Goal: Task Accomplishment & Management: Use online tool/utility

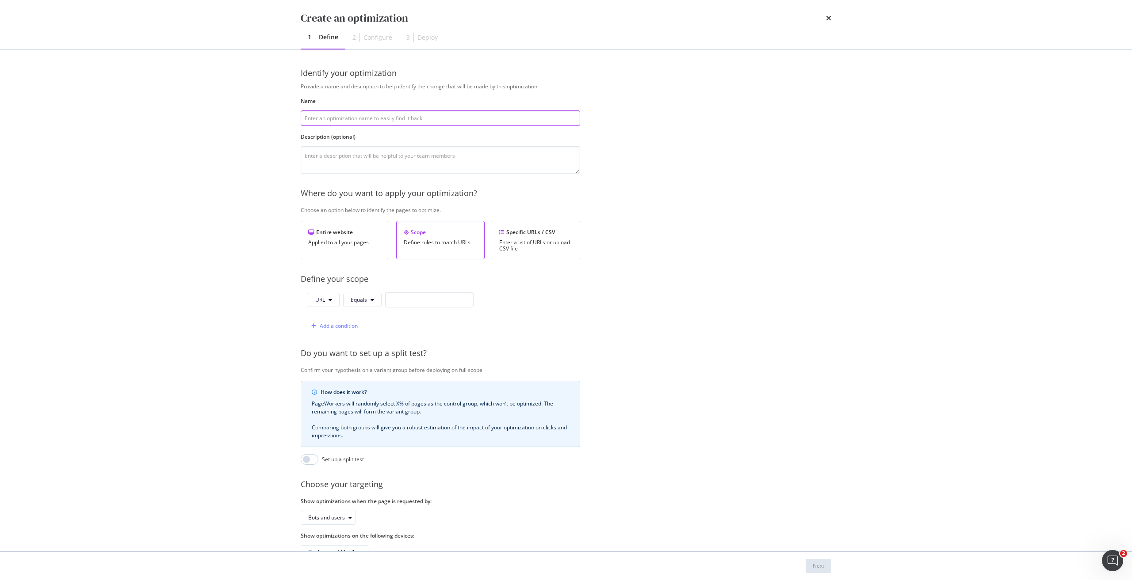
paste input "Add content to"
paste input "Pre-order the new Google Pixel 10 in [GEOGRAPHIC_DATA]"
paste input "Google Pixel 10"
type input "Add content to Google Pixel 10"
click at [433, 152] on textarea "modal" at bounding box center [440, 159] width 279 height 27
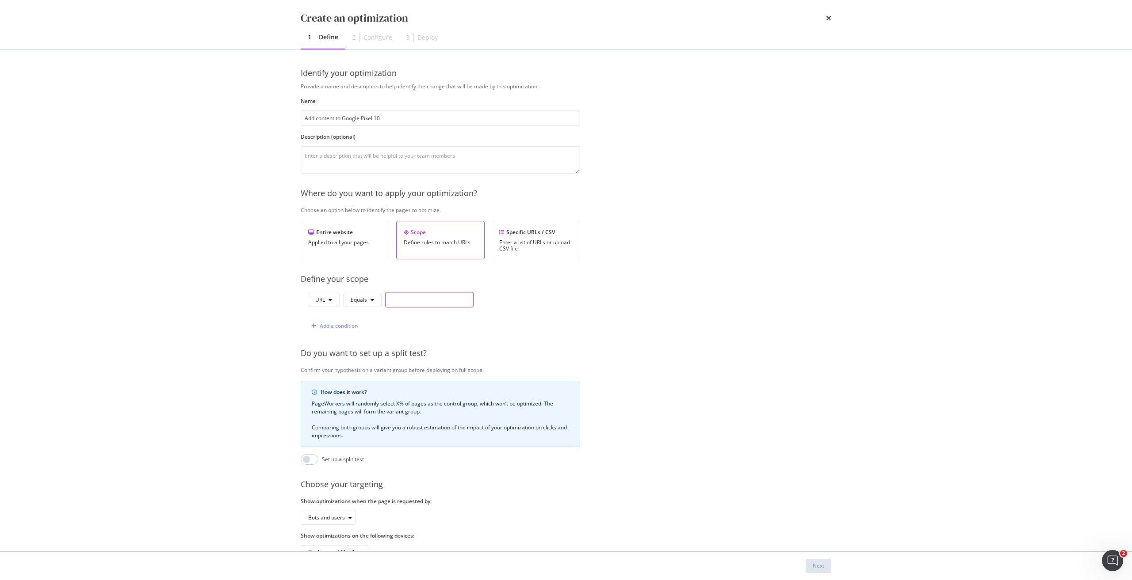
click at [392, 297] on input "modal" at bounding box center [429, 299] width 88 height 15
paste input "[URL][DOMAIN_NAME]"
type input "https://shop.singtel.com/phones/google-pixel-10"
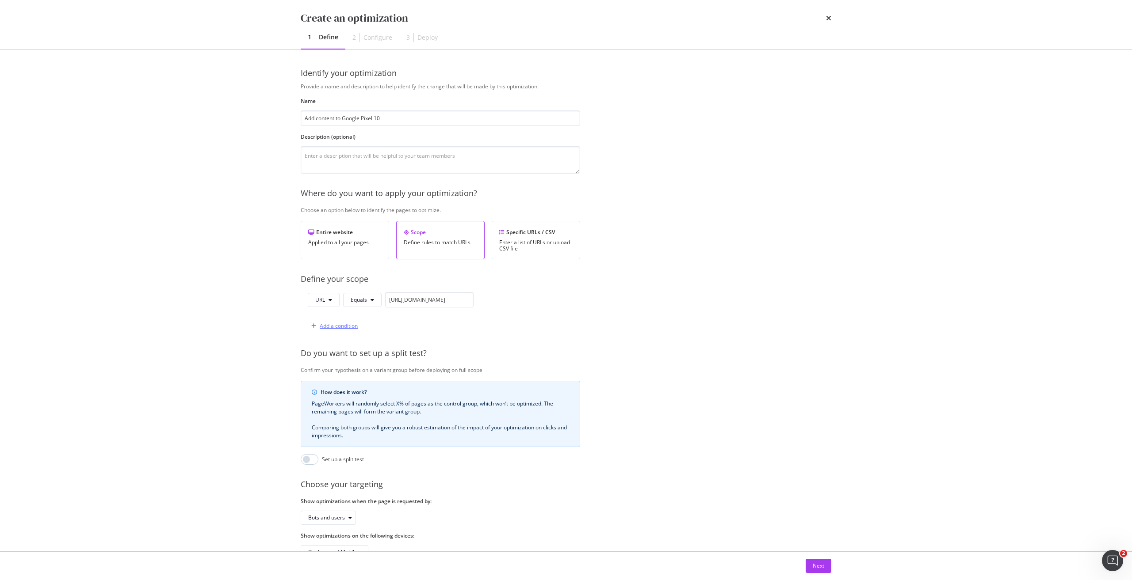
click at [343, 324] on div "Add a condition" at bounding box center [339, 326] width 38 height 8
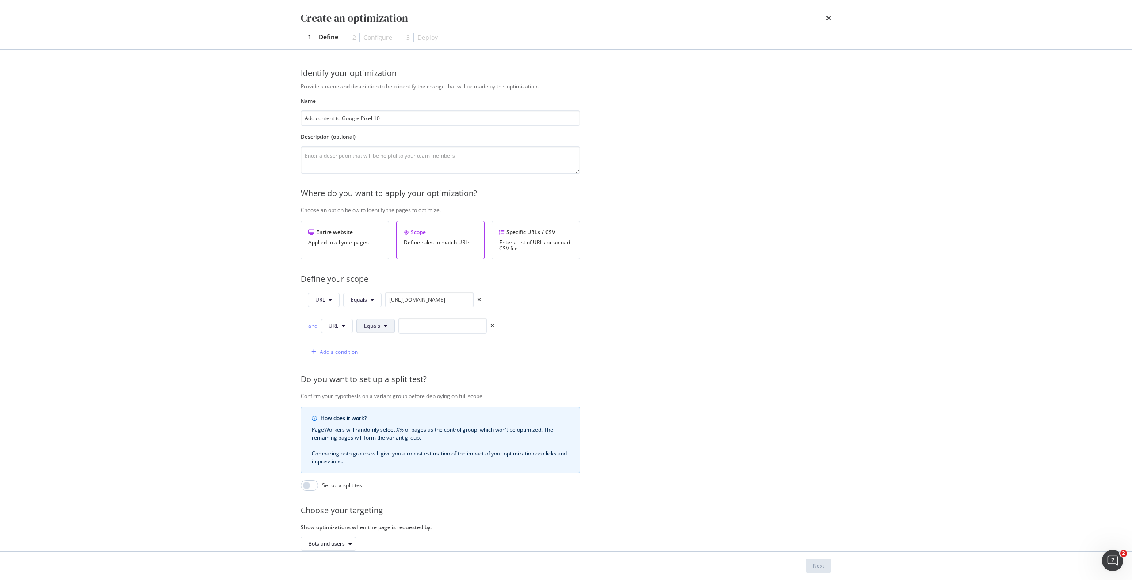
click at [366, 328] on span "Equals" at bounding box center [372, 326] width 16 height 8
drag, startPoint x: 380, startPoint y: 360, endPoint x: 326, endPoint y: 347, distance: 55.4
click at [379, 360] on span "Starts With" at bounding box center [390, 360] width 52 height 8
click at [311, 324] on div "and" at bounding box center [313, 326] width 10 height 8
click at [461, 324] on input "modal" at bounding box center [453, 325] width 88 height 15
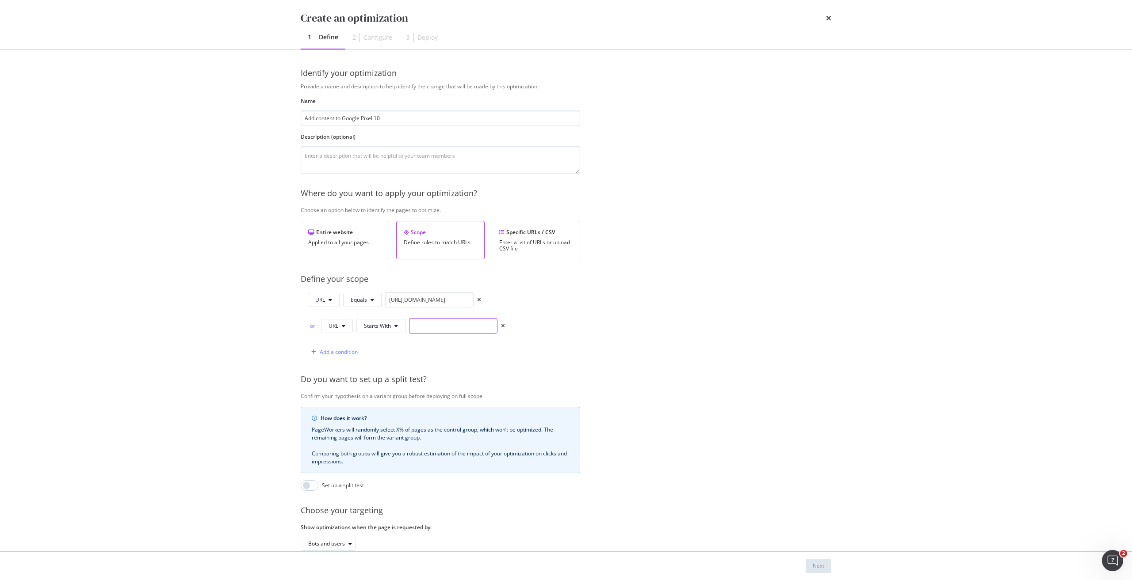
paste input "https://shop.singtel.com/phones/google-pixel-10"
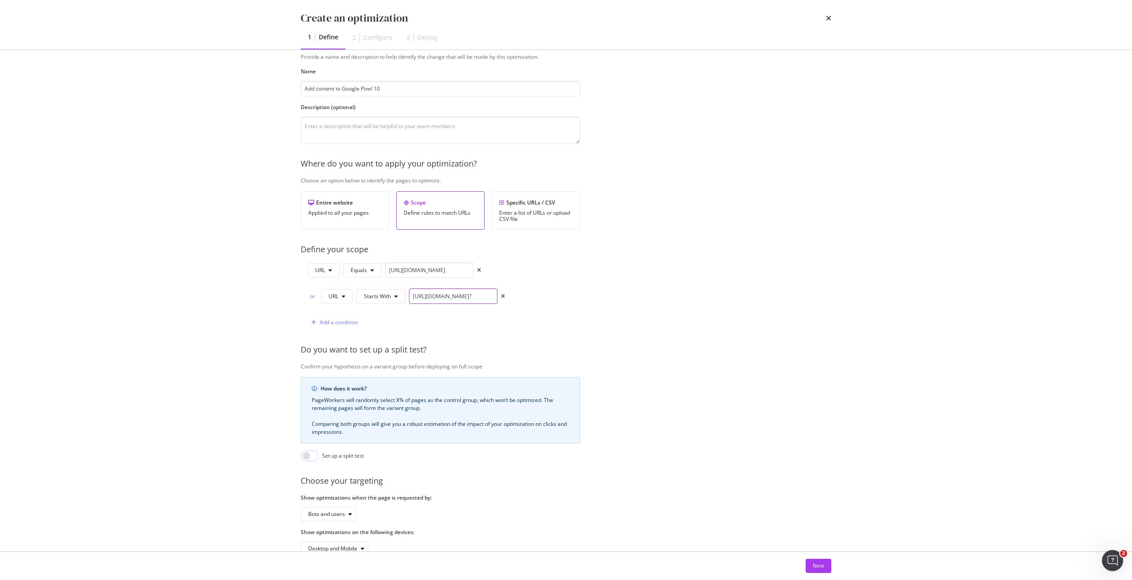
scroll to position [58, 0]
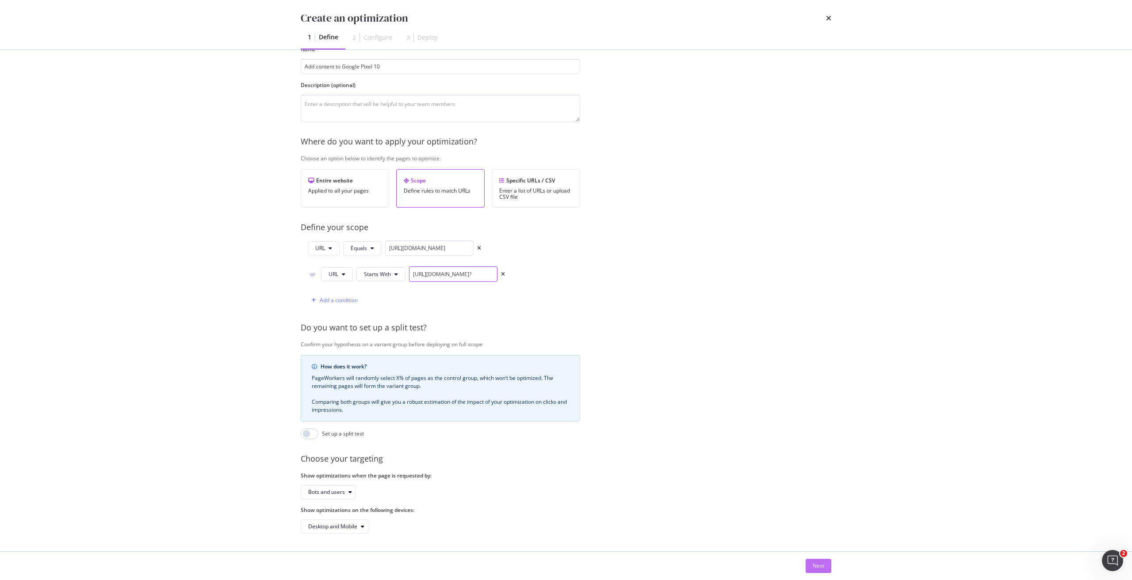
type input "https://shop.singtel.com/phones/google-pixel-10?"
click at [815, 567] on div "Next" at bounding box center [817, 566] width 11 height 8
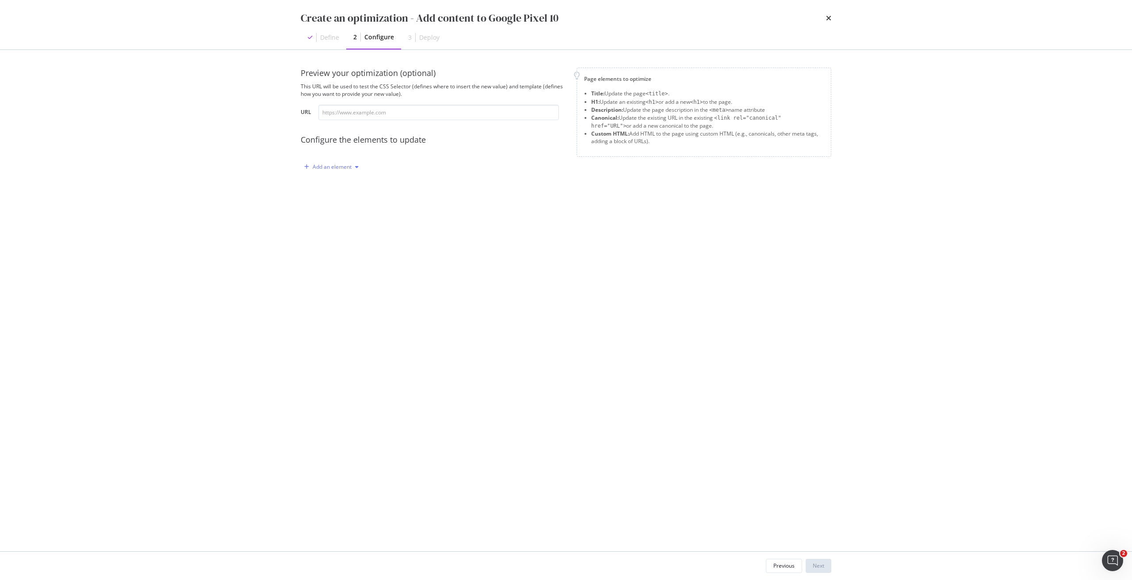
click at [354, 169] on div "modal" at bounding box center [356, 166] width 11 height 5
click at [337, 180] on div "Title" at bounding box center [336, 183] width 60 height 11
click at [378, 221] on div "modal" at bounding box center [405, 240] width 187 height 68
paste textarea "https://shop.singtel.com/phones/google-pixel-10"
type textarea "https://shop.singtel.com/phones/google-pixel-10"
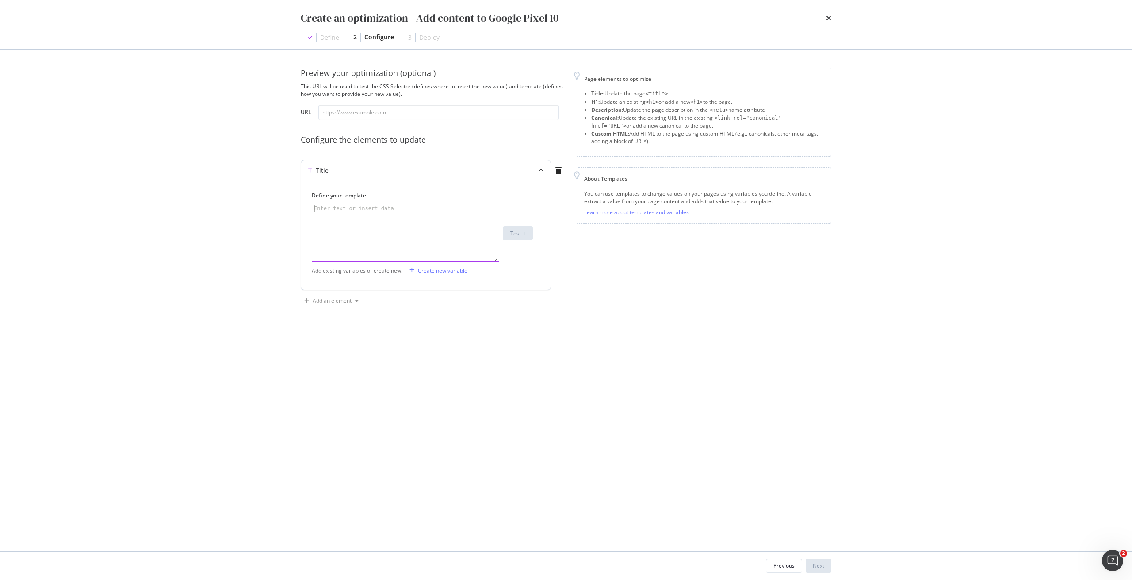
click at [401, 219] on div "modal" at bounding box center [405, 240] width 187 height 68
paste textarea "Pre-order the new Google Pixel 10 in Singapore | Singtel"
type textarea "Pre-order the new Google Pixel 10 in Singapore | Singtel"
click at [348, 300] on div "Add an element" at bounding box center [331, 300] width 39 height 5
click at [346, 360] on div "Custom HTML" at bounding box center [341, 362] width 35 height 8
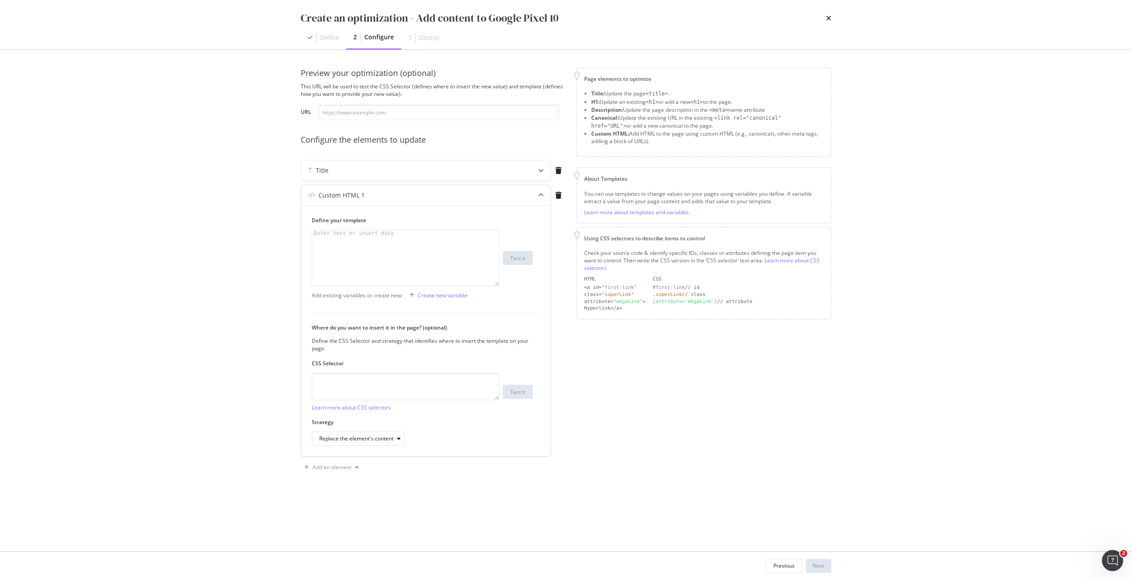
click at [386, 255] on div "modal" at bounding box center [405, 264] width 187 height 68
click at [354, 246] on div "modal" at bounding box center [405, 264] width 187 height 68
click at [330, 384] on textarea "modal" at bounding box center [405, 386] width 187 height 27
type textarea "v"
paste textarea "meta[name="pageTitle"]"
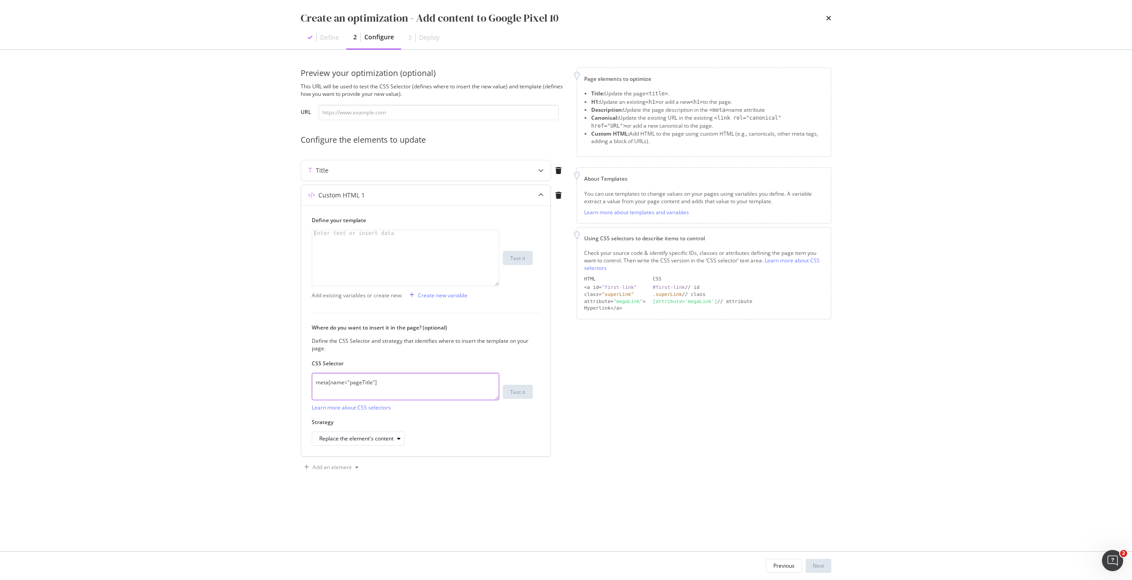
drag, startPoint x: 349, startPoint y: 384, endPoint x: 371, endPoint y: 384, distance: 22.1
click at [371, 384] on textarea "meta[name="pageTitle"]" at bounding box center [405, 386] width 187 height 27
click at [400, 379] on textarea "meta[name="pageTitle"]" at bounding box center [405, 386] width 187 height 27
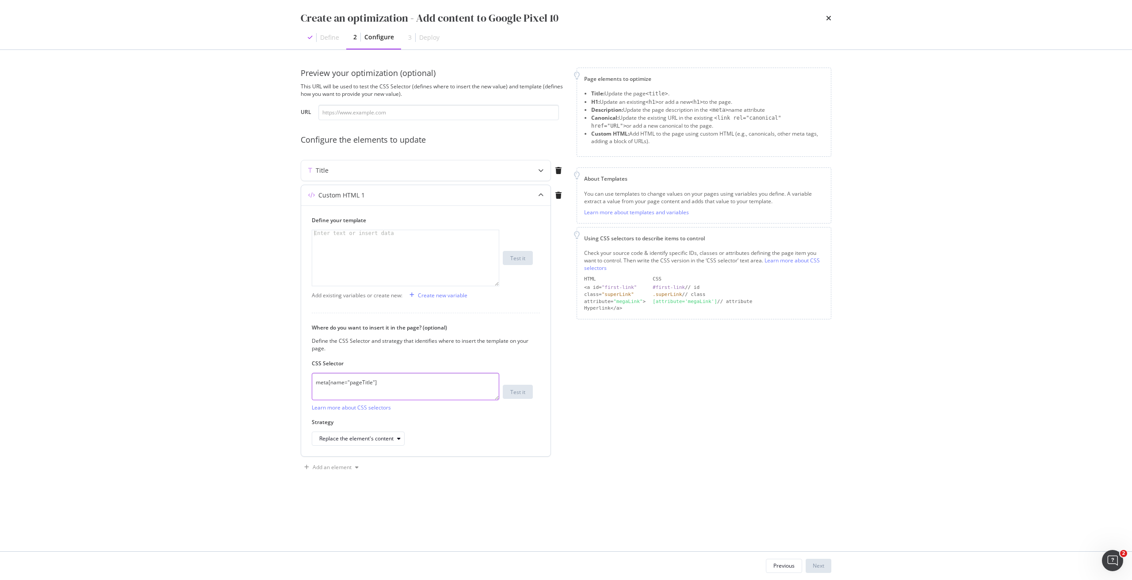
paste textarea "description"
type textarea "meta[name="description"]"
click at [358, 234] on div "Enter text or insert data" at bounding box center [354, 233] width 84 height 6
click at [459, 235] on div "modal" at bounding box center [405, 264] width 187 height 68
paste textarea "Pre-order the new Google Pixel 10 in Singapore with exclusive Singtel plans. En…"
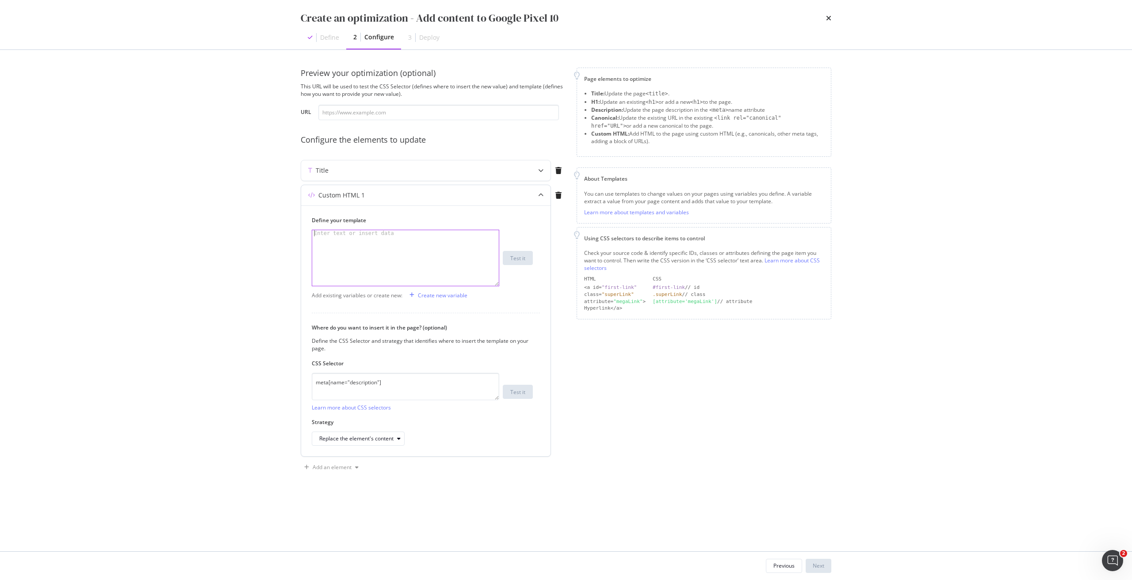
type textarea "Pre-order the new Google Pixel 10 in Singapore with exclusive Singtel plans. En…"
click at [374, 438] on div "Replace the element's content" at bounding box center [356, 438] width 74 height 5
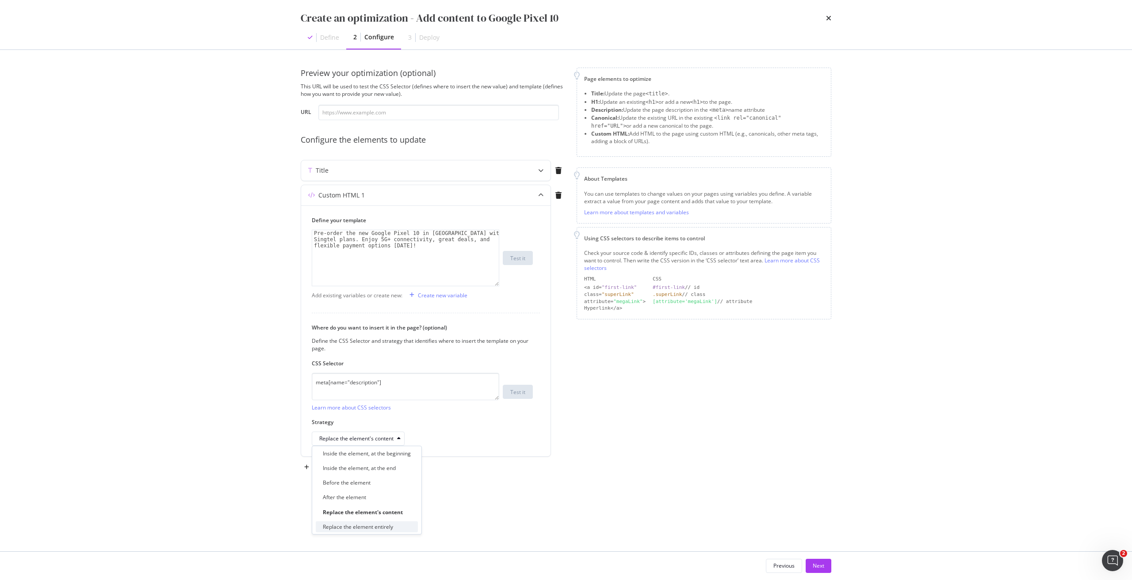
click at [381, 526] on div "Replace the element entirely" at bounding box center [358, 527] width 70 height 8
click at [519, 175] on div "Title" at bounding box center [425, 170] width 249 height 20
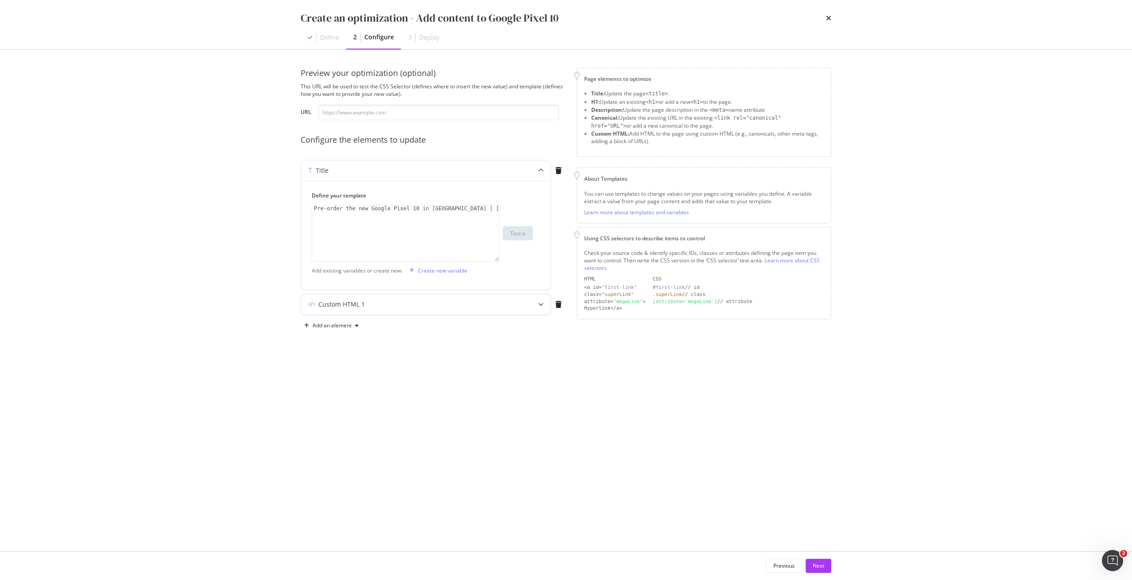
click at [447, 307] on div "Custom HTML 1" at bounding box center [408, 304] width 214 height 9
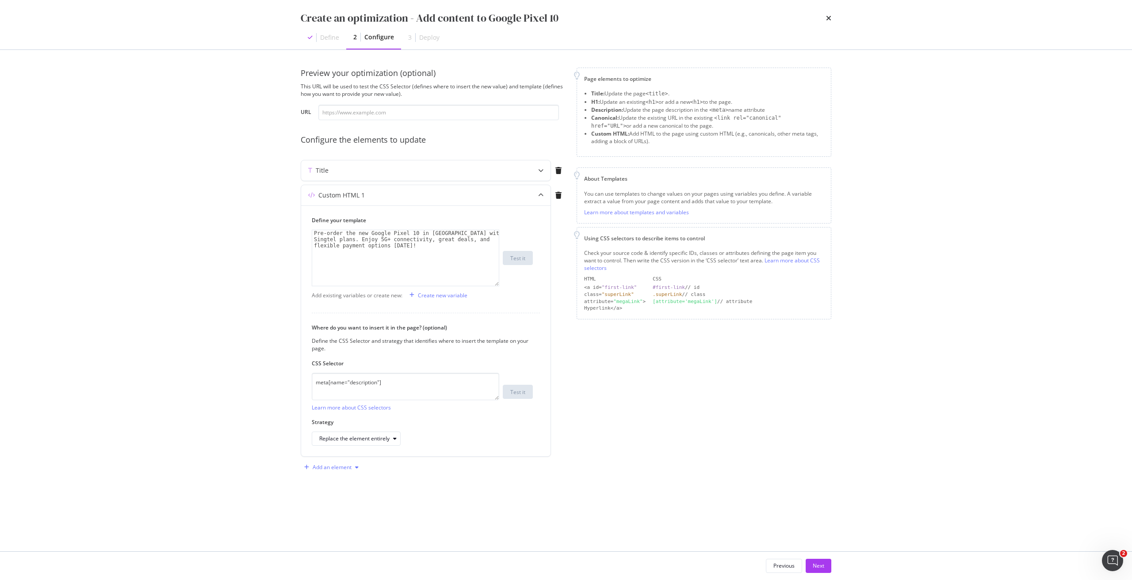
click at [331, 471] on div "Add an element" at bounding box center [331, 467] width 61 height 13
type textarea "Pre-order the new Google Pixel 10 in Singapore with exclusive Singtel plans. En…"
click at [430, 243] on div "Pre-order the new Google Pixel 10 in Singapore with exclusive Singtel plans. En…" at bounding box center [405, 276] width 187 height 93
click at [428, 254] on div "Pre-order the new Google Pixel 10 in Singapore with exclusive Singtel plans. En…" at bounding box center [405, 276] width 187 height 93
drag, startPoint x: 448, startPoint y: 247, endPoint x: 384, endPoint y: 249, distance: 64.1
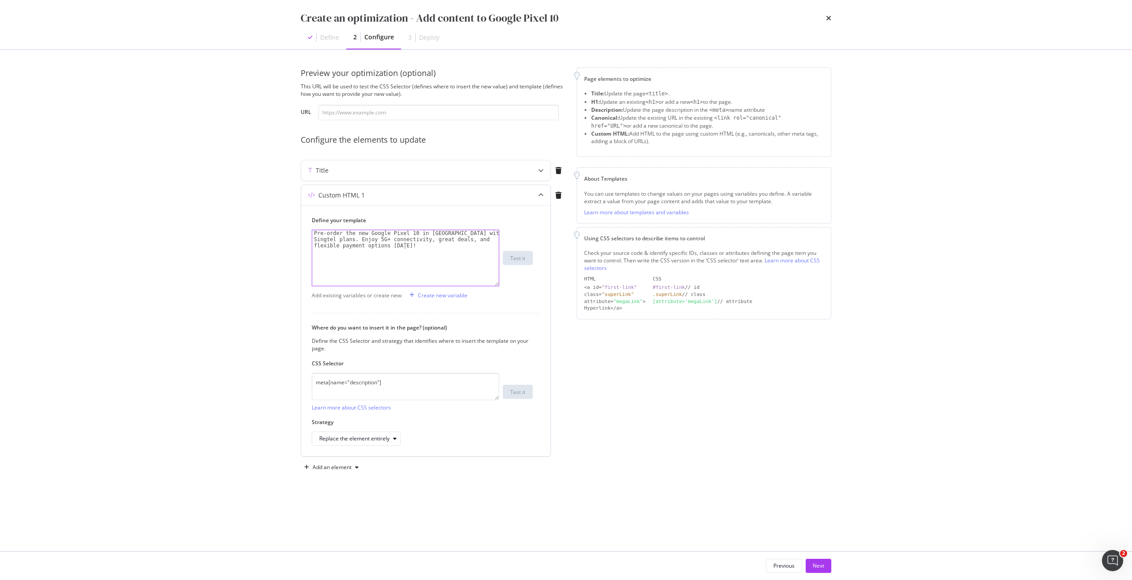
click at [384, 249] on div "Pre-order the new Google Pixel 10 in Singapore with exclusive Singtel plans. En…" at bounding box center [405, 276] width 187 height 93
click at [421, 248] on div "Pre-order the new Google Pixel 10 in Singapore with exclusive Singtel plans. En…" at bounding box center [405, 276] width 187 height 93
paste textarea "<meta data-react-helmet="true" name="description" content="Discover the Google&…"
drag, startPoint x: 313, startPoint y: 232, endPoint x: 415, endPoint y: 244, distance: 102.8
click at [415, 244] on div "Pre-order the new Google Pixel 10 in Singapore with exclusive Singtel plans. En…" at bounding box center [405, 279] width 187 height 99
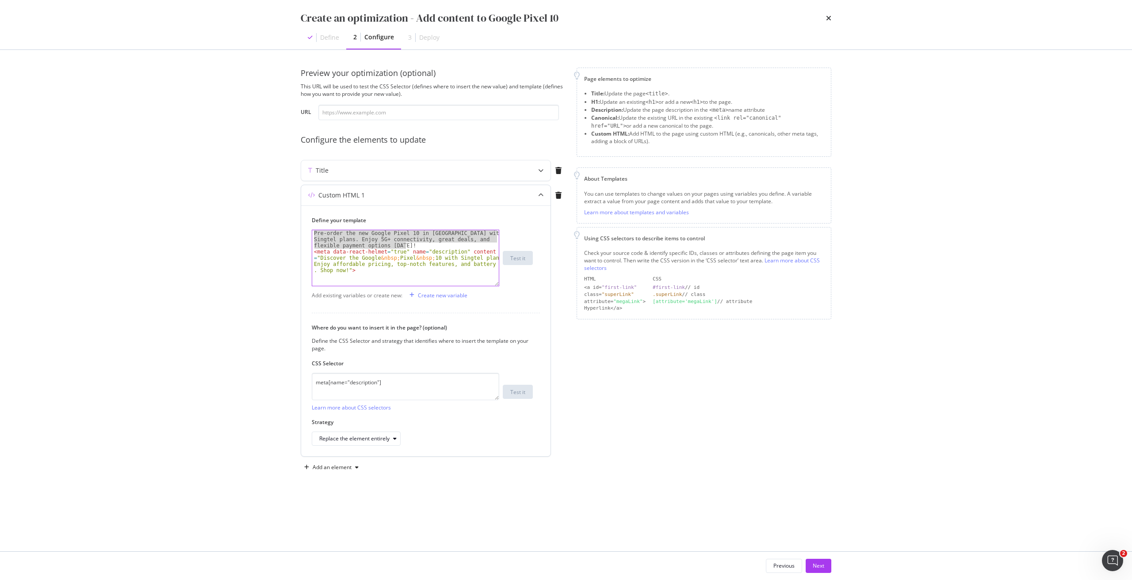
type textarea "Pre-order the new Google Pixel 10 in Singapore with exclusive Singtel plans. En…"
drag, startPoint x: 320, startPoint y: 241, endPoint x: 346, endPoint y: 251, distance: 28.0
click at [346, 251] on div "< meta data-react-helmet = "true" name = "description" content = "Discover the …" at bounding box center [405, 282] width 187 height 105
paste textarea "Pre-order the new Google Pixel 10 in Singapore with exclusive Singtel plans. En…"
type textarea "<meta data-react-helmet="true" name="description" content="Pre-order the new Go…"
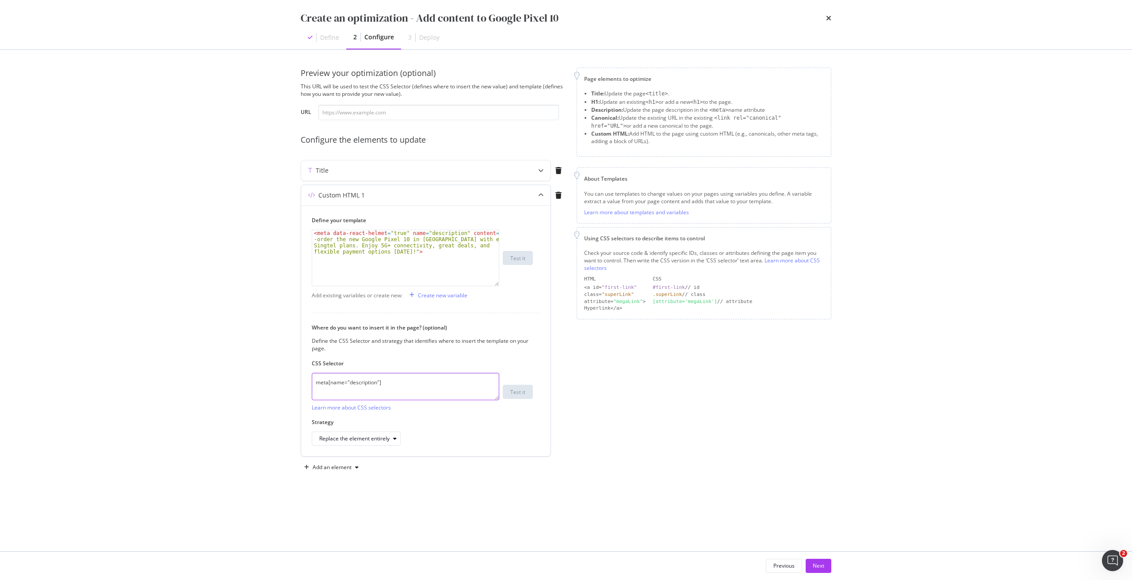
click at [405, 388] on textarea "meta[name="description"]" at bounding box center [405, 386] width 187 height 27
click at [430, 112] on input "modal" at bounding box center [438, 112] width 240 height 15
paste input "https://shop.singtel.com/phones/google-pixel-10"
type input "https://shop.singtel.com/phones/google-pixel-10"
click at [508, 396] on button "Test it" at bounding box center [518, 392] width 30 height 14
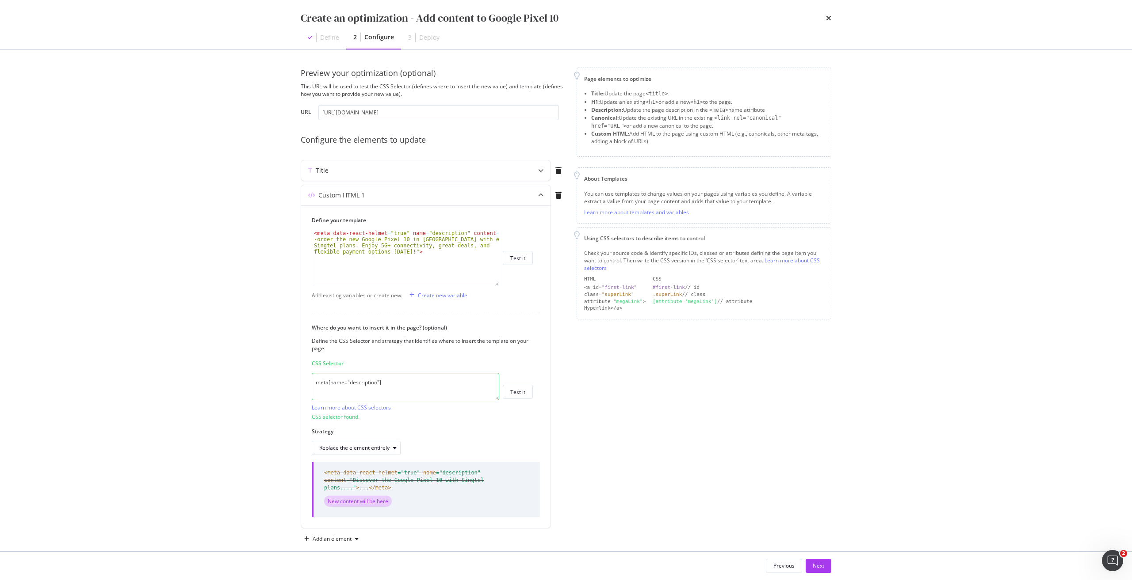
click at [346, 541] on div "Preview your optimization (optional) This URL will be used to test the CSS Sele…" at bounding box center [566, 316] width 530 height 496
click at [346, 537] on div "Add an element" at bounding box center [331, 539] width 39 height 5
click at [343, 488] on div "Description" at bounding box center [338, 486] width 28 height 8
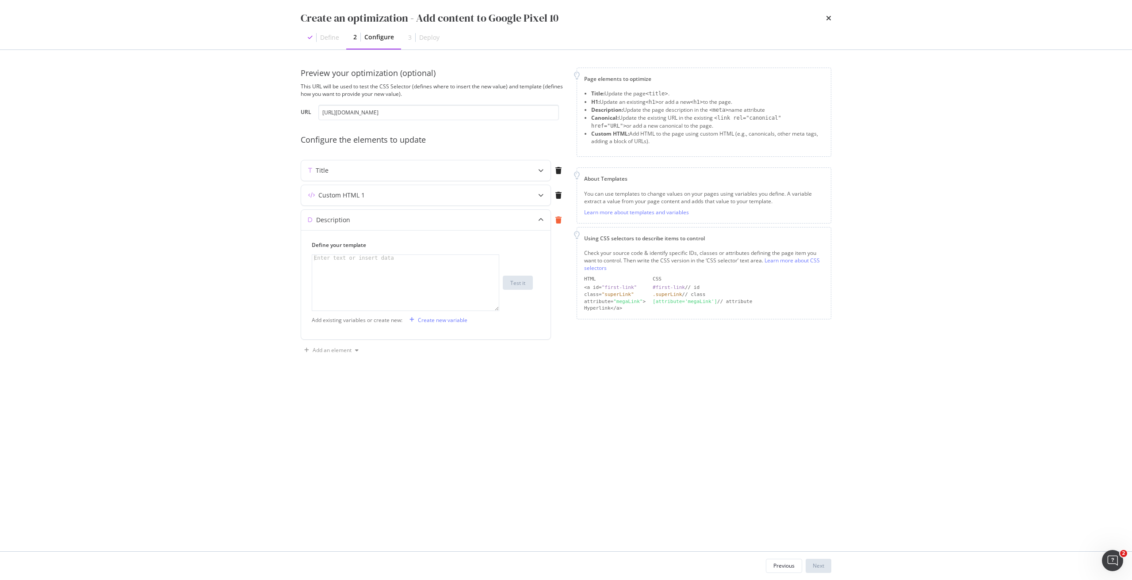
click at [557, 221] on icon "modal" at bounding box center [558, 220] width 6 height 7
click at [342, 219] on div "Add an element" at bounding box center [331, 216] width 39 height 5
click at [346, 275] on div "Custom HTML" at bounding box center [341, 277] width 35 height 8
click at [397, 258] on div "modal" at bounding box center [405, 289] width 187 height 68
click at [347, 409] on textarea "modal" at bounding box center [405, 411] width 187 height 27
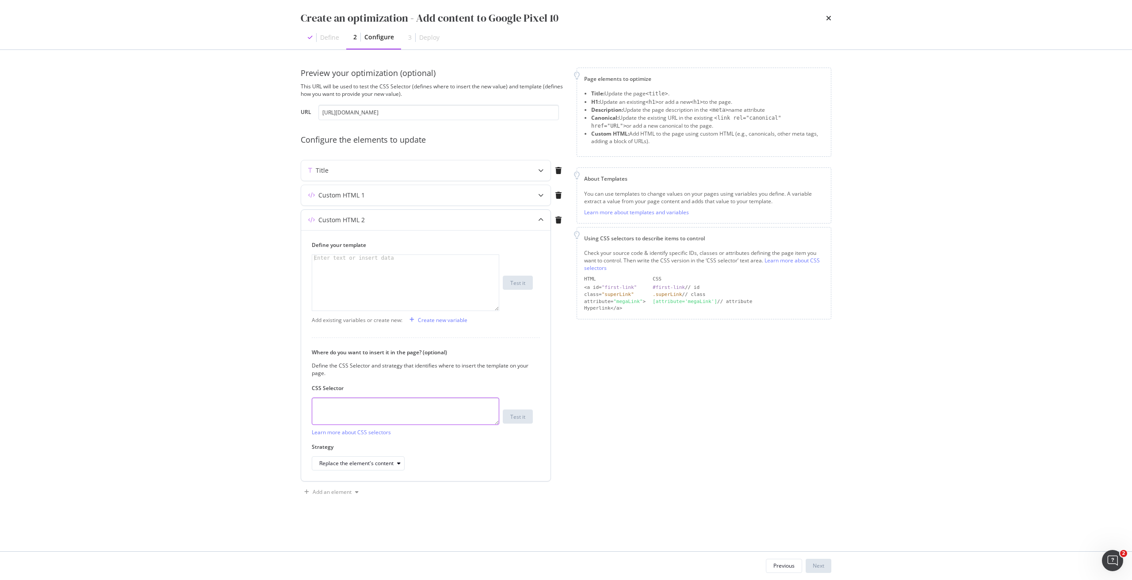
paste textarea "h1.sc-iqseJM.fxHNbQ"
type textarea "h1.sc-iqseJM.fxHNbQ"
click at [373, 261] on div "Enter text or insert data" at bounding box center [354, 258] width 84 height 6
click at [442, 263] on div "modal" at bounding box center [405, 289] width 187 height 68
paste textarea "<h1 data-testid="phone-name" class="sc-iqseJM fxHNbQ">Google&nbsp;Pixel&nbsp;10…"
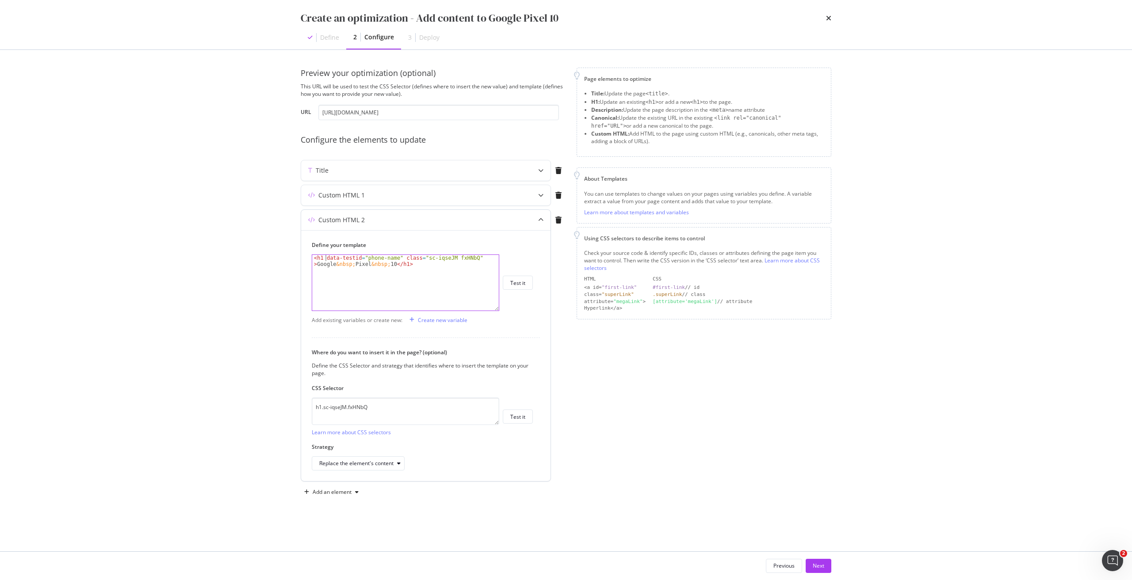
click at [325, 260] on div "< h1 data-testid = "phone-name" class = "sc-iqseJM fxHNbQ" > Google &nbsp; Pixe…" at bounding box center [405, 295] width 187 height 80
click at [322, 260] on div "< h1 data-testid = "phone-name" class = "sc-iqseJM fxHNbQ" > Google &nbsp; Pixe…" at bounding box center [405, 295] width 187 height 80
click at [400, 263] on div "< h2 data-testid = "phone-name" class = "sc-iqseJM fxHNbQ" > Google &nbsp; Pixe…" at bounding box center [405, 295] width 187 height 80
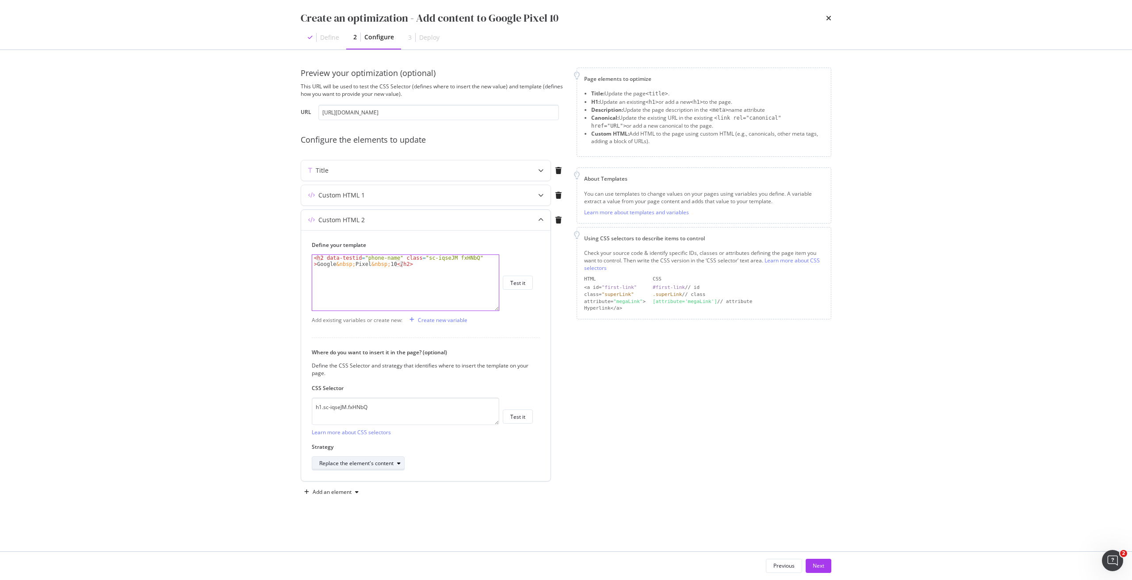
type textarea "<h2 data-testid="phone-name" class="sc-iqseJM fxHNbQ">Google&nbsp;Pixel&nbsp;10…"
click at [359, 468] on div "Replace the element's content" at bounding box center [361, 463] width 85 height 12
click at [347, 550] on div "Replace the element entirely" at bounding box center [358, 552] width 70 height 8
click at [514, 418] on div "Test it" at bounding box center [517, 417] width 15 height 8
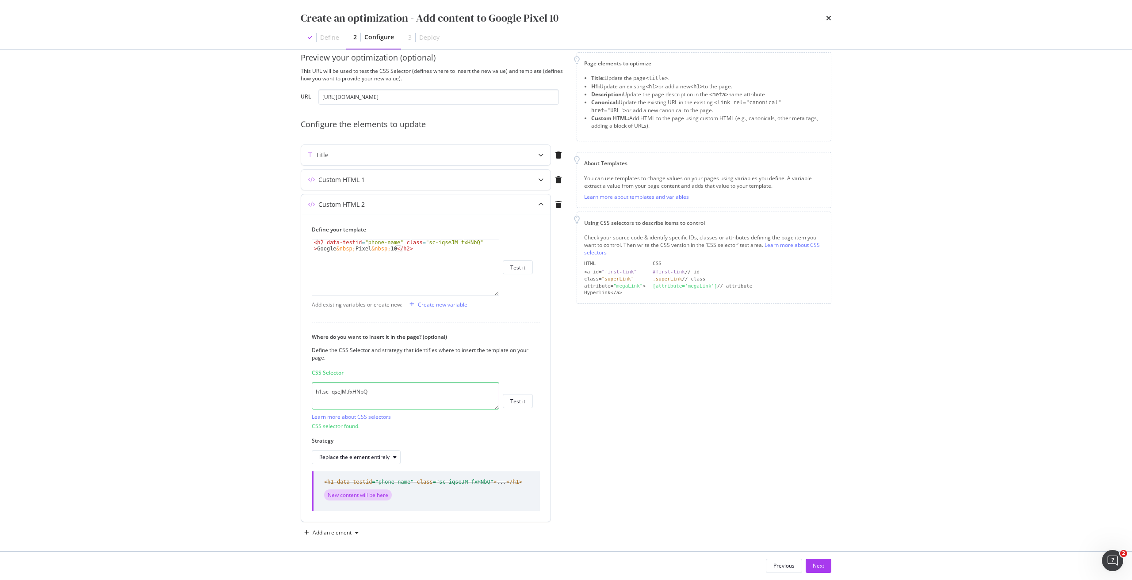
scroll to position [22, 0]
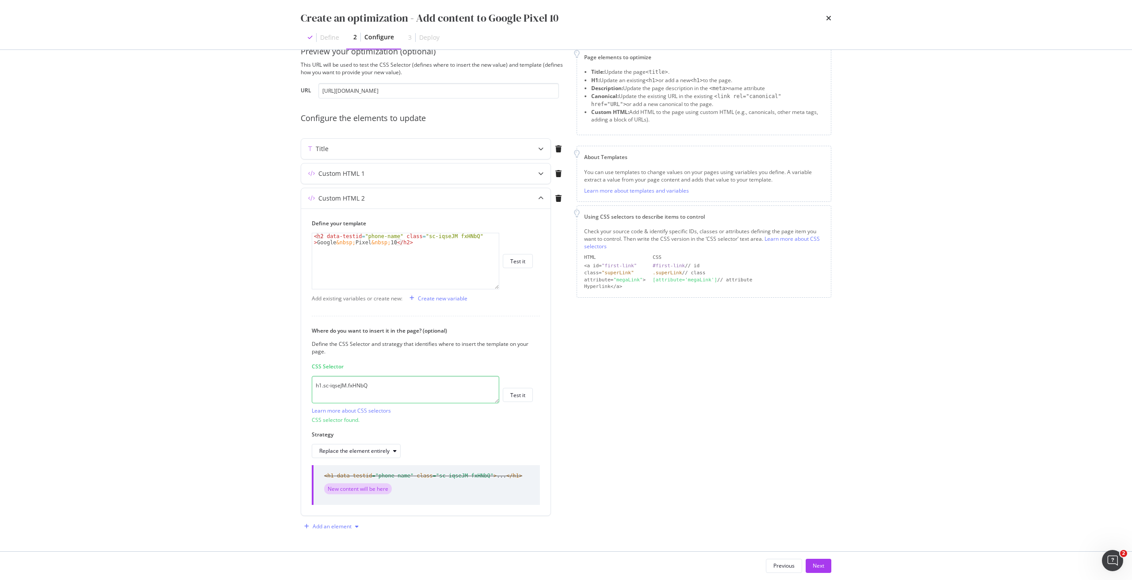
click at [339, 525] on div "Add an element" at bounding box center [331, 526] width 39 height 5
click at [341, 511] on div "Custom HTML" at bounding box center [341, 511] width 35 height 8
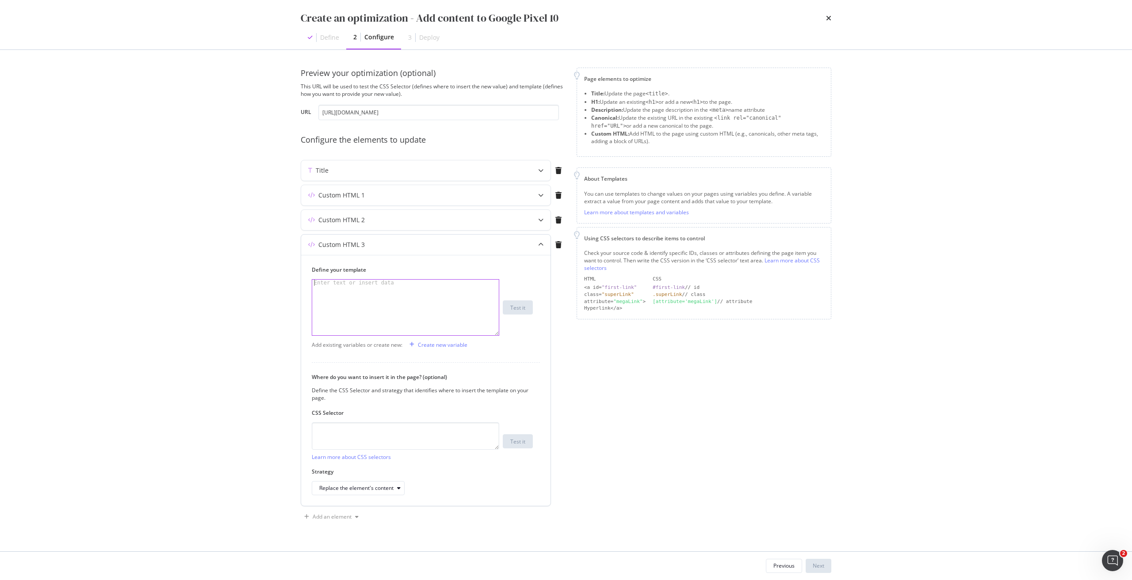
click at [430, 287] on div "modal" at bounding box center [405, 314] width 187 height 68
click at [373, 280] on div "Enter text or insert data" at bounding box center [354, 283] width 84 height 6
paste textarea "</div>"
drag, startPoint x: 358, startPoint y: 311, endPoint x: 398, endPoint y: 318, distance: 41.2
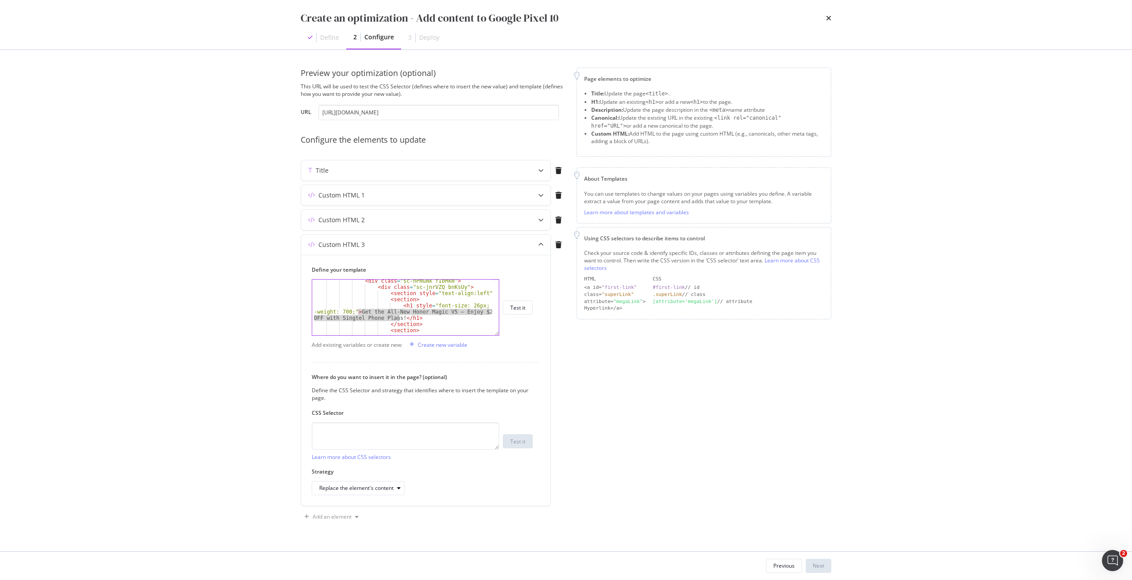
click at [398, 318] on div "< div class = "sc-hPmGNk fIbMkm" > < div class = "sc-jnrVZQ bnKsUy" > < section…" at bounding box center [402, 312] width 180 height 68
paste textarea "Pre-order the Google Pixel 10 with Singtel — Enjoy a $100 Phone Voucher and Fre…"
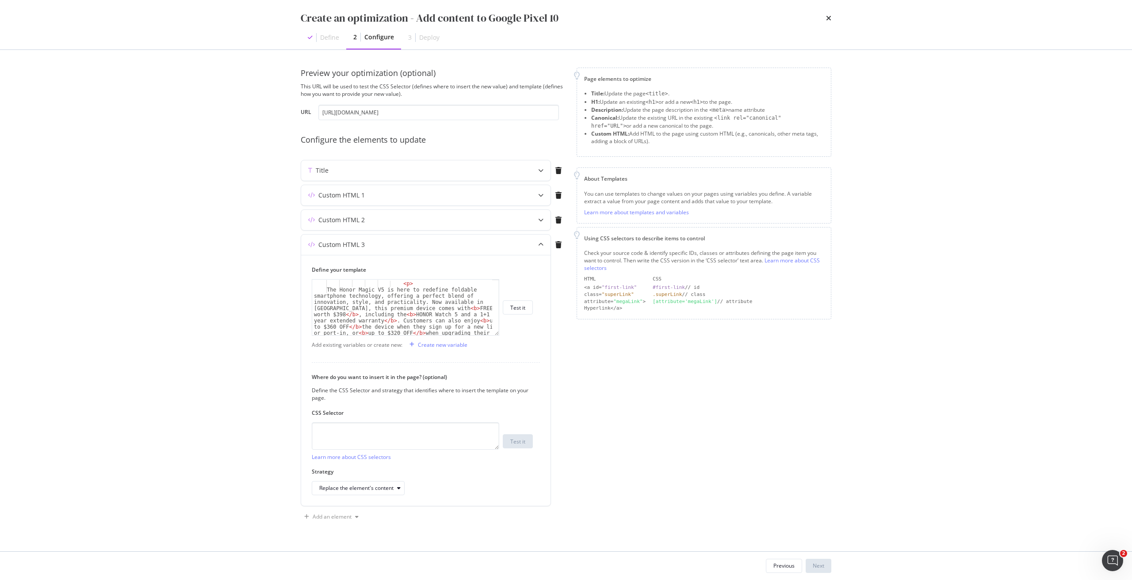
click at [330, 292] on div "< section > < p > The Honor Magic V5 is here to redefine foldable smartphone te…" at bounding box center [402, 336] width 180 height 124
type textarea "The Honor Magic V5 is here to redefine foldable smartphone technology, offering…"
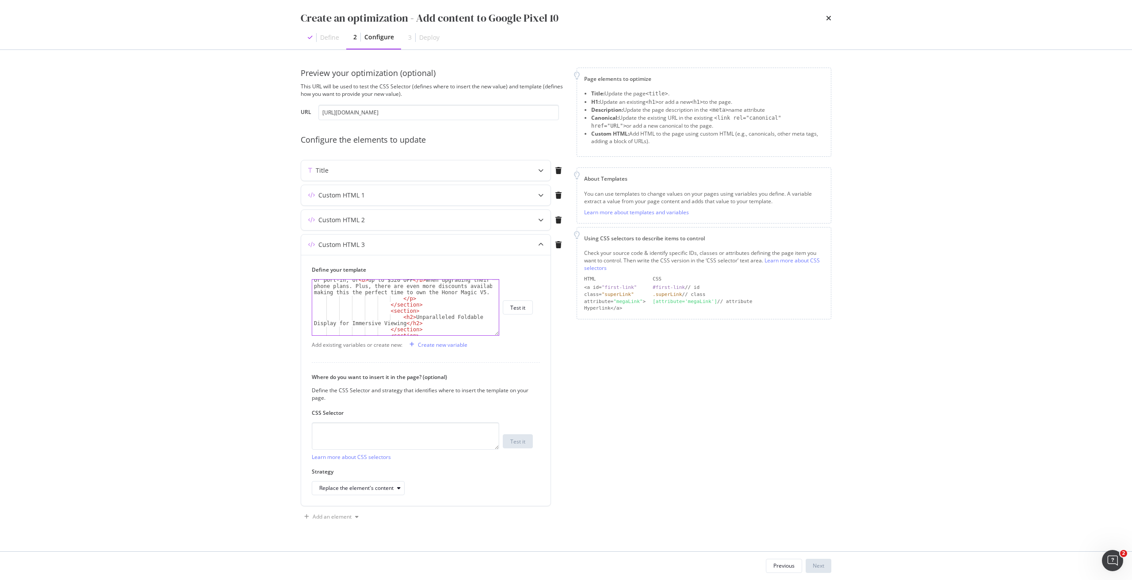
click at [475, 294] on div "The Honor Magic V5 is here to redefine foldable smartphone technology, offering…" at bounding box center [402, 296] width 180 height 124
paste textarea "Experience the future of mobile technology with the Google Pixel 10, now availa…"
drag, startPoint x: 406, startPoint y: 307, endPoint x: 398, endPoint y: 316, distance: 12.3
click at [398, 316] on div "Experience the future of mobile technology with the Google Pixel 10, now availa…" at bounding box center [402, 323] width 180 height 149
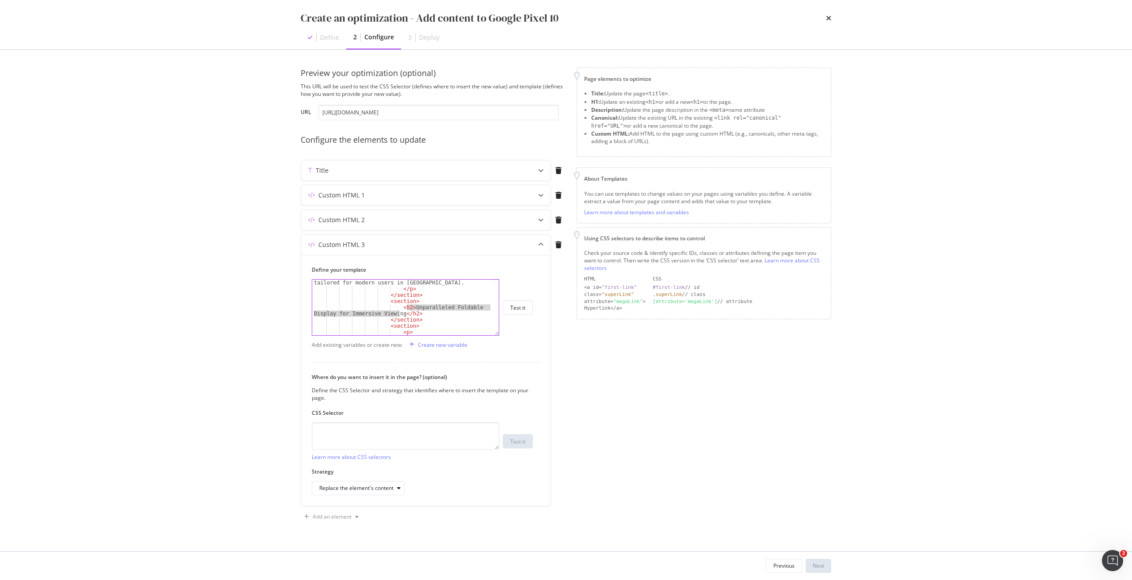
paste textarea "Cutting-Edge Performance and Sustainable Design"
click at [328, 312] on div "< h2 > Cutting-Edge Performance and Sustainable Design </ h2 > </ section > < s…" at bounding box center [402, 340] width 180 height 124
type textarea "The Honor Magic V5 features a 7.9-inch Foldable OLED display with a smooth 120H…"
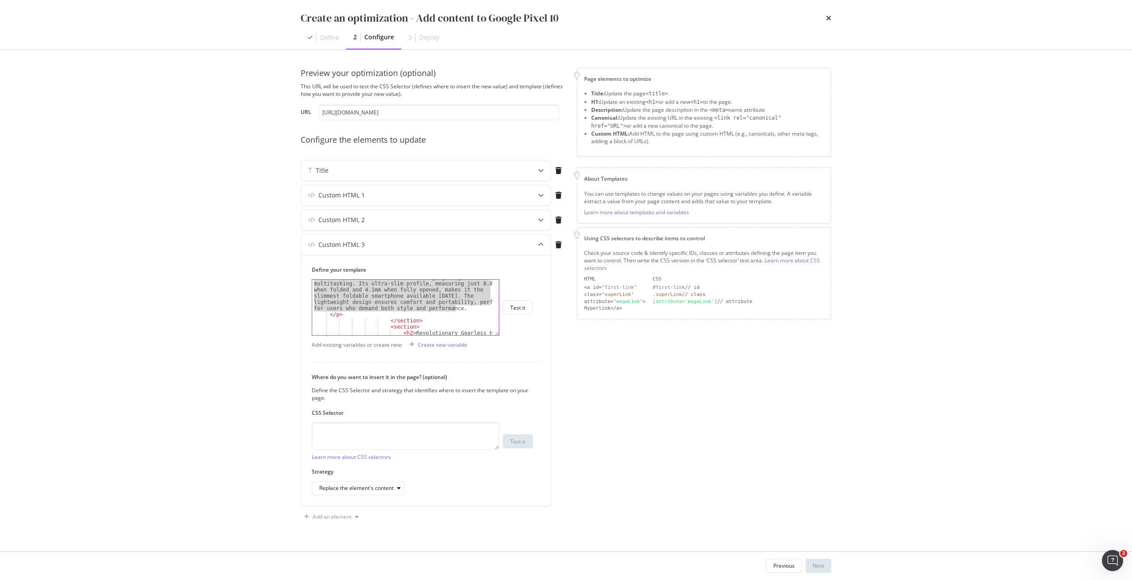
click at [454, 308] on div "The Honor Magic V5 features a 7.9-inch Foldable OLED display with a smooth 120H…" at bounding box center [402, 318] width 180 height 124
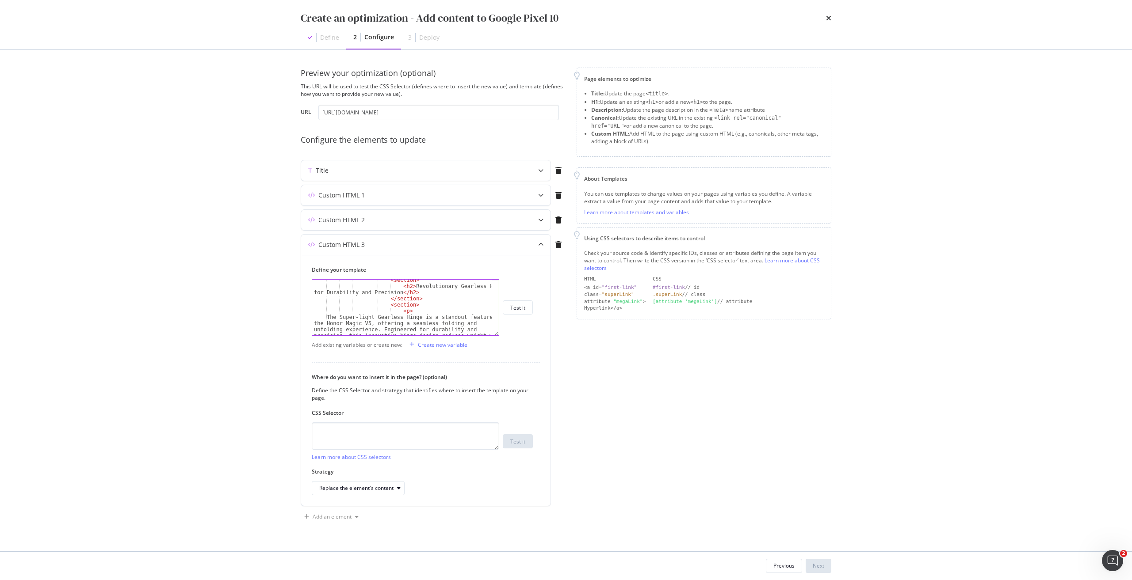
scroll to position [250, 0]
drag, startPoint x: 408, startPoint y: 288, endPoint x: 394, endPoint y: 293, distance: 15.3
click at [394, 293] on div "< section > < h2 > Revolutionary Gearless Hinge for Durability and Precision </…" at bounding box center [402, 329] width 180 height 105
paste textarea "Intelligent AI Features for Everyday Convenience"
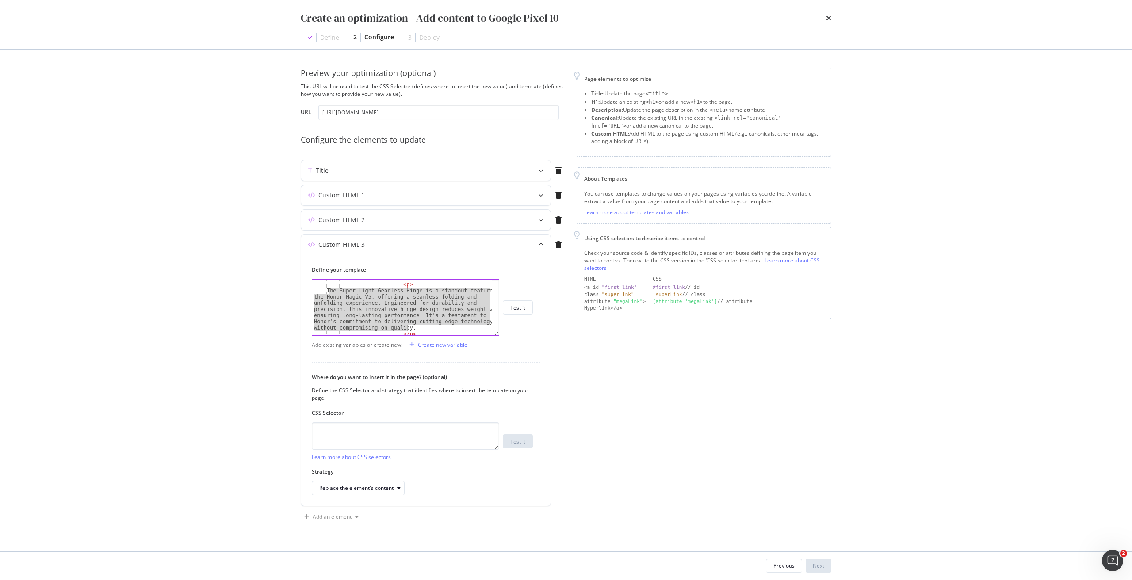
drag, startPoint x: 329, startPoint y: 291, endPoint x: 410, endPoint y: 328, distance: 89.0
click at [410, 328] on div "< section > < p > The Super-light Gearless Hinge is a standout feature of the H…" at bounding box center [402, 309] width 180 height 68
type textarea "The Super-light Gearless Hinge is a standout feature of the Honor Magic V5, off…"
paste textarea "Cursor at row 29"
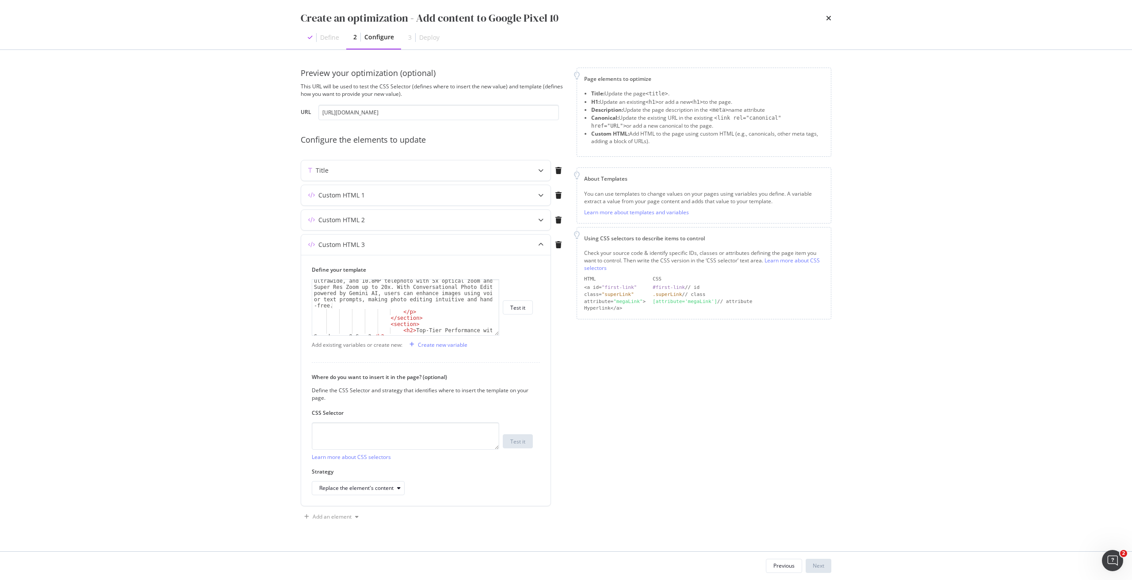
scroll to position [344, 0]
drag, startPoint x: 406, startPoint y: 303, endPoint x: 367, endPoint y: 312, distance: 40.3
click at [367, 312] on div "Google’s latest AI innovations make the Pixel 10 more than just a smartphone. M…" at bounding box center [402, 301] width 180 height 161
paste textarea "Exclusive Singtel Offers and Flexible Plans"
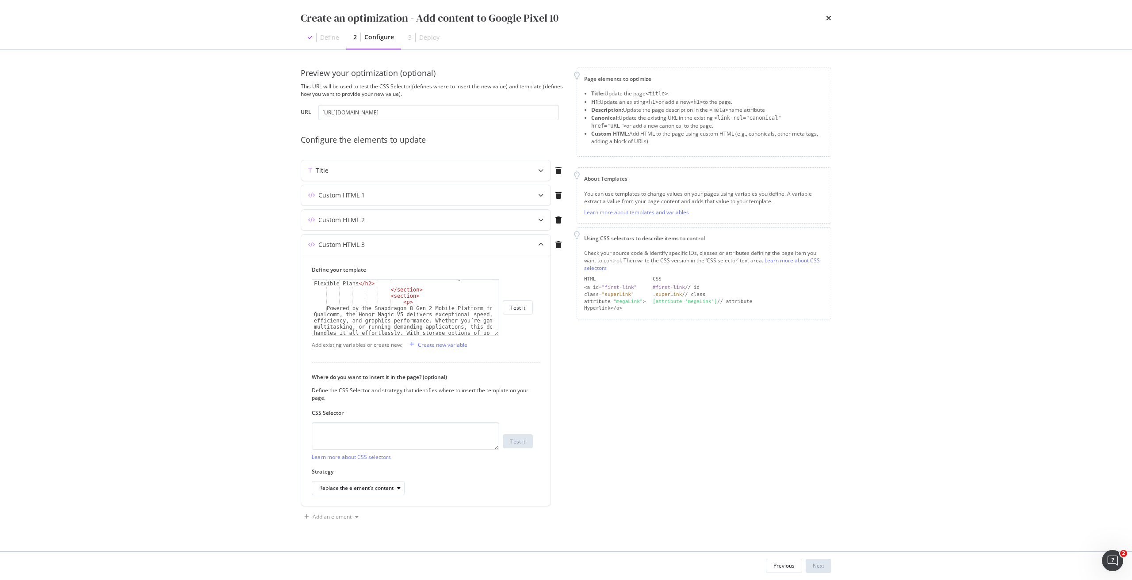
scroll to position [370, 0]
click at [331, 309] on div "< h2 > Exclusive Singtel Offers and Flexible Plans </ h2 > </ section > < secti…" at bounding box center [402, 329] width 180 height 111
type textarea "Powered by the Snapdragon 8 Gen 2 Mobile Platform from Qualcomm, the Honor Magi…"
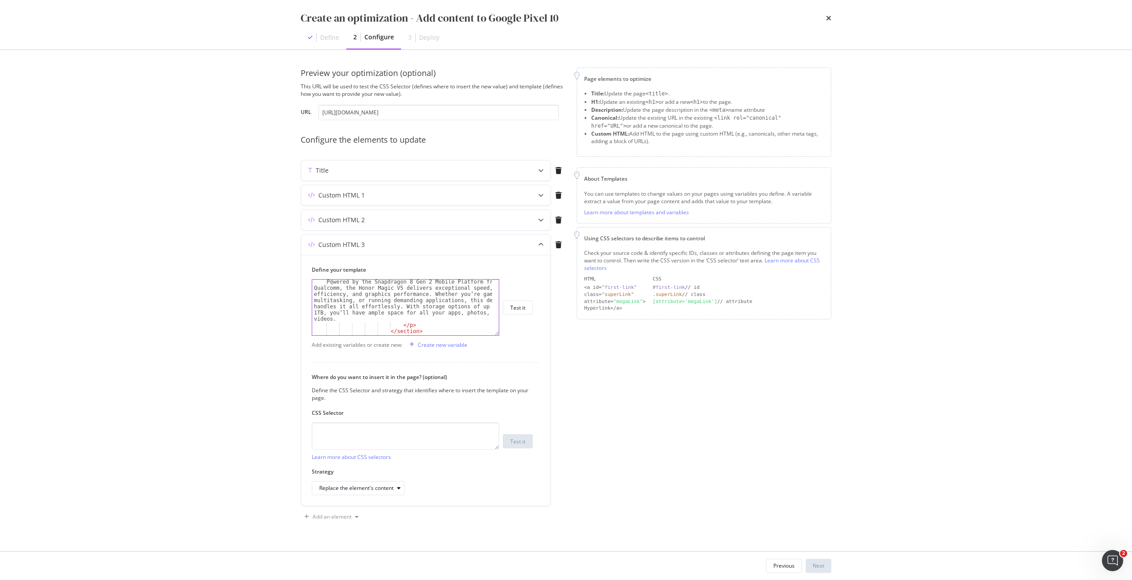
click at [354, 317] on div "Powered by the Snapdragon 8 Gen 2 Mobile Platform from Qualcomm, the Honor Magi…" at bounding box center [402, 331] width 180 height 105
paste textarea "Cursor at row 37"
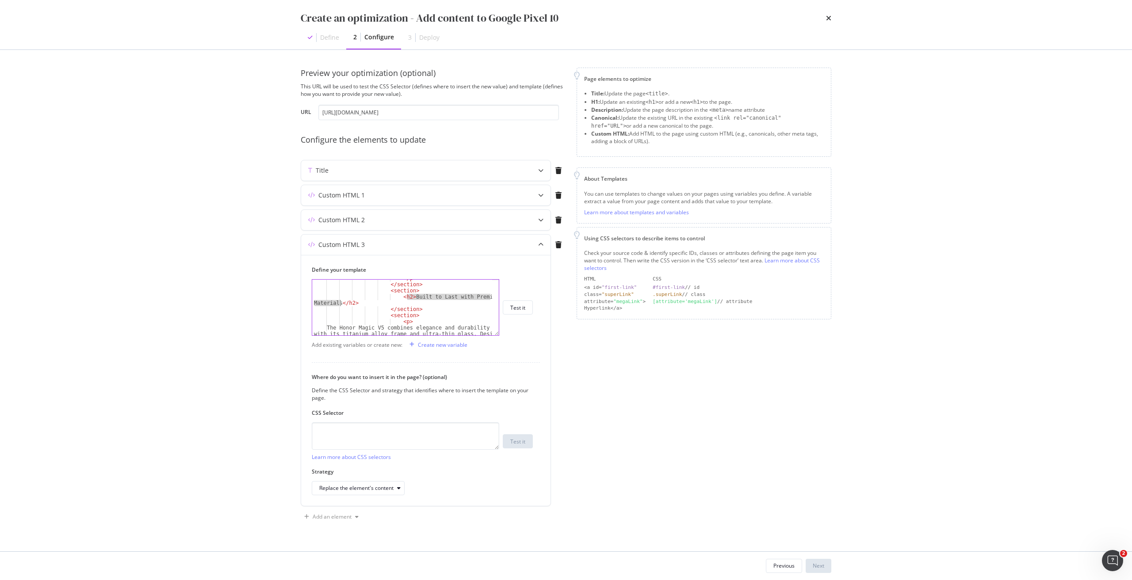
drag, startPoint x: 408, startPoint y: 297, endPoint x: 340, endPoint y: 303, distance: 67.5
click at [340, 303] on div "</ p > </ section > < section > < h2 > Built to Last with Premium Materials </ …" at bounding box center [402, 324] width 180 height 99
paste textarea "A Premium Mobile Experience for Every User"
click at [331, 303] on div "</ section > < section > < p > The Honor Magic V5 combines elegance and durabil…" at bounding box center [402, 314] width 180 height 68
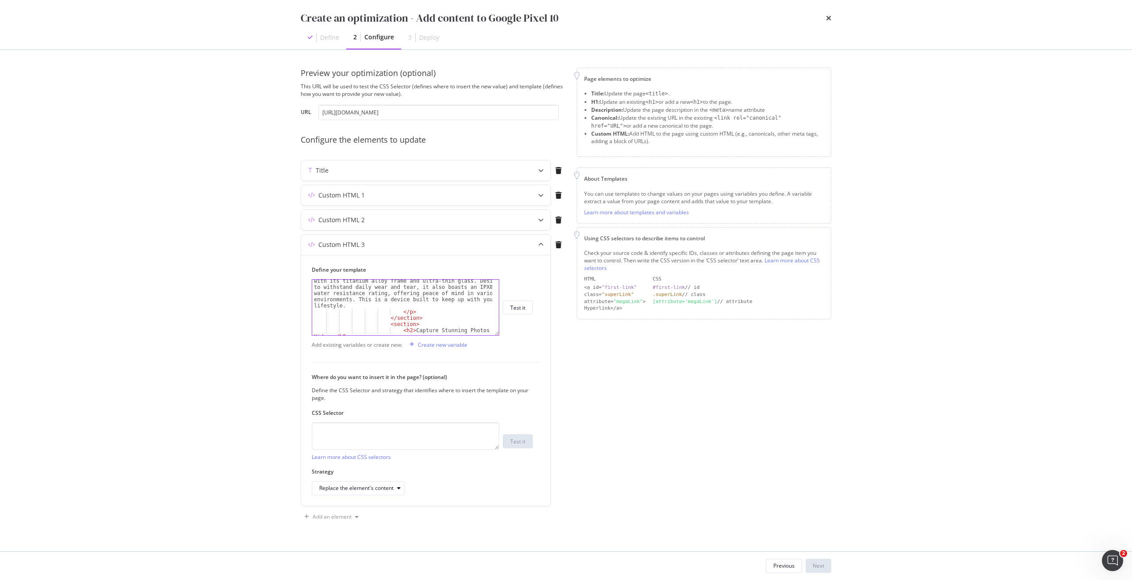
scroll to position [503, 0]
click at [362, 305] on div "The Honor Magic V5 combines elegance and durability with its titanium alloy fra…" at bounding box center [402, 324] width 180 height 105
paste textarea "Whether you're a professional seeking reliable performance or a tech enthusiast…"
click at [383, 320] on div "Whether you're a professional seeking reliable performance or a tech enthusiast…" at bounding box center [402, 318] width 180 height 93
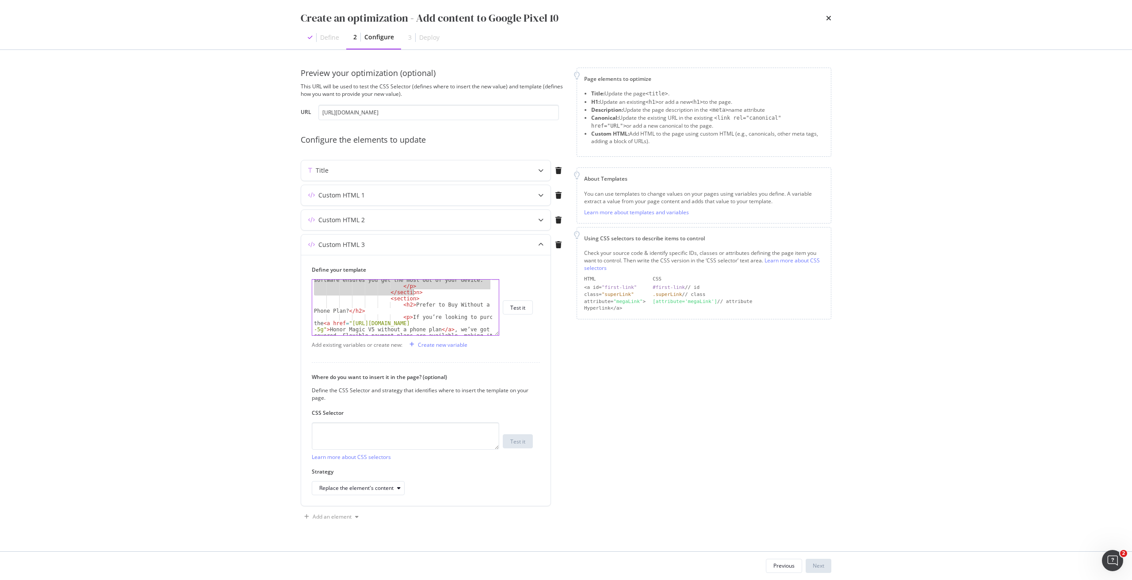
click at [430, 293] on div "Running on MagicOS 8.0 based on Android 14, the Honor Magic V5 offers an intuit…" at bounding box center [402, 314] width 180 height 136
type textarea "</p> </section>"
click at [384, 308] on div "Whether you're a professional seeking reliable performance or a tech enthusiast…" at bounding box center [402, 324] width 180 height 130
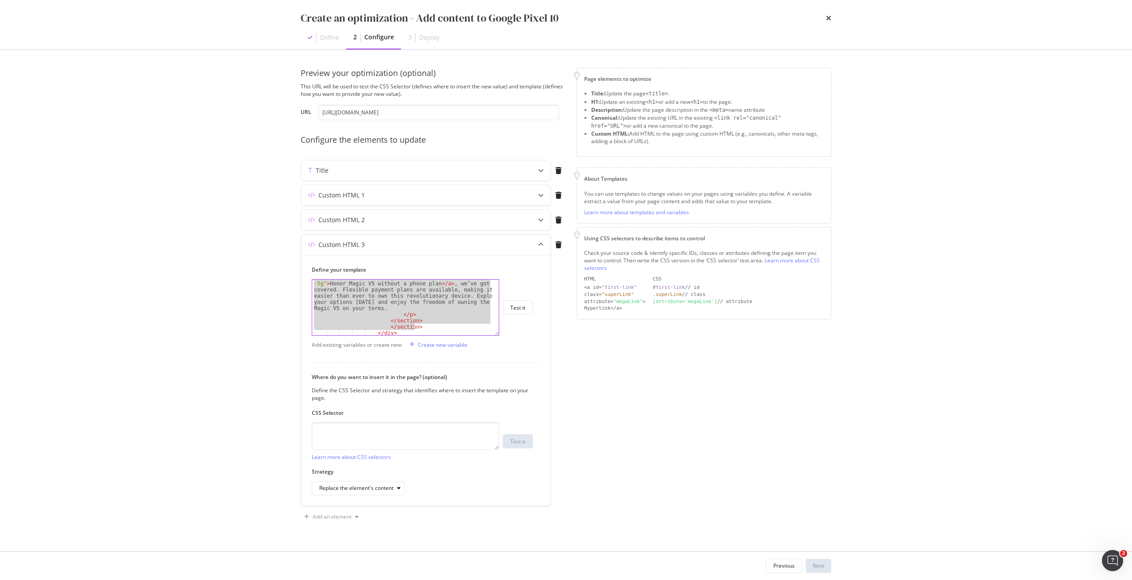
click at [415, 327] on div "< p > If you’re looking to purchase the < a href = "https://shop.singtel.com/ph…" at bounding box center [402, 320] width 180 height 105
paste textarea "Cursor at row 53"
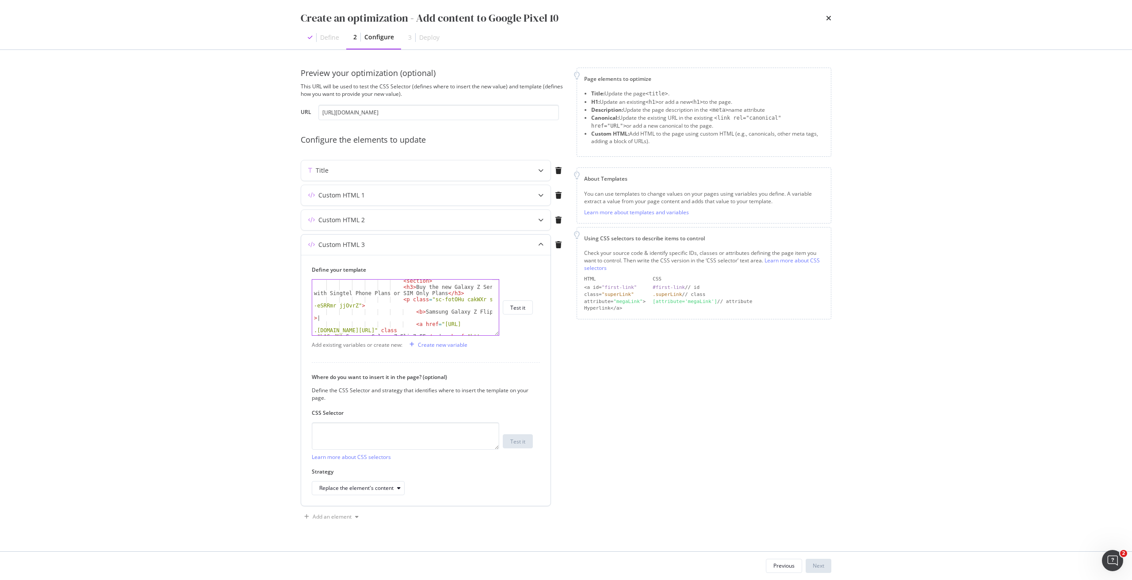
scroll to position [532, 0]
drag, startPoint x: 441, startPoint y: 313, endPoint x: 465, endPoint y: 316, distance: 24.5
click at [465, 316] on div "</ section > < section > < h2 > Related Products </ h2 > </ section > < section…" at bounding box center [402, 317] width 180 height 74
paste textarea "oogle Pixel 10"
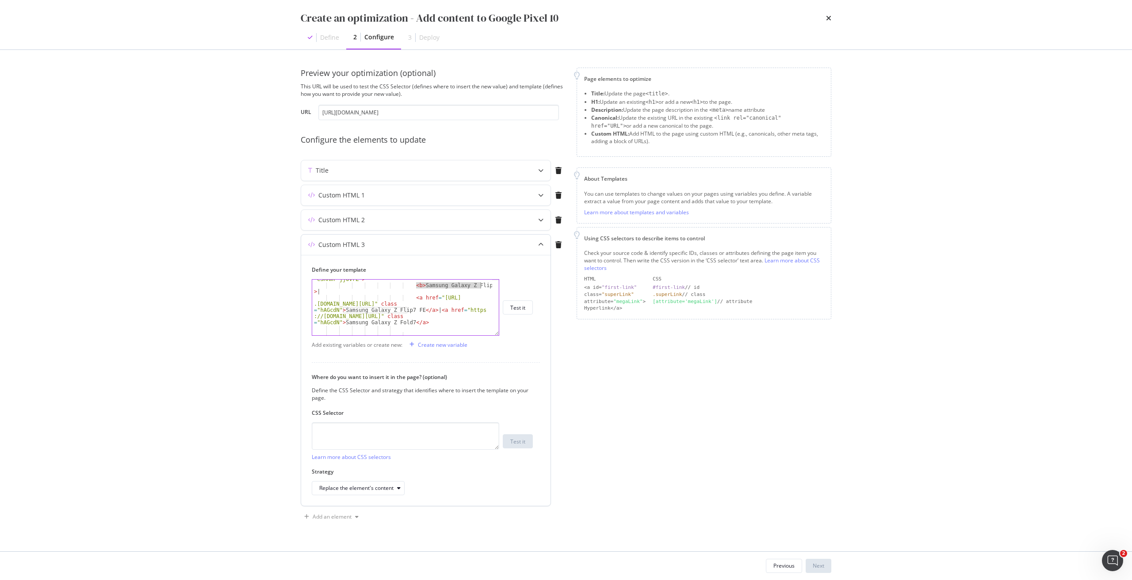
drag, startPoint x: 416, startPoint y: 285, endPoint x: 480, endPoint y: 286, distance: 63.7
click at [480, 286] on div "< p class = "sc-fotOHu cakWXr sc -eSRRmr jjOvrZ" > < b > Samsung Galaxy Z Flip7…" at bounding box center [402, 307] width 180 height 74
paste textarea "Google Pixel 10"
drag, startPoint x: 432, startPoint y: 291, endPoint x: 445, endPoint y: 297, distance: 14.2
click at [445, 297] on div "< p class = "sc-fotOHu cakWXr sc -eSRRmr jjOvrZ" > < b > Google Pixel 10 </ b >…" at bounding box center [402, 307] width 180 height 74
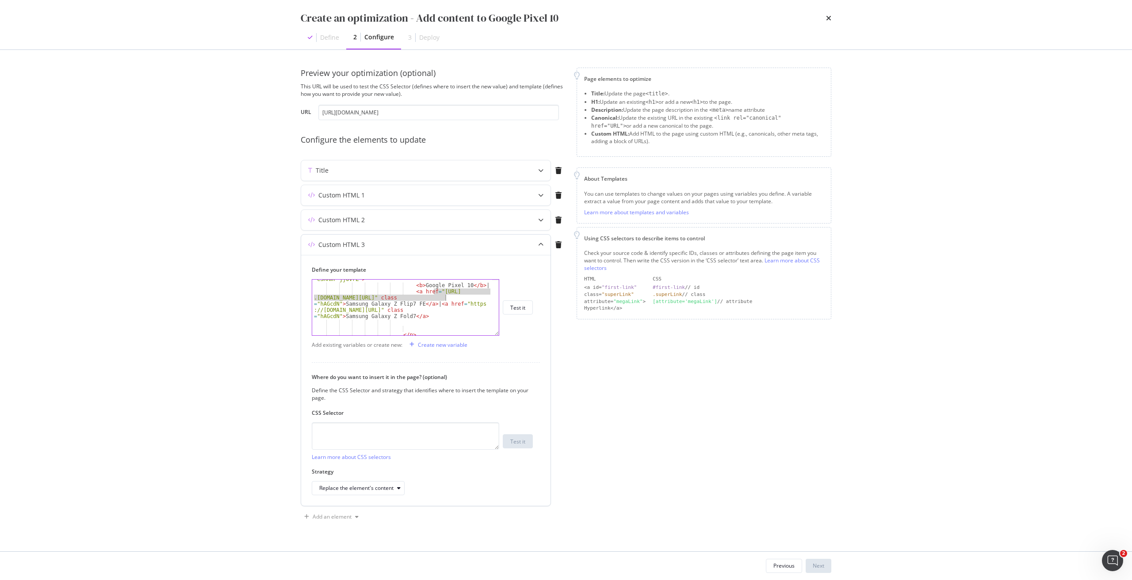
paste textarea "accessories/rrp-products/google-pixel-10-pro"
click at [417, 285] on div "< p class = "sc-fotOHu cakWXr sc -eSRRmr jjOvrZ" > < b > Google Pixel 10 </ b >…" at bounding box center [402, 307] width 180 height 74
drag, startPoint x: 417, startPoint y: 285, endPoint x: 460, endPoint y: 287, distance: 42.9
click at [460, 287] on div "< p class = "sc-fotOHu cakWXr sc -eSRRmr jjOvrZ" > < b > Google Pixel 10 </ b >…" at bounding box center [402, 307] width 180 height 74
drag, startPoint x: 358, startPoint y: 305, endPoint x: 430, endPoint y: 304, distance: 72.1
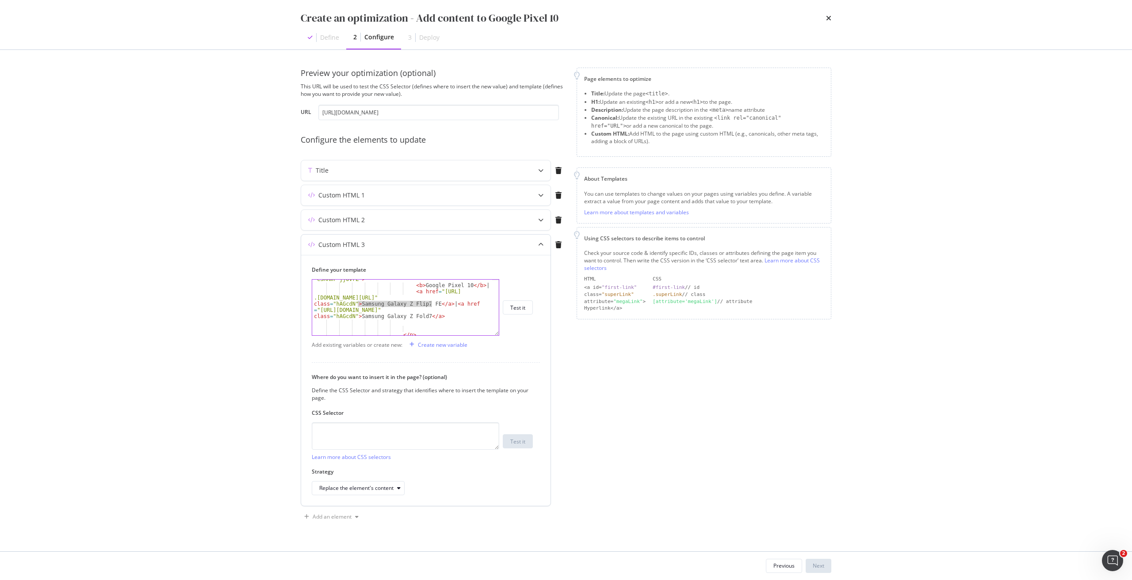
click at [430, 304] on div "< p class = "sc-fotOHu cakWXr sc -eSRRmr jjOvrZ" > < b > Google Pixel 10 </ b >…" at bounding box center [402, 307] width 180 height 74
paste textarea "Google Pixel 10"
drag, startPoint x: 459, startPoint y: 304, endPoint x: 457, endPoint y: 309, distance: 5.6
click at [457, 309] on div "< p class = "sc-fotOHu cakWXr sc -eSRRmr jjOvrZ" > < b > Google Pixel 10 </ b >…" at bounding box center [402, 307] width 180 height 74
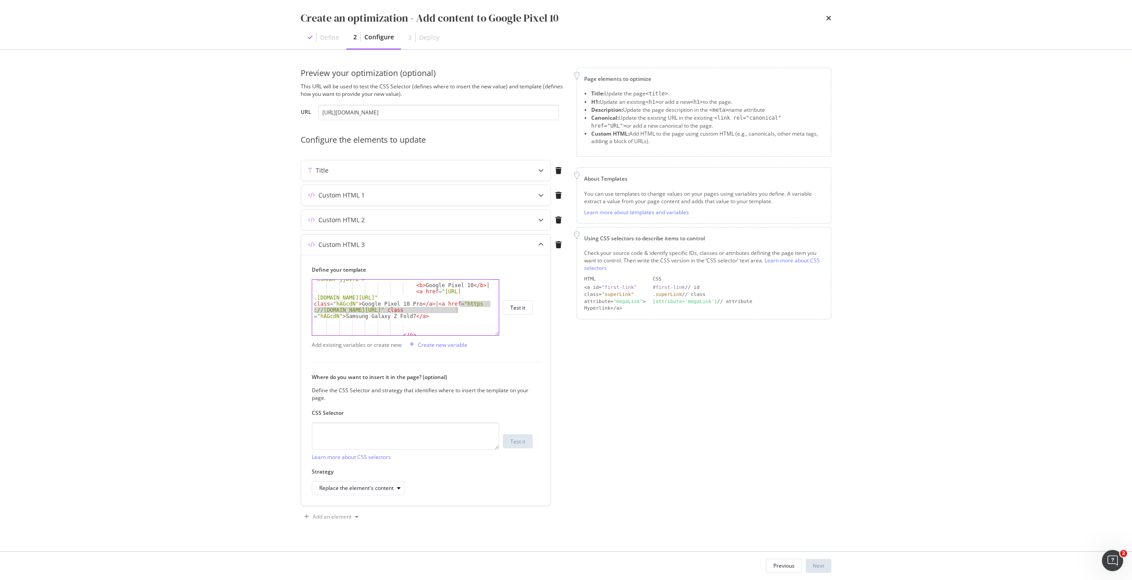
paste textarea "accessories/rrp-products/google-pixel-10-pro-xl"
drag, startPoint x: 356, startPoint y: 305, endPoint x: 412, endPoint y: 307, distance: 55.7
click at [412, 307] on div "< p class = "sc-fotOHu cakWXr sc -eSRRmr jjOvrZ" > < b > Google Pixel 10 </ b >…" at bounding box center [402, 307] width 180 height 74
drag, startPoint x: 384, startPoint y: 318, endPoint x: 448, endPoint y: 318, distance: 64.1
click at [448, 318] on div "< p class = "sc-fotOHu cakWXr sc -eSRRmr jjOvrZ" > < b > Google Pixel 10 </ b >…" at bounding box center [402, 307] width 180 height 74
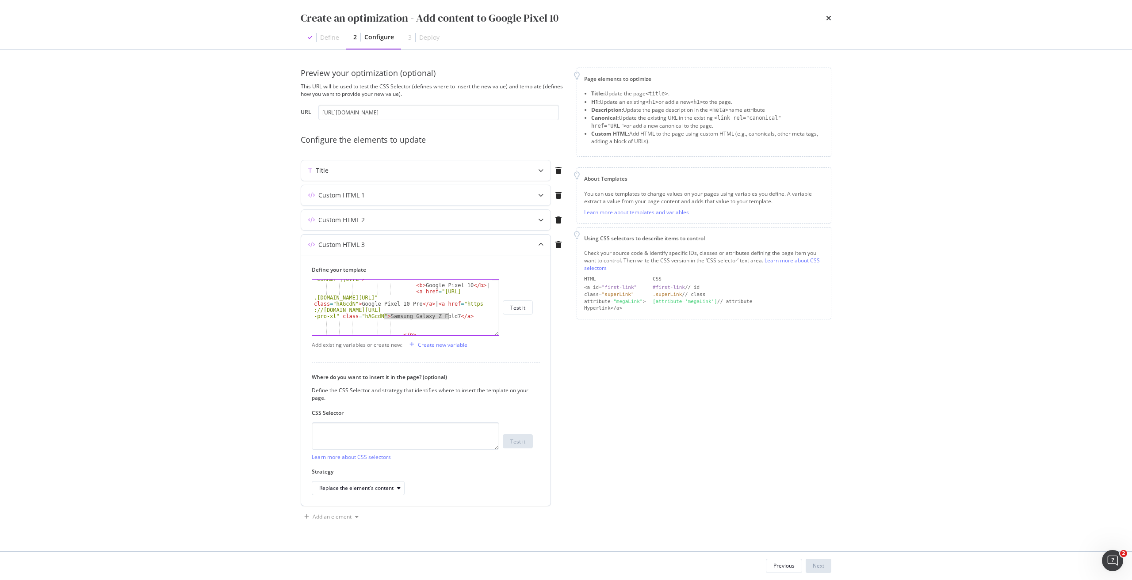
paste textarea "Google Pixel 10 Pro"
drag, startPoint x: 426, startPoint y: 305, endPoint x: 459, endPoint y: 316, distance: 35.2
click at [459, 316] on div "< p class = "sc-fotOHu cakWXr sc -eSRRmr jjOvrZ" > < b > Google Pixel 10 </ b >…" at bounding box center [402, 307] width 180 height 74
click at [467, 312] on div "< p class = "sc-fotOHu cakWXr sc -eSRRmr jjOvrZ" > < b > Google Pixel 10 </ b >…" at bounding box center [402, 308] width 180 height 56
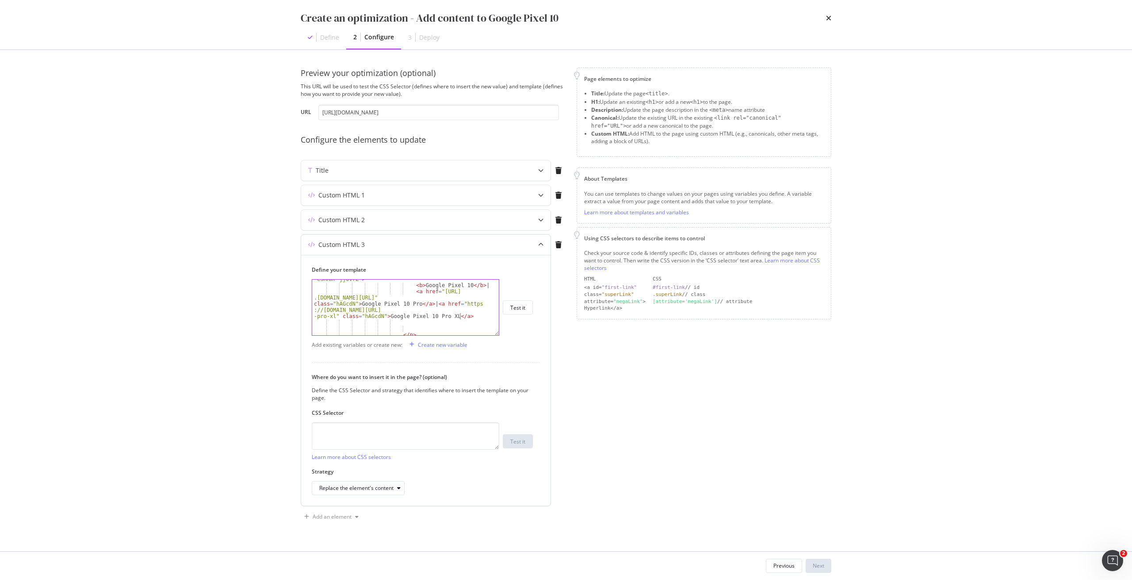
click at [468, 319] on div "< p class = "sc-fotOHu cakWXr sc -eSRRmr jjOvrZ" > < b > Google Pixel 10 </ b >…" at bounding box center [402, 307] width 180 height 74
paste textarea "| <a href="https://shop.singtel.com/accessories/rrp-products/google-pixel-10-pr…"
click at [409, 311] on div "< section > < h3 > Buy the new Google Pixel 10 Series with Singtel Phone Plans …" at bounding box center [402, 330] width 180 height 105
type textarea "<b>Google Pixel 10</b> |"
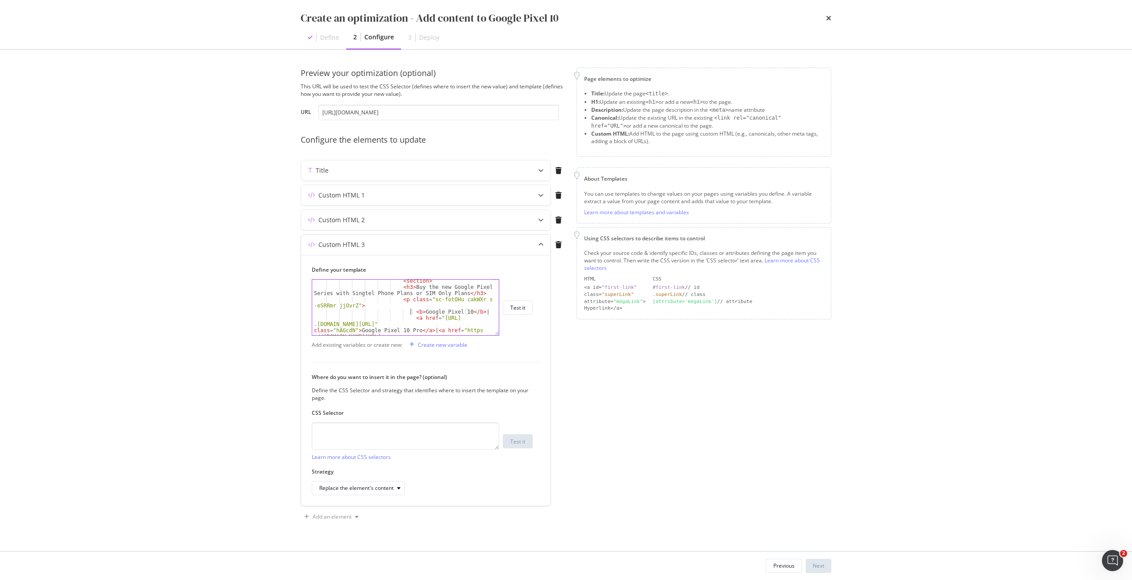
scroll to position [0, 21]
click at [406, 311] on div "< section > < h3 > Buy the new Google Pixel 10 Series with Singtel Phone Plans …" at bounding box center [402, 330] width 180 height 105
click at [489, 302] on div "< a href = "https://shop .singtel.com/accessories/rrp-products/google-pixel-10-…" at bounding box center [402, 314] width 180 height 105
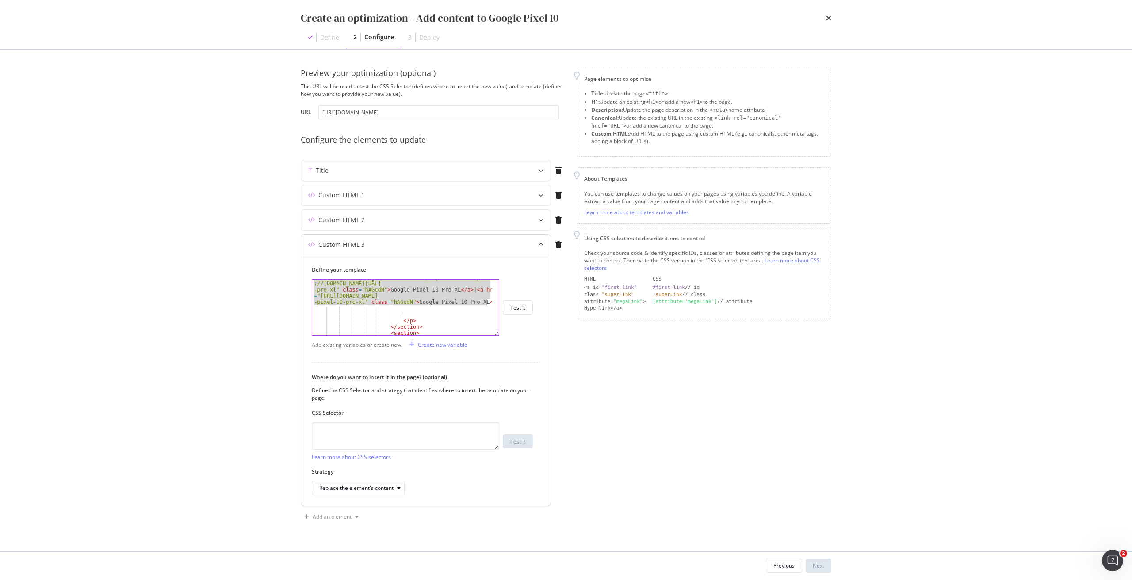
scroll to position [585, 0]
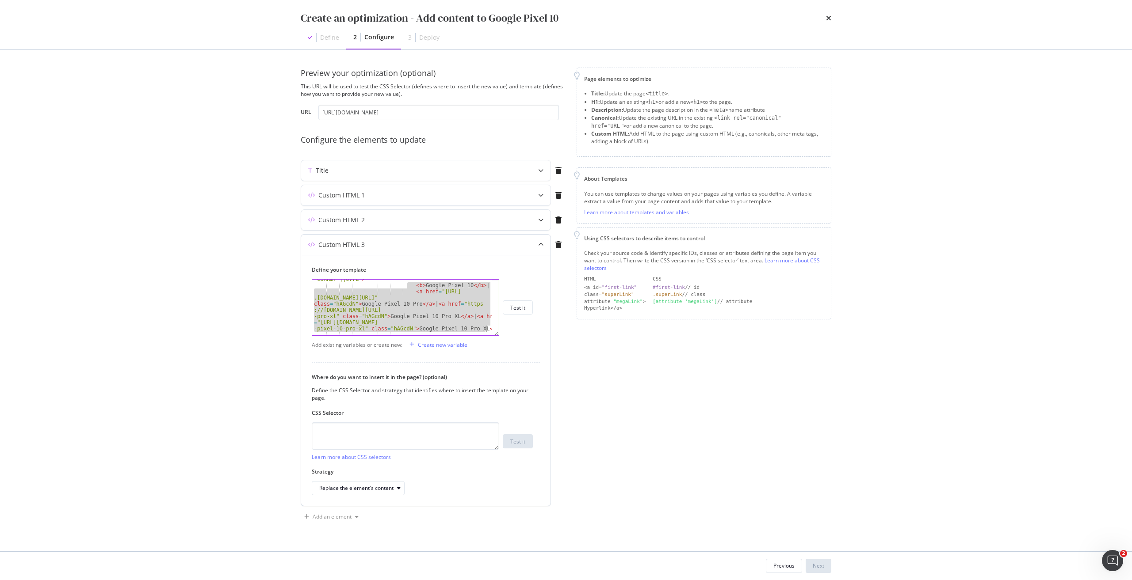
click at [429, 301] on div "< p class = "sc-fotOHu cakWXr sc -eSRRmr jjOvrZ" > < b > Google Pixel 10 </ b >…" at bounding box center [402, 308] width 180 height 56
drag, startPoint x: 432, startPoint y: 290, endPoint x: 481, endPoint y: 298, distance: 49.6
click at [481, 298] on div "< p class = "sc-fotOHu cakWXr sc -eSRRmr jjOvrZ" > < b > Google Pixel 10 </ b >…" at bounding box center [402, 307] width 180 height 74
paste textarea "phone"
drag, startPoint x: 418, startPoint y: 304, endPoint x: 453, endPoint y: 311, distance: 35.2
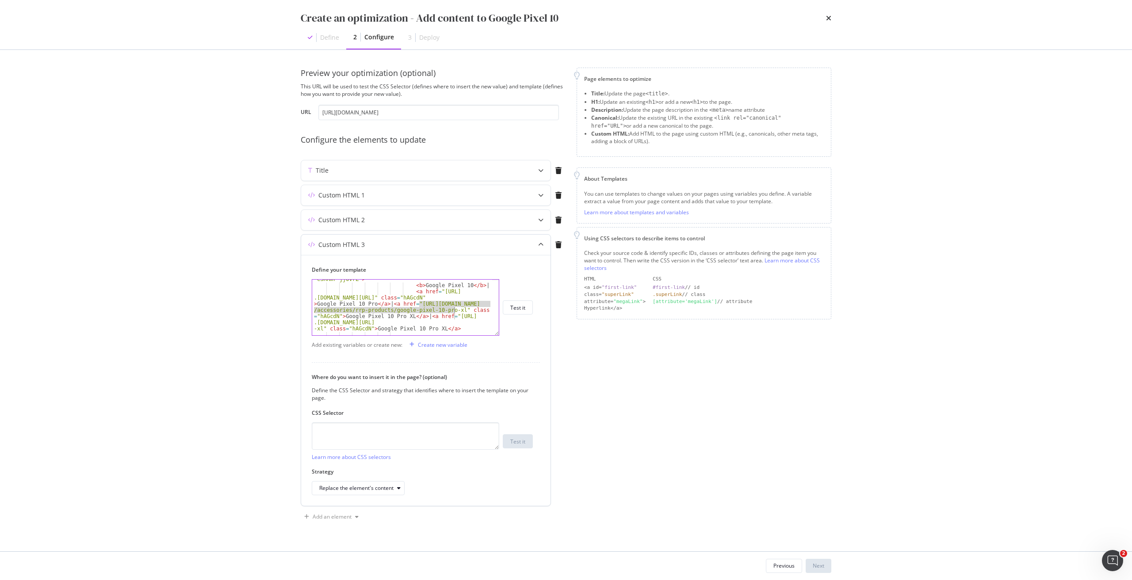
click at [453, 311] on div "< p class = "sc-fotOHu cakWXr sc -eSRRmr jjOvrZ" > < b > Google Pixel 10 </ b >…" at bounding box center [402, 307] width 180 height 74
paste textarea "phones/google-pixel-10-pro-fold"
drag, startPoint x: 418, startPoint y: 303, endPoint x: 421, endPoint y: 333, distance: 30.3
click at [408, 311] on div "< p class = "sc-fotOHu cakWXr sc -eSRRmr jjOvrZ" > < b > Google Pixel 10 </ b >…" at bounding box center [402, 307] width 180 height 74
paste textarea "xl"
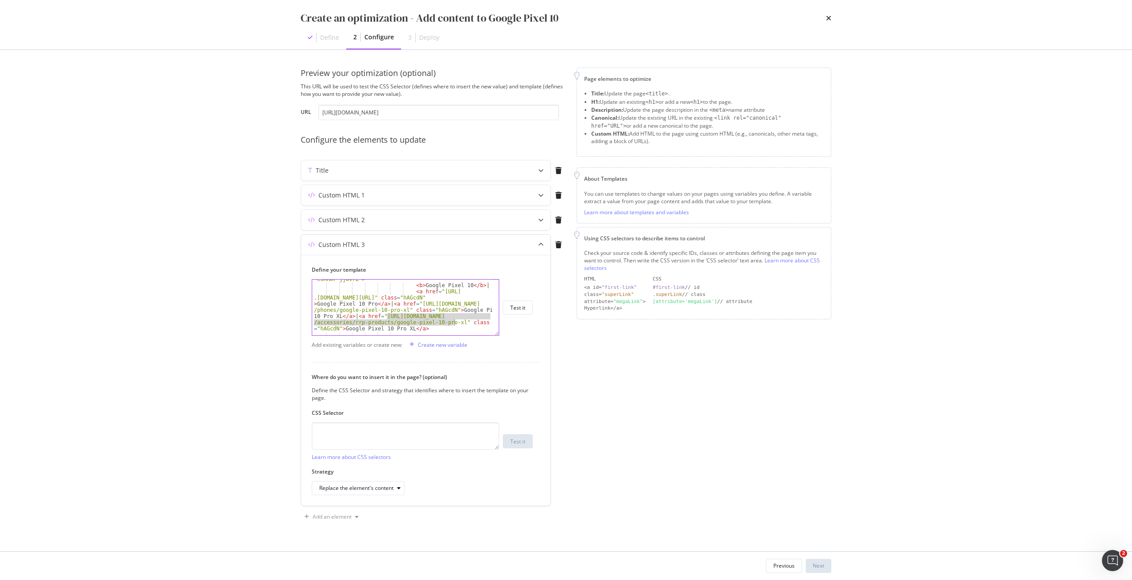
drag, startPoint x: 386, startPoint y: 316, endPoint x: 453, endPoint y: 324, distance: 67.6
click at [453, 324] on div "< p class = "sc-fotOHu cakWXr sc -eSRRmr jjOvrZ" > < b > Google Pixel 10 </ b >…" at bounding box center [402, 307] width 180 height 74
paste textarea "phones/google-pixel-10-pro-fold"
click at [436, 321] on div "< p class = "sc-fotOHu cakWXr sc -eSRRmr jjOvrZ" > < b > Google Pixel 10 </ b >…" at bounding box center [402, 307] width 180 height 74
click at [327, 329] on div "< p class = "sc-fotOHu cakWXr sc -eSRRmr jjOvrZ" > < b > Google Pixel 10 </ b >…" at bounding box center [402, 307] width 180 height 74
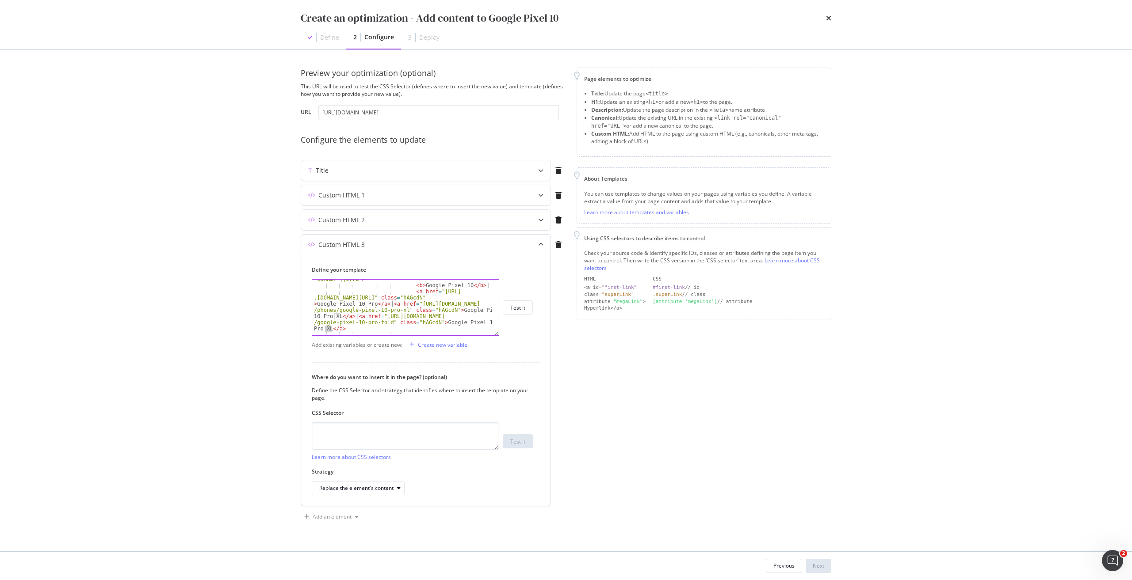
click at [327, 329] on div "< p class = "sc-fotOHu cakWXr sc -eSRRmr jjOvrZ" > < b > Google Pixel 10 </ b >…" at bounding box center [402, 307] width 180 height 74
drag, startPoint x: 442, startPoint y: 314, endPoint x: 488, endPoint y: 312, distance: 46.4
click at [488, 312] on div "</ section > < section > < h2 > Related Products </ h2 > </ section > < section…" at bounding box center [402, 314] width 180 height 68
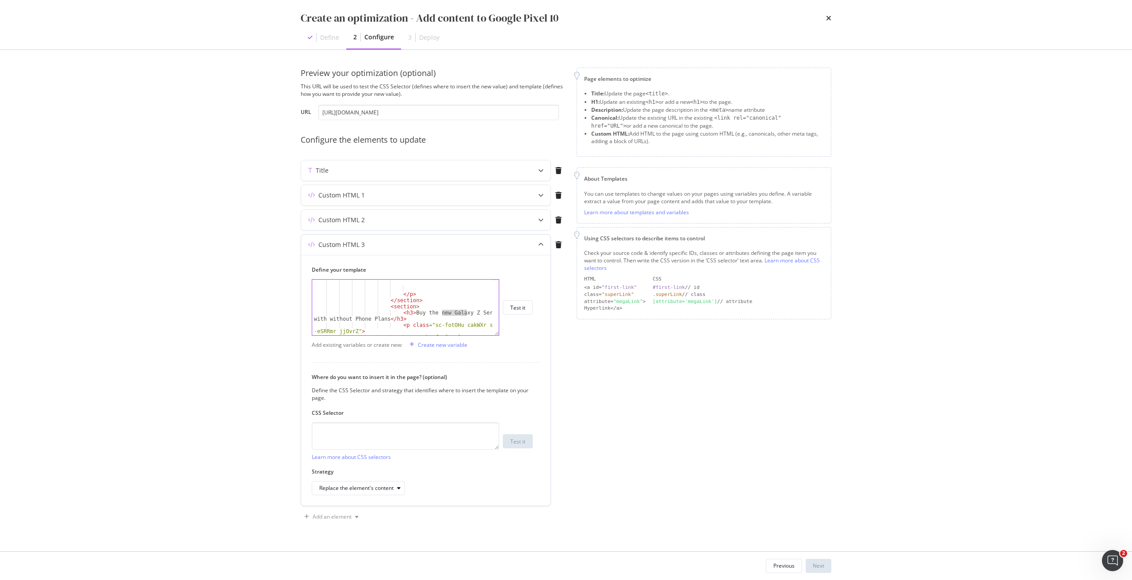
drag, startPoint x: 442, startPoint y: 313, endPoint x: 466, endPoint y: 313, distance: 24.3
click at [466, 313] on div "</ p > </ section > < section > < h3 > Buy the new Galaxy Z Series with without…" at bounding box center [402, 319] width 180 height 80
paste textarea "oogle Pixel 10"
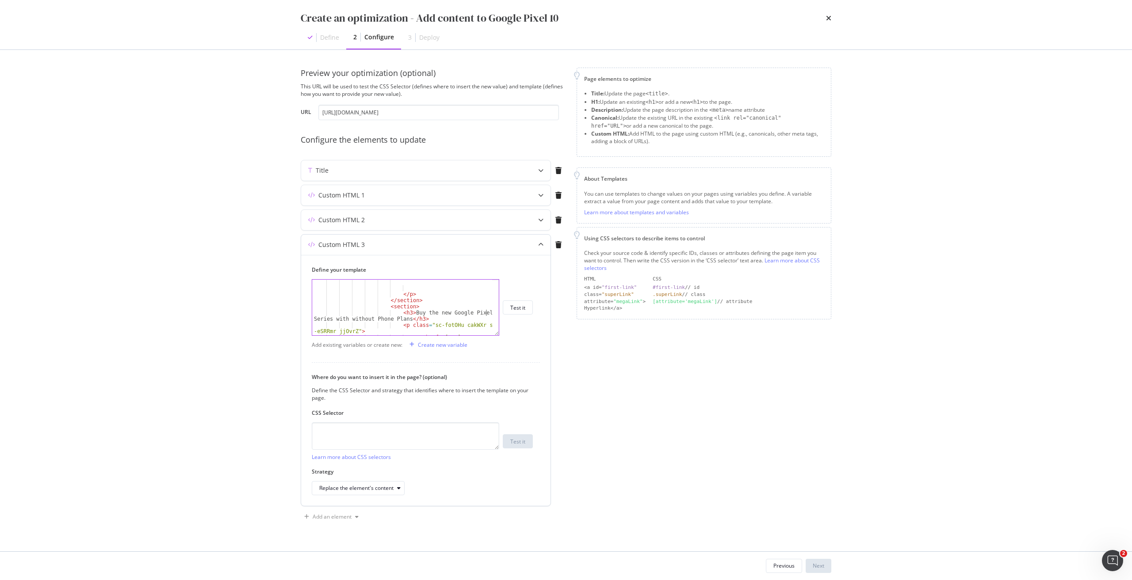
click at [404, 319] on div "</ p > </ section > < section > < h3 > Buy the new Google Pixel 10 Series with …" at bounding box center [402, 319] width 180 height 80
click at [429, 319] on div "</ p > </ section > < section > < h3 > Buy the new Google Pixel 10 Series with …" at bounding box center [402, 319] width 180 height 80
click at [404, 318] on div "</ p > </ section > < section > < h3 > Buy the new Google Pixel 10 Series with …" at bounding box center [402, 319] width 180 height 80
drag, startPoint x: 433, startPoint y: 312, endPoint x: 334, endPoint y: 322, distance: 99.6
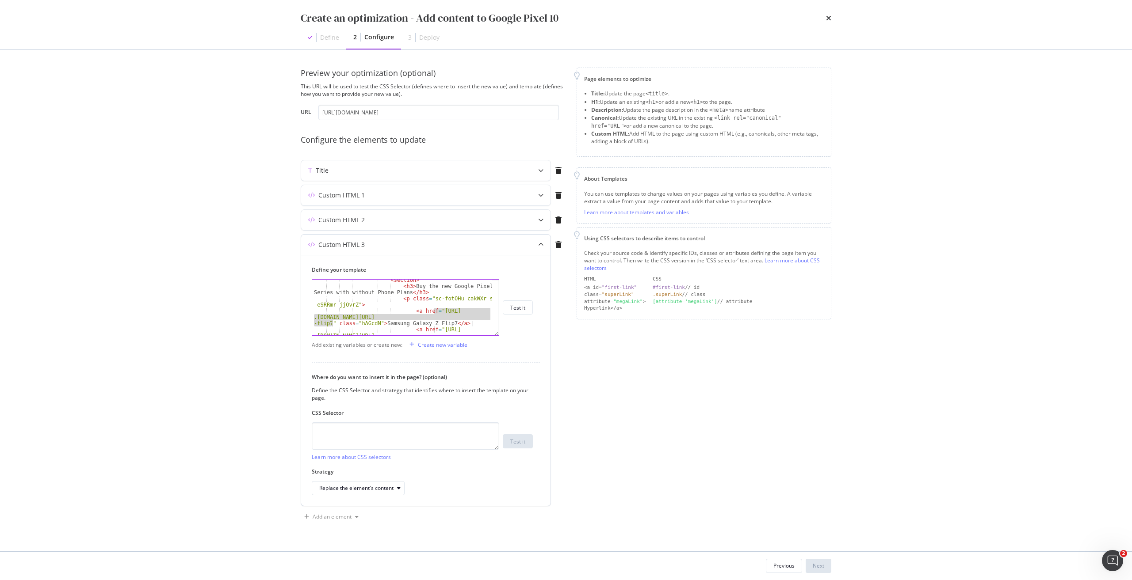
click at [332, 322] on div "< section > < h3 > Buy the new Google Pixel 10 Series with without Phone Plans …" at bounding box center [402, 317] width 180 height 80
paste textarea "google-pixel-10"
click at [416, 313] on div "< section > < h3 > Buy the new Google Pixel 10 Series with Singtel Phone Plans …" at bounding box center [402, 330] width 180 height 105
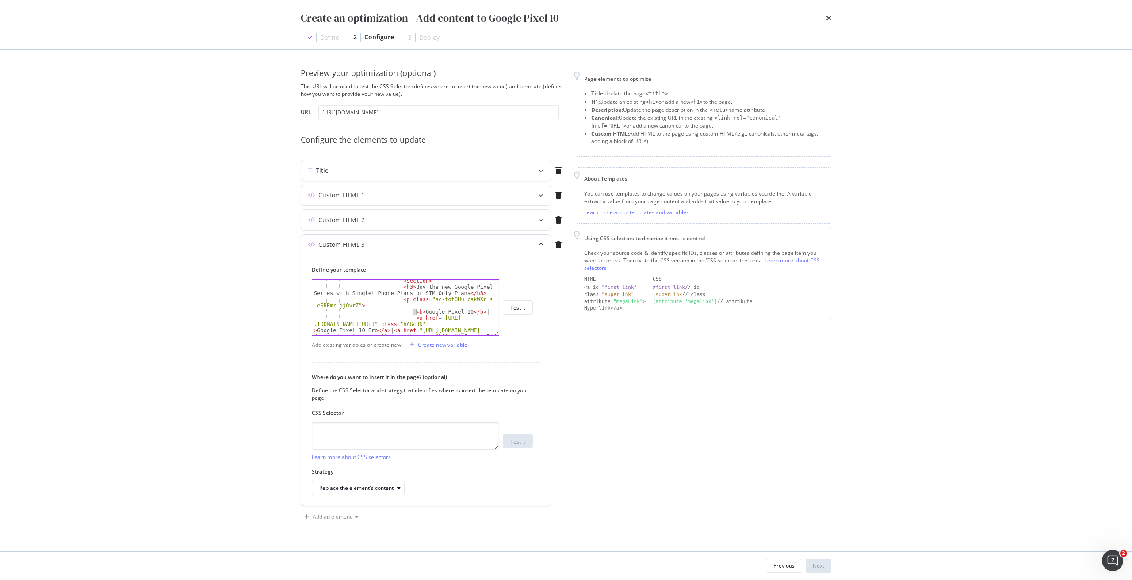
click at [417, 313] on div "< section > < h3 > Buy the new Google Pixel 10 Series with Singtel Phone Plans …" at bounding box center [402, 308] width 180 height 56
click at [460, 311] on div "< section > < h3 > Buy the new Google Pixel 10 Series with Singtel Phone Plans …" at bounding box center [402, 330] width 180 height 105
click at [344, 324] on div "< section > < h3 > Buy the new Google Pixel 10 Series with without Phone Plans …" at bounding box center [402, 317] width 180 height 80
click at [407, 323] on div "< section > < h3 > Buy the new Google Pixel 10 Series with without Phone Plans …" at bounding box center [402, 317] width 180 height 80
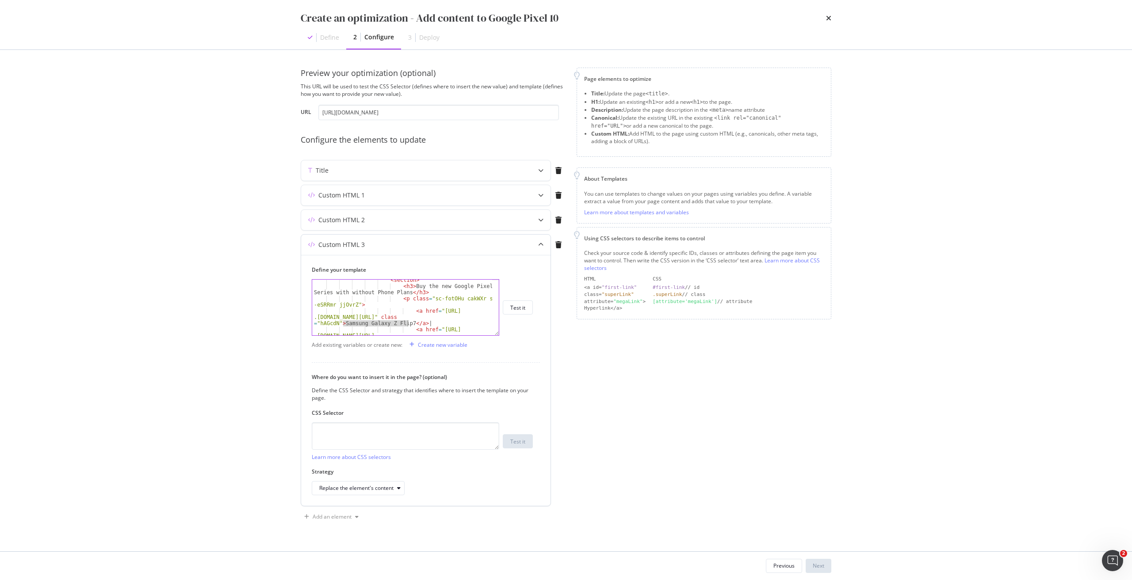
paste textarea "Google Pixel 10"
click at [432, 305] on div "< p class = "sc-fotOHu cakWXr sc -eSRRmr jjOvrZ" > < a href = "https://shop .si…" at bounding box center [402, 312] width 180 height 87
click at [323, 316] on div "< p class = "sc-fotOHu cakWXr sc -eSRRmr jjOvrZ" > < a href = "https://shop .si…" at bounding box center [402, 312] width 180 height 87
paste textarea "google-pixel-10-pro"
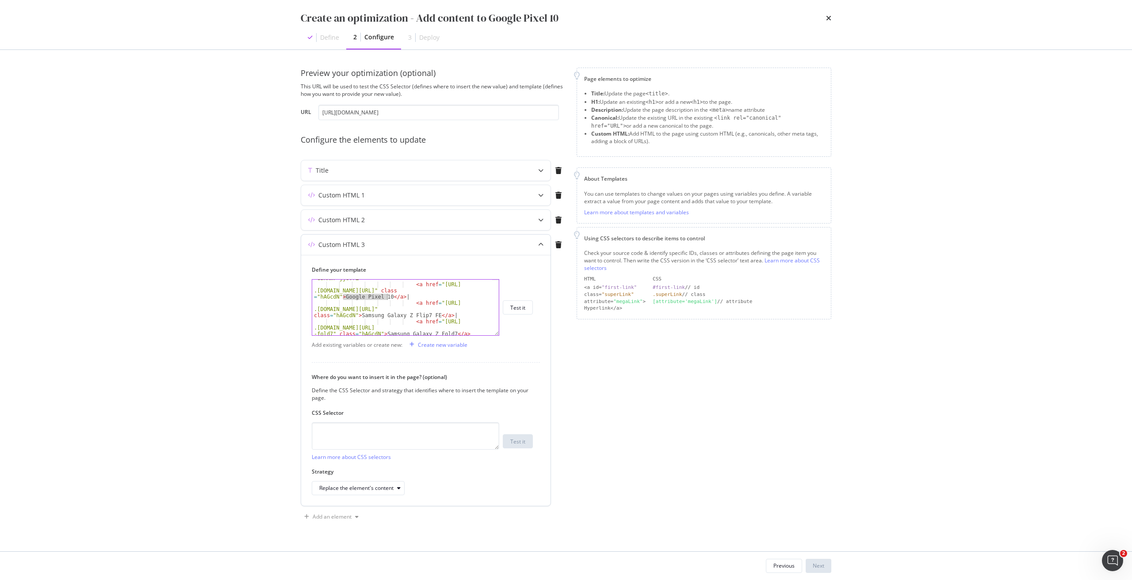
drag, startPoint x: 343, startPoint y: 298, endPoint x: 386, endPoint y: 296, distance: 43.4
click at [386, 296] on div "< p class = "sc-fotOHu cakWXr sc -eSRRmr jjOvrZ" > < a href = "https://shop .si…" at bounding box center [402, 312] width 180 height 87
drag, startPoint x: 358, startPoint y: 316, endPoint x: 431, endPoint y: 315, distance: 72.9
click at [431, 315] on div "< p class = "sc-fotOHu cakWXr sc -eSRRmr jjOvrZ" > < a href = "https://shop .si…" at bounding box center [402, 312] width 180 height 87
paste textarea "Google Pixel 10"
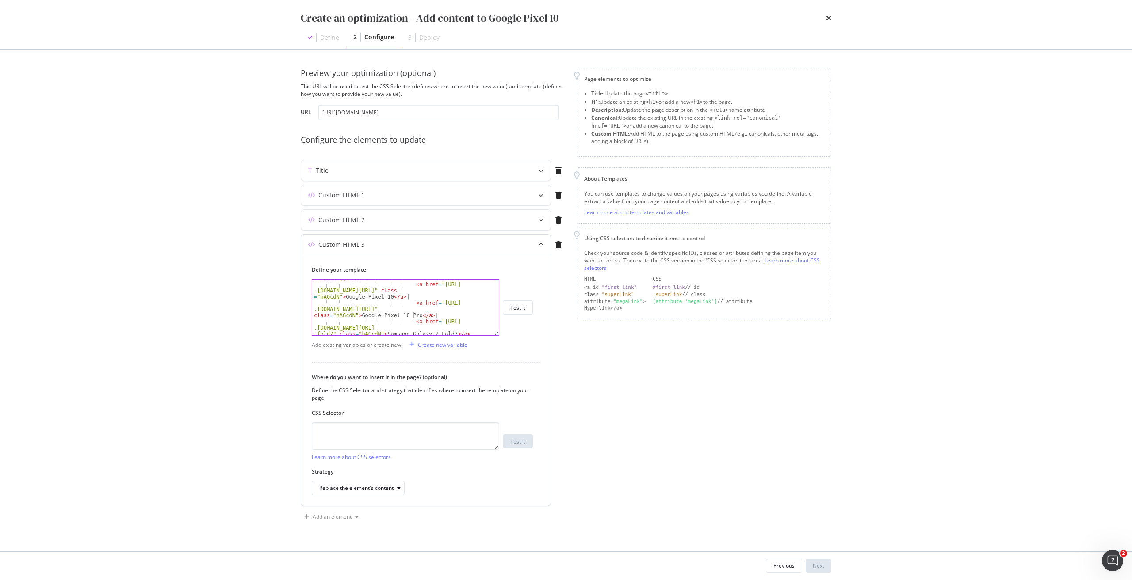
scroll to position [718, 0]
click at [433, 295] on div "< a href = "https://shop .singtel.com/accessories/rrp-products/google-pixel-10-…" at bounding box center [402, 314] width 180 height 80
click at [331, 309] on div "< a href = "https://shop .singtel.com/accessories/rrp-products/google-pixel-10-…" at bounding box center [402, 314] width 180 height 80
paste textarea "google-pixel-10-pro-xl"
click at [357, 288] on div "< a href = "https://shop .singtel.com/accessories/rrp-products/google-pixel-10-…" at bounding box center [402, 314] width 180 height 80
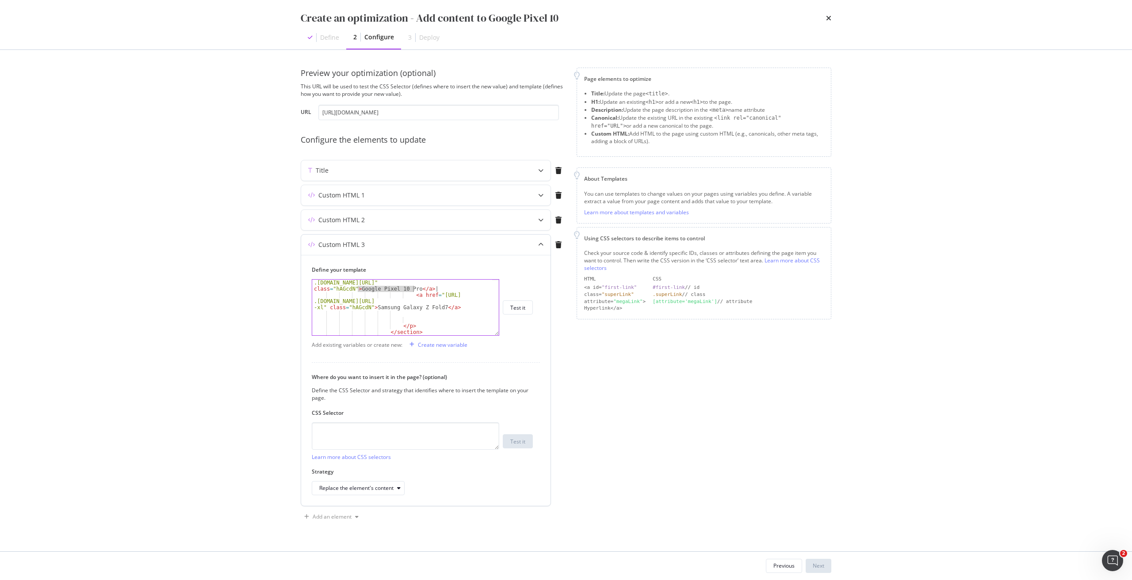
click at [413, 290] on div "< a href = "https://shop .singtel.com/accessories/rrp-products/google-pixel-10-…" at bounding box center [402, 314] width 180 height 80
drag, startPoint x: 373, startPoint y: 307, endPoint x: 383, endPoint y: 307, distance: 10.2
click at [373, 307] on div "< a href = "https://shop .singtel.com/accessories/rrp-products/google-pixel-10-…" at bounding box center [402, 314] width 180 height 80
click at [436, 308] on div "< a href = "https://shop .singtel.com/accessories/rrp-products/google-pixel-10-…" at bounding box center [402, 314] width 180 height 80
paste textarea "Google Pixel 10 Pro"
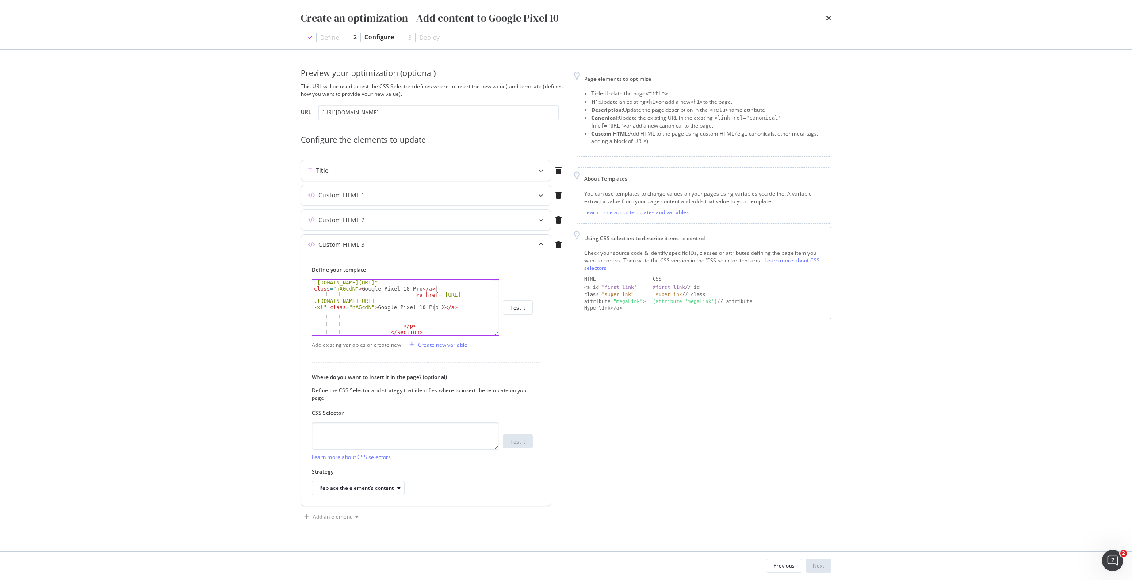
scroll to position [0, 45]
drag, startPoint x: 426, startPoint y: 291, endPoint x: 452, endPoint y: 309, distance: 31.9
click at [452, 309] on div "< a href = "https://shop .singtel.com/accessories/rrp-products/google-pixel-10-…" at bounding box center [402, 314] width 180 height 80
click at [454, 309] on div "< a href = "https://shop .singtel.com/accessories/rrp-products/google-pixel-10-…" at bounding box center [402, 308] width 180 height 56
type textarea "<a href="https://shop.singtel.com/accessories/rrp-products/google-pixel-10-pro-…"
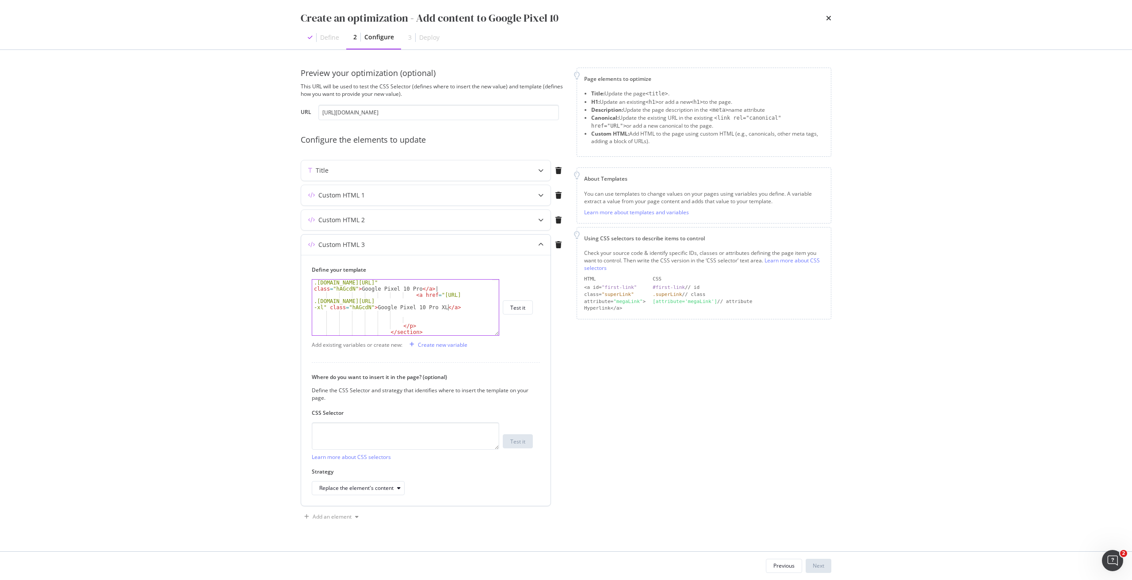
scroll to position [0, 15]
paste textarea "<a href="https://shop.singtel.com/accessories/rrp-products/google-pixel-10-pro-…"
click at [430, 314] on div "< a href = "https://shop .singtel.com/accessories/rrp-products/google-pixel-10-…" at bounding box center [402, 314] width 180 height 80
click at [455, 309] on div "< a href = "https://shop .singtel.com/accessories/rrp-products/google-pixel-10-…" at bounding box center [402, 314] width 180 height 80
click at [406, 315] on div "< a href = "https://shop .singtel.com/accessories/rrp-products/google-pixel-10-…" at bounding box center [402, 314] width 180 height 80
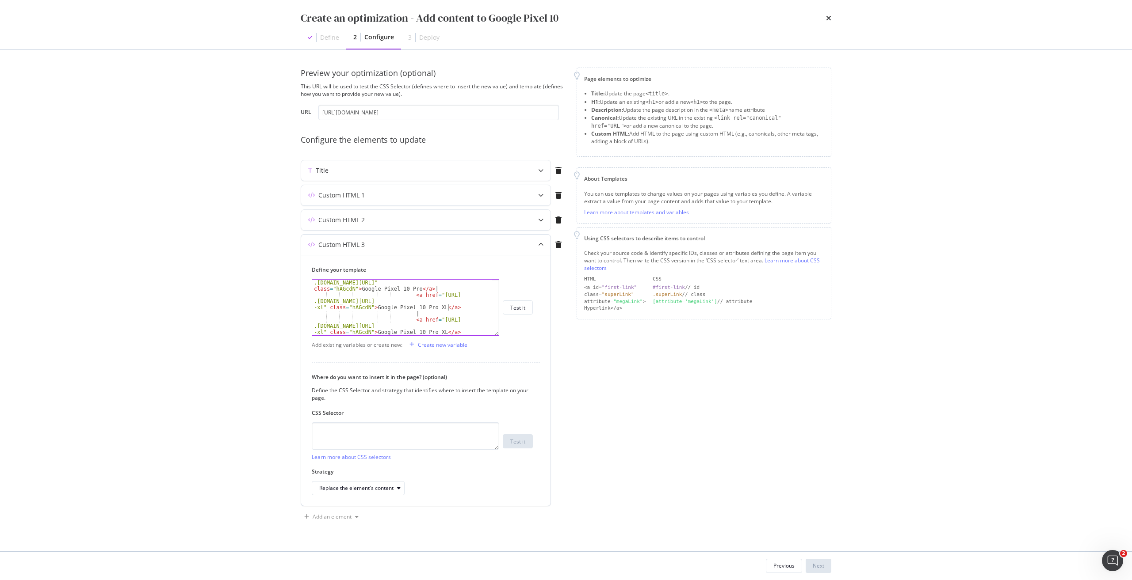
click at [456, 306] on div "< a href = "https://shop .singtel.com/accessories/rrp-products/google-pixel-10-…" at bounding box center [402, 314] width 180 height 80
click at [434, 331] on div "< a href = "https://shop .singtel.com/accessories/rrp-products/google-pixel-10-…" at bounding box center [402, 314] width 180 height 80
drag, startPoint x: 434, startPoint y: 331, endPoint x: 466, endPoint y: 323, distance: 33.3
click at [434, 331] on div "< a href = "https://shop .singtel.com/accessories/rrp-products/google-pixel-10-…" at bounding box center [402, 314] width 180 height 80
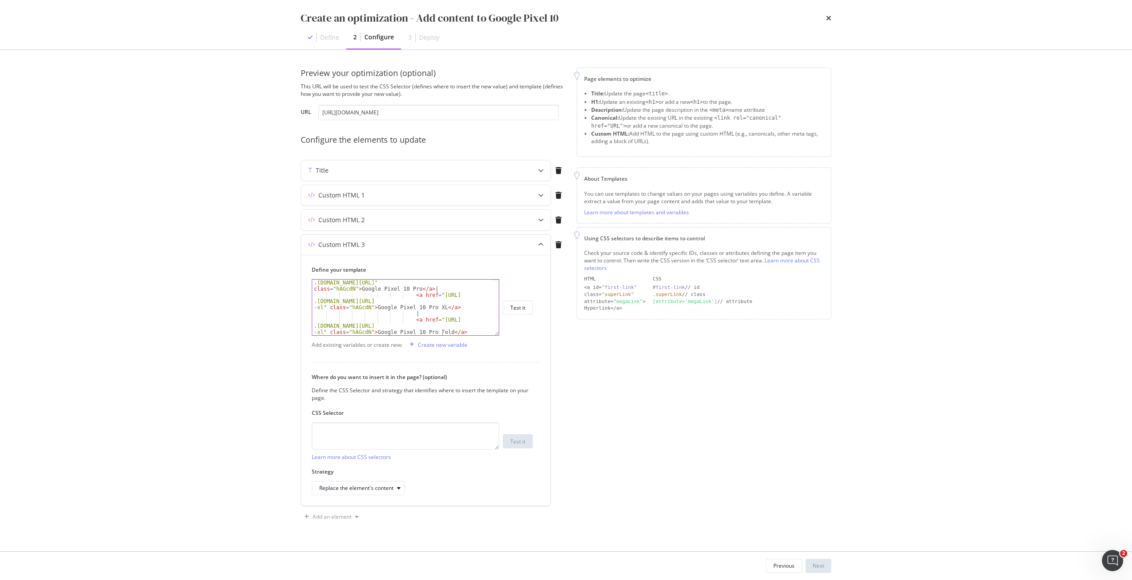
scroll to position [0, 45]
click at [433, 320] on div "< a href = "https://shop .singtel.com/accessories/rrp-products/google-pixel-10-…" at bounding box center [402, 314] width 180 height 80
click at [323, 331] on div "< a href = "https://shop .singtel.com/accessories/rrp-products/google-pixel-10-…" at bounding box center [402, 314] width 180 height 80
paste textarea "fold"
type textarea "<a href="https://shop.singtel.com/accessories/rrp-products/google-pixel-10-pro-…"
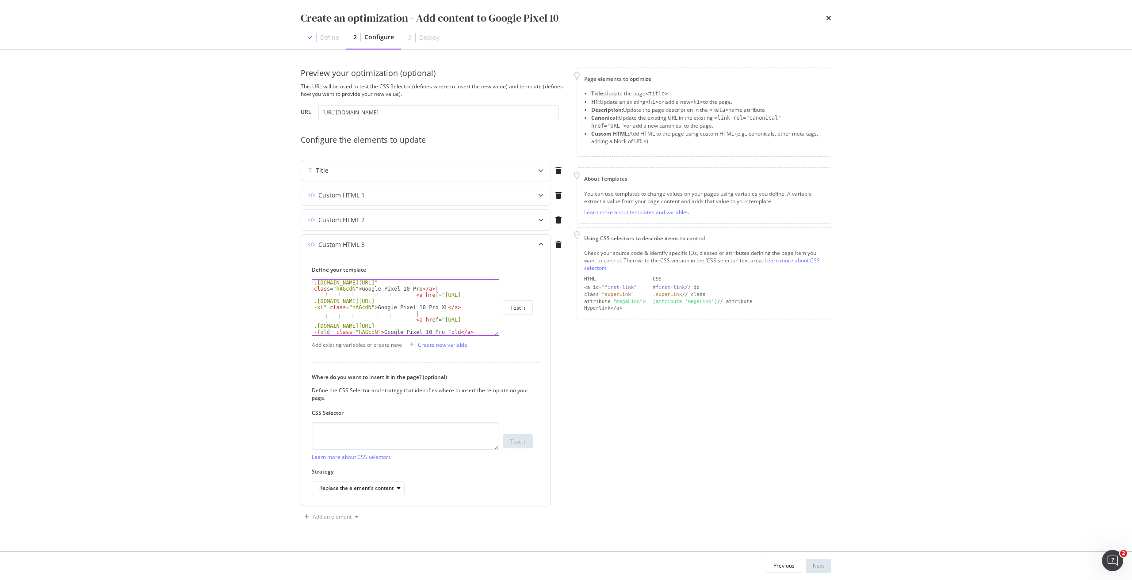
scroll to position [744, 0]
click at [405, 445] on textarea "modal" at bounding box center [405, 436] width 187 height 27
paste textarea "div.sc-iEhLsB.jWdwcZ:nth-of-type(1)"
type textarea "div.sc-iEhLsB.jWdwcZ:nth-of-type(1)"
click at [365, 486] on div "Replace the element's content" at bounding box center [356, 488] width 74 height 5
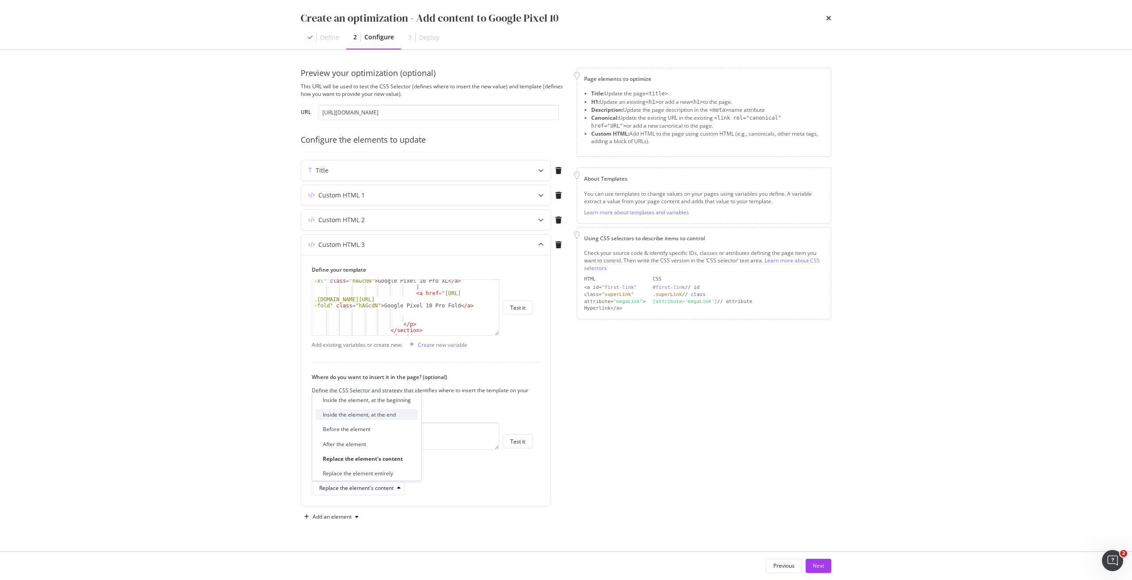
click at [362, 412] on div "Inside the element, at the end" at bounding box center [359, 415] width 73 height 8
click at [655, 411] on div "Page elements to optimize Title: Update the page <title> . H1: Update an existi…" at bounding box center [703, 296] width 255 height 457
click at [816, 567] on div "Next" at bounding box center [817, 566] width 11 height 8
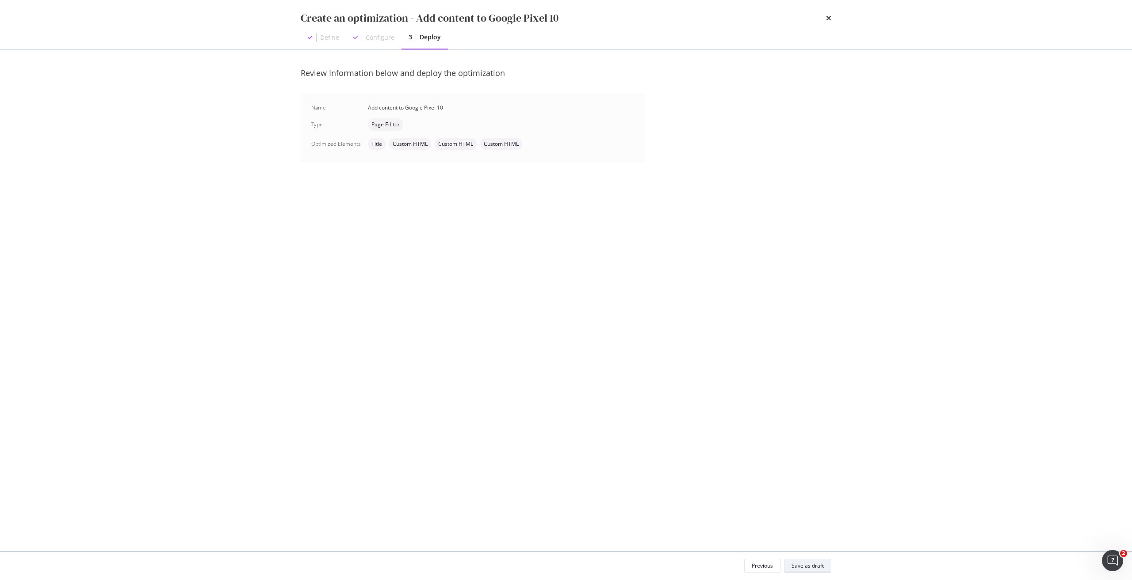
click at [818, 567] on div "Save as draft" at bounding box center [807, 566] width 32 height 8
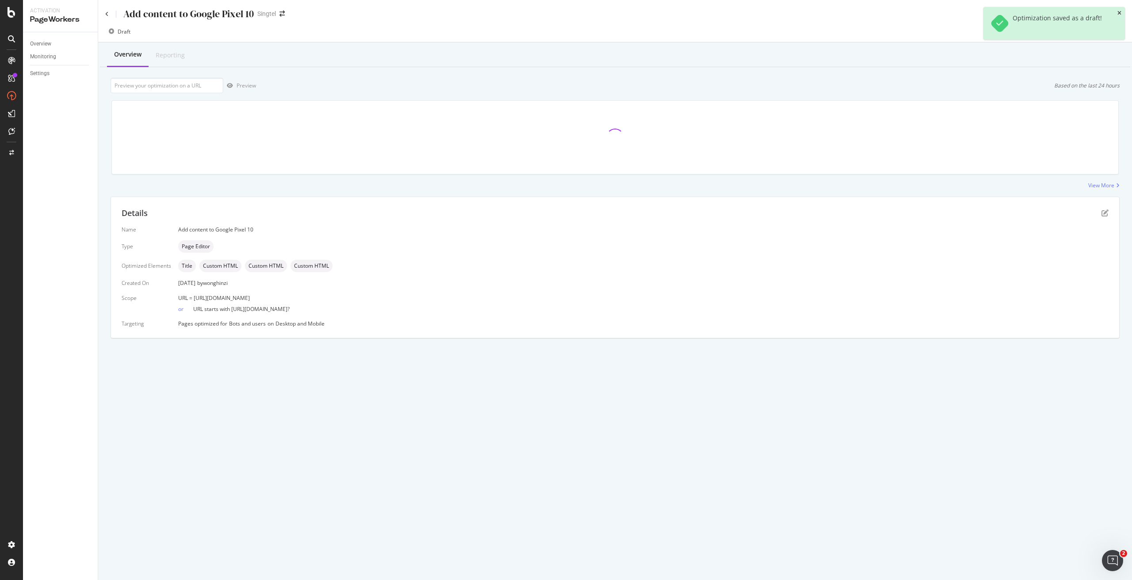
click at [1118, 13] on icon "close toast" at bounding box center [1119, 13] width 4 height 5
drag, startPoint x: 333, startPoint y: 296, endPoint x: 192, endPoint y: 297, distance: 140.6
click at [192, 297] on div "URL = https://shop.singtel.com/phones/google-pixel-10" at bounding box center [643, 298] width 930 height 8
copy span "https://shop.singtel.com/phones/google-pixel-10"
click at [198, 85] on input "url" at bounding box center [166, 85] width 113 height 15
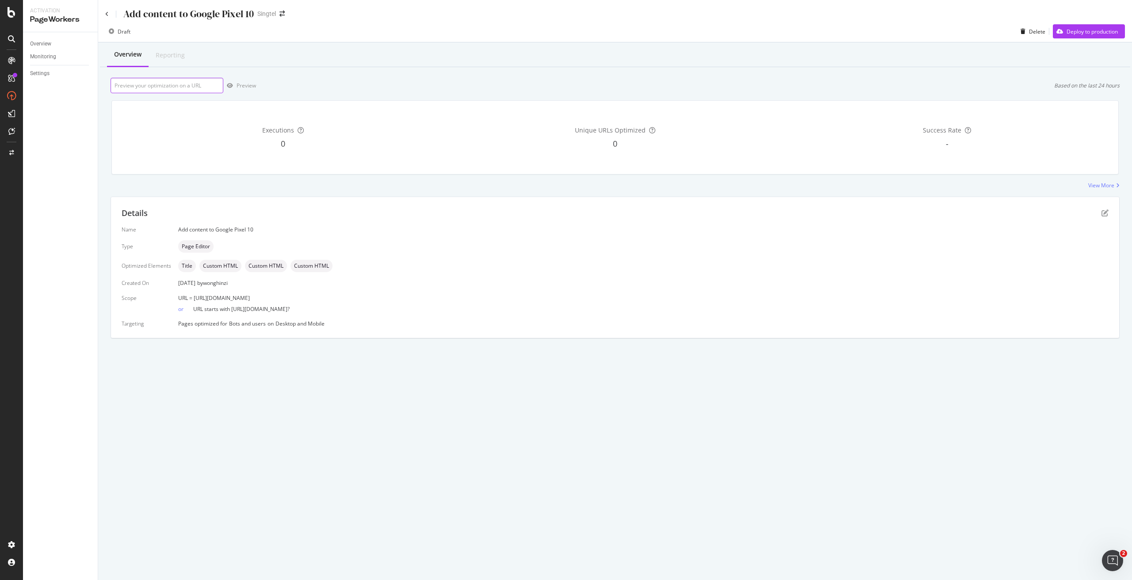
paste input "https://shop.singtel.com/phones/google-pixel-10"
type input "https://shop.singtel.com/phones/google-pixel-10"
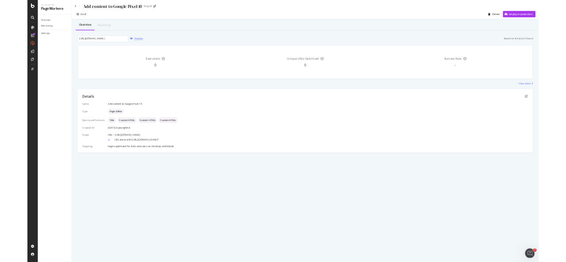
scroll to position [0, 0]
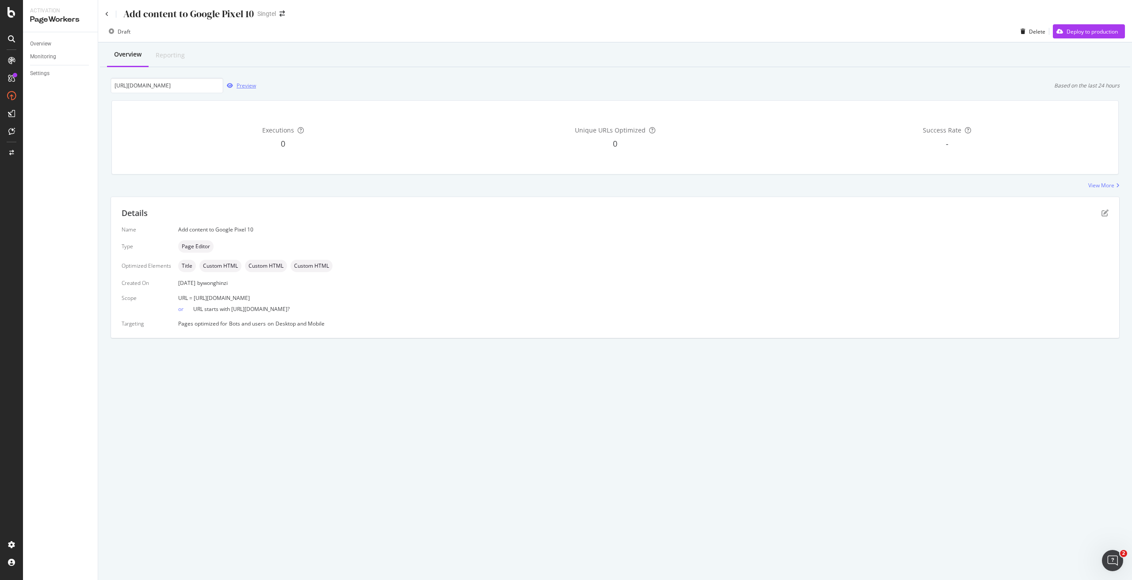
click at [249, 86] on div "Preview" at bounding box center [245, 86] width 19 height 8
click at [1080, 33] on div "Deploy to production" at bounding box center [1091, 32] width 51 height 8
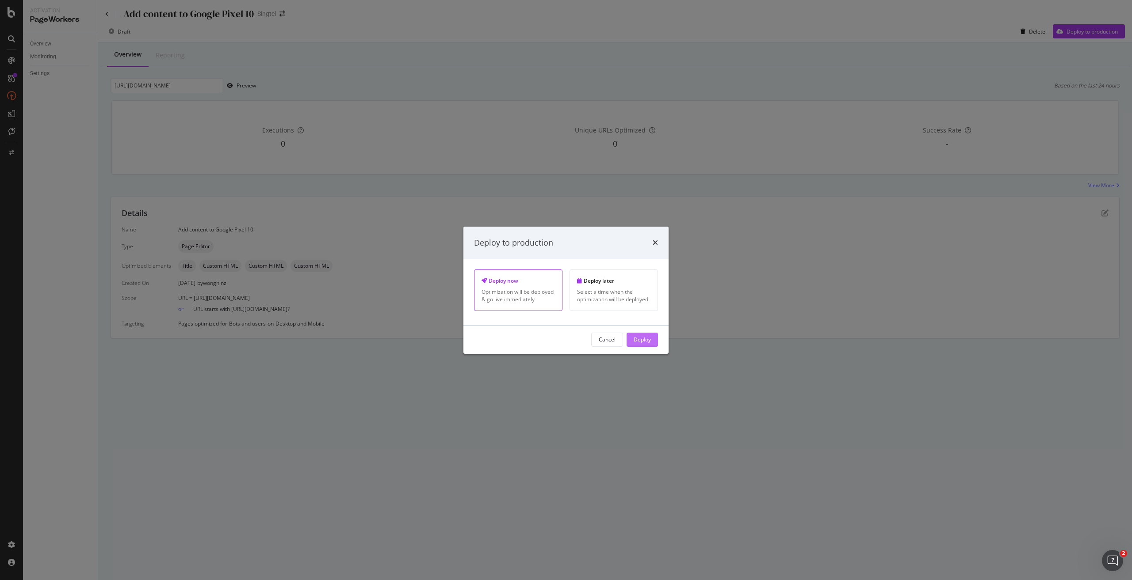
click at [651, 342] on button "Deploy" at bounding box center [641, 340] width 31 height 14
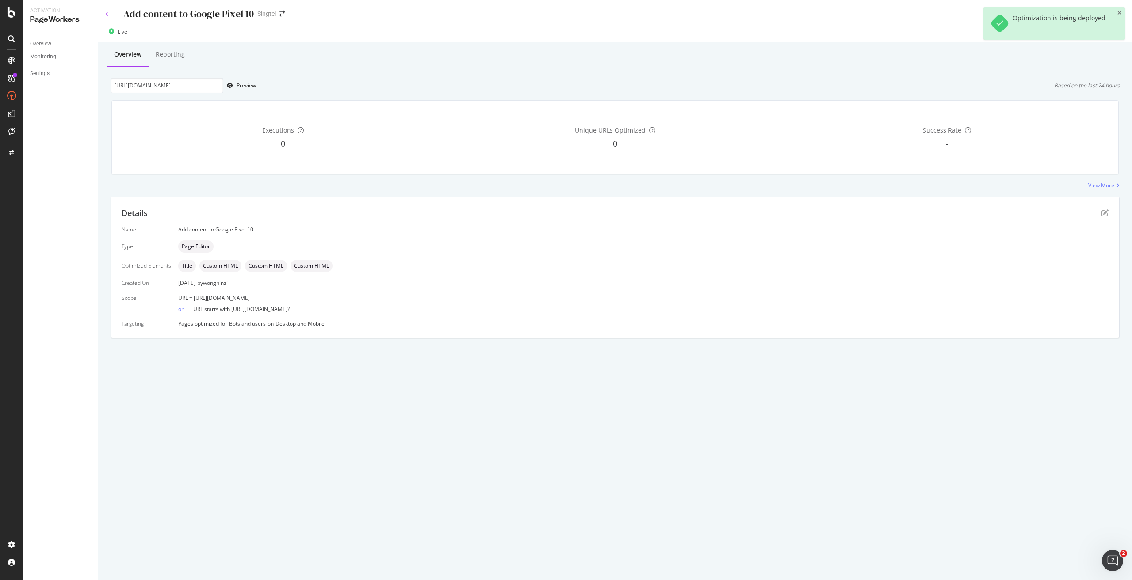
click at [108, 13] on icon at bounding box center [107, 13] width 4 height 5
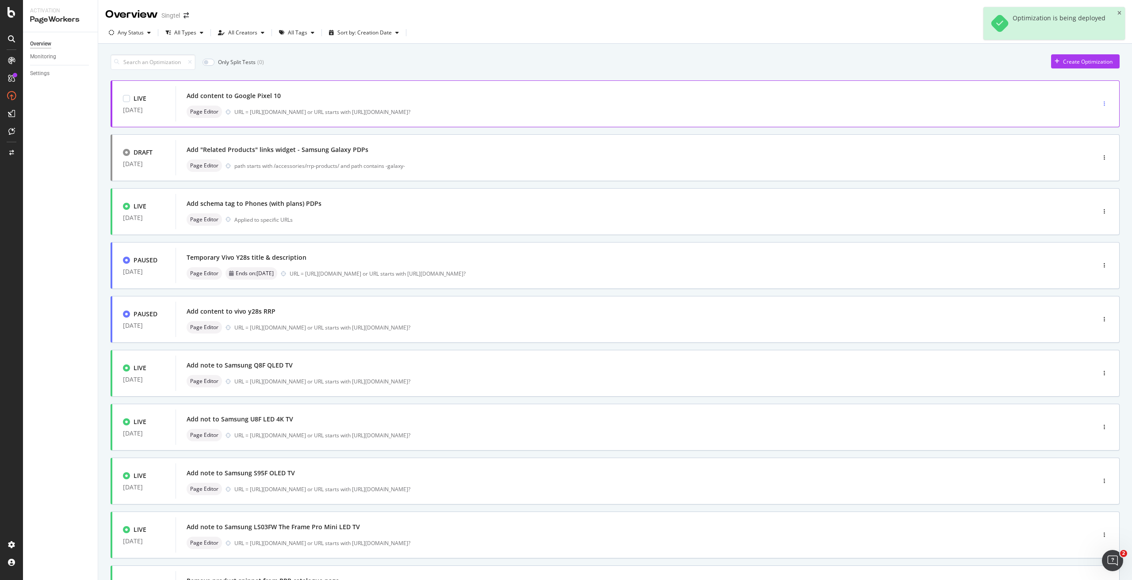
click at [1100, 104] on div "button" at bounding box center [1104, 103] width 8 height 5
click at [1084, 118] on div "Edit" at bounding box center [1083, 121] width 9 height 8
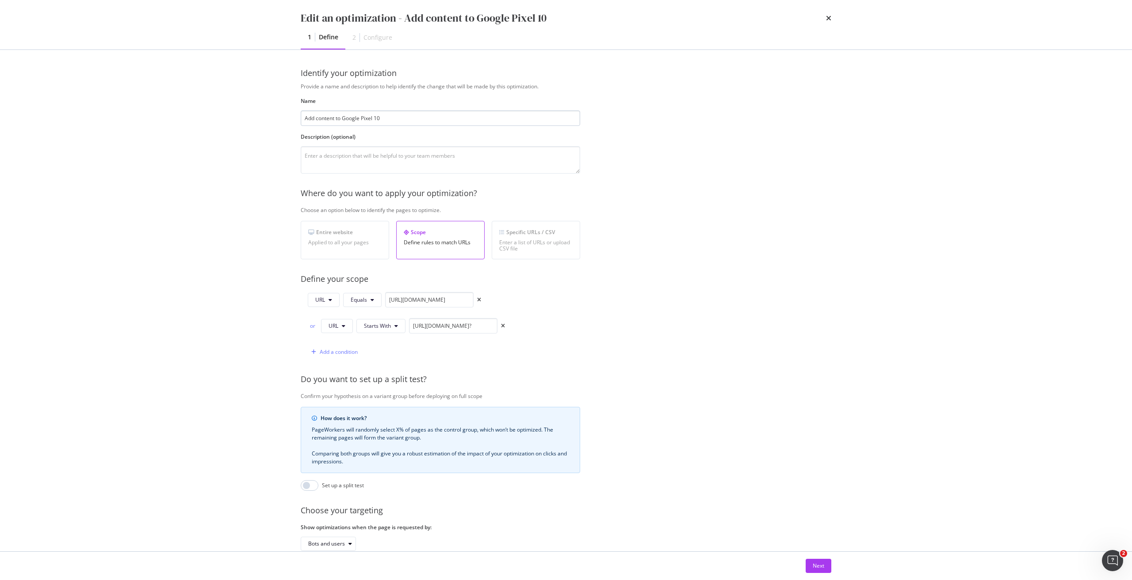
click at [481, 118] on input "Add content to Google Pixel 10" at bounding box center [440, 117] width 279 height 15
type input "Add content to Google Pixel 10 Phones"
click at [811, 564] on button "Next" at bounding box center [818, 566] width 26 height 14
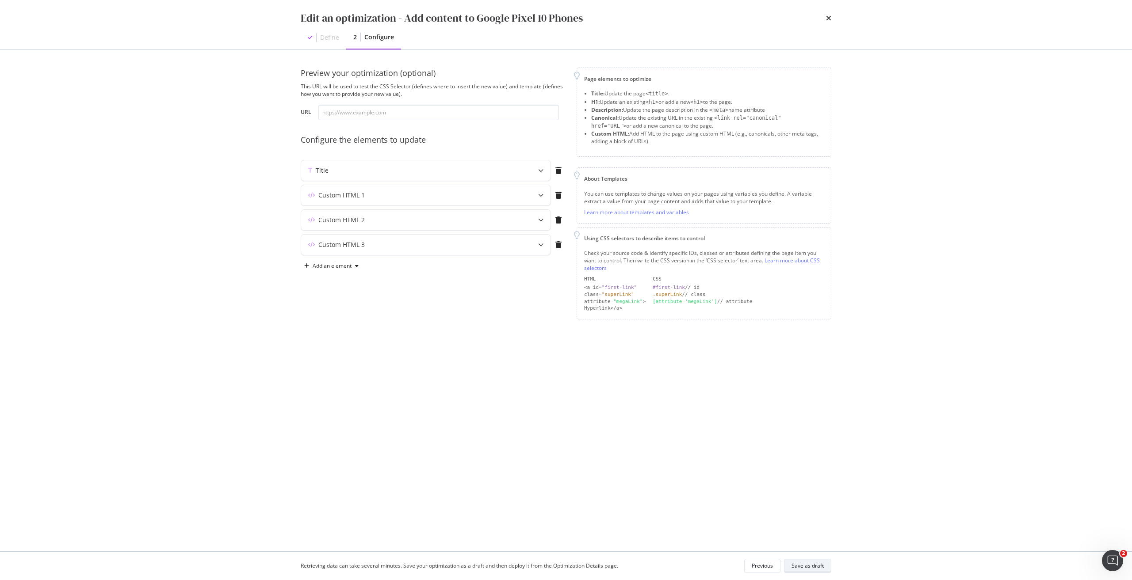
click at [814, 566] on div "Save as draft" at bounding box center [807, 566] width 32 height 8
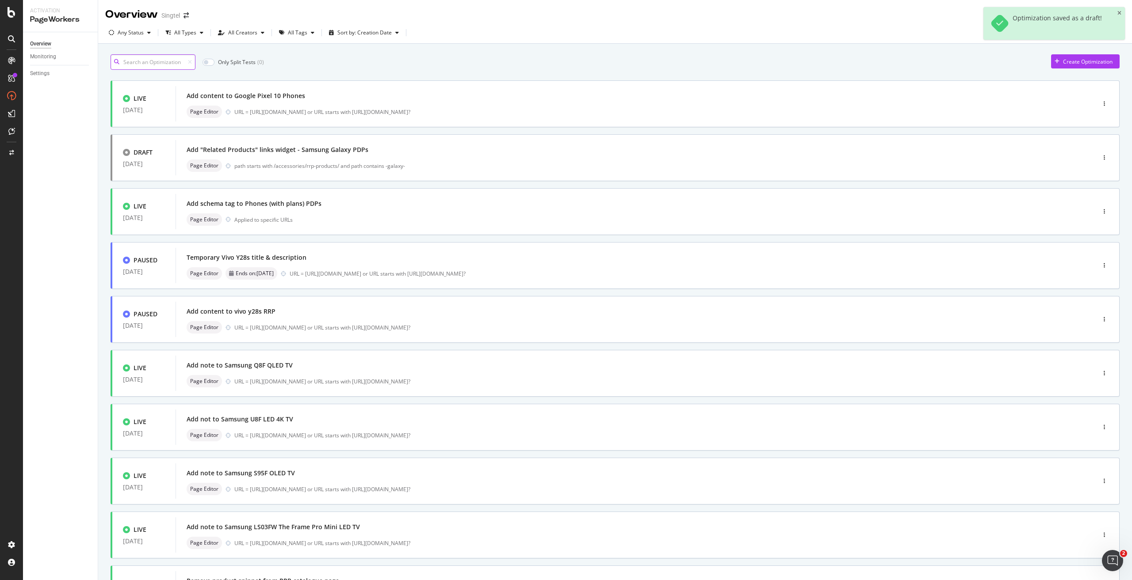
click at [142, 61] on input at bounding box center [152, 61] width 85 height 15
click at [332, 71] on div "Only Split Tests ( 0 ) Create Optimization LIVE 26 Aug. 2025 Add content to Goo…" at bounding box center [614, 344] width 1009 height 589
click at [451, 117] on div "Page Editor URL = https://shop.singtel.com/phones/google-pixel-10 or URL starts…" at bounding box center [622, 112] width 871 height 12
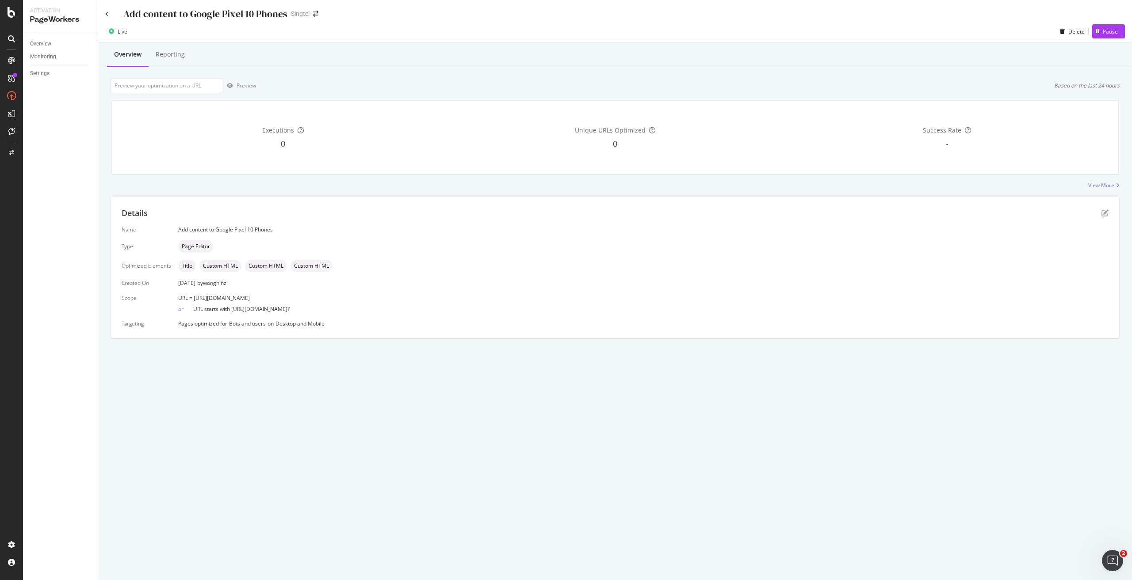
click at [157, 17] on div "Add content to Google Pixel 10 Phones" at bounding box center [205, 14] width 164 height 14
click at [157, 16] on div "Add content to Google Pixel 10 Phones" at bounding box center [205, 14] width 164 height 14
copy div "Add content to Google Pixel 10 Phones"
click at [1104, 211] on icon "pen-to-square" at bounding box center [1104, 213] width 7 height 7
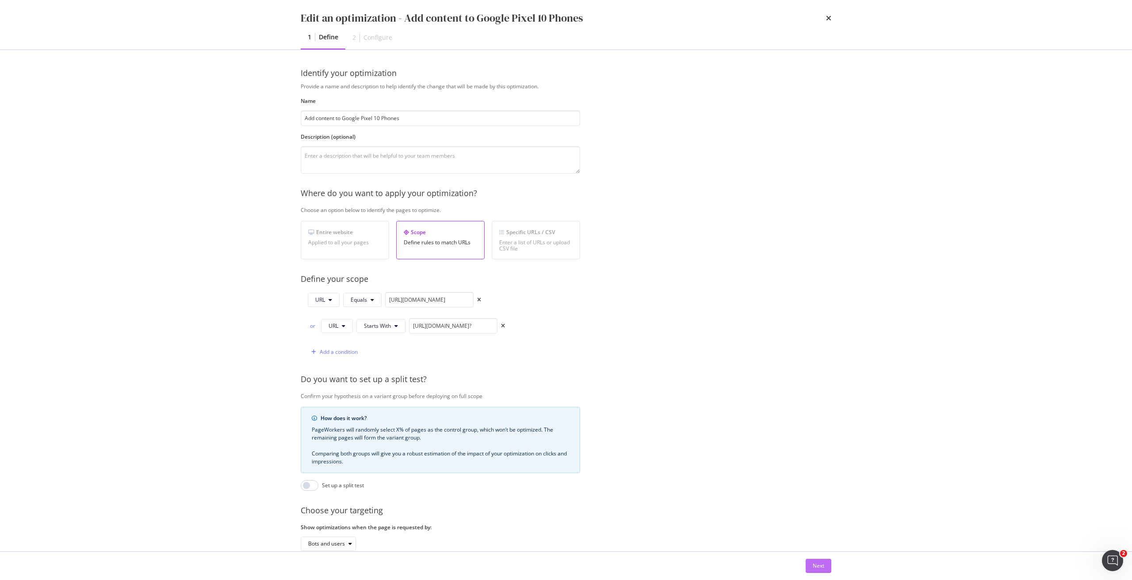
click at [823, 566] on div "Next" at bounding box center [817, 566] width 11 height 8
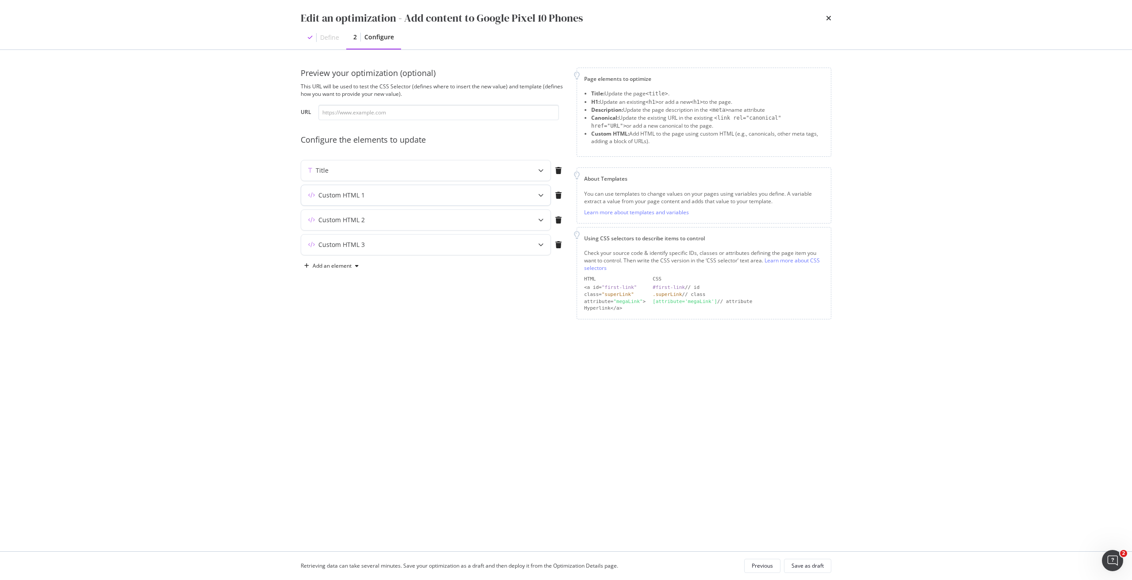
click at [355, 199] on div "Custom HTML 1" at bounding box center [341, 195] width 46 height 9
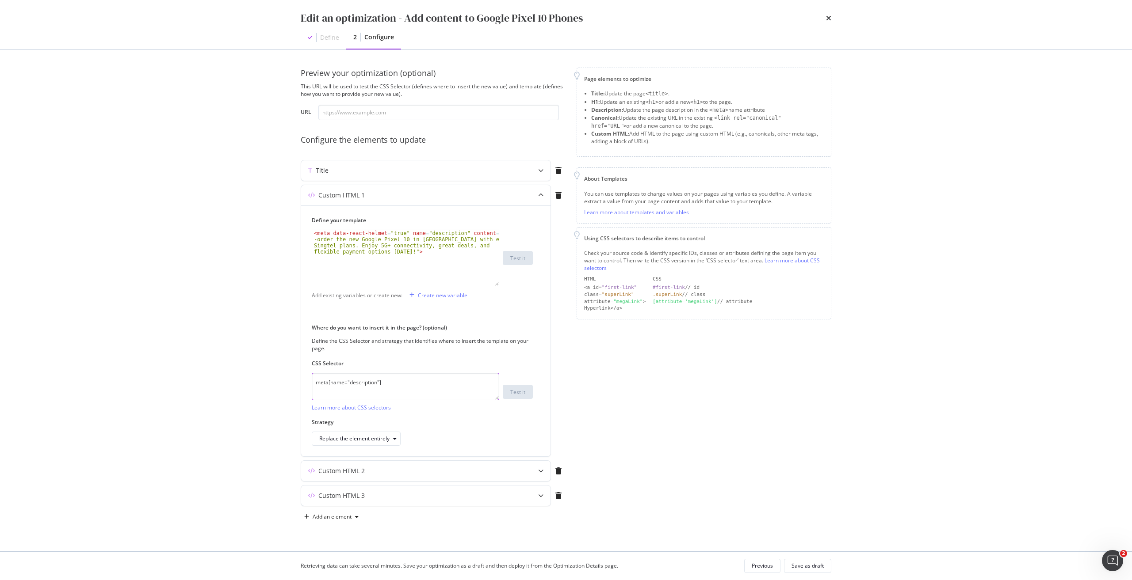
drag, startPoint x: 404, startPoint y: 384, endPoint x: 207, endPoint y: 365, distance: 198.4
click at [207, 365] on div "Edit an optimization - Add content to Google Pixel 10 Phones Define 2 Configure…" at bounding box center [566, 290] width 1132 height 580
type textarea "meta[name="description"]"
type textarea "<meta data-react-helmet="true" name="description" content="Pre-order the new Go…"
click at [411, 250] on div "< meta data-react-helmet = "true" name = "description" content = "Pre -order th…" at bounding box center [405, 282] width 187 height 105
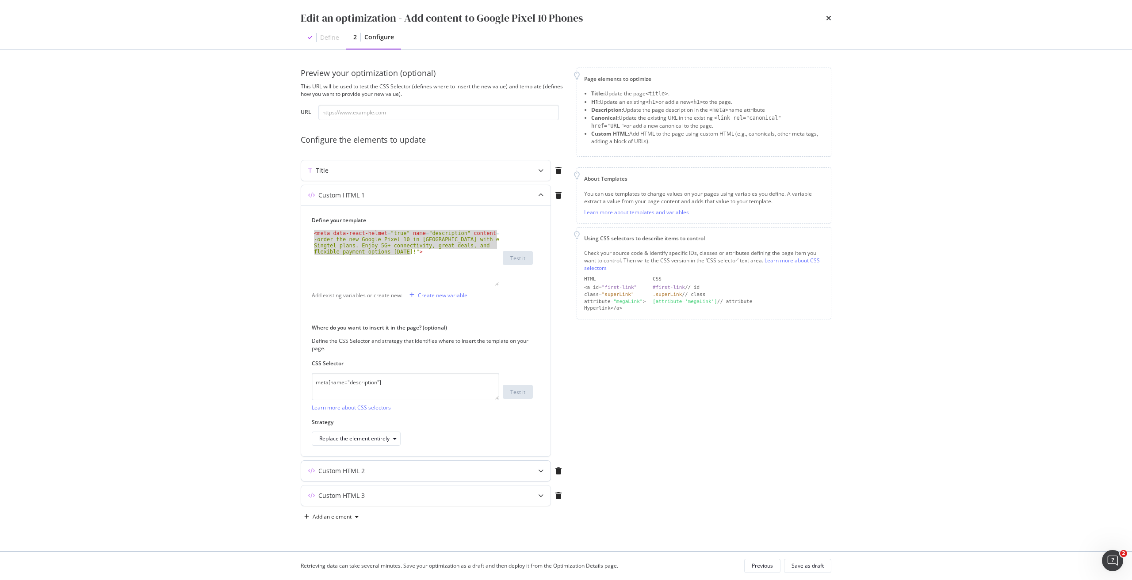
click at [357, 472] on div "Custom HTML 2" at bounding box center [341, 471] width 46 height 9
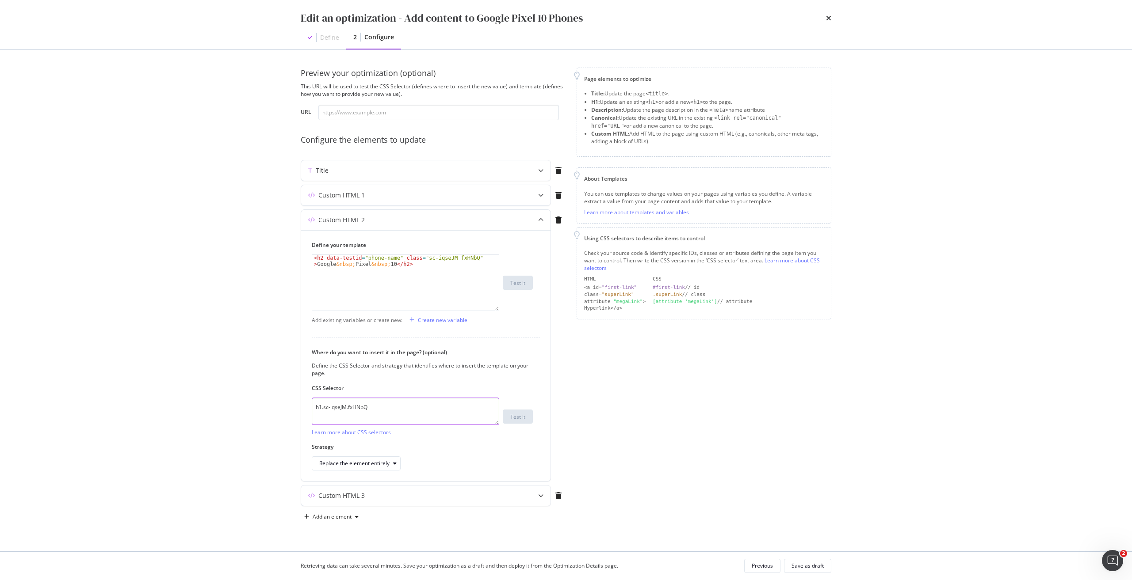
drag, startPoint x: 396, startPoint y: 406, endPoint x: 235, endPoint y: 410, distance: 160.5
click at [235, 410] on div "Edit an optimization - Add content to Google Pixel 10 Phones Define 2 Configure…" at bounding box center [566, 290] width 1132 height 580
type textarea "h1.sc-iqseJM.fxHNbQ"
click at [355, 495] on div "Custom HTML 3" at bounding box center [341, 495] width 46 height 9
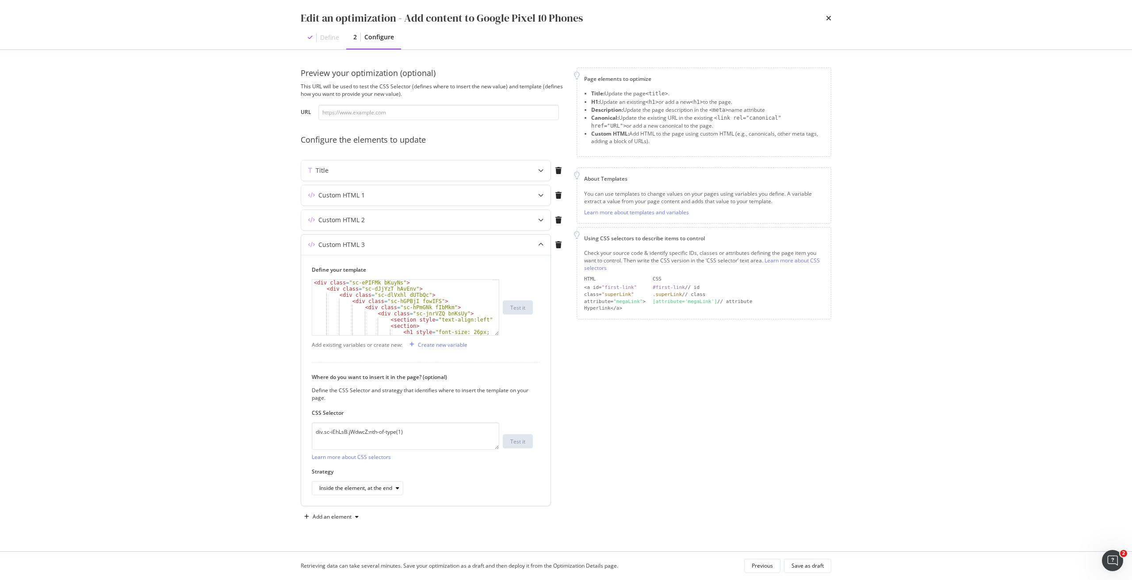
click at [367, 295] on div "< div class = "sc-ePIFMk bKuyNs" > < div class = "sc-dJjYzT hAvEnv" > < div cla…" at bounding box center [402, 320] width 180 height 80
type textarea "</div> </div>"
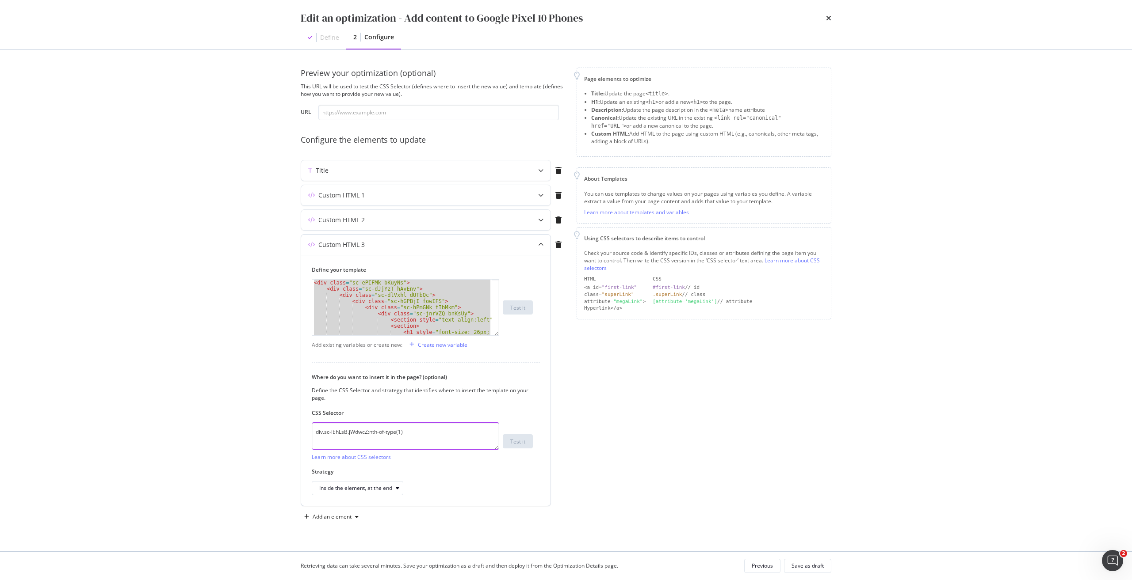
click at [374, 432] on textarea "div.sc-iEhLsB.jWdwcZ:nth-of-type(1)" at bounding box center [405, 436] width 187 height 27
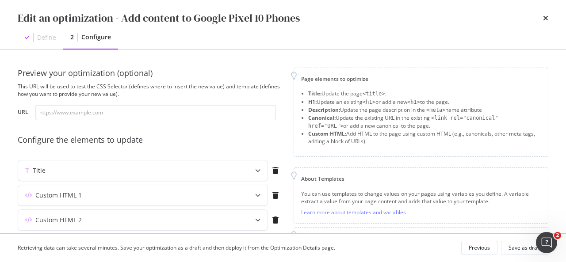
scroll to position [221, 0]
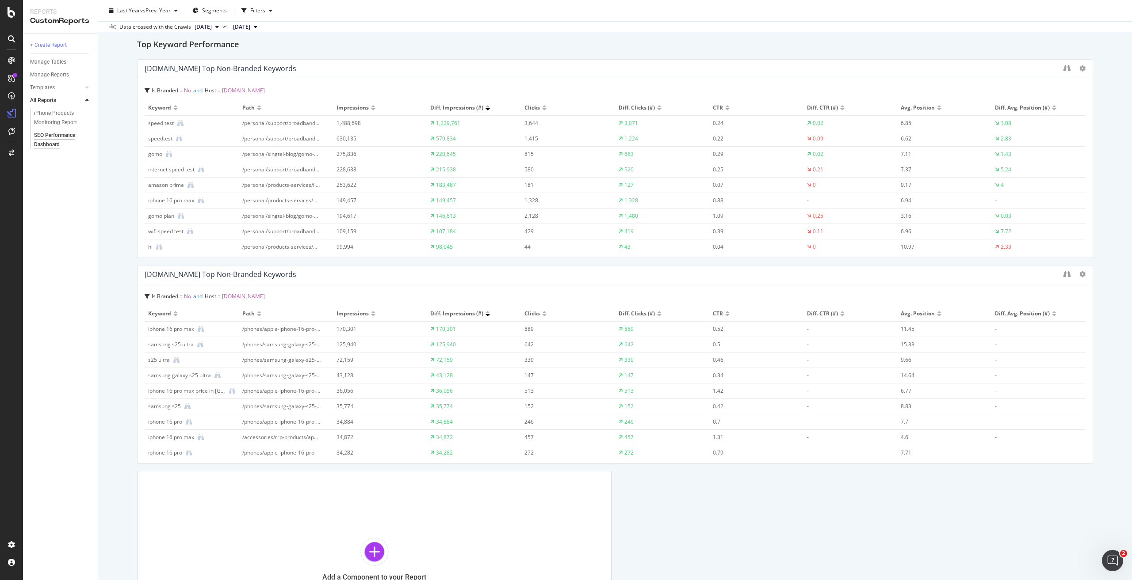
scroll to position [3006, 0]
click at [1063, 60] on icon "binoculars" at bounding box center [1066, 63] width 7 height 7
click at [1063, 267] on icon "binoculars" at bounding box center [1066, 269] width 7 height 7
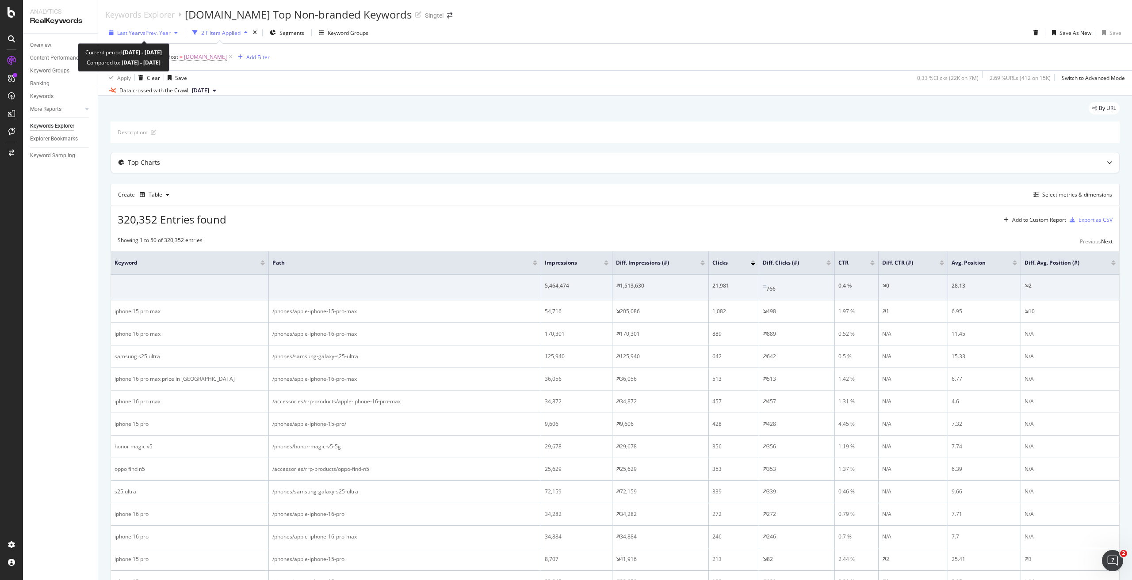
click at [149, 32] on span "vs Prev. Year" at bounding box center [155, 33] width 30 height 8
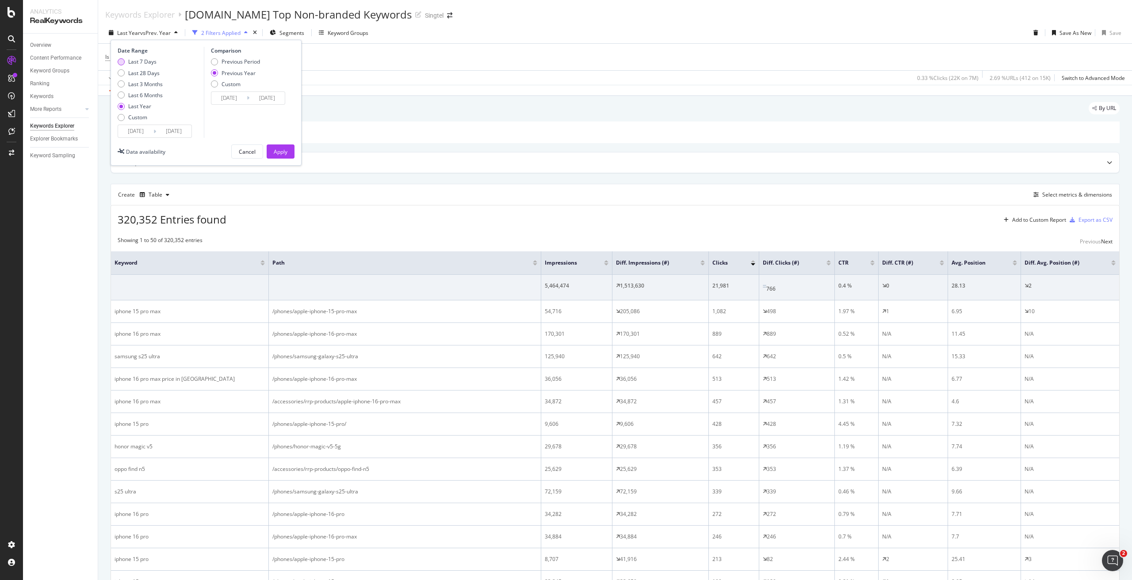
click at [139, 62] on div "Last 7 Days" at bounding box center [142, 62] width 28 height 8
type input "2025/08/17"
click at [249, 61] on div "Previous Period" at bounding box center [240, 62] width 38 height 8
type input "2025/08/10"
type input "2025/08/16"
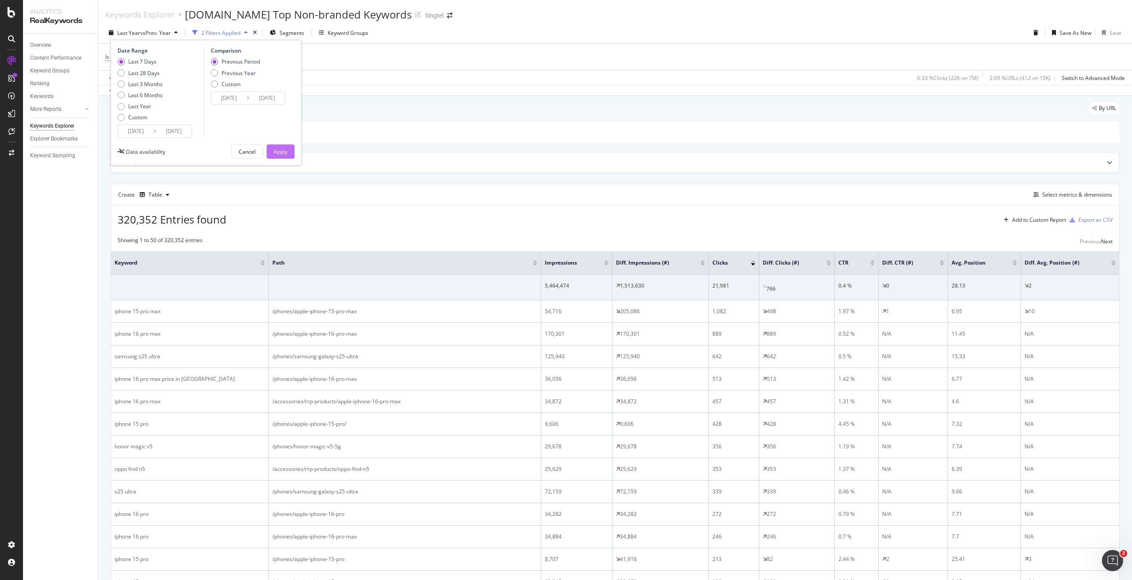
click at [285, 153] on div "Apply" at bounding box center [281, 152] width 14 height 8
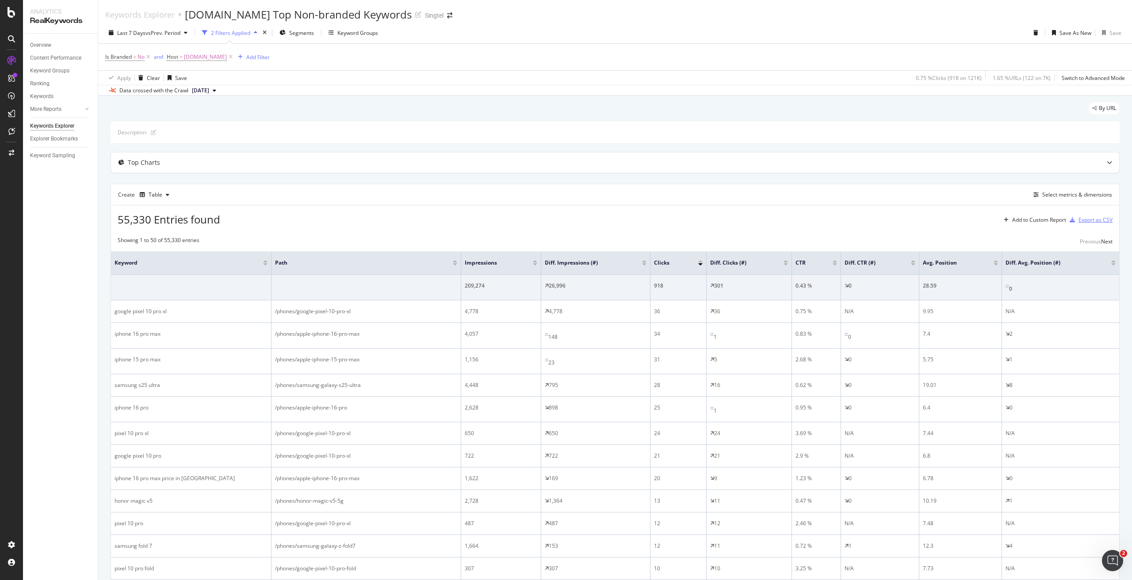
click at [1078, 219] on div "Export as CSV" at bounding box center [1095, 220] width 34 height 8
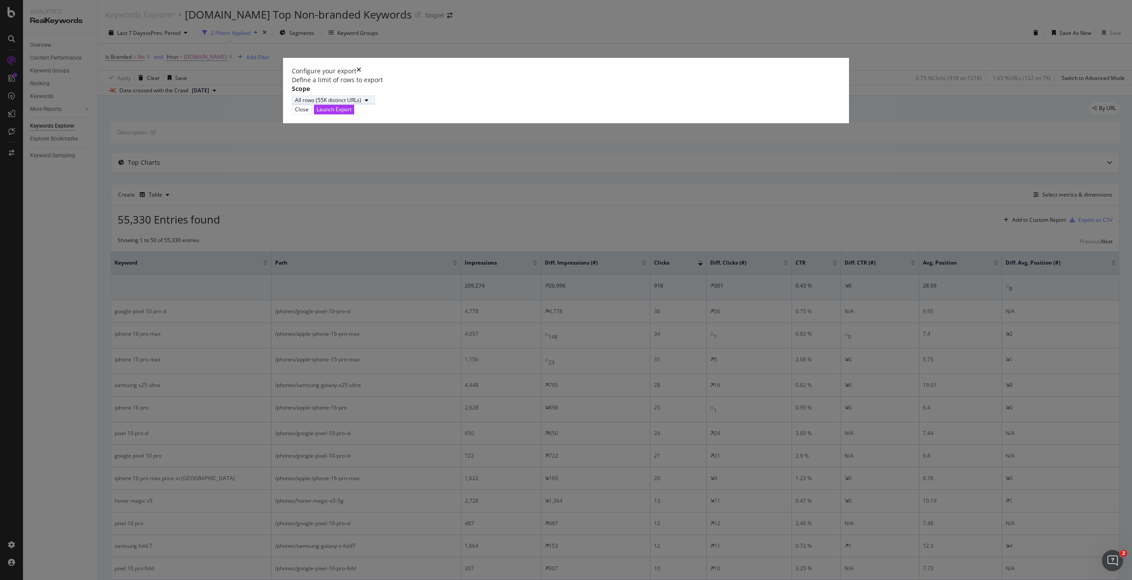
click at [361, 104] on div "All rows (55K distinct URLs)" at bounding box center [328, 100] width 66 height 8
click at [452, 335] on div "Define a limit" at bounding box center [449, 335] width 33 height 8
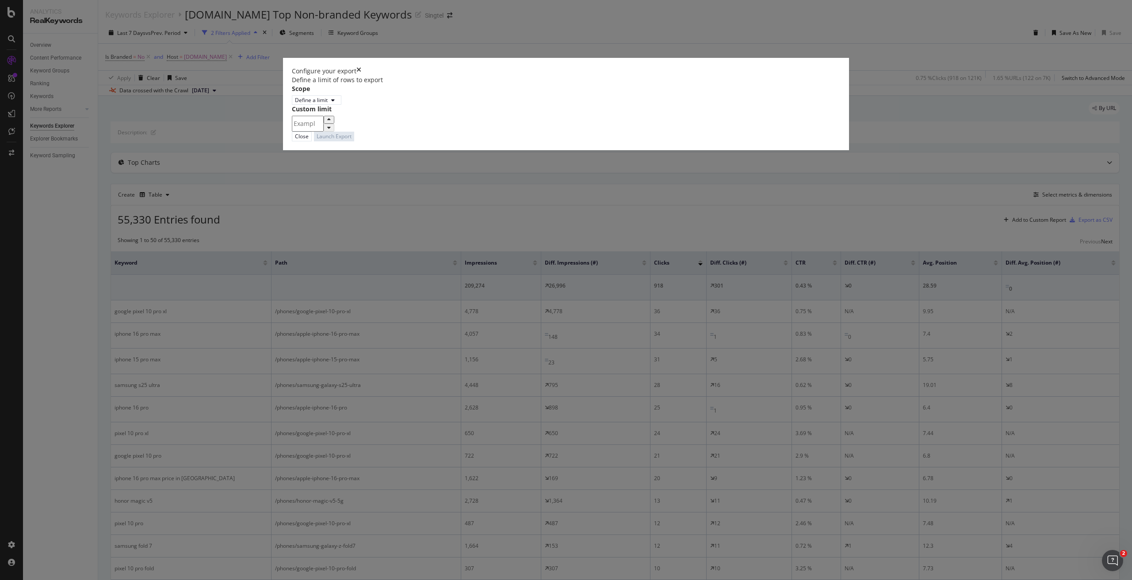
click at [324, 132] on input "modal" at bounding box center [308, 124] width 32 height 16
type input "100"
click at [351, 140] on div "Launch Export" at bounding box center [333, 137] width 35 height 8
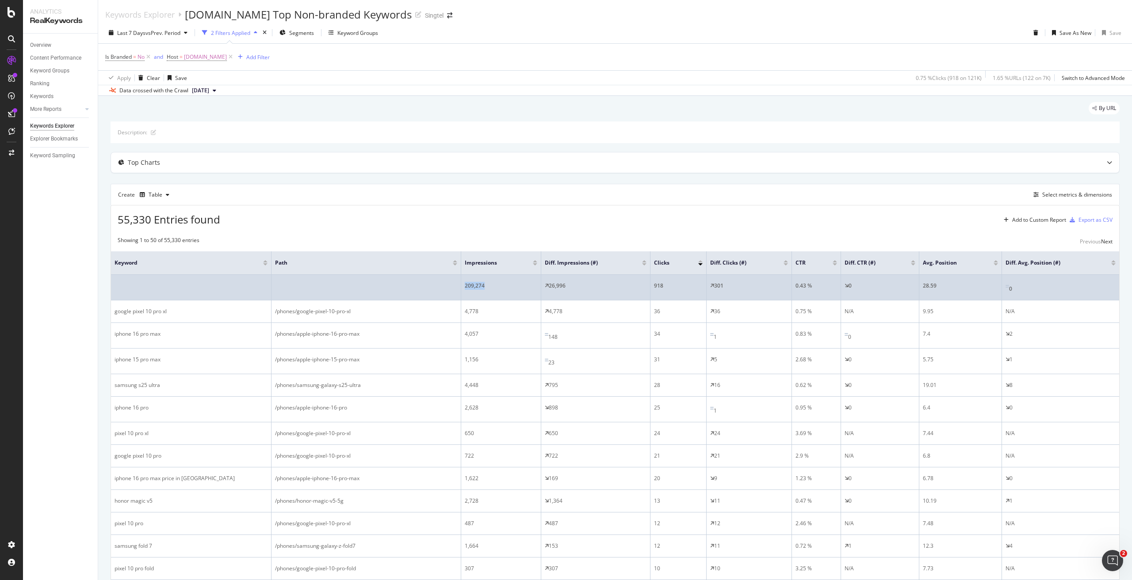
drag, startPoint x: 488, startPoint y: 286, endPoint x: 462, endPoint y: 291, distance: 26.1
click at [462, 291] on td "209,274" at bounding box center [501, 288] width 80 height 26
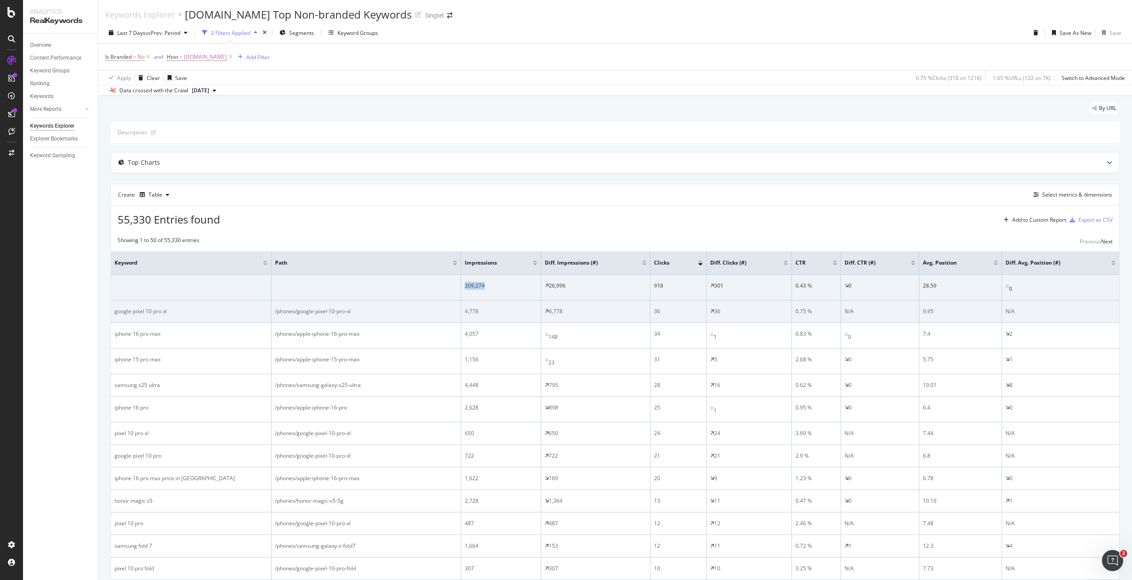
copy div "209,274"
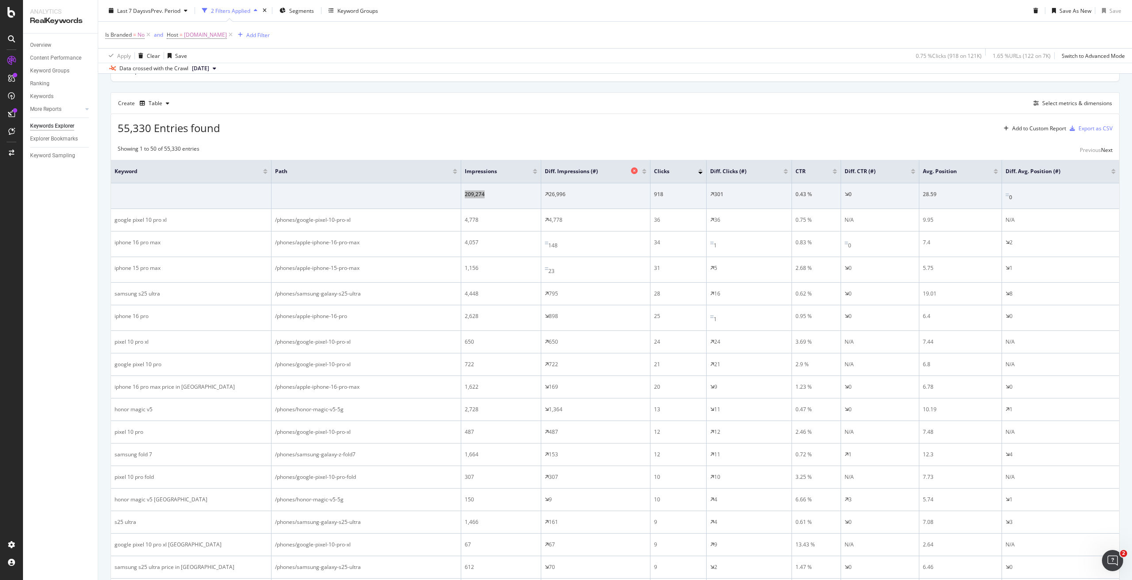
scroll to position [44, 0]
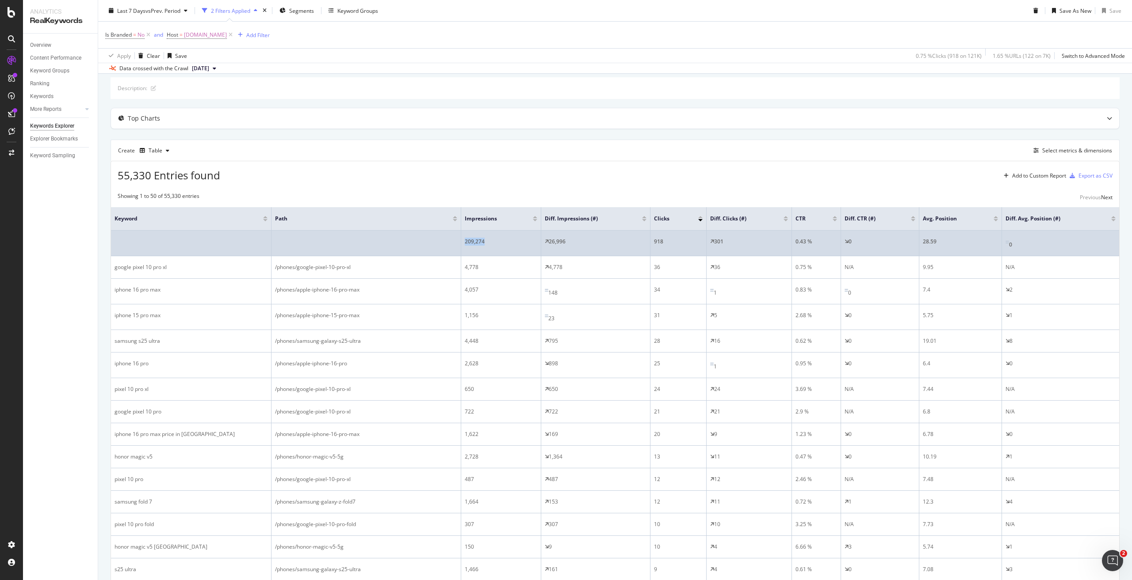
copy div "209,274"
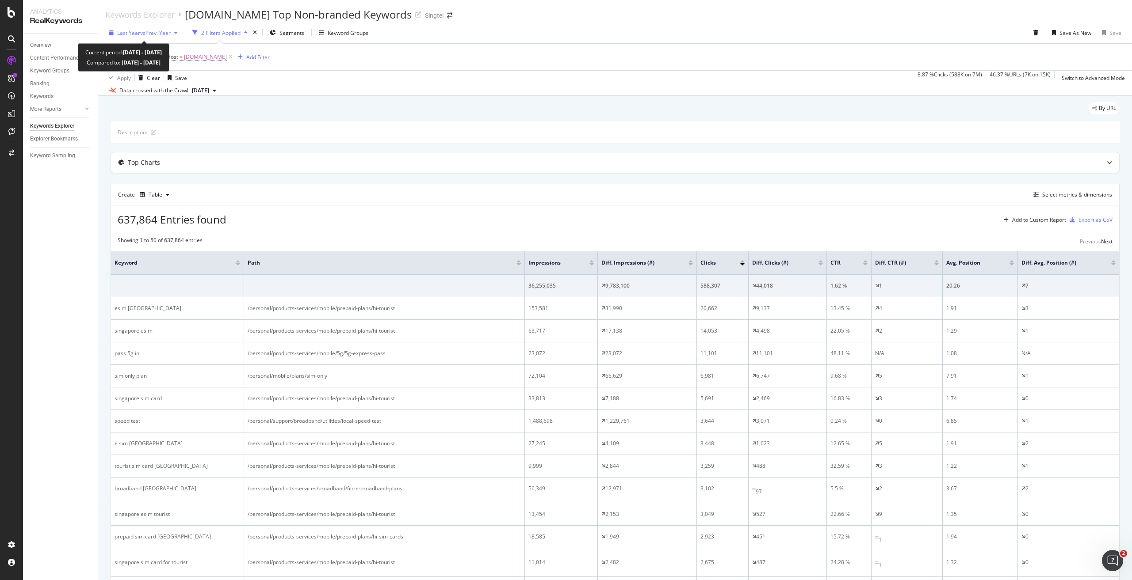
click at [144, 34] on span "vs Prev. Year" at bounding box center [155, 33] width 30 height 8
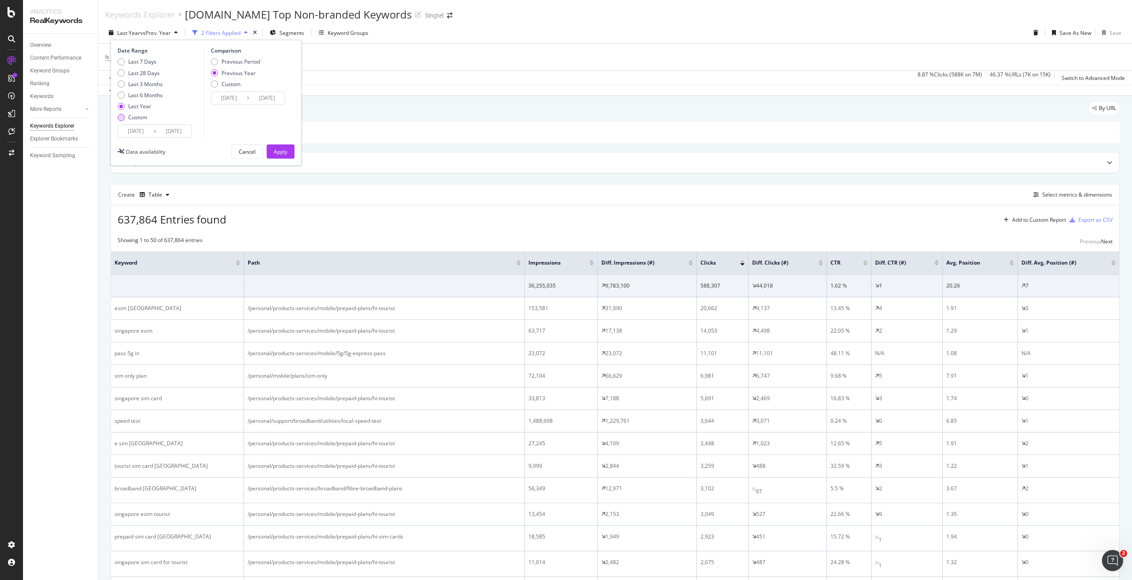
click at [144, 120] on div "Custom" at bounding box center [137, 118] width 19 height 8
type input "2025/07/27"
type input "2024/07/28"
click at [137, 59] on div "Last 7 Days" at bounding box center [142, 62] width 28 height 8
type input "2025/08/17"
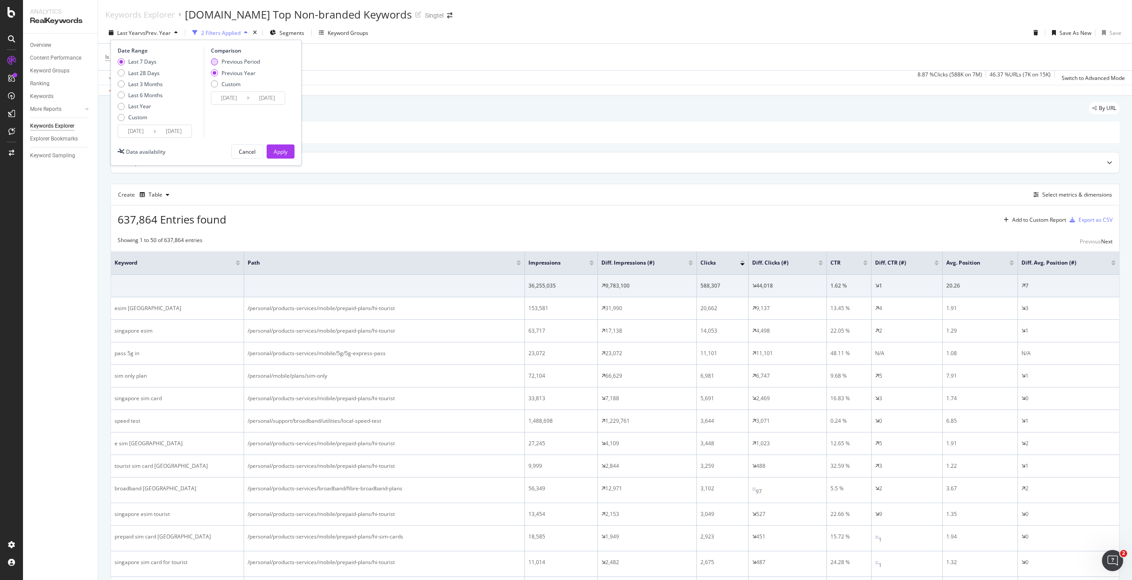
click at [252, 61] on div "Previous Period" at bounding box center [240, 62] width 38 height 8
type input "2025/08/10"
type input "2025/08/16"
click at [289, 152] on button "Apply" at bounding box center [281, 152] width 28 height 14
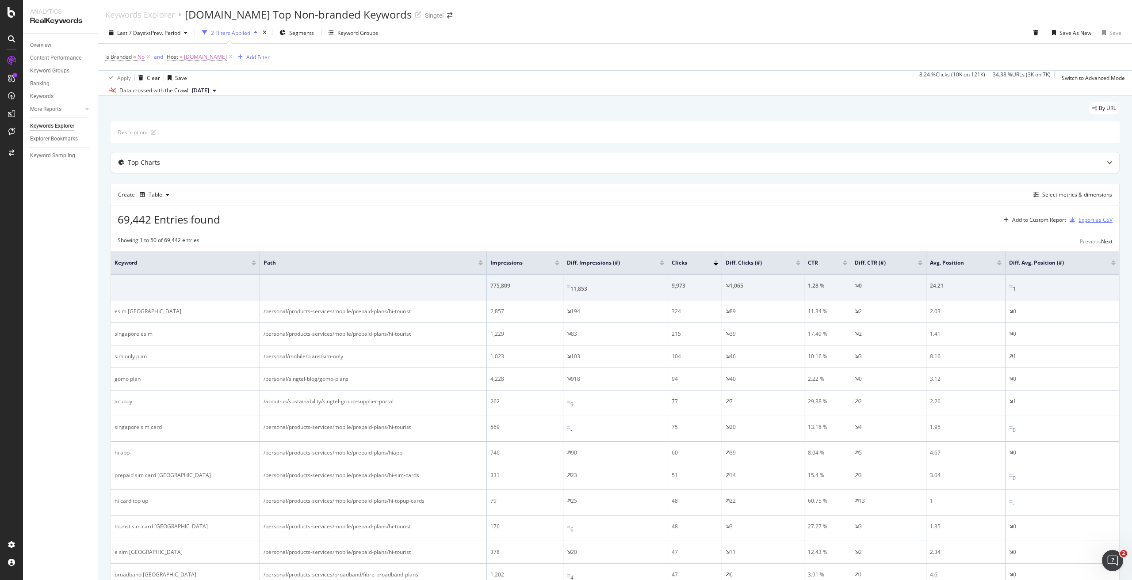
click at [1084, 224] on div "Export as CSV" at bounding box center [1089, 219] width 46 height 13
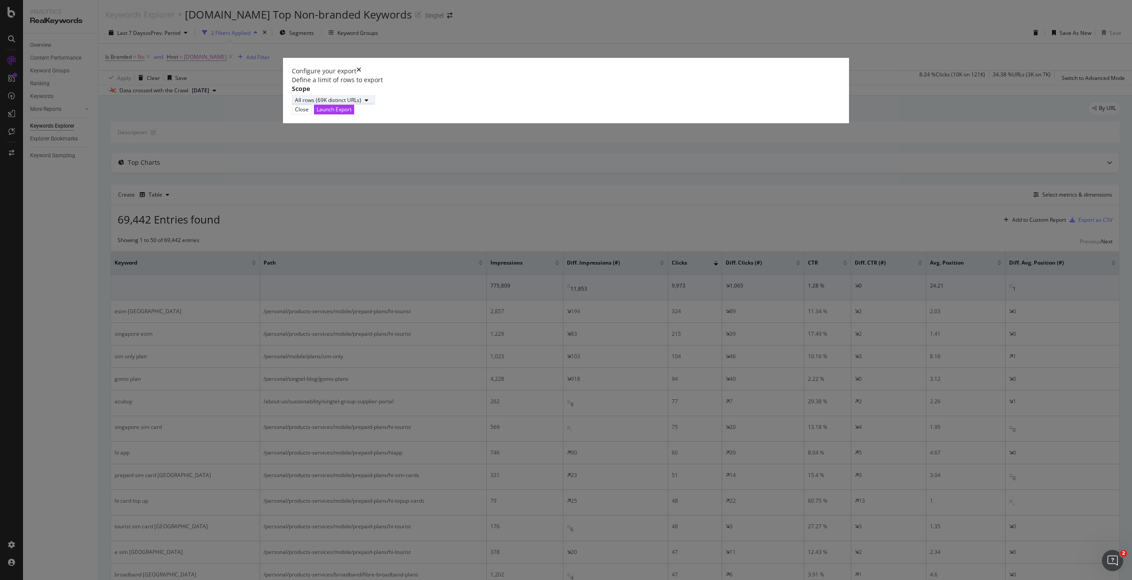
click at [375, 105] on button "All rows (69K distinct URLs)" at bounding box center [333, 99] width 83 height 9
click at [462, 321] on div "All rows (69K distinct URLs)" at bounding box center [469, 320] width 72 height 8
click at [464, 332] on div "Define a limit" at bounding box center [449, 335] width 33 height 8
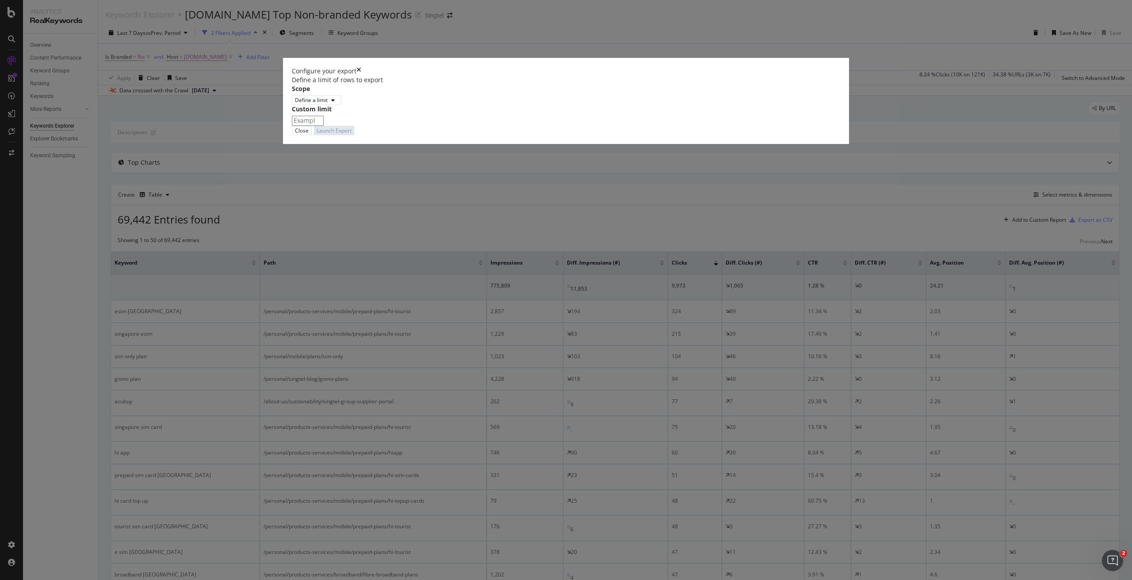
click at [324, 126] on input "modal" at bounding box center [308, 121] width 32 height 10
type input "100"
click at [351, 140] on div "Launch Export" at bounding box center [333, 137] width 35 height 8
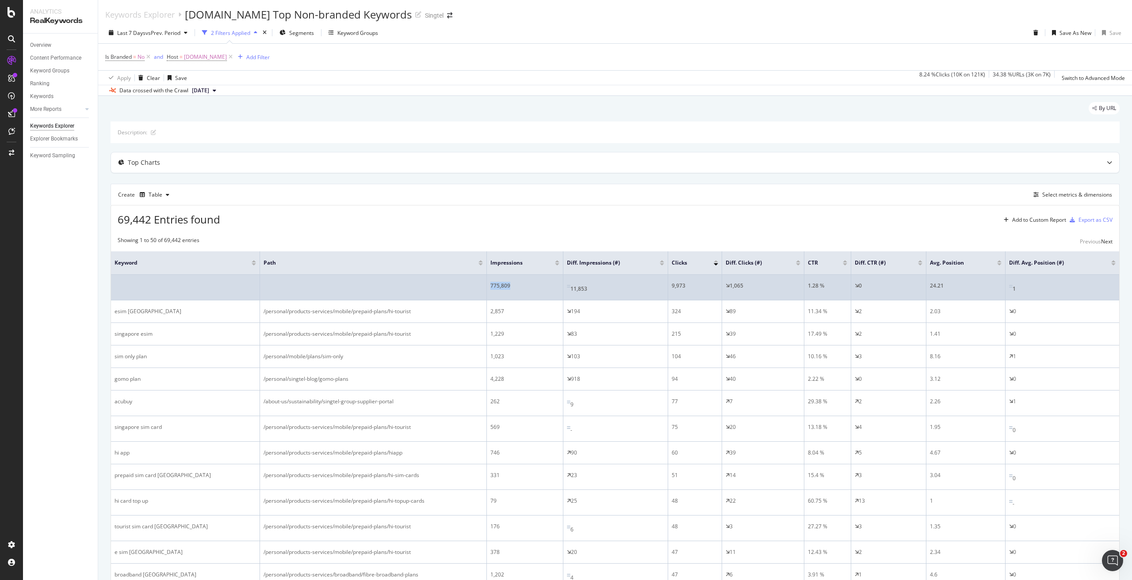
drag, startPoint x: 528, startPoint y: 286, endPoint x: 481, endPoint y: 281, distance: 47.1
click at [481, 281] on tr "775,809 11,853 9,973 1,065 1.28 % 0 24.21 1" at bounding box center [615, 288] width 1008 height 26
copy tr "775,809"
drag, startPoint x: 572, startPoint y: 288, endPoint x: 601, endPoint y: 290, distance: 28.4
click at [601, 290] on td "11,853" at bounding box center [615, 288] width 105 height 26
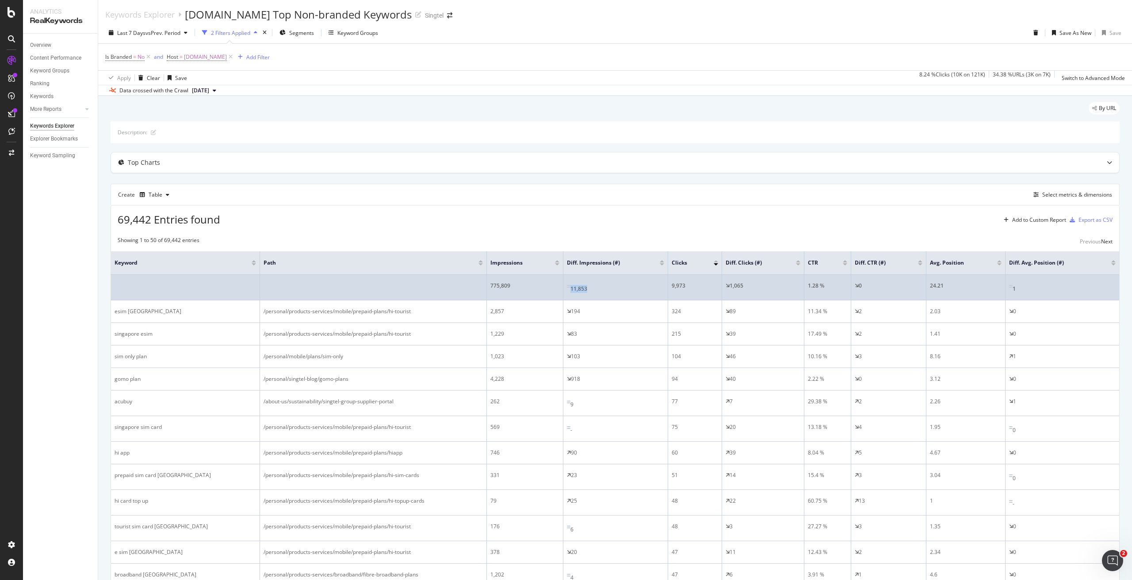
copy div "11,853"
drag, startPoint x: 671, startPoint y: 284, endPoint x: 688, endPoint y: 284, distance: 16.8
click at [688, 284] on div "9,973" at bounding box center [694, 286] width 46 height 8
copy div "9,973"
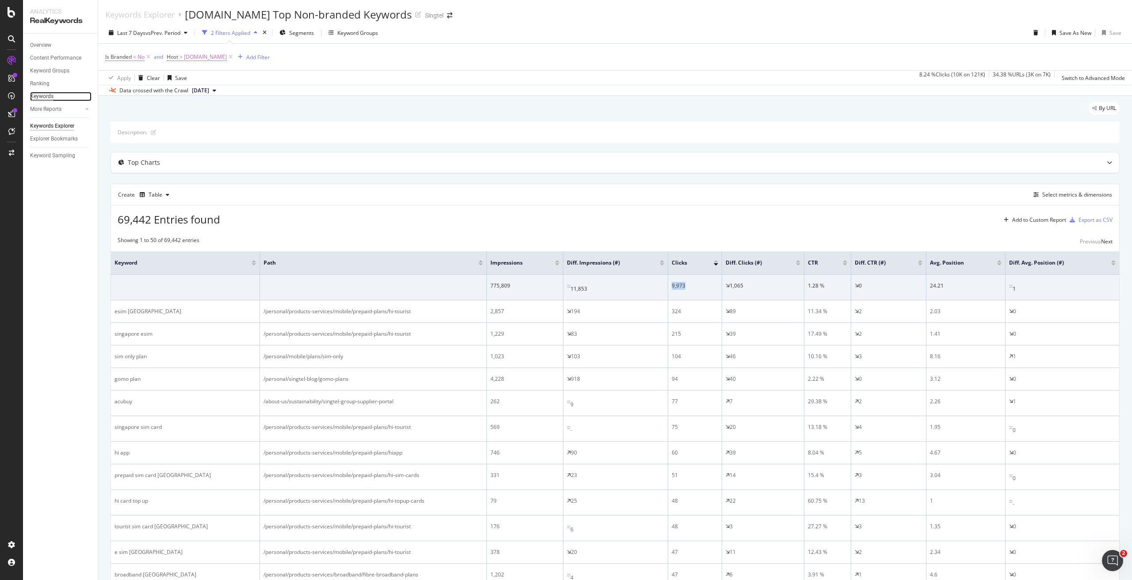
click at [43, 97] on div "Keywords" at bounding box center [41, 96] width 23 height 9
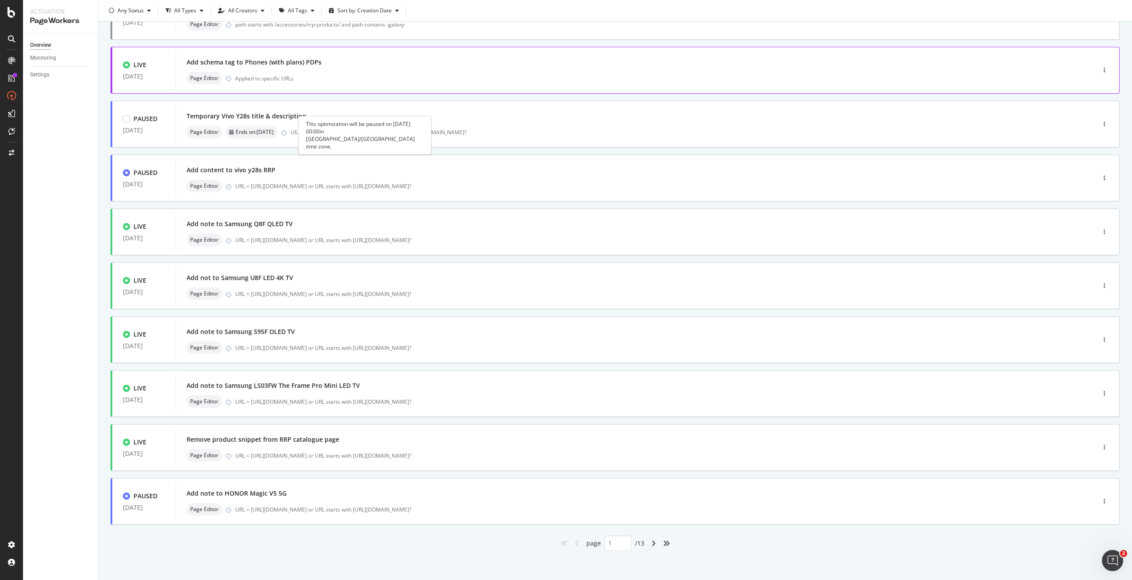
scroll to position [88, 0]
click at [651, 544] on icon "angle-right" at bounding box center [653, 542] width 4 height 7
type input "2"
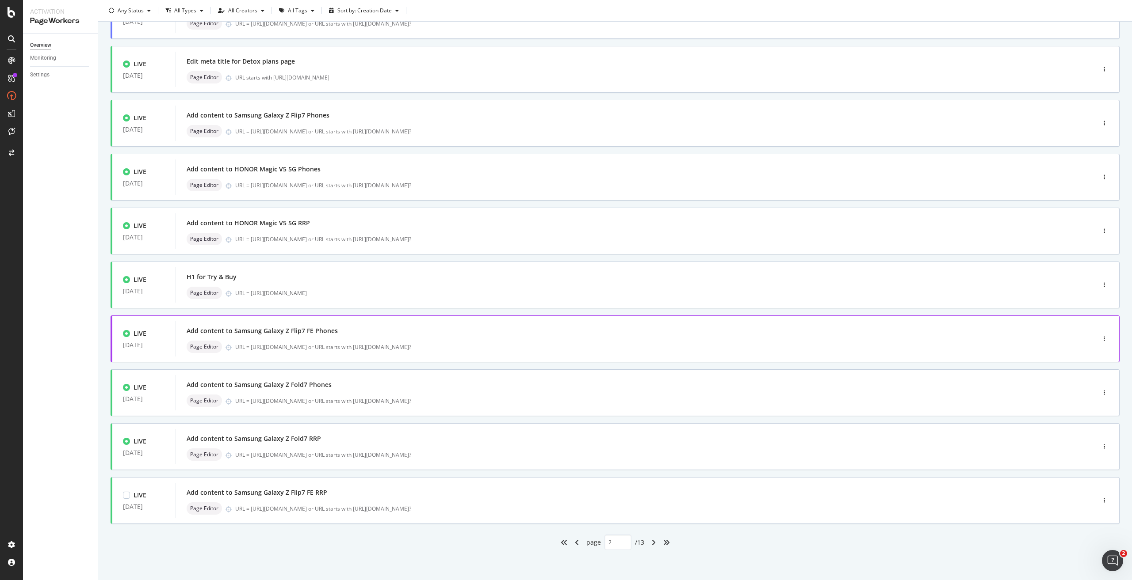
scroll to position [0, 0]
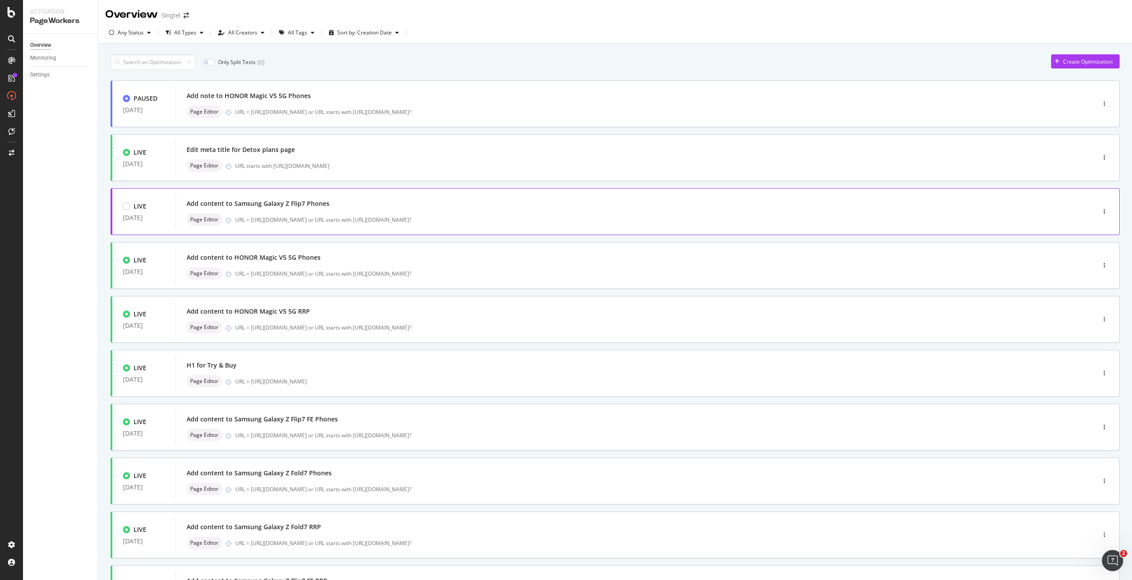
click at [275, 209] on div "Add content to Samsung Galaxy Z Flip7 Phones" at bounding box center [622, 204] width 871 height 12
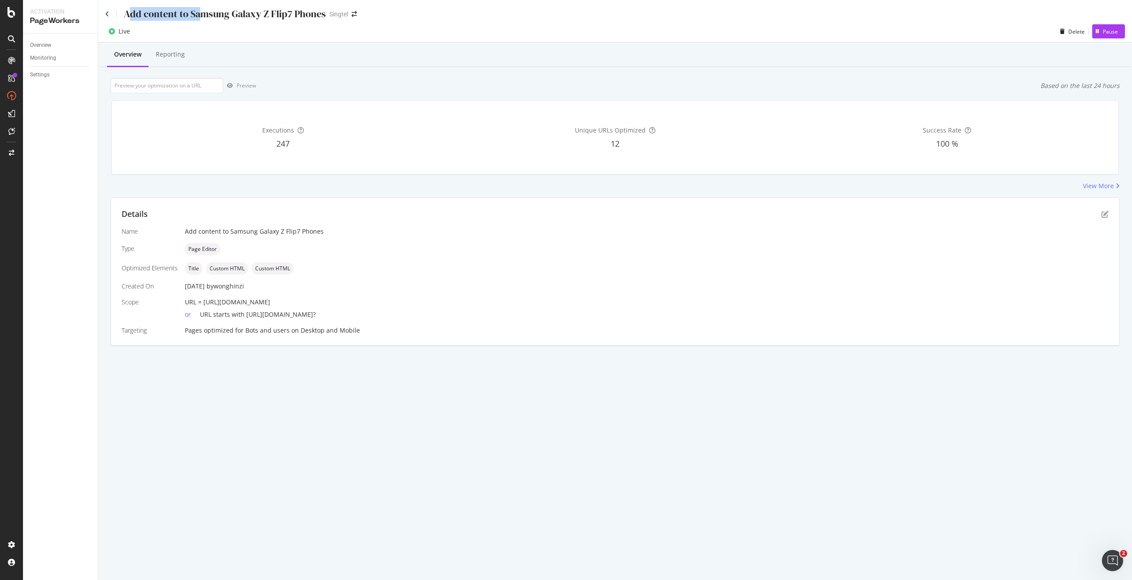
drag, startPoint x: 127, startPoint y: 13, endPoint x: 198, endPoint y: 9, distance: 70.8
click at [198, 9] on div "Add content to Samsung Galaxy Z Flip7 Phones" at bounding box center [225, 14] width 202 height 14
drag, startPoint x: 123, startPoint y: 13, endPoint x: 188, endPoint y: 15, distance: 65.0
click at [188, 15] on div "Add content to Samsung Galaxy Z Flip7 Phones" at bounding box center [215, 14] width 221 height 14
copy div "Add content to"
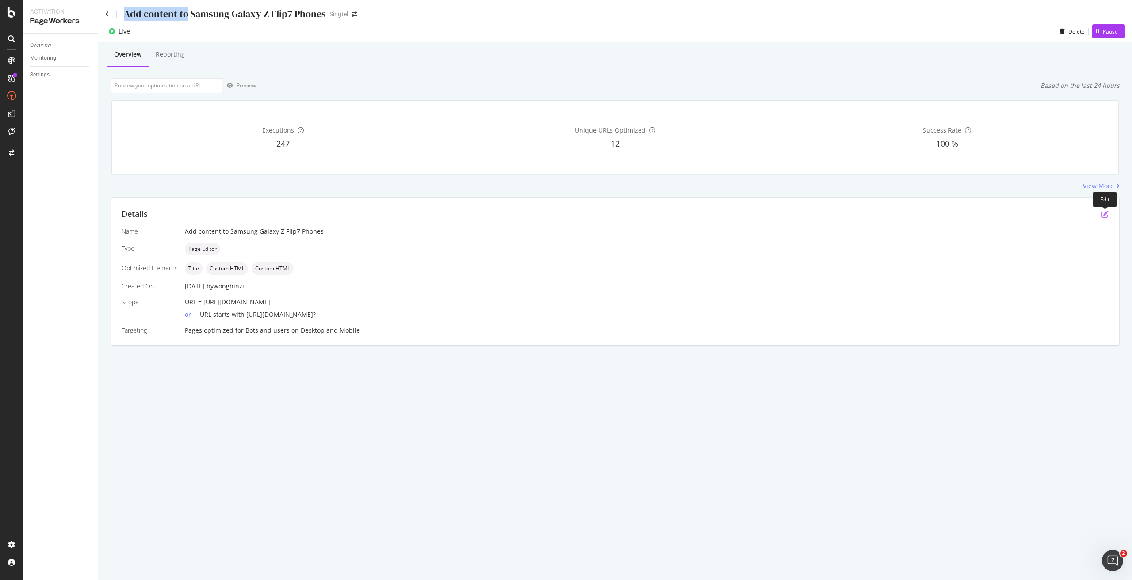
click at [1105, 212] on icon "pen-to-square" at bounding box center [1104, 214] width 7 height 7
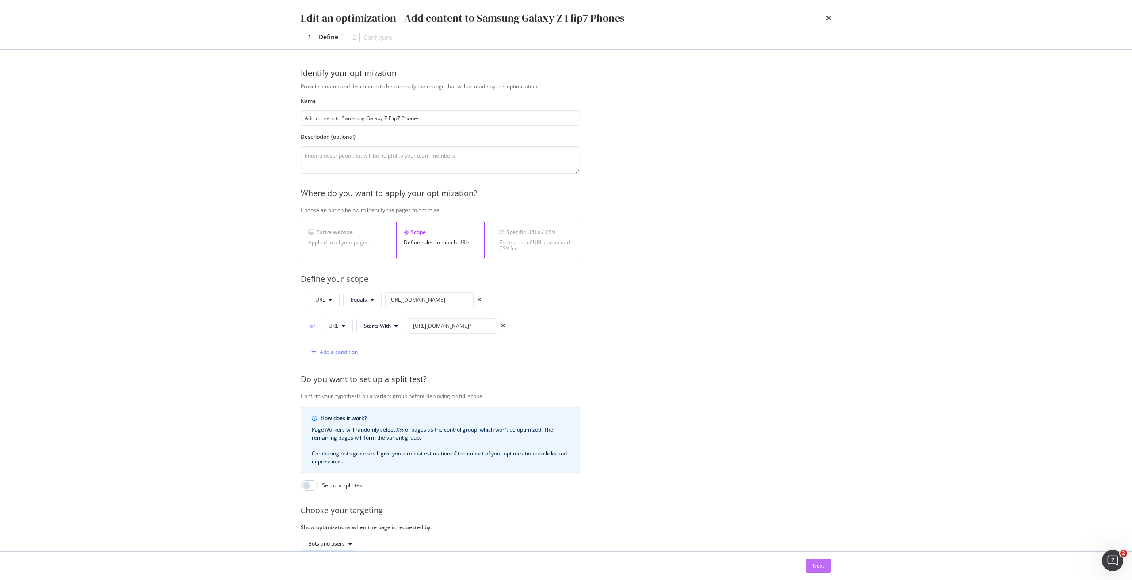
click at [811, 567] on button "Next" at bounding box center [818, 566] width 26 height 14
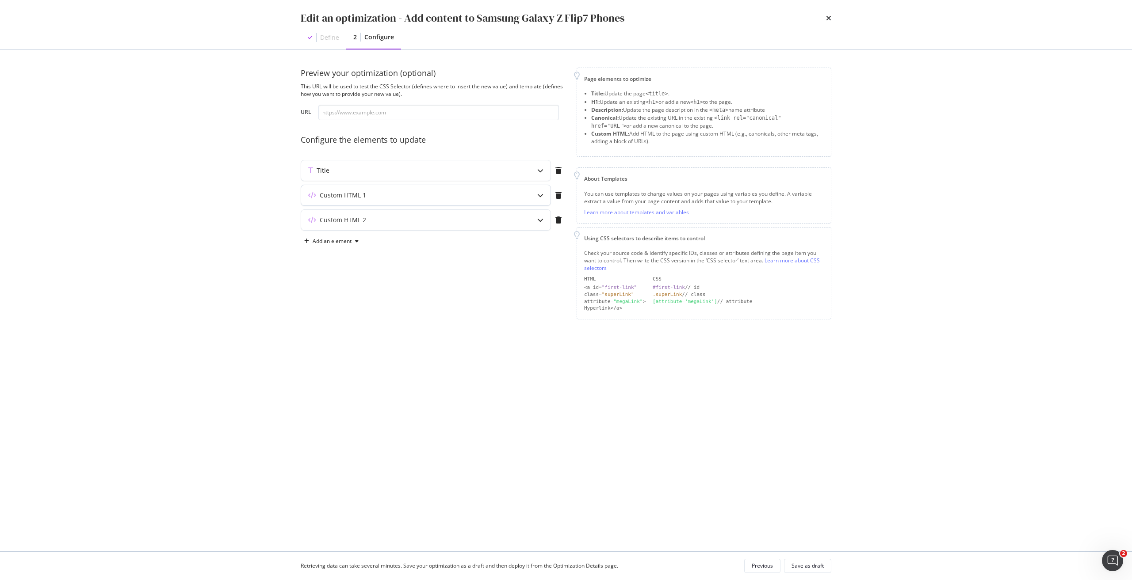
click at [354, 194] on div "Custom HTML 1" at bounding box center [343, 195] width 46 height 9
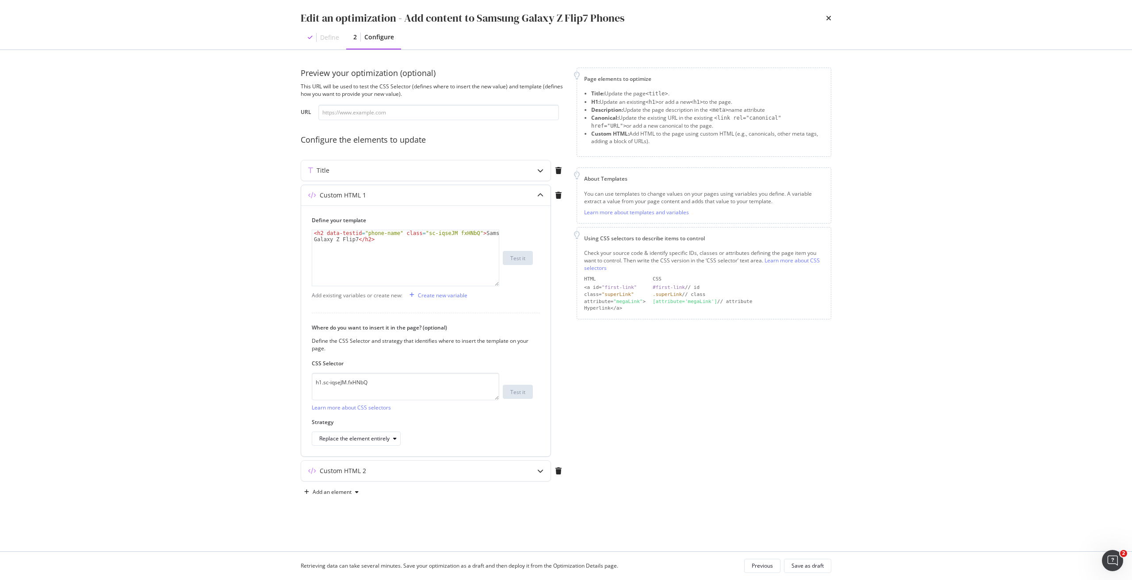
click at [354, 194] on div "Custom HTML 1" at bounding box center [343, 195] width 46 height 9
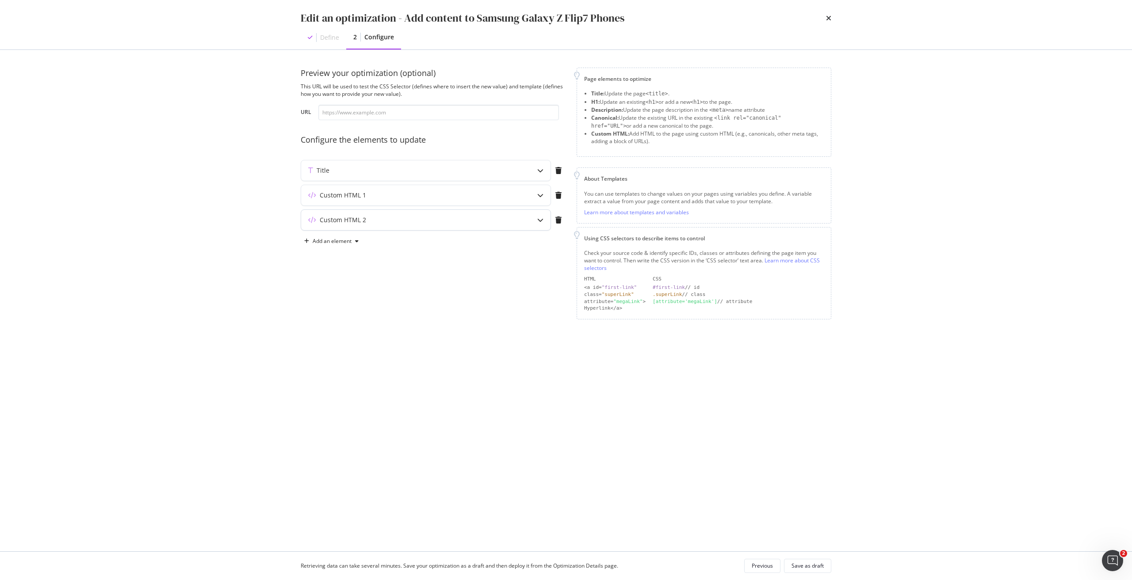
click at [347, 225] on div "Custom HTML 2" at bounding box center [425, 220] width 249 height 20
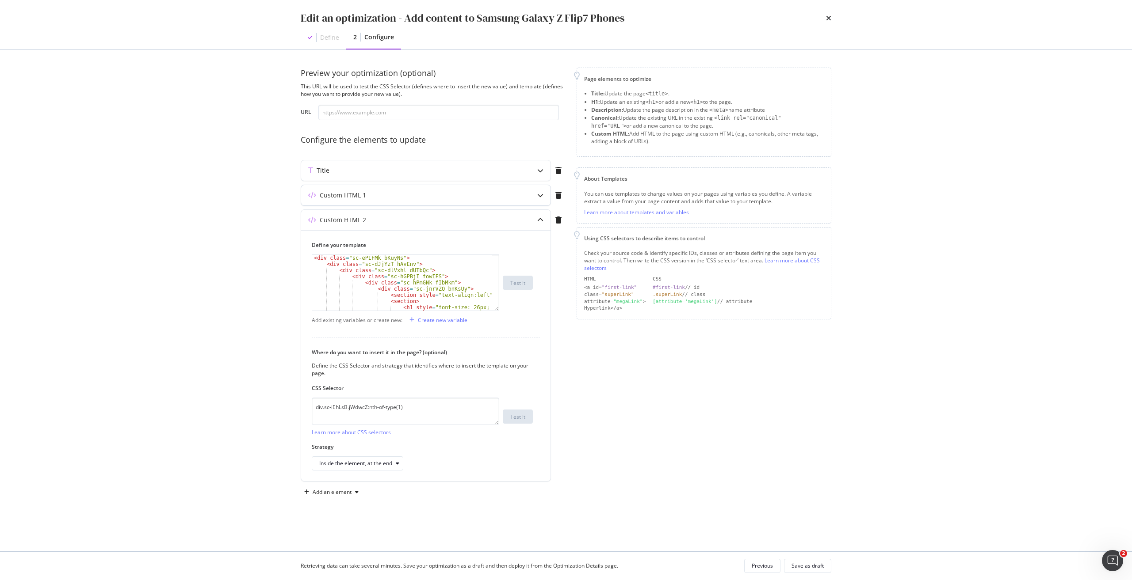
click at [346, 197] on div "Custom HTML 1" at bounding box center [343, 195] width 46 height 9
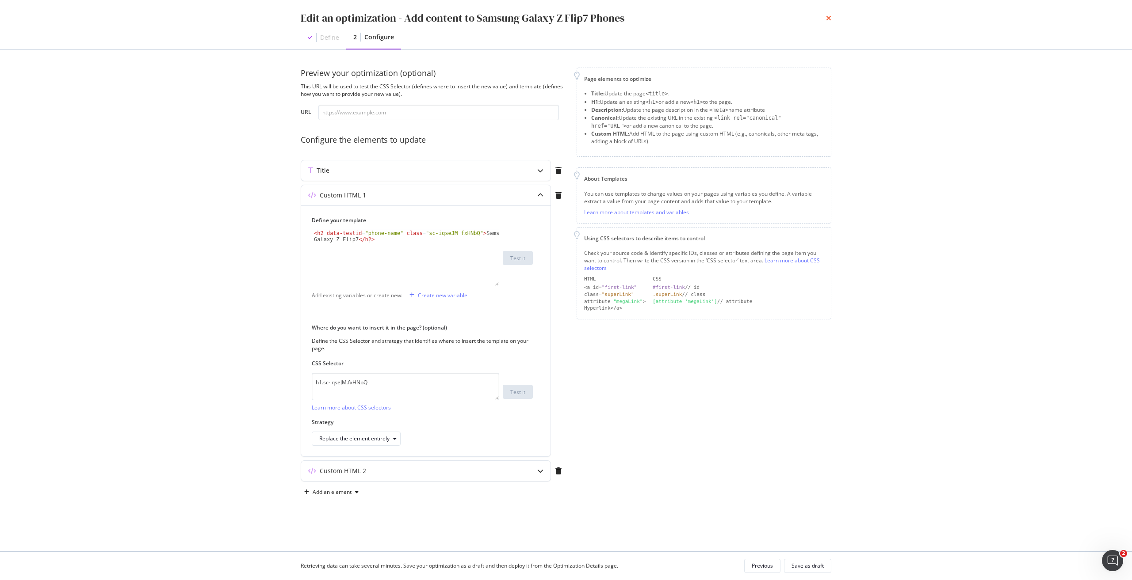
click at [828, 17] on icon "times" at bounding box center [828, 18] width 5 height 7
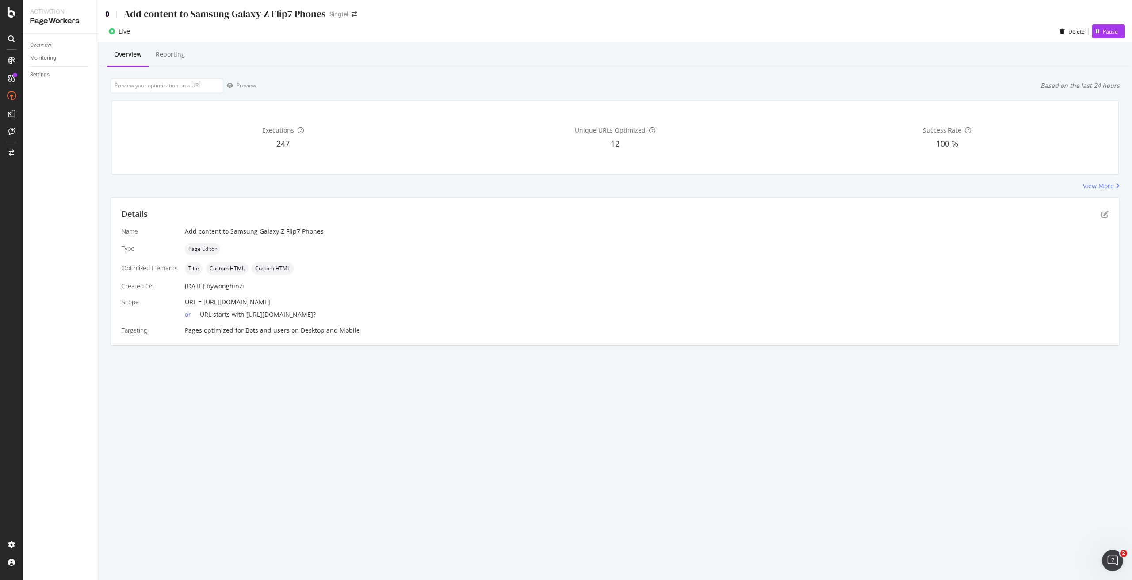
click at [107, 15] on icon at bounding box center [107, 14] width 4 height 6
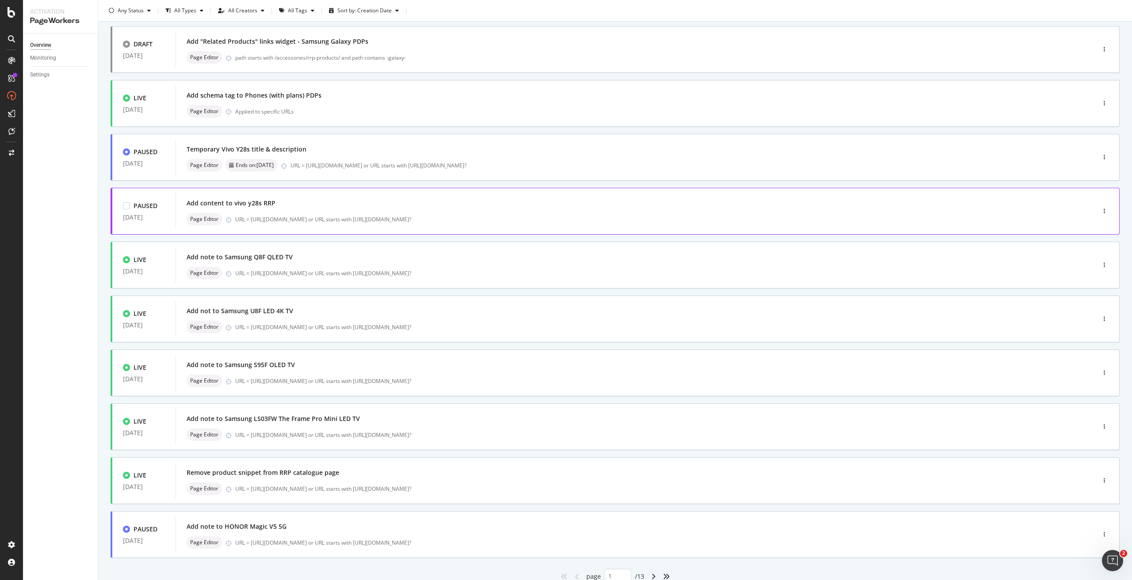
scroll to position [88, 0]
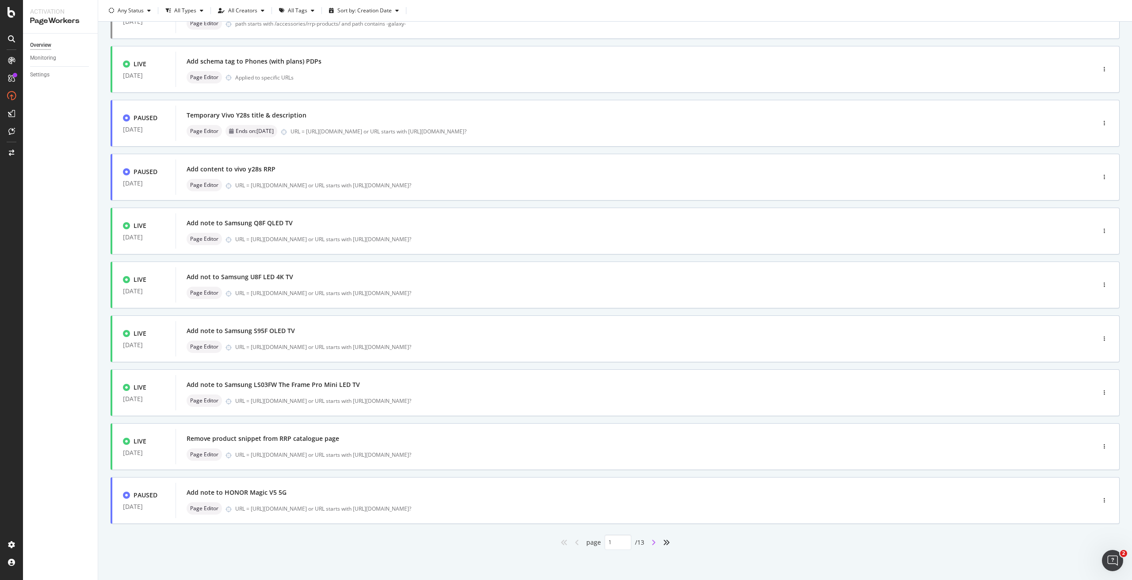
click at [651, 542] on icon "angle-right" at bounding box center [653, 542] width 4 height 7
type input "2"
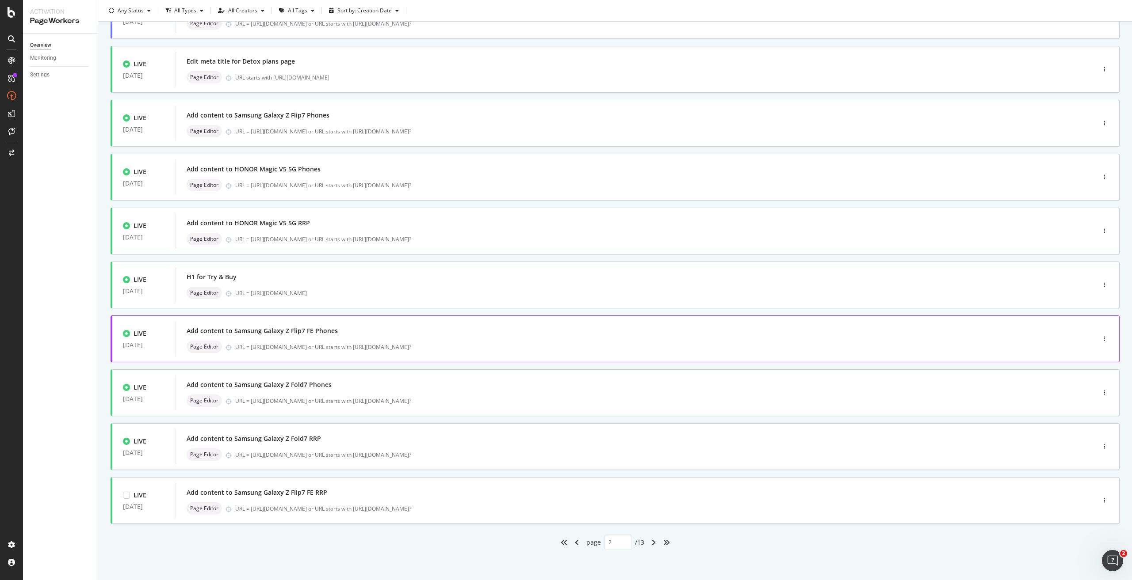
scroll to position [0, 0]
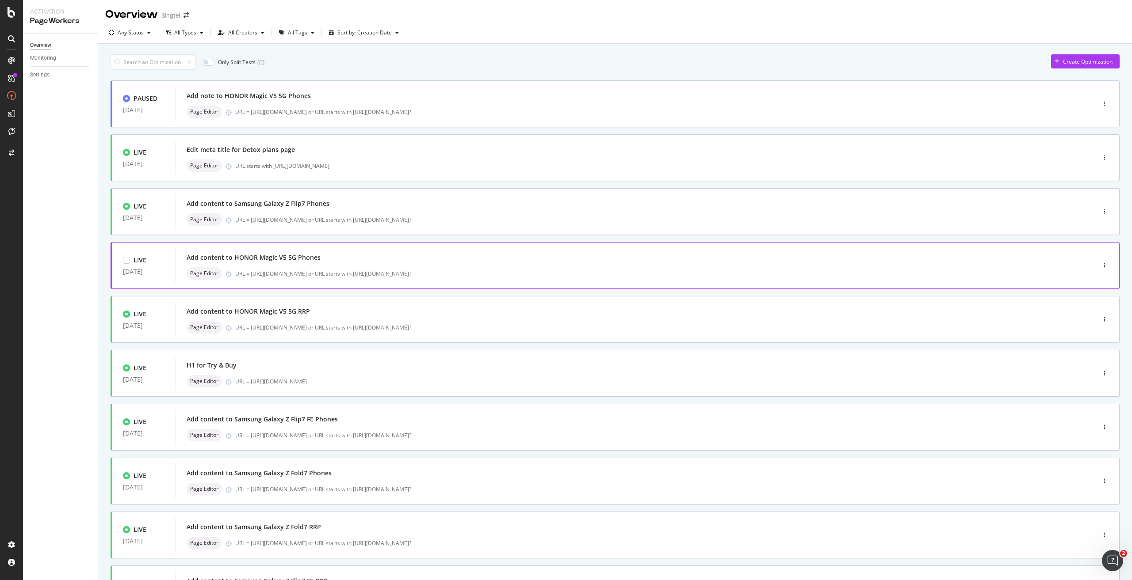
click at [293, 258] on div "Add content to HONOR Magic V5 5G Phones" at bounding box center [254, 257] width 134 height 9
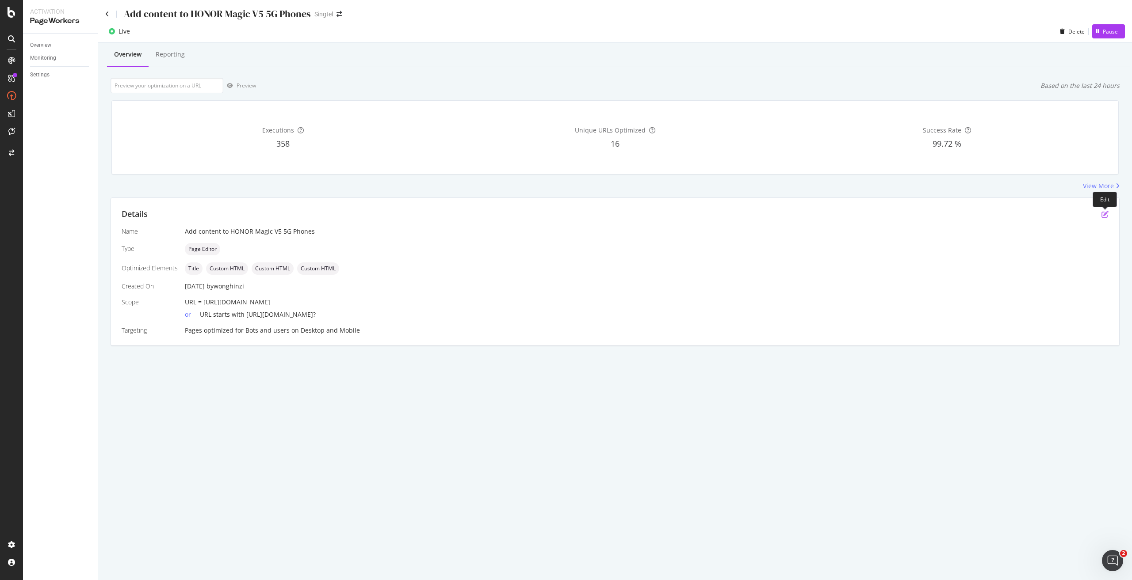
click at [1104, 214] on icon "pen-to-square" at bounding box center [1104, 214] width 7 height 7
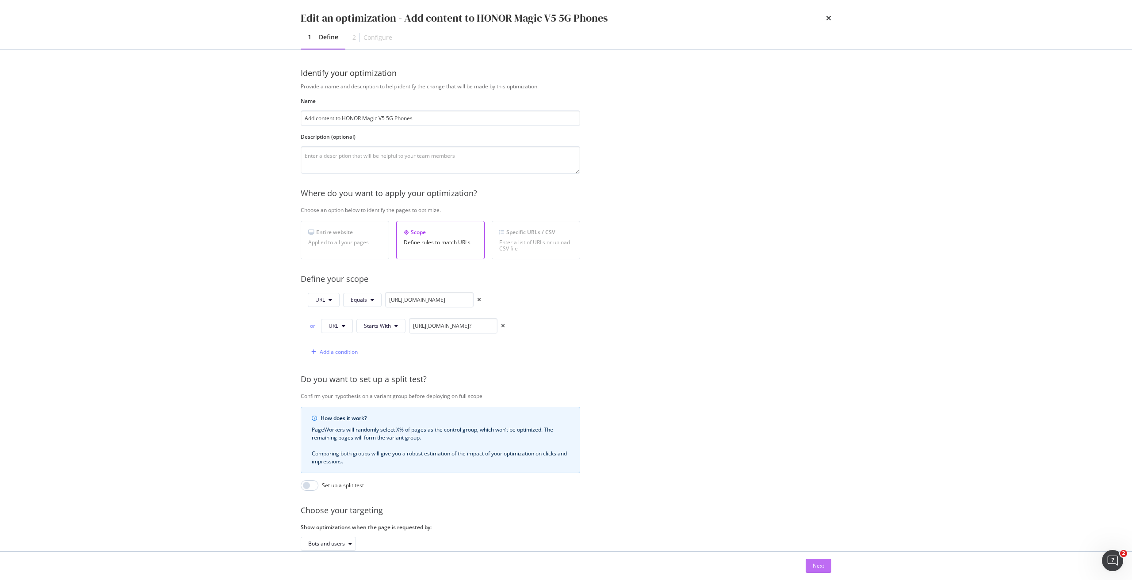
click at [815, 567] on div "Next" at bounding box center [817, 566] width 11 height 8
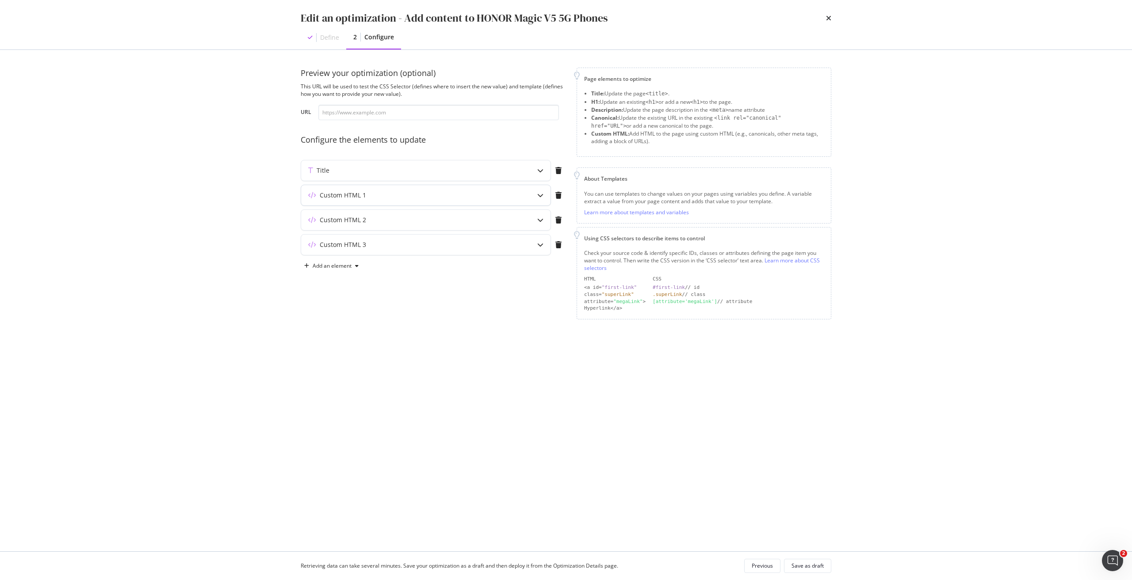
click at [483, 194] on div "Custom HTML 1" at bounding box center [408, 195] width 214 height 9
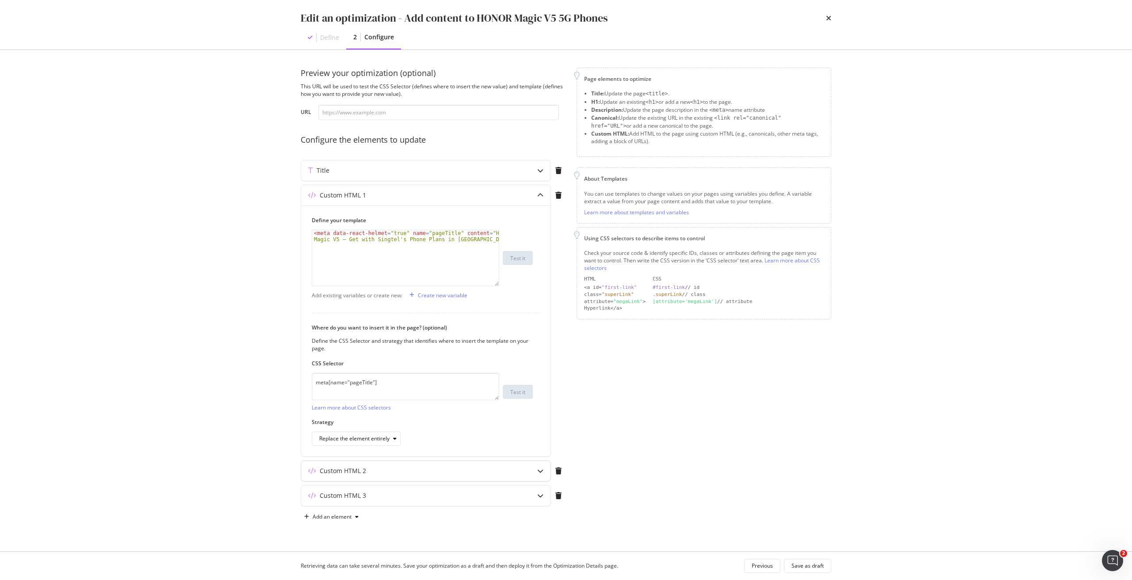
click at [380, 474] on div "Custom HTML 2" at bounding box center [408, 471] width 214 height 9
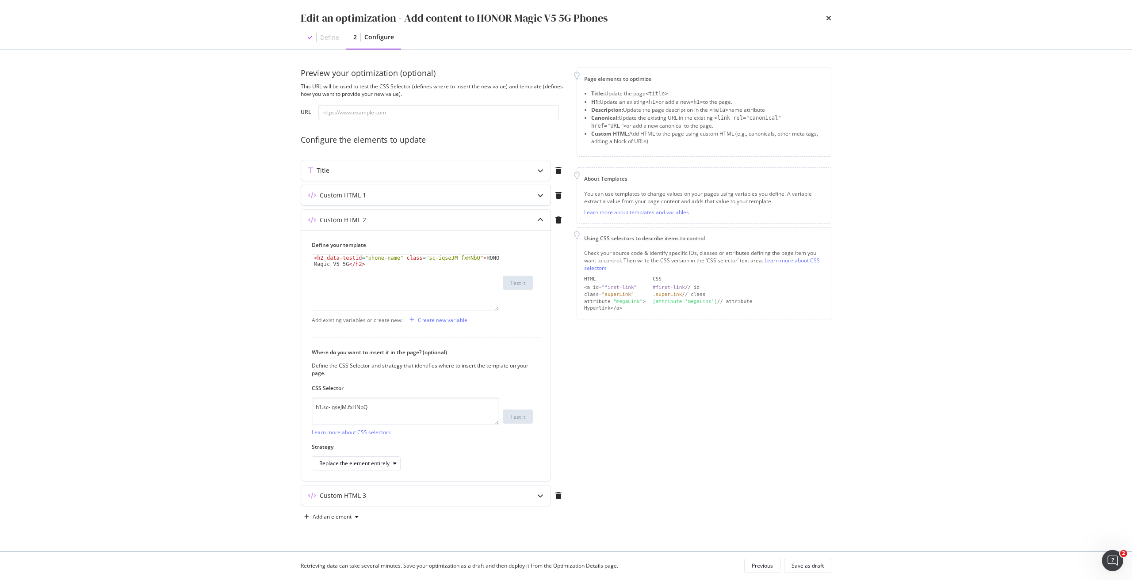
click at [373, 197] on div "Custom HTML 1" at bounding box center [408, 195] width 214 height 9
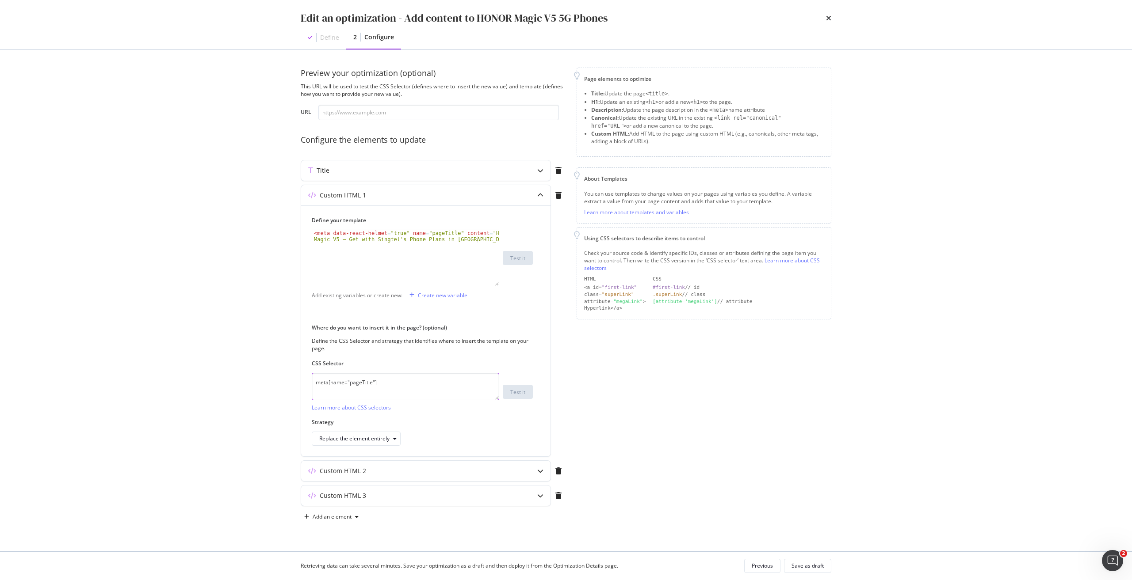
drag, startPoint x: 373, startPoint y: 387, endPoint x: 291, endPoint y: 388, distance: 81.8
click at [291, 388] on div "Preview your optimization (optional) This URL will be used to test the CSS Sele…" at bounding box center [566, 301] width 566 height 502
click at [437, 470] on div "Custom HTML 2" at bounding box center [408, 471] width 214 height 9
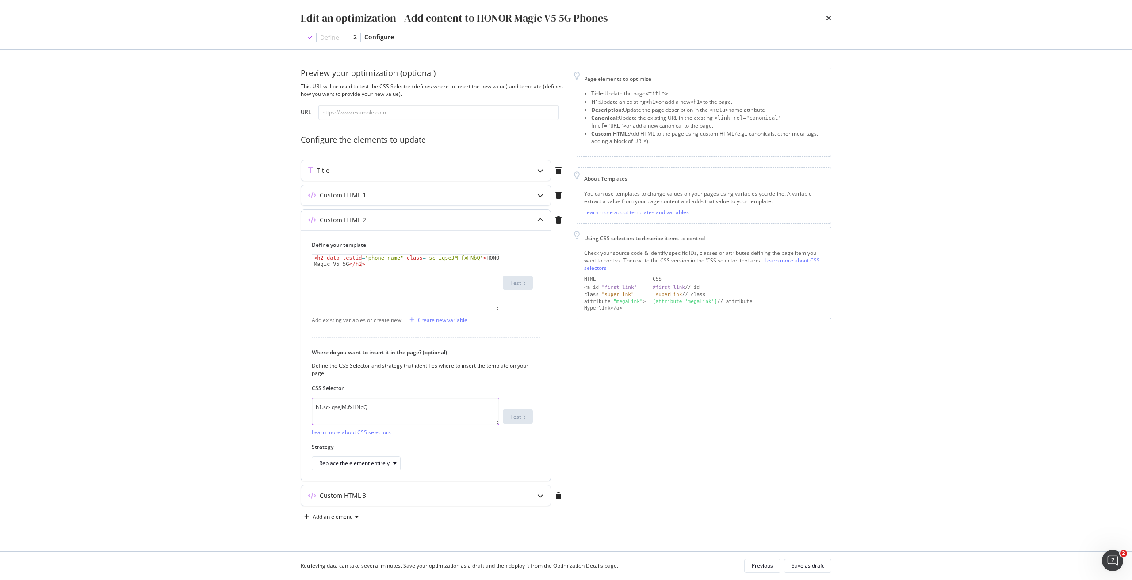
click at [386, 410] on textarea "h1.sc-iqseJM.fxHNbQ" at bounding box center [405, 411] width 187 height 27
click at [497, 491] on div "Custom HTML 3" at bounding box center [408, 495] width 214 height 9
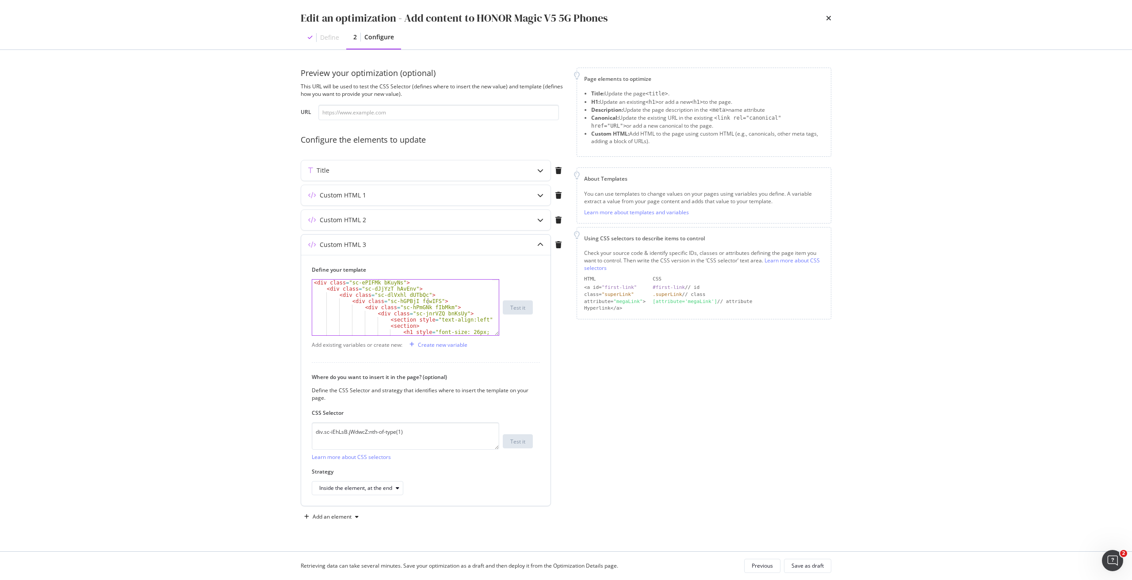
click at [427, 304] on div "< div class = "sc-ePIFMk bKuyNs" > < div class = "sc-dJjYzT hAvEnv" > < div cla…" at bounding box center [402, 320] width 180 height 80
type textarea "</div> </div>"
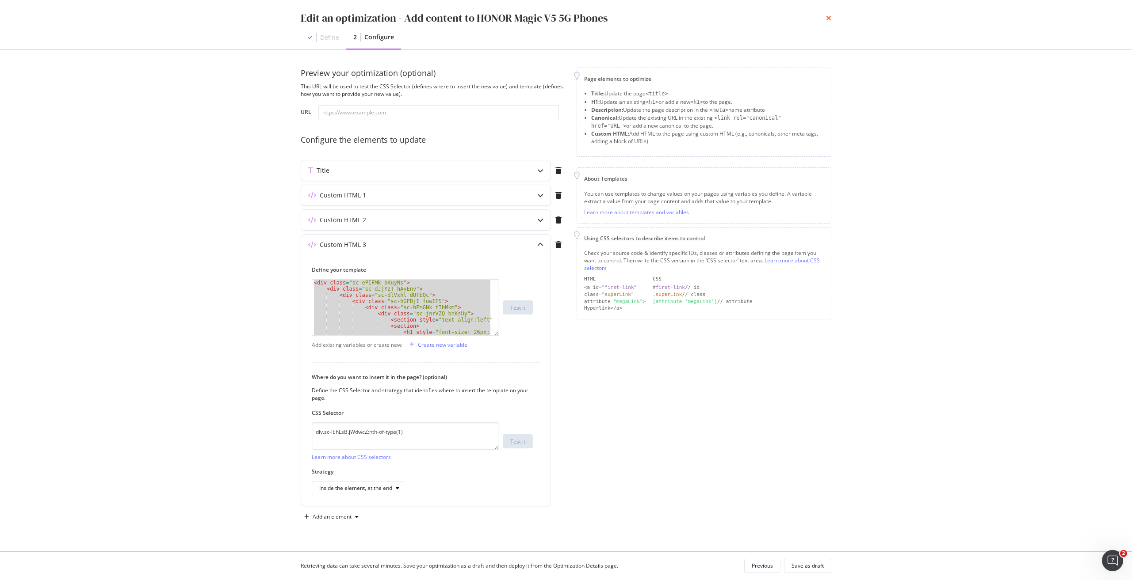
click at [829, 17] on icon "times" at bounding box center [828, 18] width 5 height 7
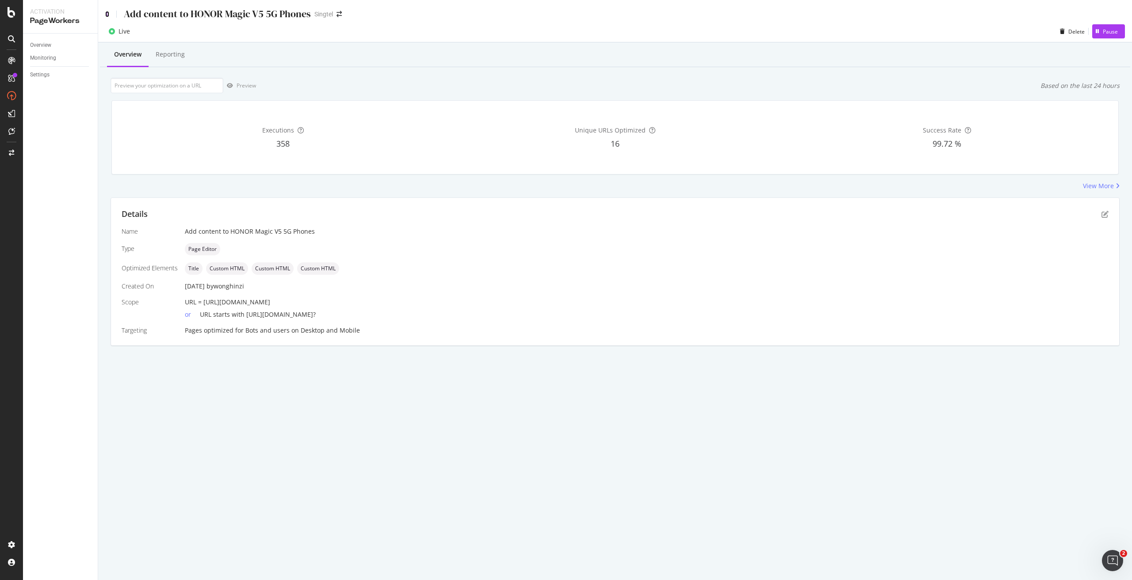
click at [107, 15] on icon at bounding box center [107, 14] width 4 height 6
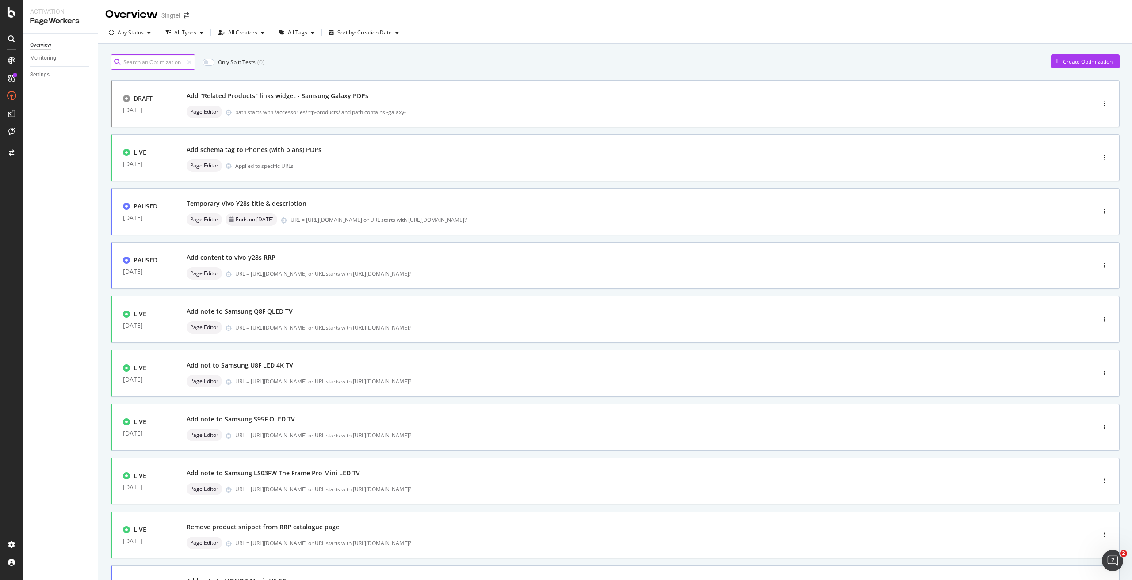
click at [152, 65] on input at bounding box center [152, 61] width 85 height 15
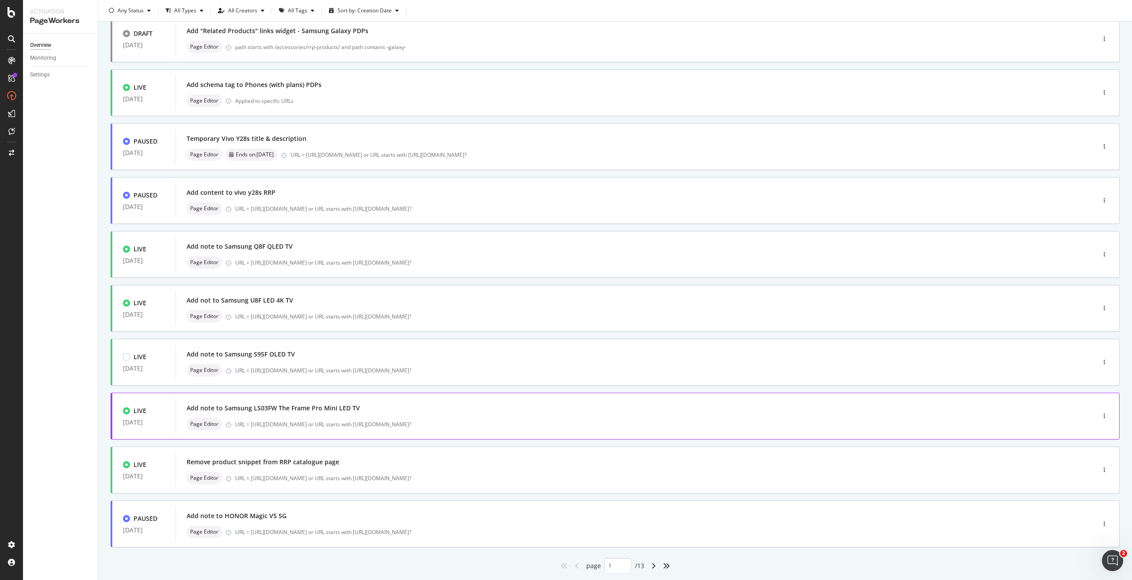
scroll to position [89, 0]
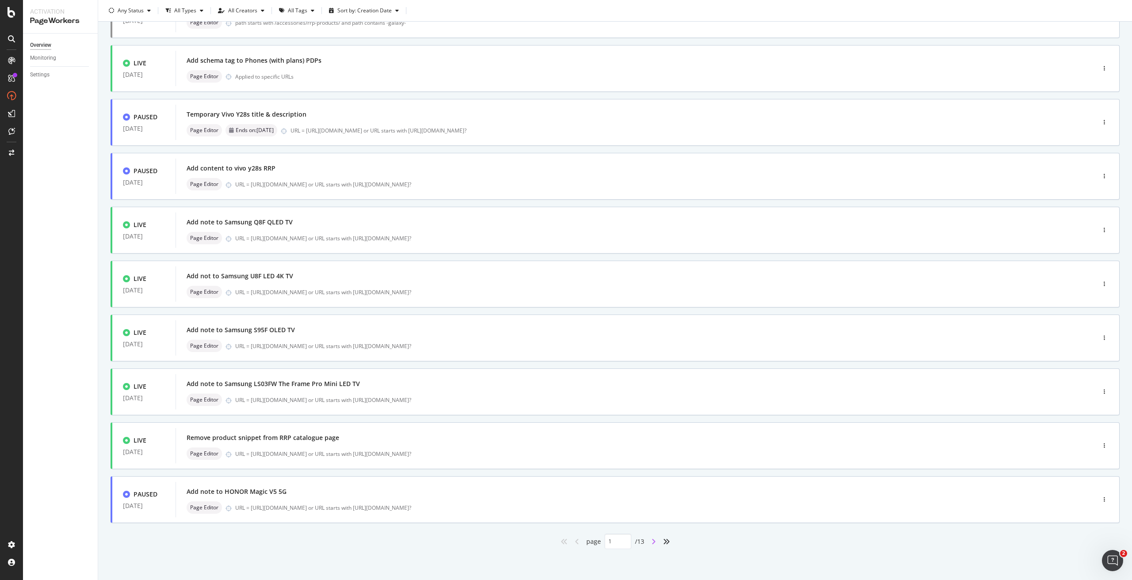
click at [652, 541] on icon "angle-right" at bounding box center [653, 541] width 4 height 7
type input "2"
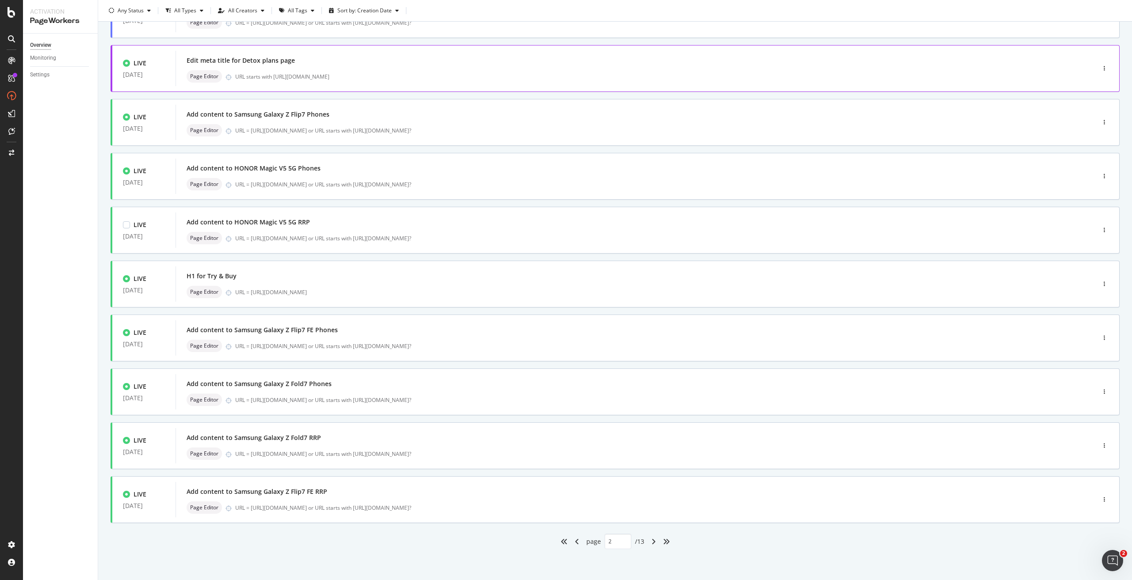
scroll to position [0, 0]
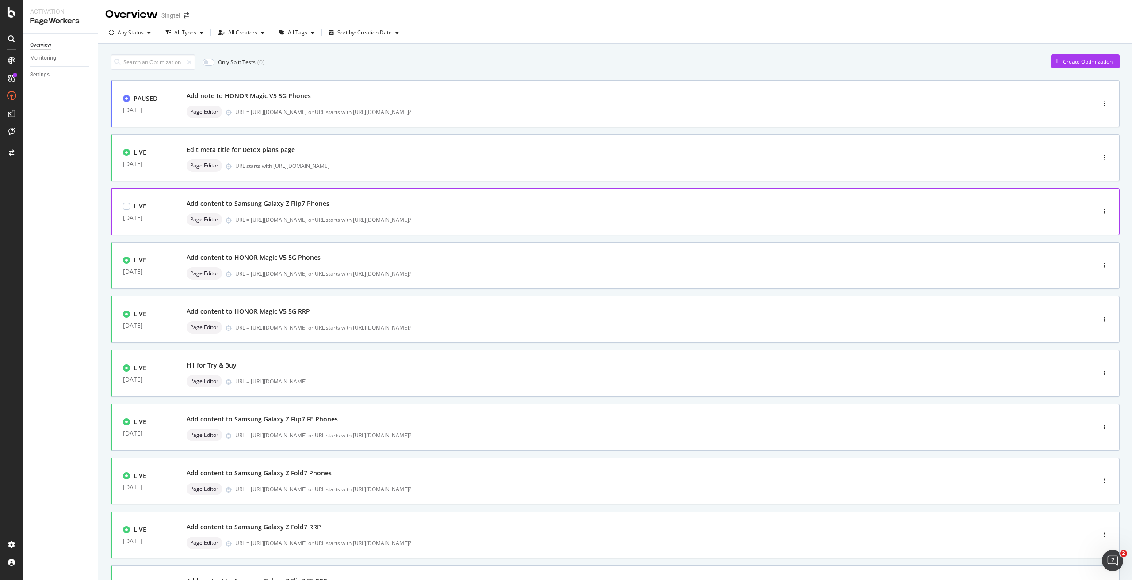
click at [379, 213] on div "Add content to Samsung Galaxy Z Flip7 Phones Page Editor URL = [URL][DOMAIN_NAM…" at bounding box center [622, 212] width 871 height 28
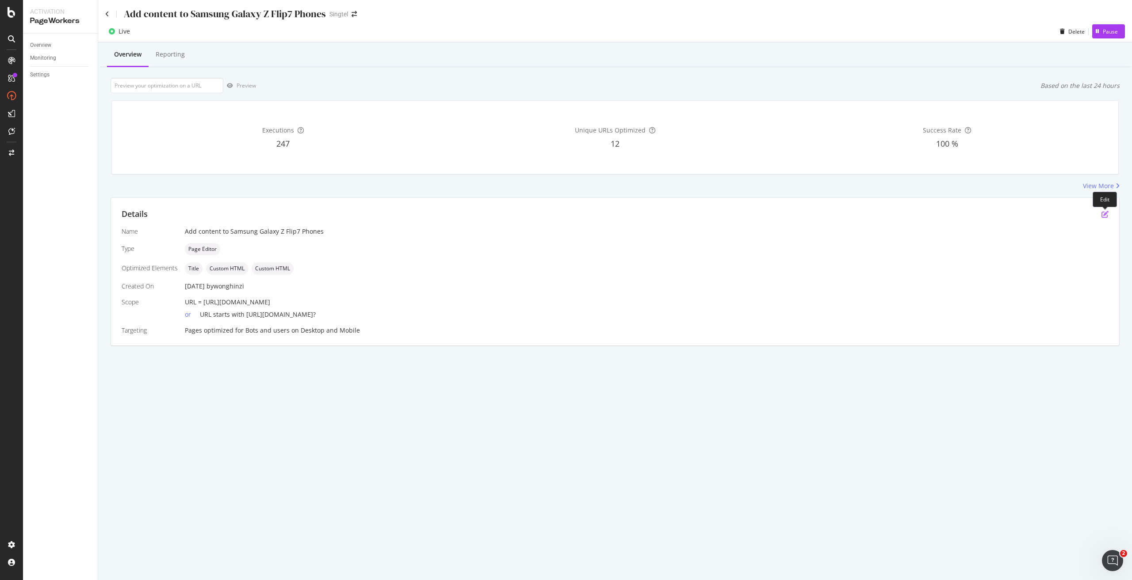
click at [1102, 214] on icon "pen-to-square" at bounding box center [1104, 214] width 7 height 7
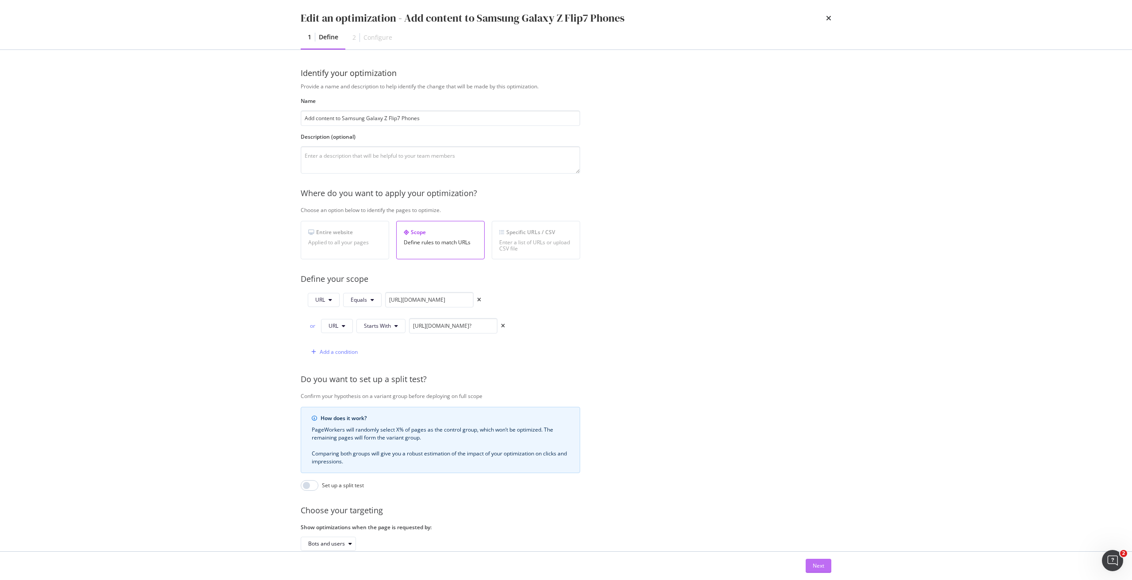
click at [817, 563] on div "Next" at bounding box center [817, 566] width 11 height 8
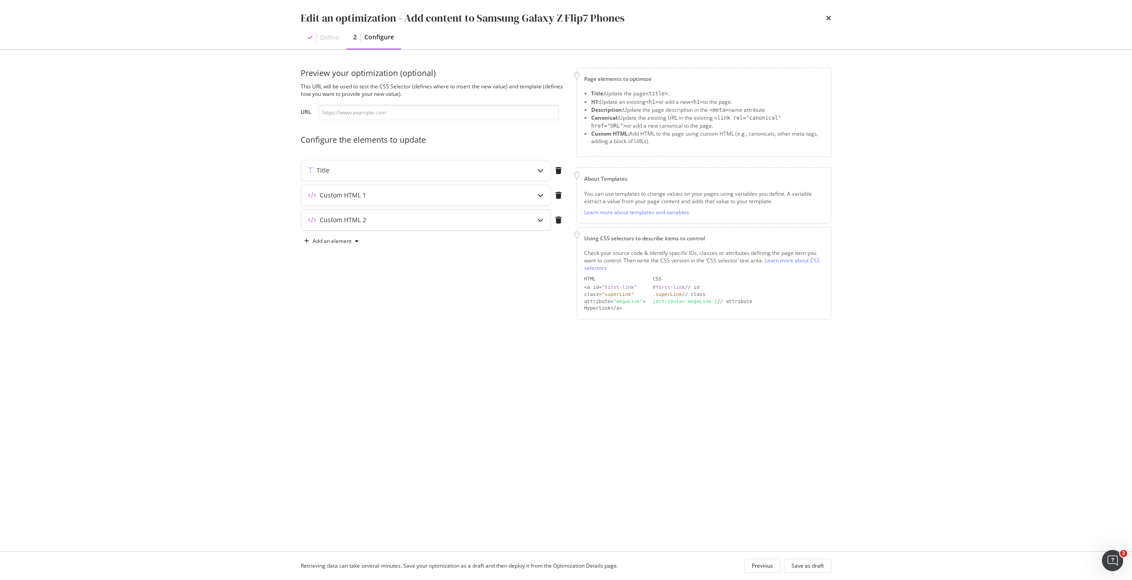
click at [530, 218] on div "modal" at bounding box center [540, 220] width 20 height 20
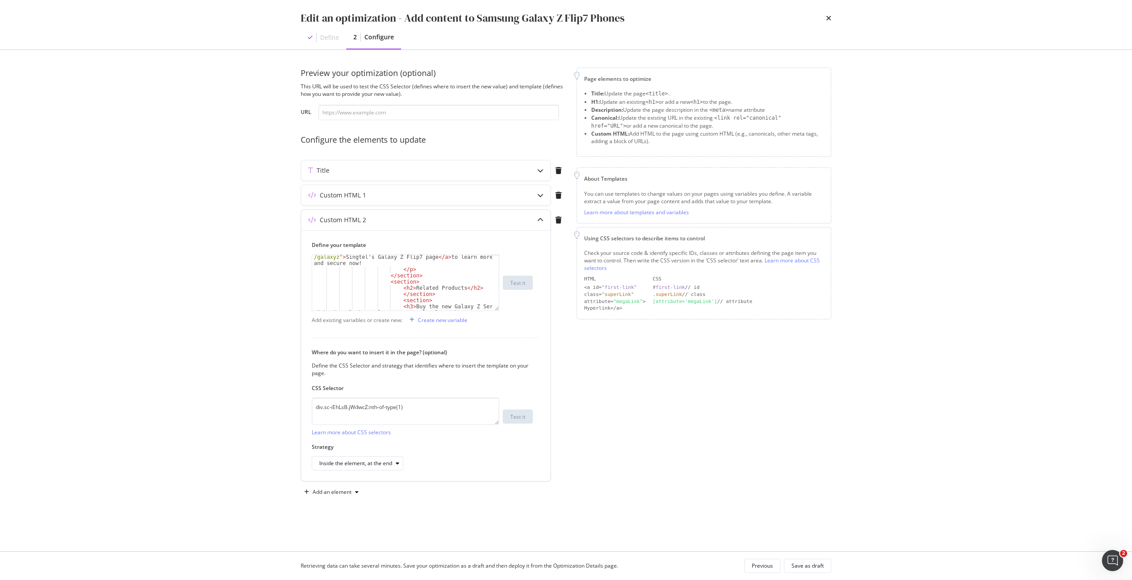
scroll to position [663, 0]
click at [384, 282] on div "Don’t miss out on this exclusive offer. Purchase the Samsung Galaxy Z Flip7 wit…" at bounding box center [402, 278] width 180 height 111
click at [420, 270] on div "</ p > </ section > </ section > </ div > </ div > </ div > </ div > </ div > <…" at bounding box center [402, 285] width 180 height 68
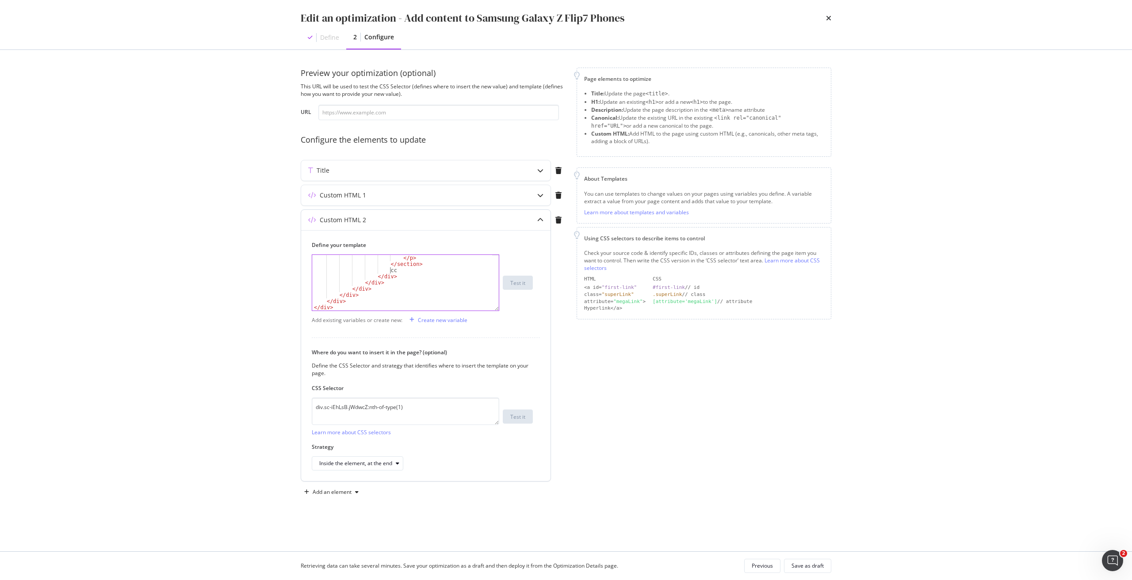
type textarea "</section> </section>"
click at [403, 411] on textarea "div.sc-iEhLsB.jWdwcZ:nth-of-type(1)" at bounding box center [405, 411] width 187 height 27
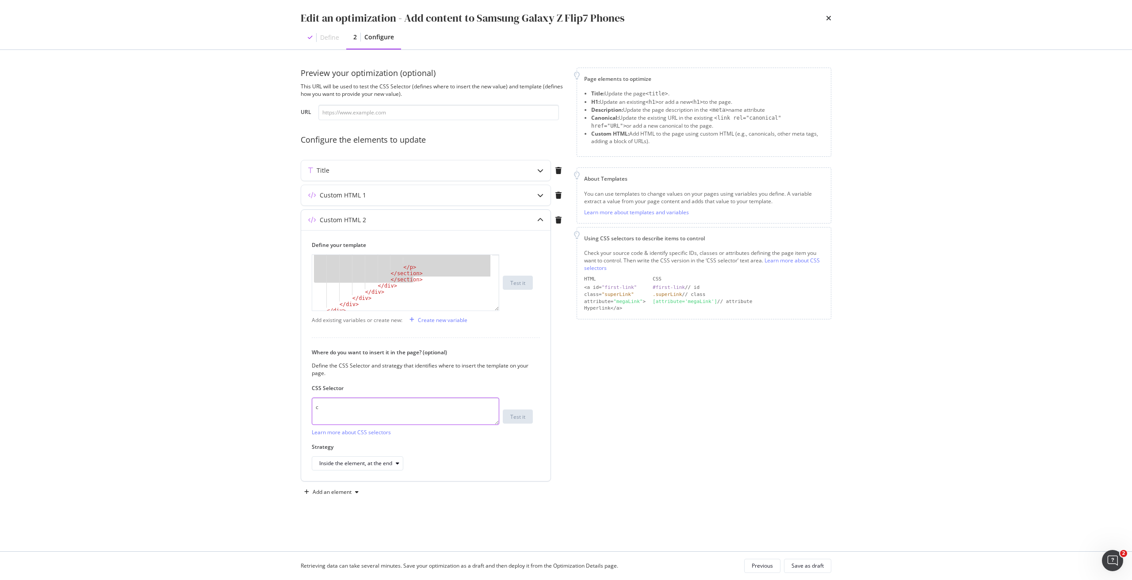
type textarea "div.sc-iEhLsB.jWdwcZ:nth-of-type(1)"
click at [827, 16] on icon "times" at bounding box center [828, 18] width 5 height 7
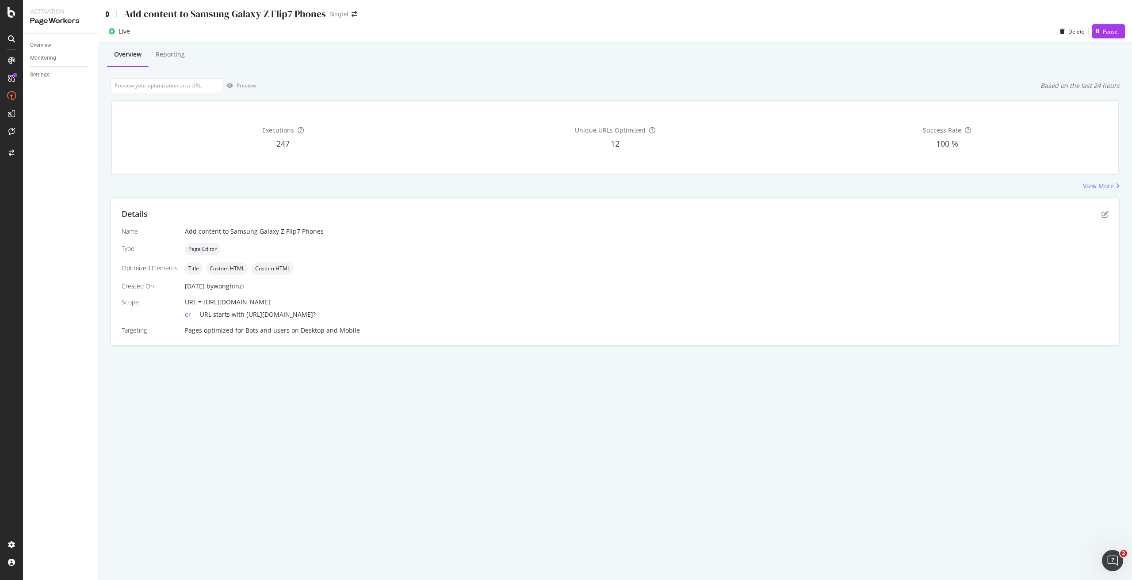
click at [105, 15] on icon at bounding box center [107, 14] width 4 height 6
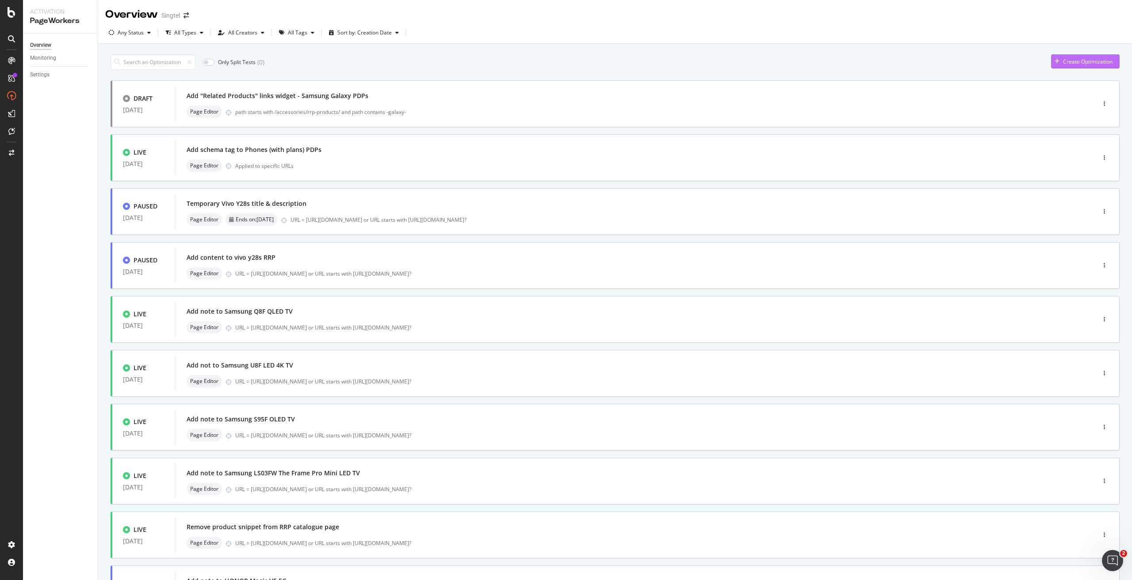
click at [1082, 62] on div "Create Optimization" at bounding box center [1088, 62] width 50 height 8
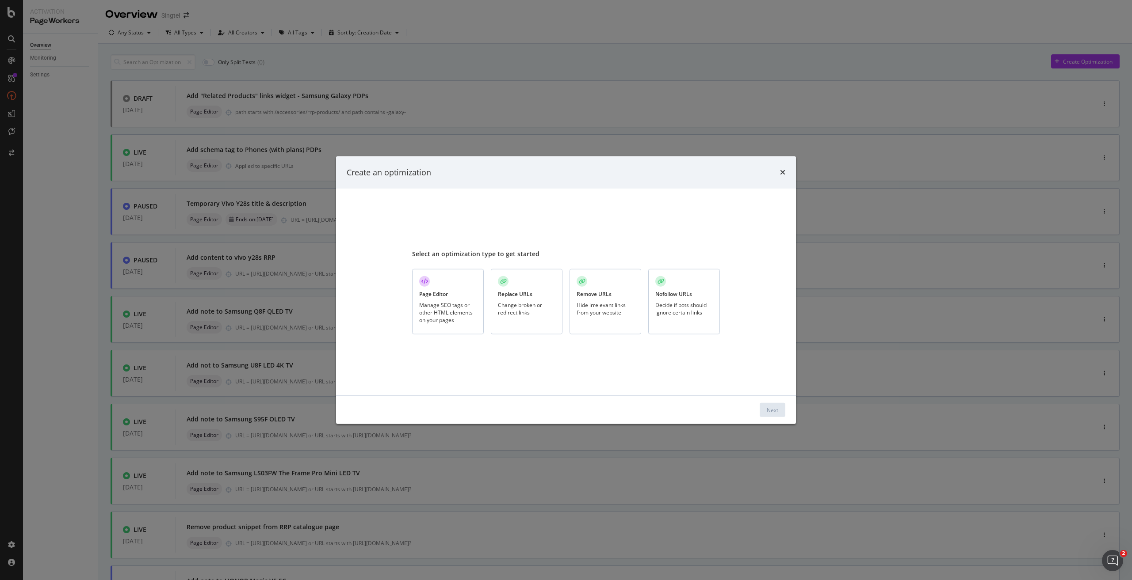
click at [444, 308] on div "Manage SEO tags or other HTML elements on your pages" at bounding box center [447, 312] width 57 height 23
click at [765, 407] on button "Next" at bounding box center [772, 410] width 26 height 14
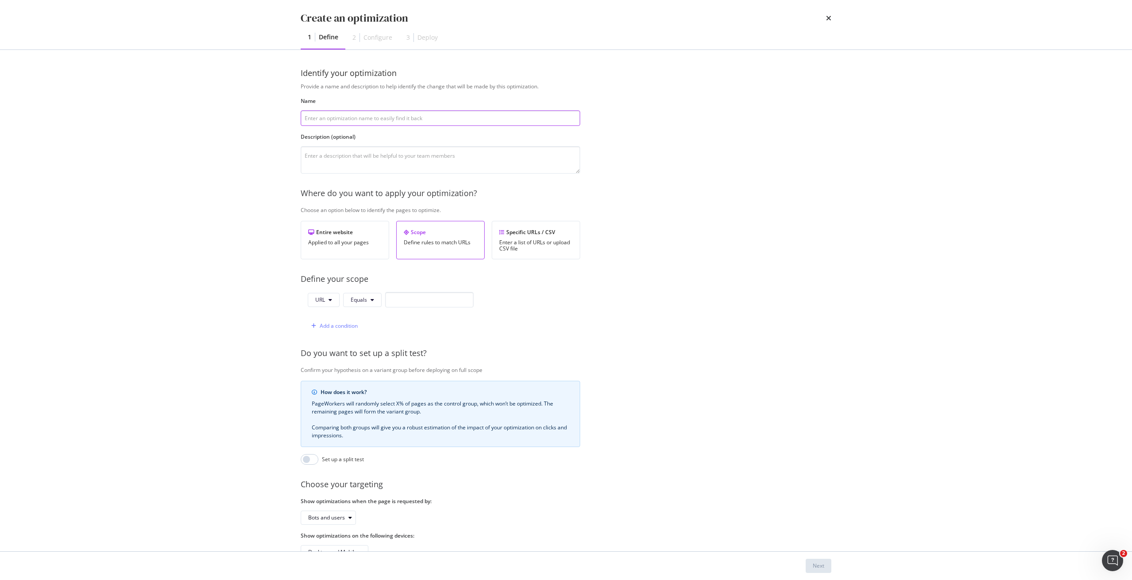
click at [448, 117] on input "modal" at bounding box center [440, 117] width 279 height 15
paste input "Add content to Google Pixel 10 Phones"
click at [386, 119] on input "Add content to Google Pixel 10 Phones" at bounding box center [440, 117] width 279 height 15
type input "Add content to Google Pixel 10 RRP"
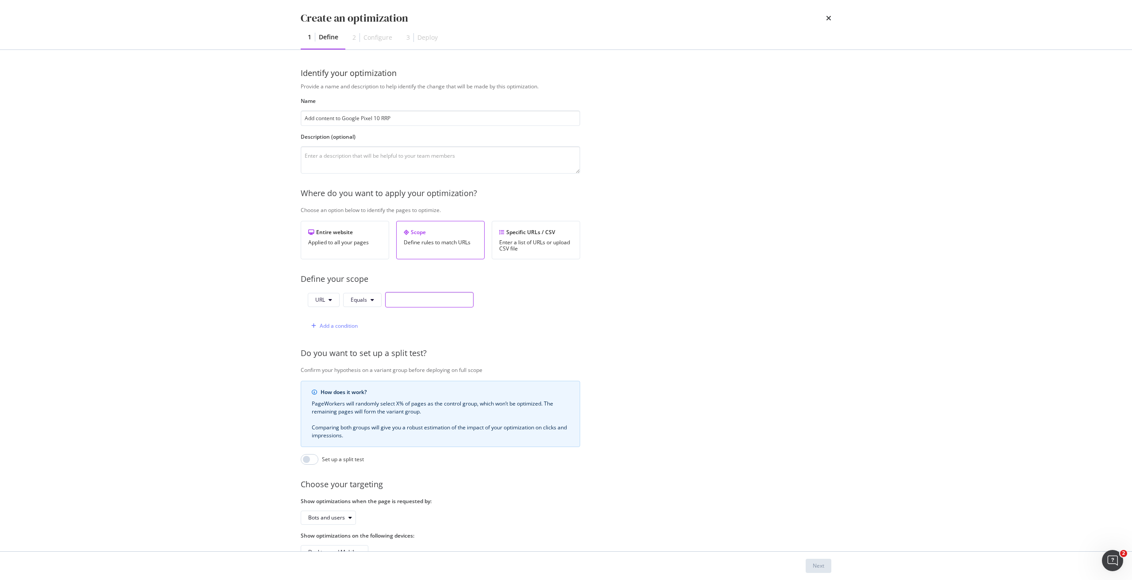
click at [409, 304] on input "modal" at bounding box center [429, 299] width 88 height 15
paste input "[URL][DOMAIN_NAME]"
type input "[URL][DOMAIN_NAME]"
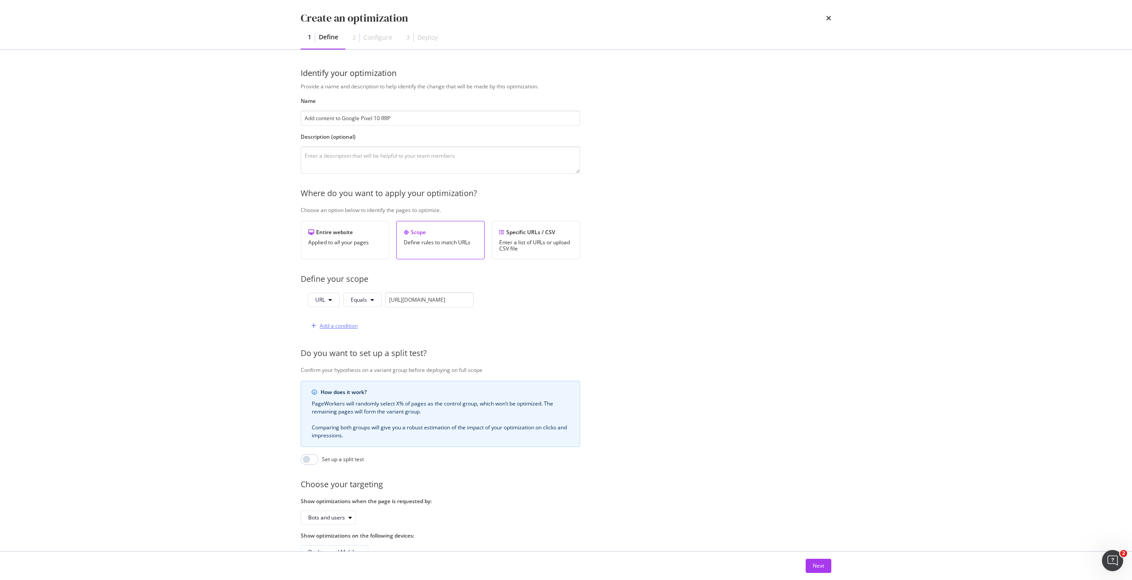
click at [328, 324] on div "Add a condition" at bounding box center [339, 326] width 38 height 8
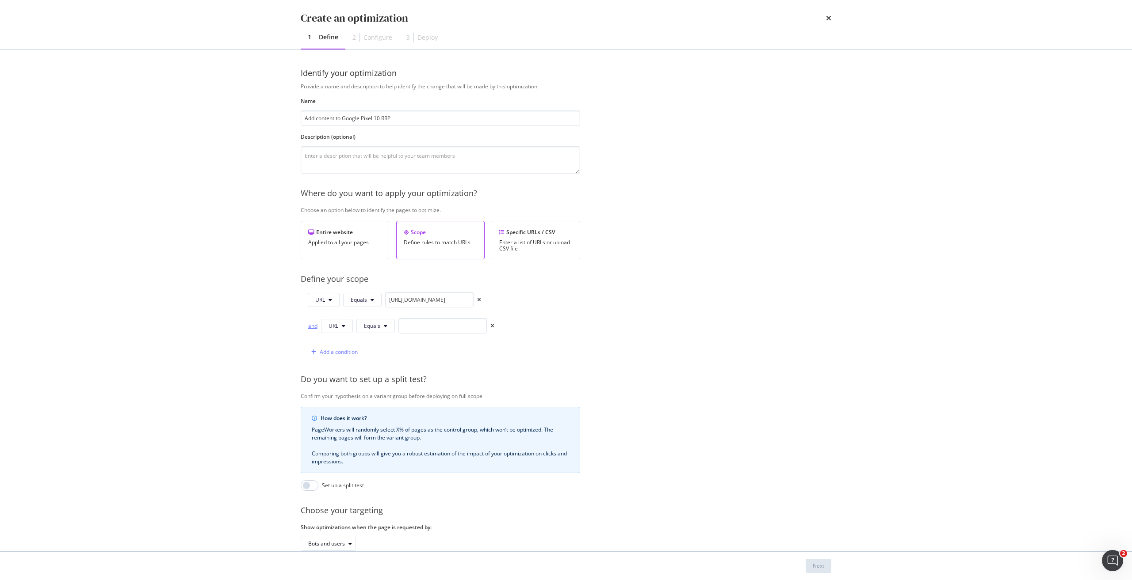
drag, startPoint x: 309, startPoint y: 325, endPoint x: 372, endPoint y: 330, distance: 62.5
click at [310, 325] on div "and" at bounding box center [313, 326] width 10 height 8
click at [384, 329] on button "Equals" at bounding box center [375, 326] width 38 height 14
click at [404, 365] on div "Starts With" at bounding box center [390, 360] width 66 height 13
click at [437, 330] on input "modal" at bounding box center [453, 325] width 88 height 15
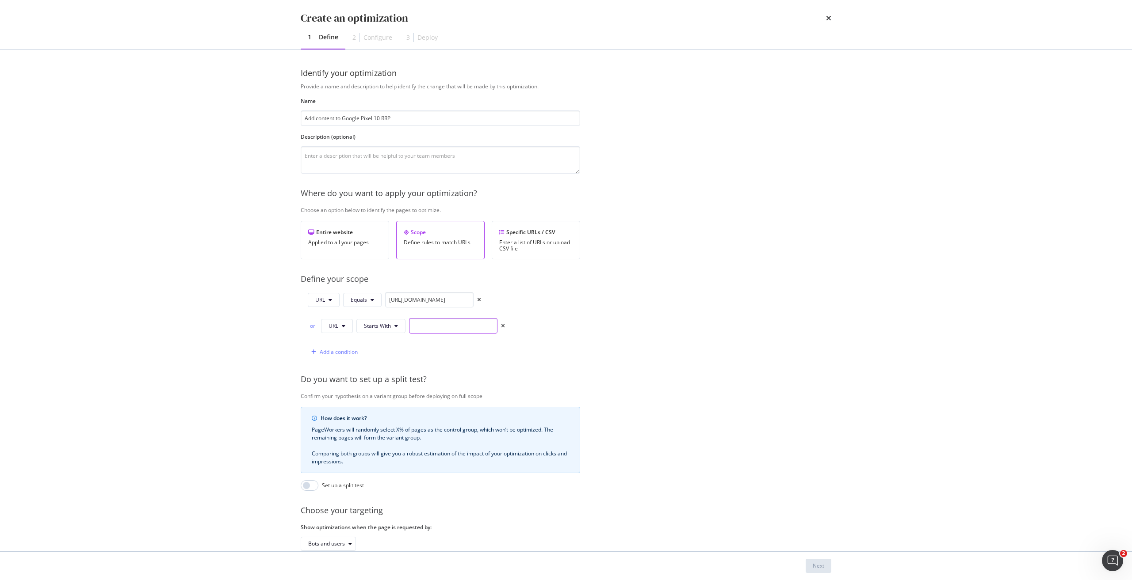
paste input "[URL][DOMAIN_NAME]"
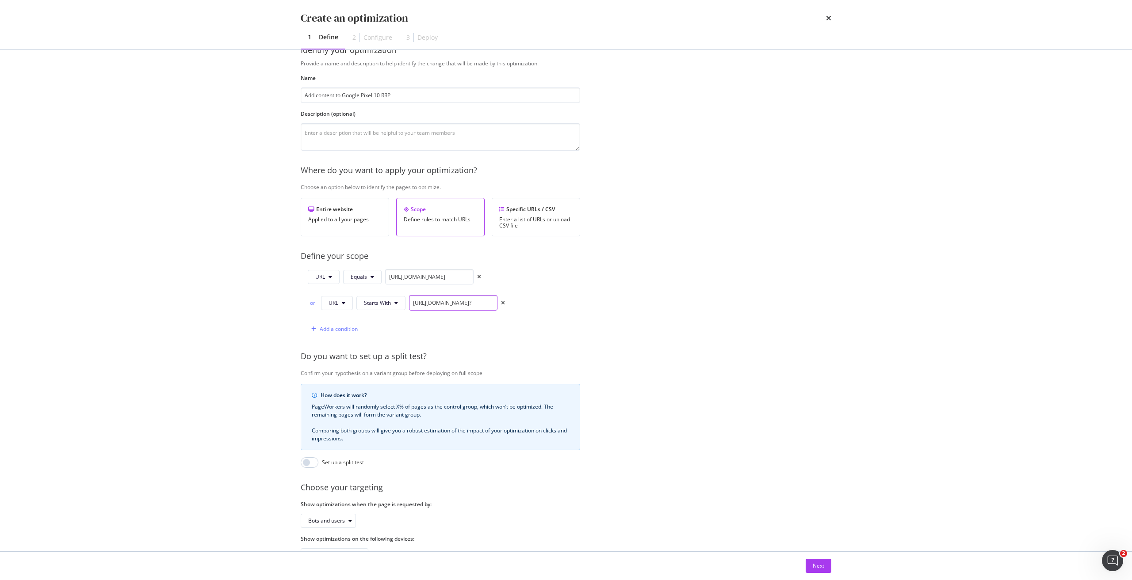
scroll to position [58, 0]
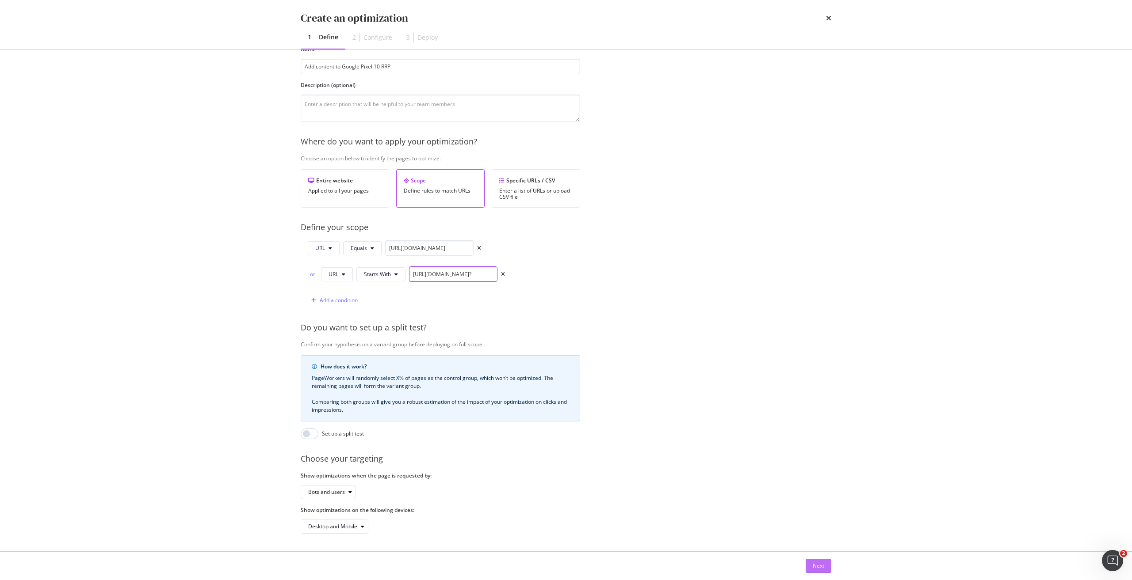
type input "[URL][DOMAIN_NAME]?"
click at [822, 565] on div "Next" at bounding box center [817, 566] width 11 height 8
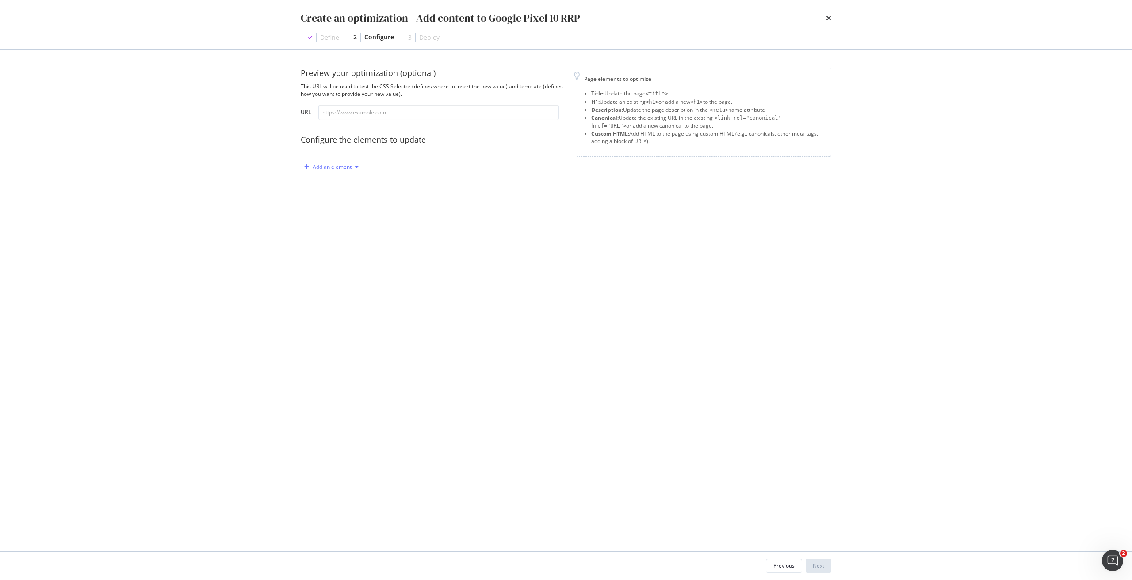
click at [339, 168] on div "Add an element" at bounding box center [331, 166] width 39 height 5
click at [347, 187] on div "Title" at bounding box center [336, 183] width 60 height 11
click at [373, 218] on div "modal" at bounding box center [405, 240] width 187 height 68
click at [383, 218] on div "modal" at bounding box center [405, 240] width 187 height 68
paste textarea "Pre-order the new Google Pixel 10 in SG – Buy Now at [GEOGRAPHIC_DATA]"
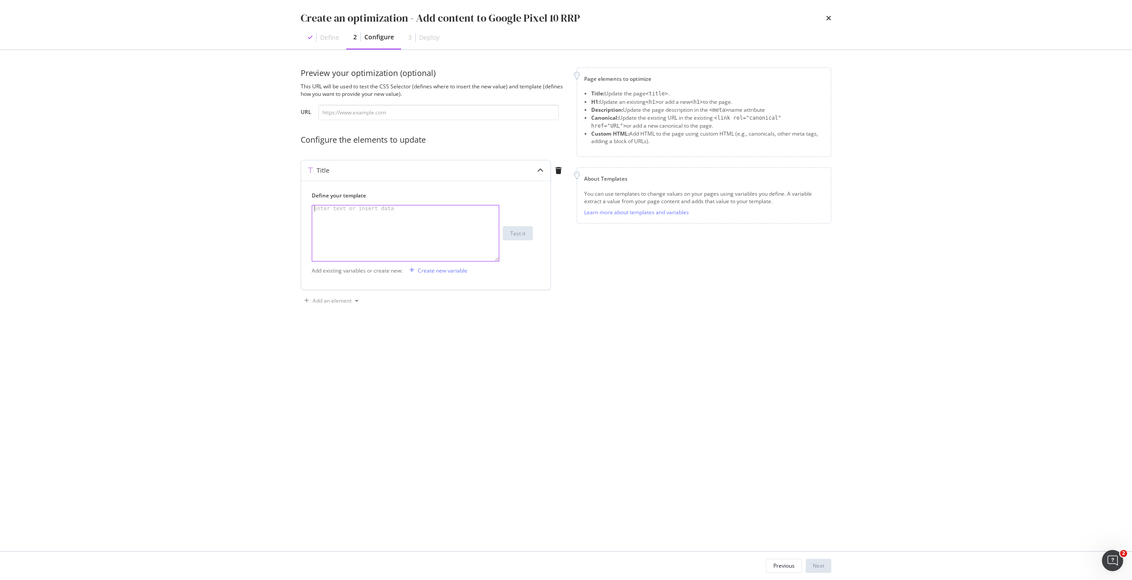
type textarea "Pre-order the new Google Pixel 10 in SG – Buy Now at [GEOGRAPHIC_DATA]"
click at [352, 300] on div "modal" at bounding box center [356, 300] width 11 height 5
click at [348, 362] on div "Custom HTML" at bounding box center [341, 362] width 35 height 8
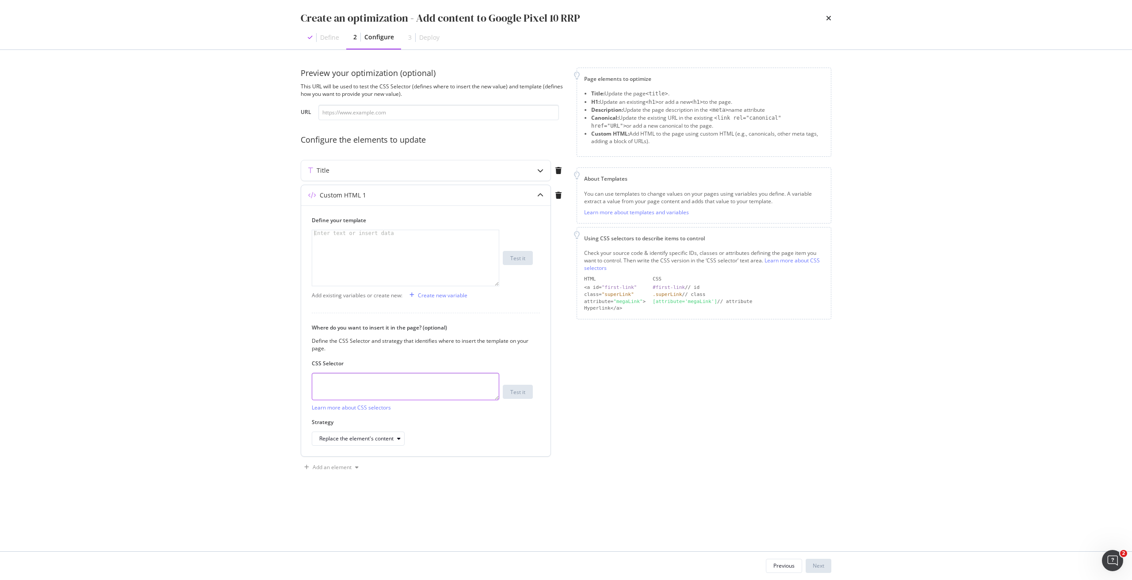
click at [367, 388] on textarea "modal" at bounding box center [405, 386] width 187 height 27
paste textarea "meta[name="description"]"
type textarea "meta[name="description"]"
click at [376, 235] on div "Enter text or insert data" at bounding box center [354, 233] width 84 height 6
paste textarea "<meta data-react-helmet="true" name="description" content="Pre-order the new Go…"
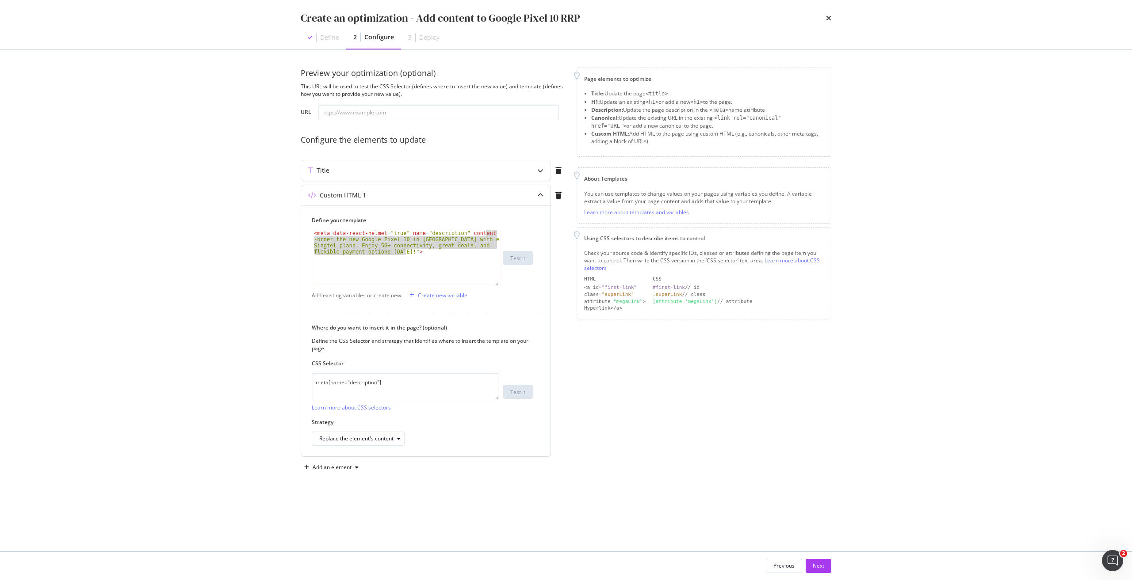
drag, startPoint x: 487, startPoint y: 233, endPoint x: 404, endPoint y: 252, distance: 84.8
click at [404, 252] on div "< meta data-react-helmet = "true" name = "description" content = "Pre -order th…" at bounding box center [405, 282] width 187 height 105
paste textarea "Get the new Google Pixel 10 in [GEOGRAPHIC_DATA] with no contract. Experience t…"
type textarea "<meta data-react-helmet="true" name="description" content="Get the new Google P…"
click at [451, 251] on div "< meta data-react-helmet = "true" name = "description" content = "Get the new G…" at bounding box center [405, 282] width 187 height 105
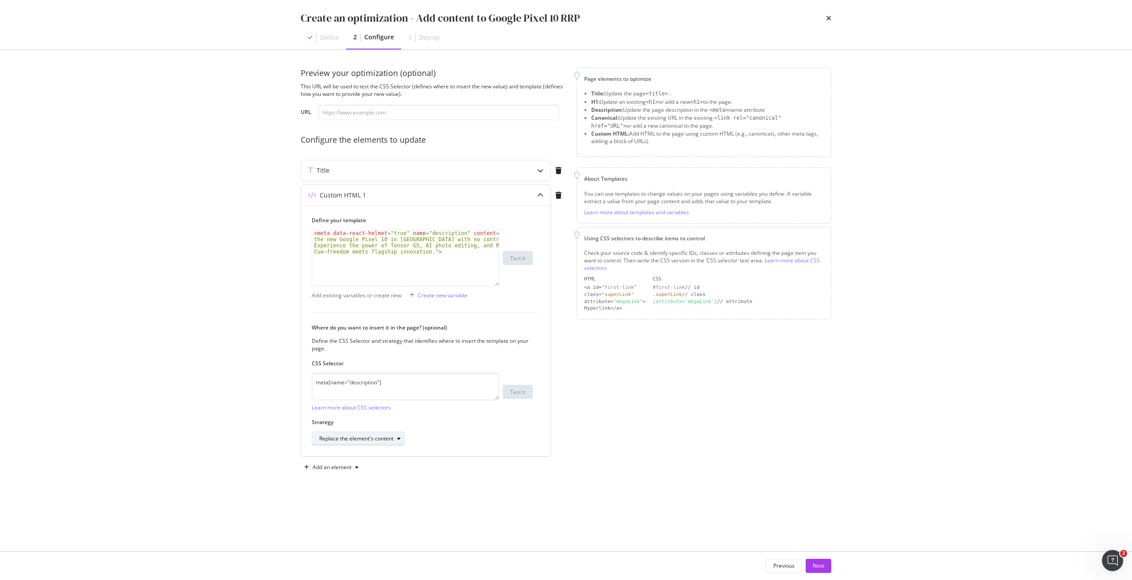
click at [360, 439] on div "Replace the element's content" at bounding box center [356, 438] width 74 height 5
click at [373, 524] on div "Replace the element entirely" at bounding box center [358, 527] width 70 height 8
click at [347, 470] on div "Add an element" at bounding box center [331, 467] width 39 height 5
click at [357, 526] on div "Custom HTML" at bounding box center [341, 528] width 35 height 8
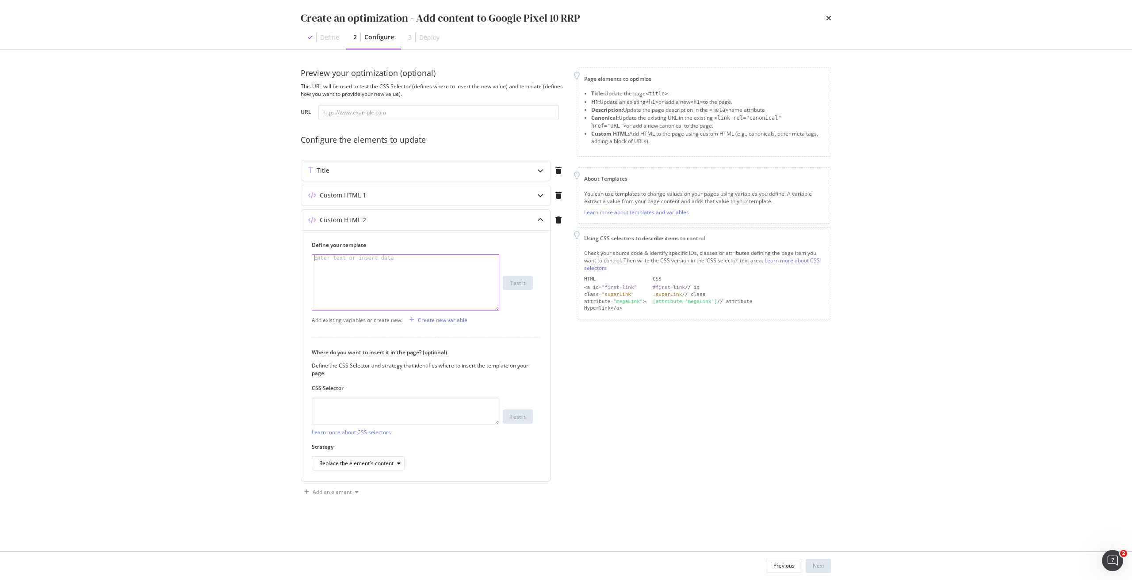
click at [392, 274] on div "modal" at bounding box center [405, 289] width 187 height 68
click at [358, 405] on textarea "modal" at bounding box center [405, 411] width 187 height 27
paste textarea "h1.sc-iqseJM.fxHNbQ"
click at [387, 270] on div "modal" at bounding box center [405, 289] width 187 height 68
drag, startPoint x: 372, startPoint y: 414, endPoint x: 323, endPoint y: 411, distance: 49.2
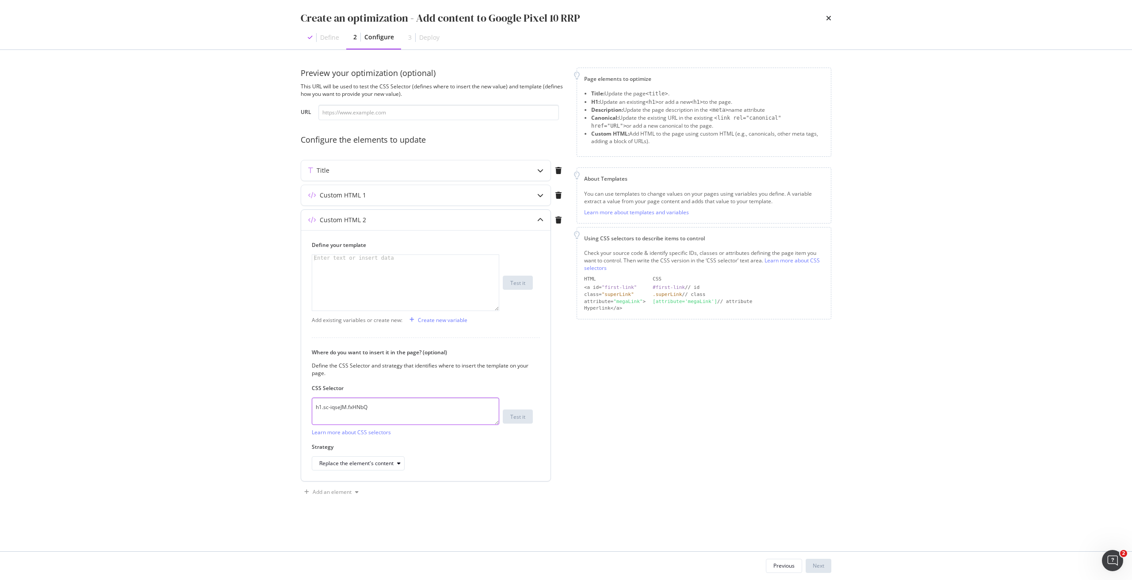
click at [323, 411] on textarea "h1.sc-iqseJM.fxHNbQ" at bounding box center [405, 411] width 187 height 27
paste textarea "crHmcD PUZyd"
drag, startPoint x: 352, startPoint y: 408, endPoint x: 359, endPoint y: 394, distance: 16.2
click at [353, 406] on textarea "h1.sc-crHmcD PUZyd" at bounding box center [405, 411] width 187 height 27
click at [450, 410] on textarea "h1.sc-crHmcD.PUZyd" at bounding box center [405, 411] width 187 height 27
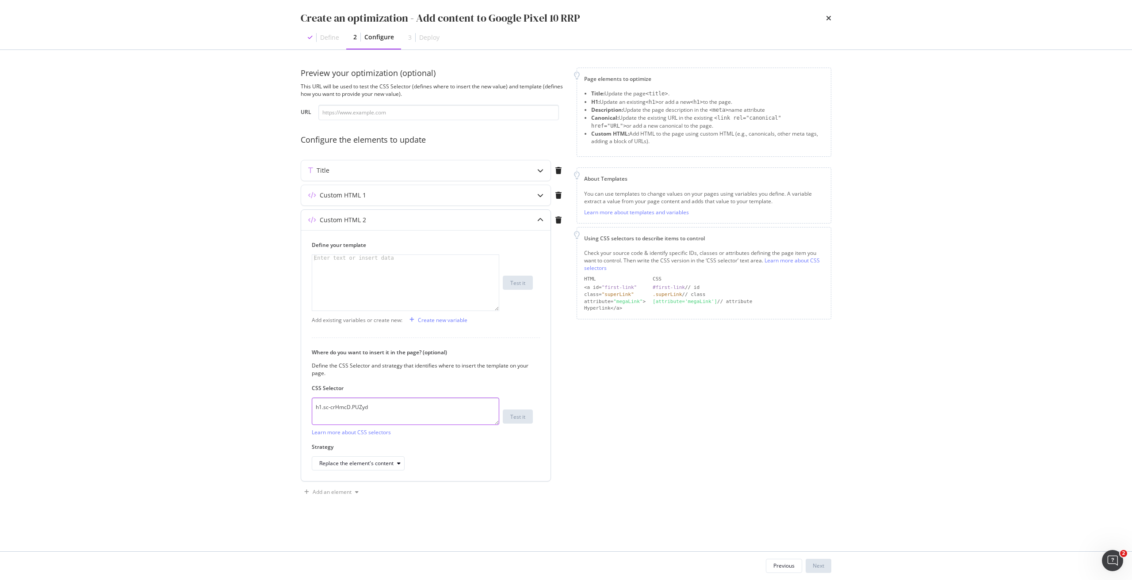
click at [450, 410] on textarea "h1.sc-crHmcD.PUZyd" at bounding box center [405, 411] width 187 height 27
type textarea "h1.sc-crHmcD.PUZyd"
click at [402, 275] on div "modal" at bounding box center [405, 289] width 187 height 68
click at [423, 273] on div "modal" at bounding box center [405, 289] width 187 height 68
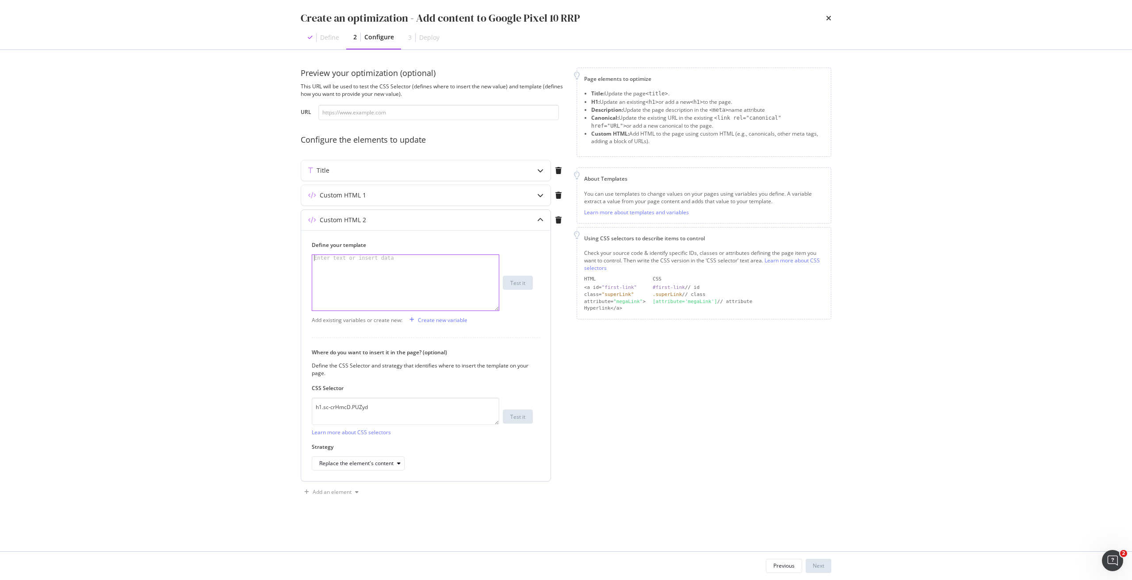
paste textarea "<h1 data-testid="phone-name" class="sc-crHmcD PUZyd">Google&nbsp;Pixel&nbsp;10<…"
click at [323, 256] on div "< h1 data-testid = "phone-name" class = "sc-crHmcD PUZyd" > Google &nbsp; Pixel…" at bounding box center [405, 295] width 187 height 80
click at [404, 263] on div "< h2 data-testid = "phone-name" class = "sc-crHmcD PUZyd" > Google &nbsp; Pixel…" at bounding box center [405, 295] width 187 height 80
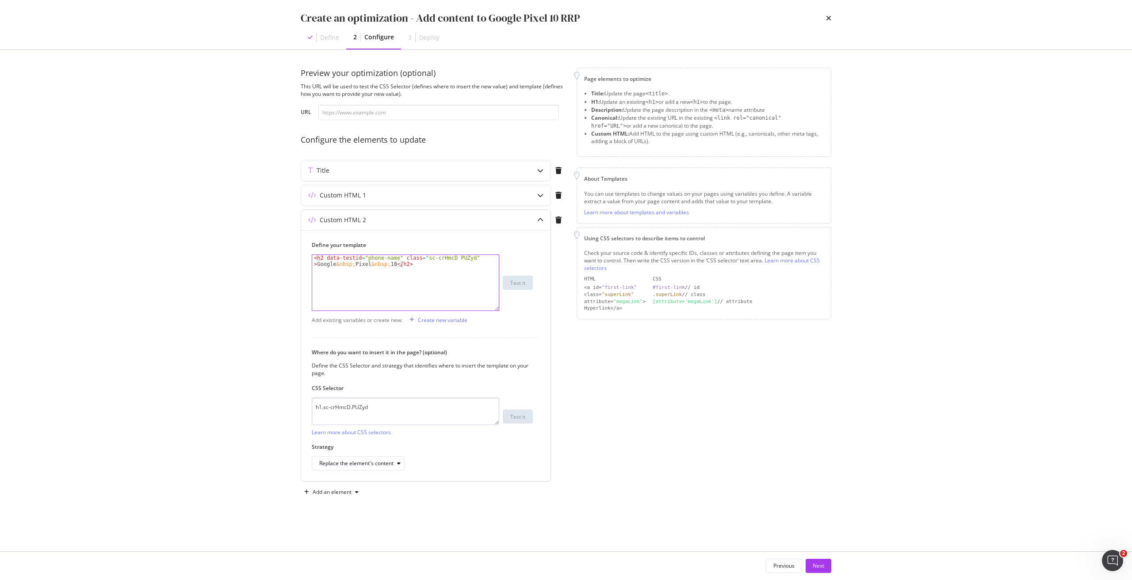
type textarea "<h2 data-testid="phone-name" class="sc-crHmcD PUZyd">Google&nbsp;Pixel&nbsp;10<…"
click at [409, 408] on textarea "h1.sc-crHmcD.PUZyd" at bounding box center [405, 411] width 187 height 27
click at [357, 461] on div "Replace the element's content" at bounding box center [356, 463] width 74 height 5
click at [363, 549] on div "Replace the element entirely" at bounding box center [358, 552] width 70 height 8
click at [348, 496] on div "Add an element" at bounding box center [331, 492] width 61 height 13
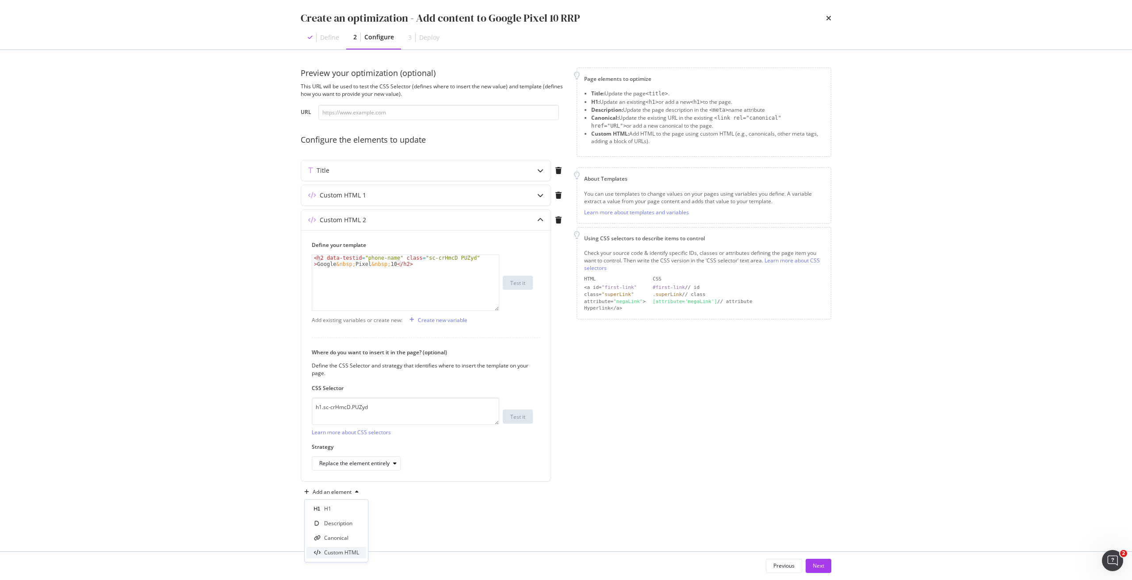
click at [341, 557] on div "Custom HTML" at bounding box center [336, 552] width 60 height 11
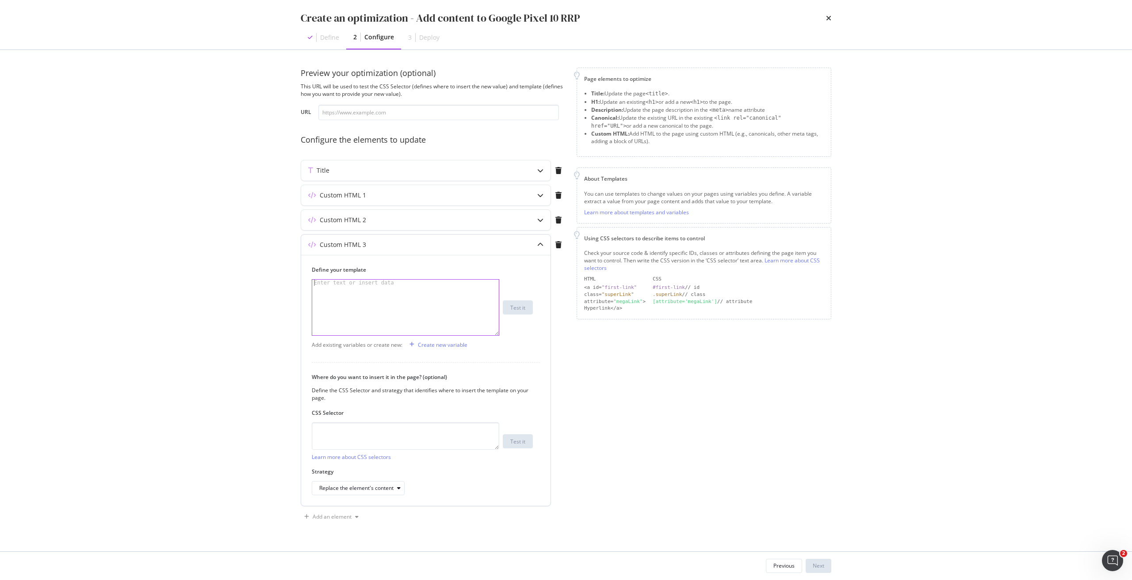
click at [411, 292] on div "modal" at bounding box center [405, 314] width 187 height 68
click at [333, 286] on div "Enter text or insert data" at bounding box center [354, 283] width 84 height 6
paste textarea "</div>"
type textarea "</div>"
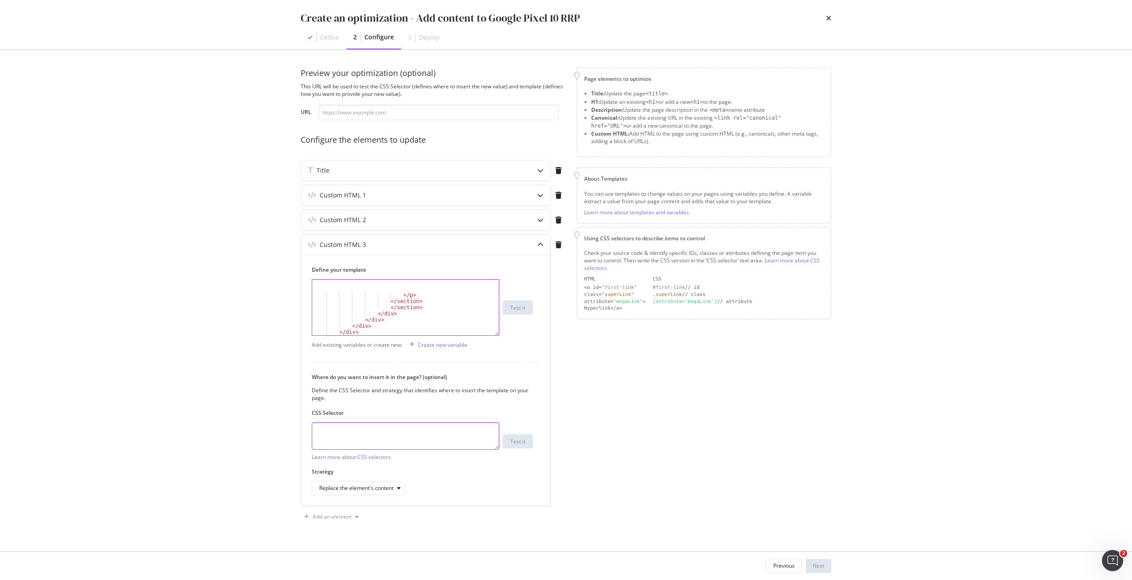
click at [358, 430] on textarea "modal" at bounding box center [405, 436] width 187 height 27
paste textarea "div.sc-iEhLsB.jWdwcZ:nth-of-type(1)"
type textarea "div.sc-iEhLsB.jWdwcZ:nth-of-type(1)"
click at [370, 488] on div "Replace the element's content" at bounding box center [356, 488] width 74 height 5
click at [357, 446] on div "After the element" at bounding box center [344, 445] width 43 height 8
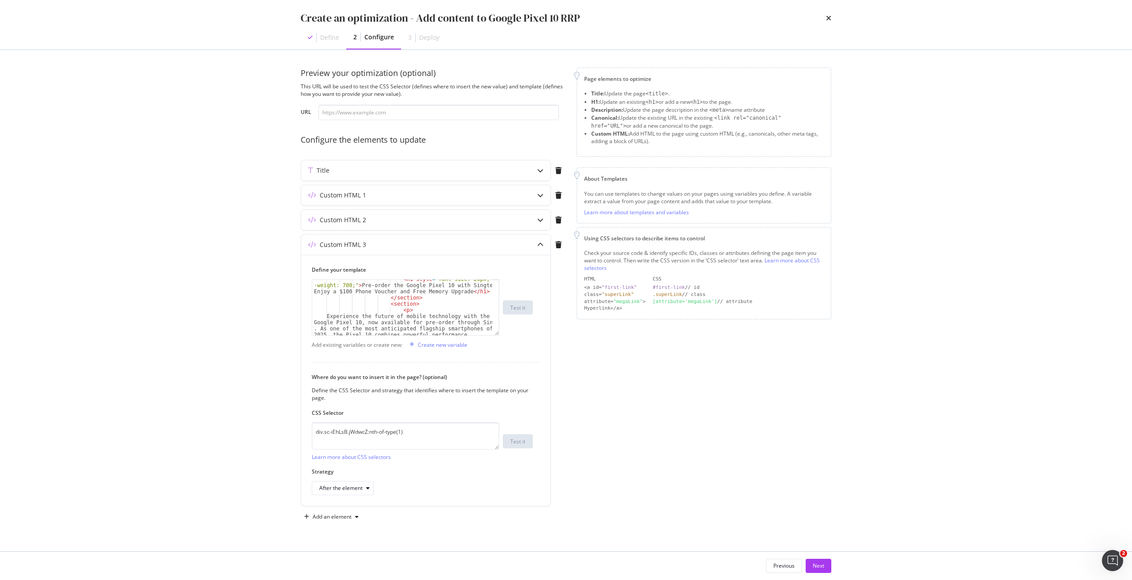
scroll to position [27, 0]
click at [357, 312] on div "< div class = "sc-hPmGNk fIbMkm" > < div class = "sc-jnrVZQ bnKsUy" > < section…" at bounding box center [402, 312] width 180 height 68
click at [460, 319] on div "< div class = "sc-hPmGNk fIbMkm" > < div class = "sc-jnrVZQ bnKsUy" > < section…" at bounding box center [402, 312] width 180 height 68
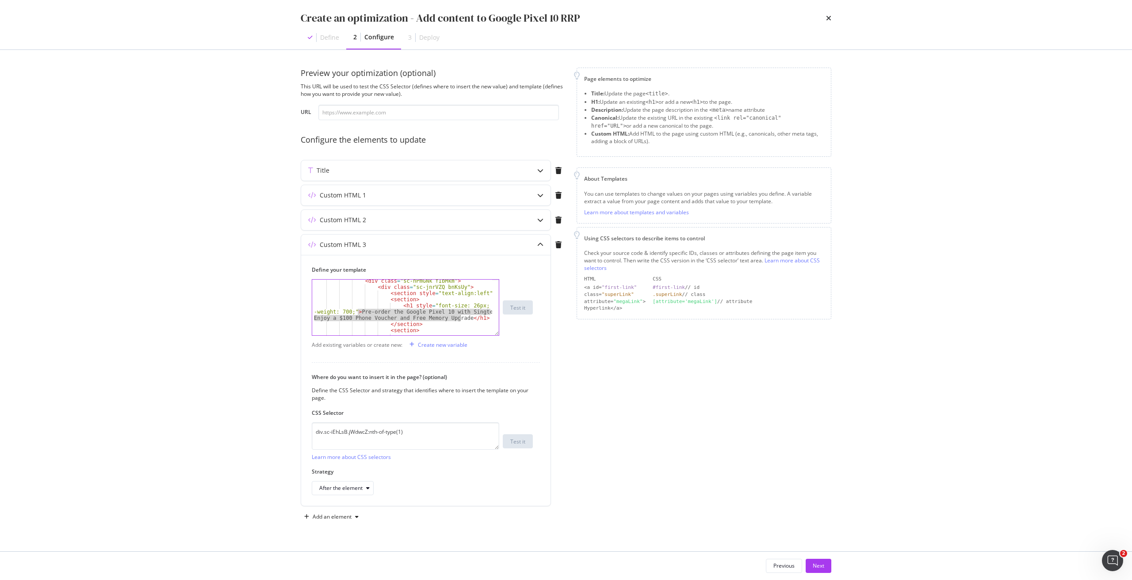
paste textarea "Buy the Google Pixel 10 in [GEOGRAPHIC_DATA] — No Contract, No Plans Required"
drag, startPoint x: 328, startPoint y: 291, endPoint x: 429, endPoint y: 323, distance: 105.3
click at [429, 323] on div "< section > < p > Experience the future of mobile technology with the Google Pi…" at bounding box center [402, 308] width 180 height 68
paste textarea "Looking for the ultimate smartphone experience without being tied to a mobile c…"
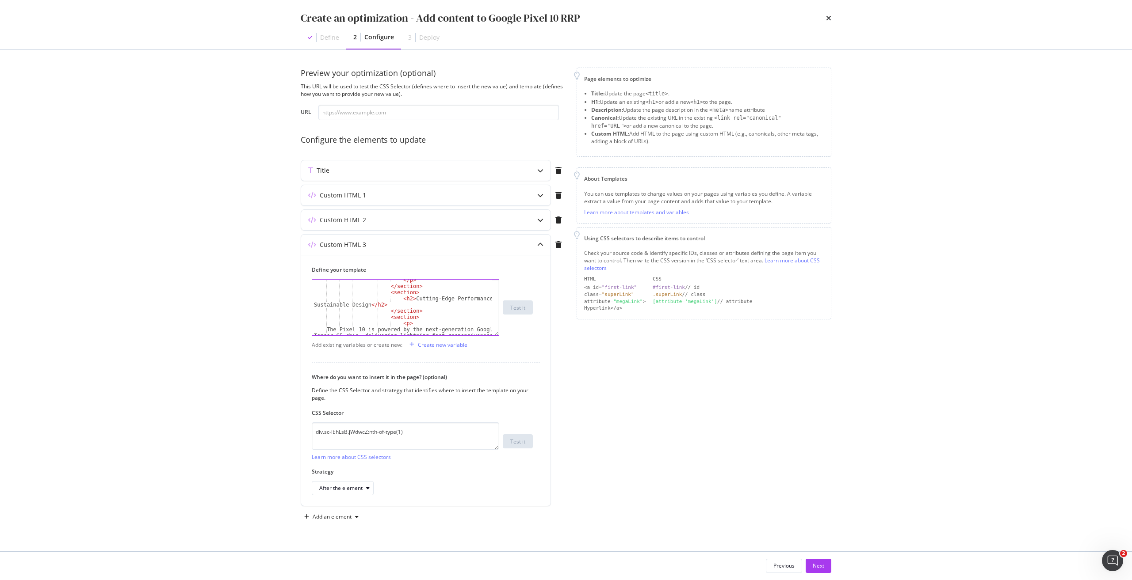
scroll to position [133, 0]
drag, startPoint x: 408, startPoint y: 301, endPoint x: 366, endPoint y: 303, distance: 41.1
click at [366, 303] on div "</ p > </ section > < section > < h2 > Cutting-Edge Performance and Sustainable…" at bounding box center [402, 339] width 180 height 124
paste textarea "Premium Design Meets Powerful Performance"
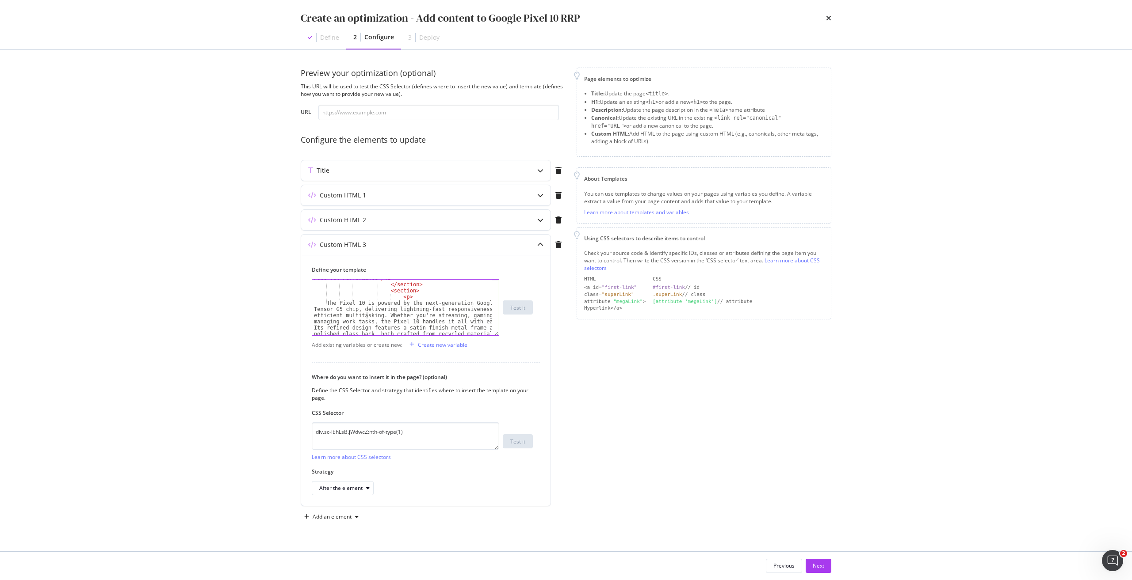
click at [365, 316] on div "< h2 > Premium Design Meets Powerful Performance </ h2 > </ section > < section…" at bounding box center [402, 334] width 180 height 130
type textarea "The Pixel 10 is powered by the next-generation Google Tensor G5 chip, deliverin…"
click at [328, 304] on div "< h2 > Premium Design Meets Powerful Performance </ h2 > </ section > < section…" at bounding box center [402, 334] width 180 height 130
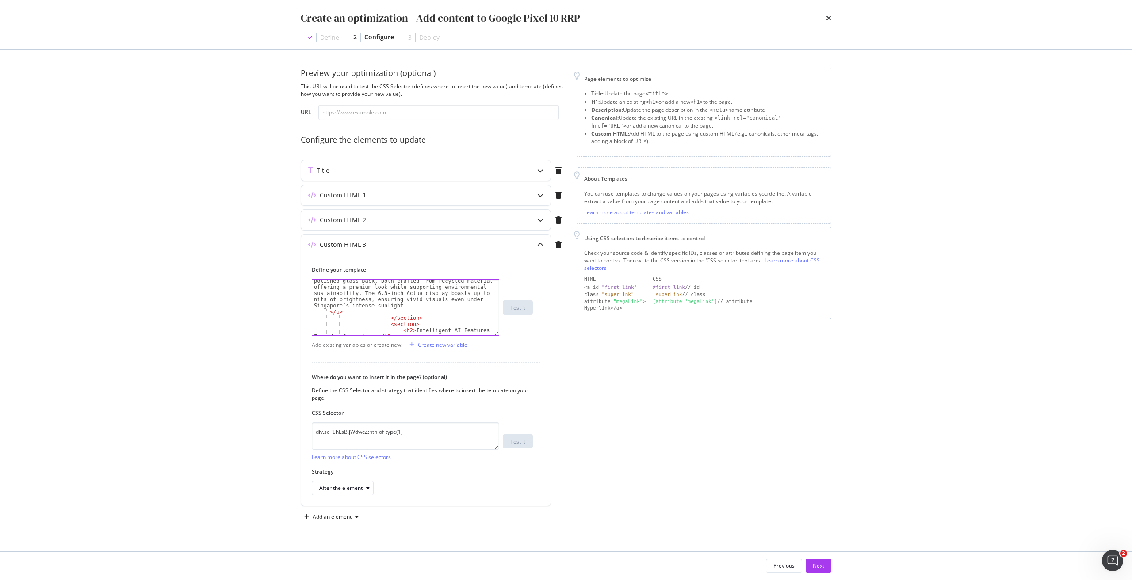
scroll to position [212, 0]
click at [403, 308] on div "The Pixel 10 is powered by the next-generation Google Tensor G5 chip, deliverin…" at bounding box center [402, 312] width 180 height 130
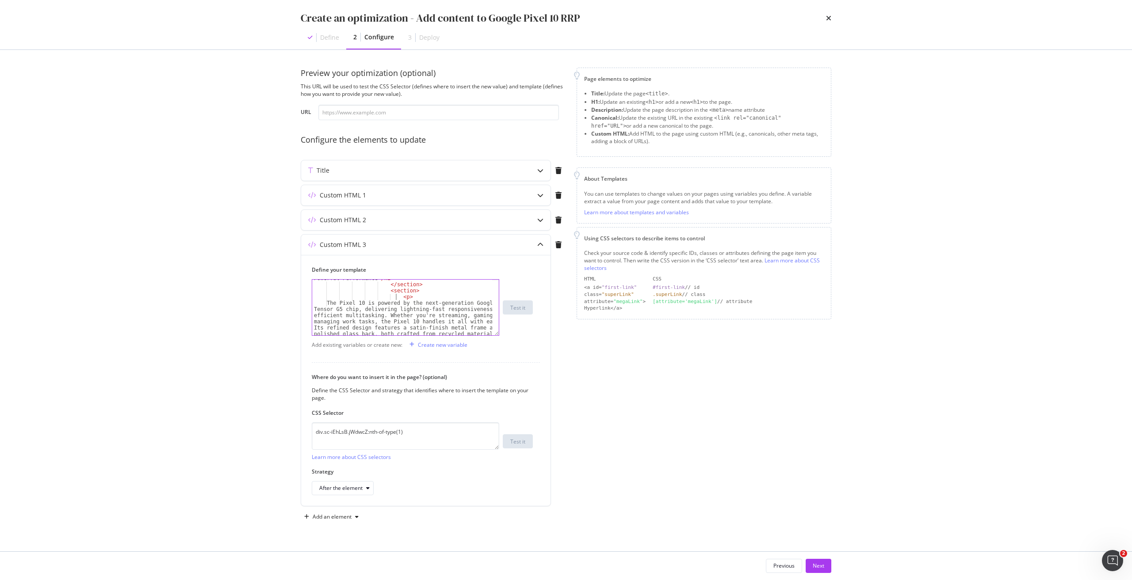
click at [397, 297] on div "< h2 > Premium Design Meets Powerful Performance </ h2 > </ section > < section…" at bounding box center [402, 334] width 180 height 130
drag, startPoint x: 329, startPoint y: 303, endPoint x: 357, endPoint y: 310, distance: 29.2
click at [330, 303] on div "< h2 > Premium Design Meets Powerful Performance </ h2 > </ section > < section…" at bounding box center [402, 334] width 180 height 130
type textarea "The Pixel 10 is powered by the next-generation Google Tensor G5 chip, deliverin…"
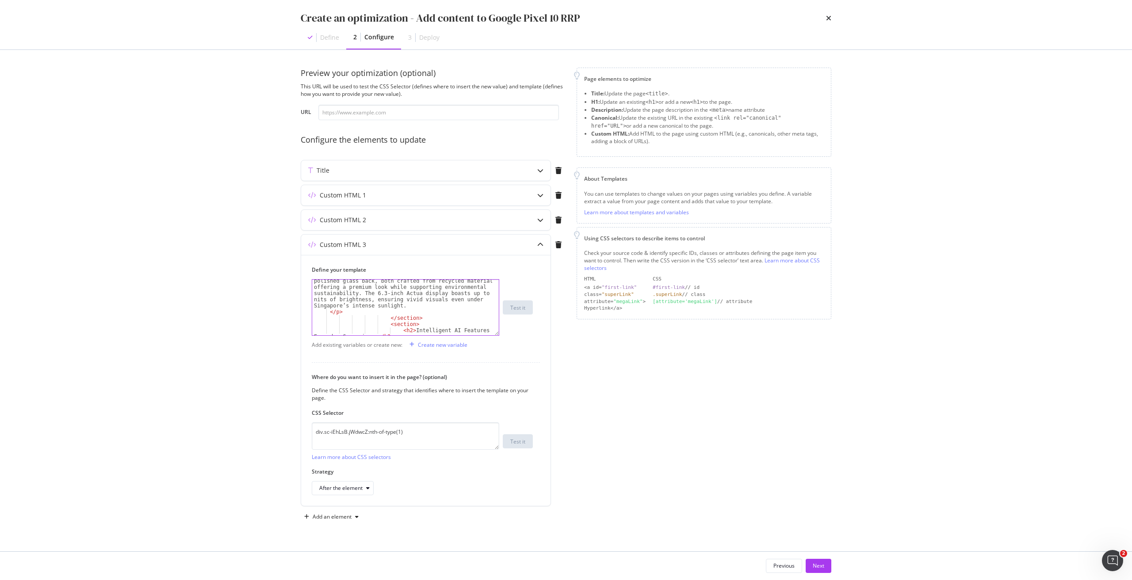
scroll to position [212, 0]
click at [398, 305] on div "The Pixel 10 is powered by the next-generation Google Tensor G5 chip, deliverin…" at bounding box center [402, 312] width 180 height 130
paste textarea "Cursor at row 21"
click at [447, 312] on div "Crafted with precision and sustainability in mind, the Pixel 10 features a sati…" at bounding box center [402, 339] width 180 height 130
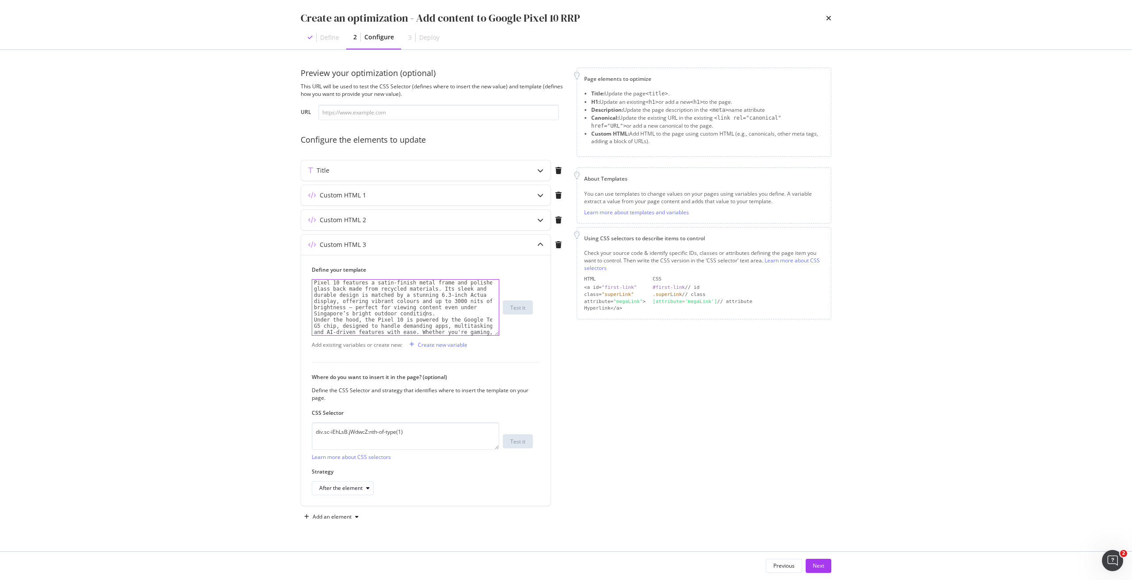
type textarea "Crafted with precision and sustainability in mind, the Pixel 10 features a sati…"
drag, startPoint x: 408, startPoint y: 297, endPoint x: 372, endPoint y: 303, distance: 35.9
click at [372, 303] on div "</ p > </ section > < section > < h2 > Intelligent AI Features for Everyday Con…" at bounding box center [402, 336] width 180 height 124
paste textarea "AI Features That Work Smarter for You"
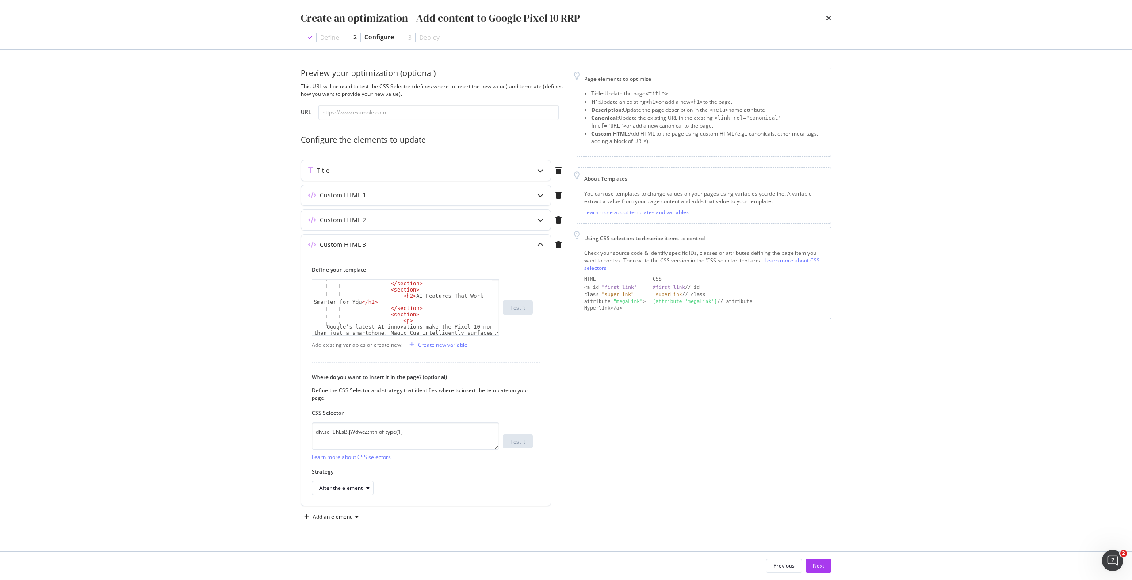
scroll to position [292, 0]
click at [360, 320] on div "</ section > < section > < p > Google’s latest AI innovations make the Pixel 10…" at bounding box center [402, 341] width 180 height 124
type textarea "Google’s latest AI innovations make the Pixel 10 more than just a smartphone. M…"
click at [329, 300] on div "</ section > < section > < p > Google’s latest AI innovations make the Pixel 10…" at bounding box center [402, 341] width 180 height 124
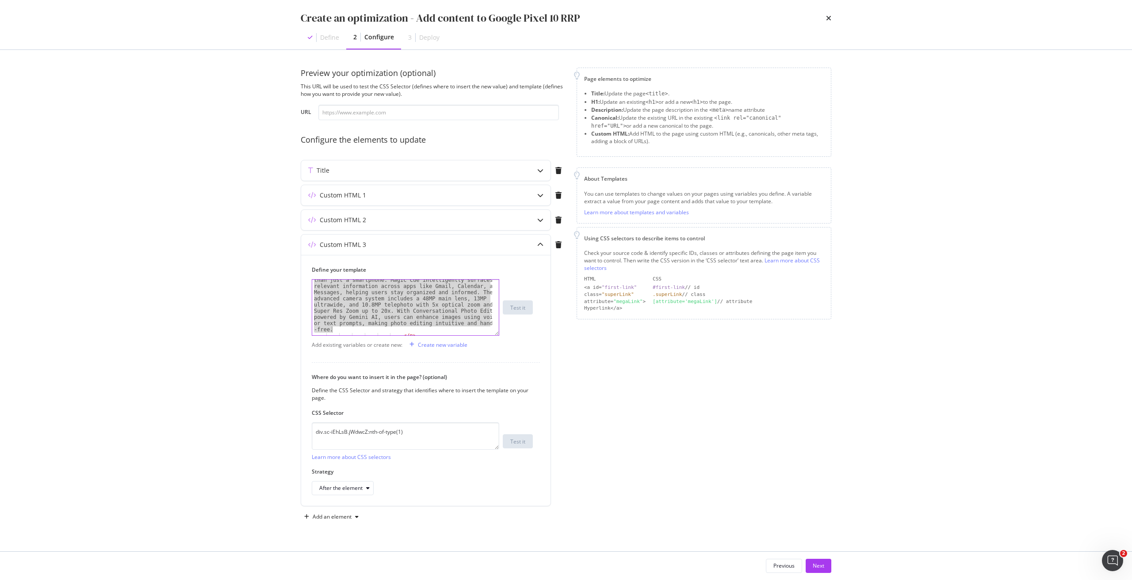
click at [363, 331] on div "Google’s latest AI innovations make the Pixel 10 more than just a smartphone. M…" at bounding box center [402, 333] width 180 height 124
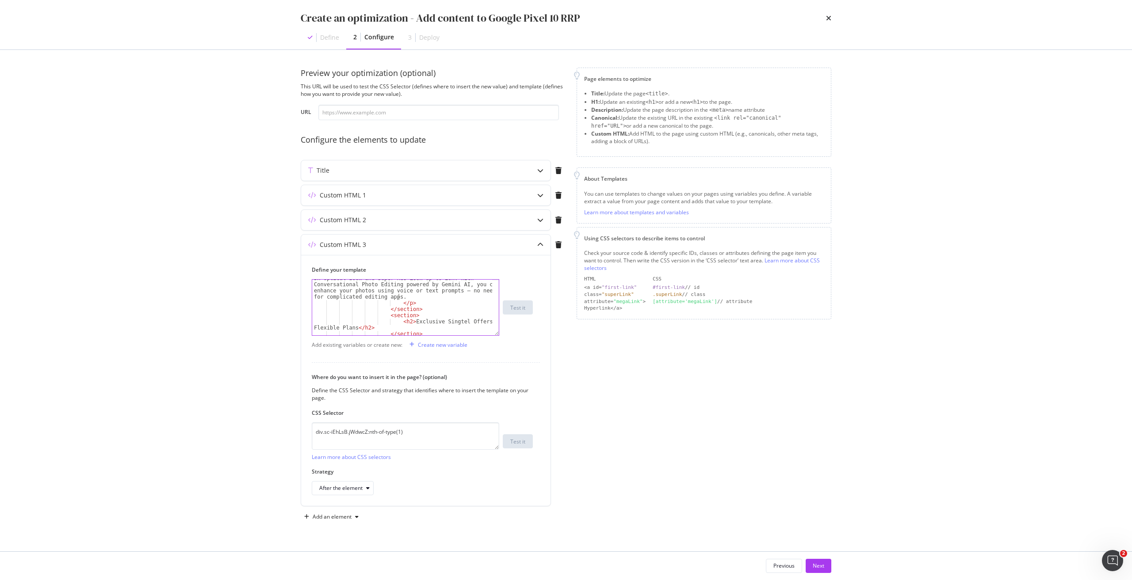
scroll to position [371, 0]
click at [414, 322] on div "</ section > < section > < h2 > Exclusive Singtel Offers and Flexible Plans </ …" at bounding box center [402, 335] width 180 height 111
drag, startPoint x: 407, startPoint y: 295, endPoint x: 355, endPoint y: 301, distance: 51.7
click at [355, 301] on div "</ section > < section > < h2 > Exclusive Singtel Offers and Flexible Plans </ …" at bounding box center [402, 335] width 180 height 111
paste textarea "Freedom to Choose Your Own Mobile Experience"
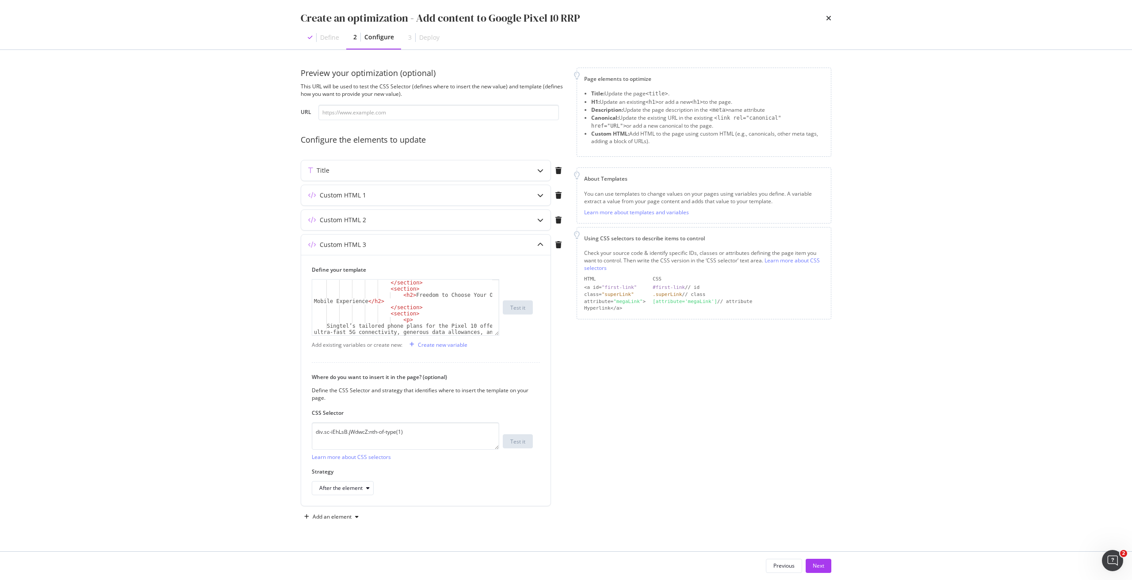
scroll to position [398, 0]
click at [332, 299] on div "</ section > < section > < p > Singtel’s tailored phone plans for the Pixel 10 …" at bounding box center [402, 333] width 180 height 111
type textarea "Singtel’s tailored phone plans for the Pixel 10 offer ultra-fast 5G connectivit…"
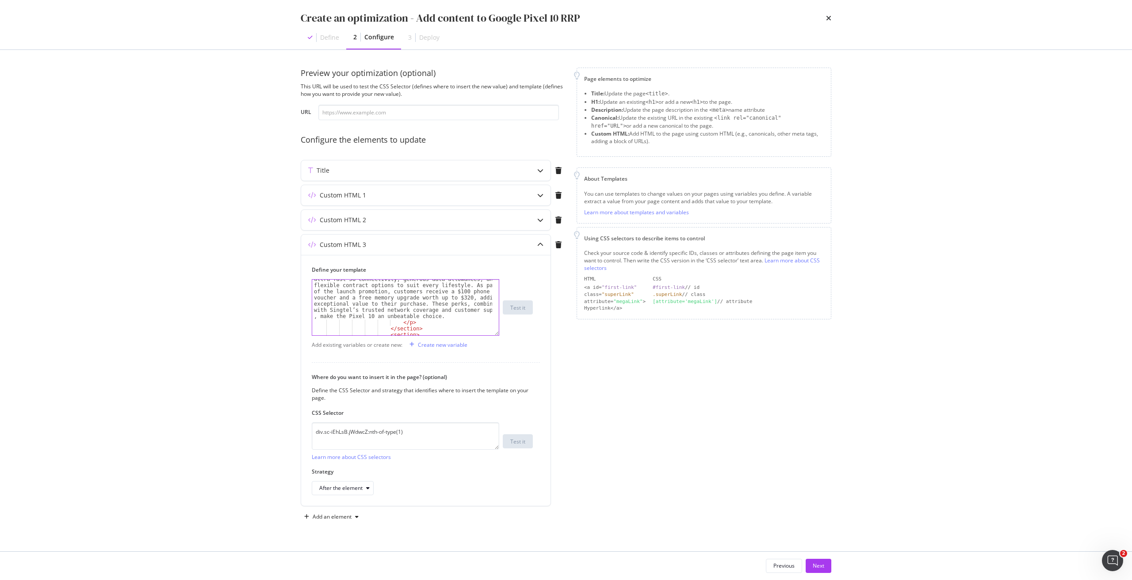
click at [435, 320] on div "Singtel’s tailored phone plans for the Pixel 10 offer ultra-fast 5G connectivit…" at bounding box center [402, 325] width 180 height 111
paste textarea "Buying the Pixel 10 outright means you’re free to use it with any carrier, prep…"
click at [408, 323] on div "Buying the Pixel 10 outright means you’re free to use it with any carrier, prep…" at bounding box center [402, 316] width 180 height 93
click at [354, 329] on div "Buying the Pixel 10 outright means you’re free to use it with any carrier, prep…" at bounding box center [402, 316] width 180 height 93
paste textarea "vailable Now — Own the Pixel 10 [DATE]"
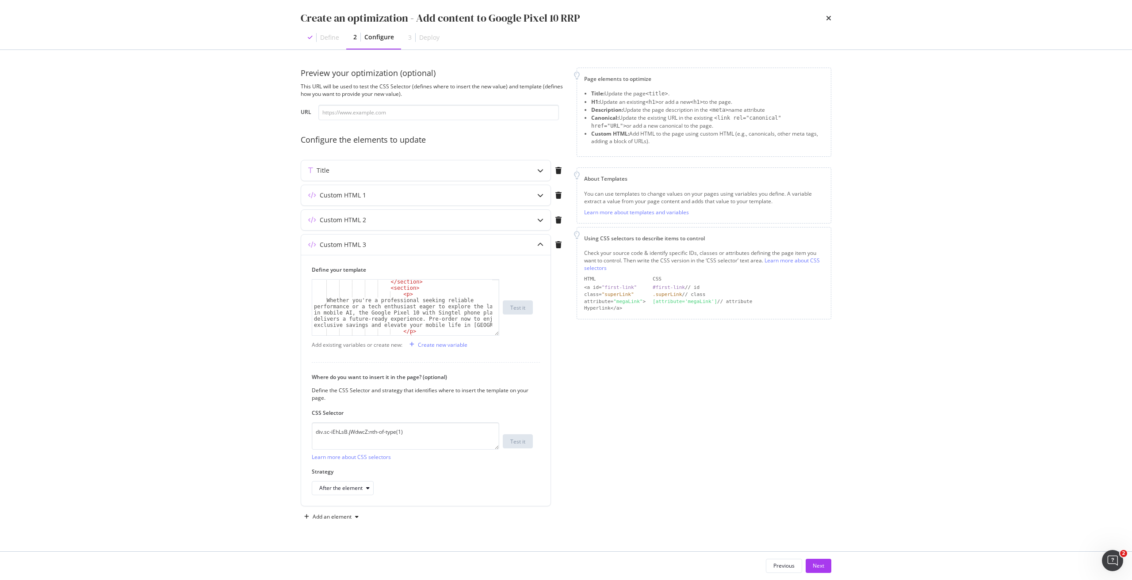
scroll to position [477, 0]
click at [331, 302] on div "</ section > < section > < p > Whether you're a professional seeking reliable p…" at bounding box center [402, 313] width 180 height 68
click at [490, 328] on div "modal" at bounding box center [494, 223] width 9 height 842
paste textarea "The Google Pixel 10 is available for purchase at major retailers and online sto…"
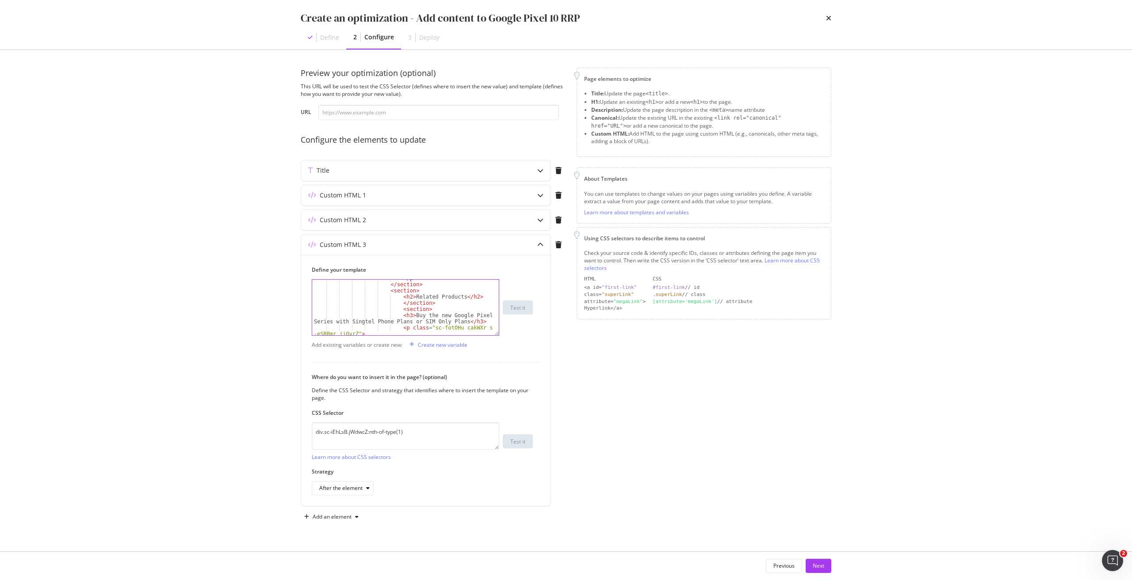
click at [406, 316] on div "</ p > </ section > < section > < h2 > Related Products </ h2 > </ section > < …" at bounding box center [402, 312] width 180 height 74
click at [385, 284] on div "< section > < h3 > Buy the new Google Pixel 10 Series with without Phone Plans …" at bounding box center [402, 320] width 180 height 80
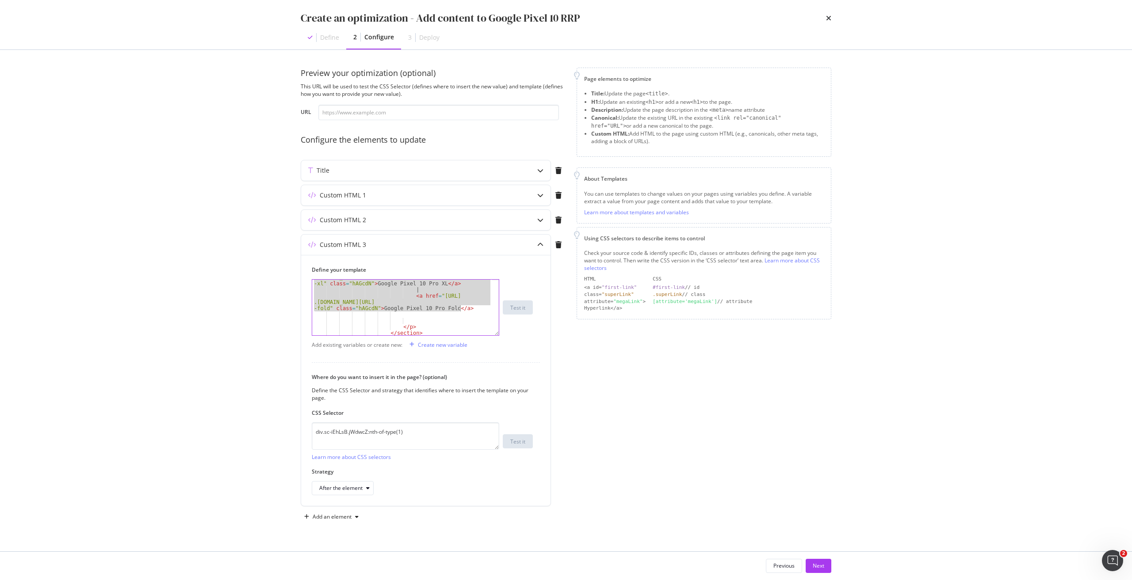
click at [461, 309] on div "< a href = "[URL] .[DOMAIN_NAME][URL] -xl" class = "hAGcdN" > Google Pixel 10 P…" at bounding box center [402, 308] width 180 height 80
click at [417, 331] on div "< a href = "[URL] .[DOMAIN_NAME][URL] -xl" class = "hAGcdN" > Google Pixel 10 P…" at bounding box center [402, 307] width 180 height 80
type textarea "</p> </section>"
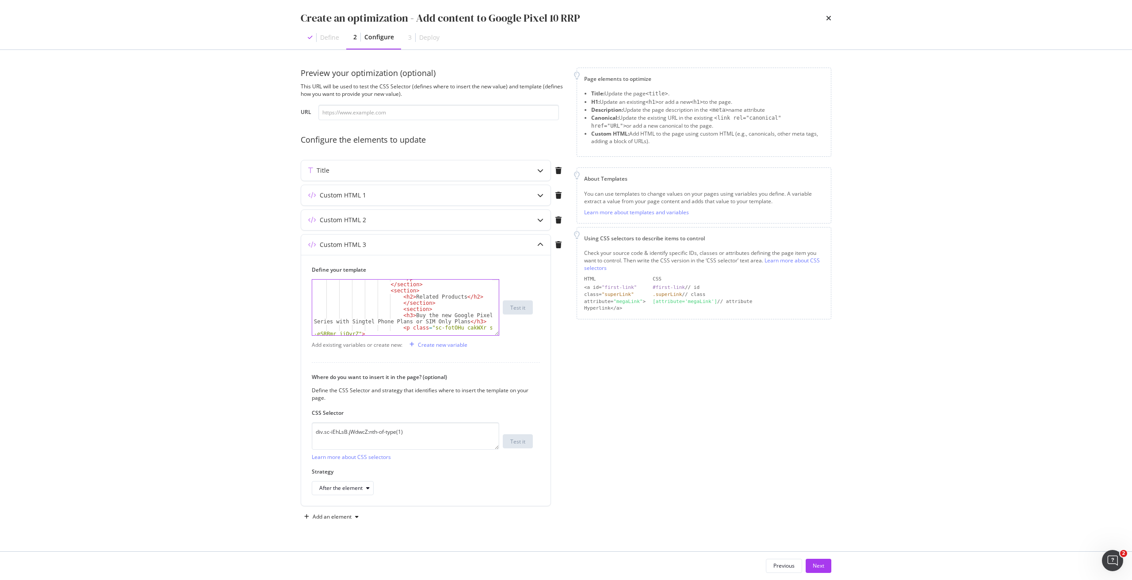
scroll to position [530, 0]
click at [434, 302] on div "</ p > </ section > < section > < h2 > Related Products </ h2 > </ section > < …" at bounding box center [402, 312] width 180 height 74
type textarea "</section>"
paste textarea "</section>"
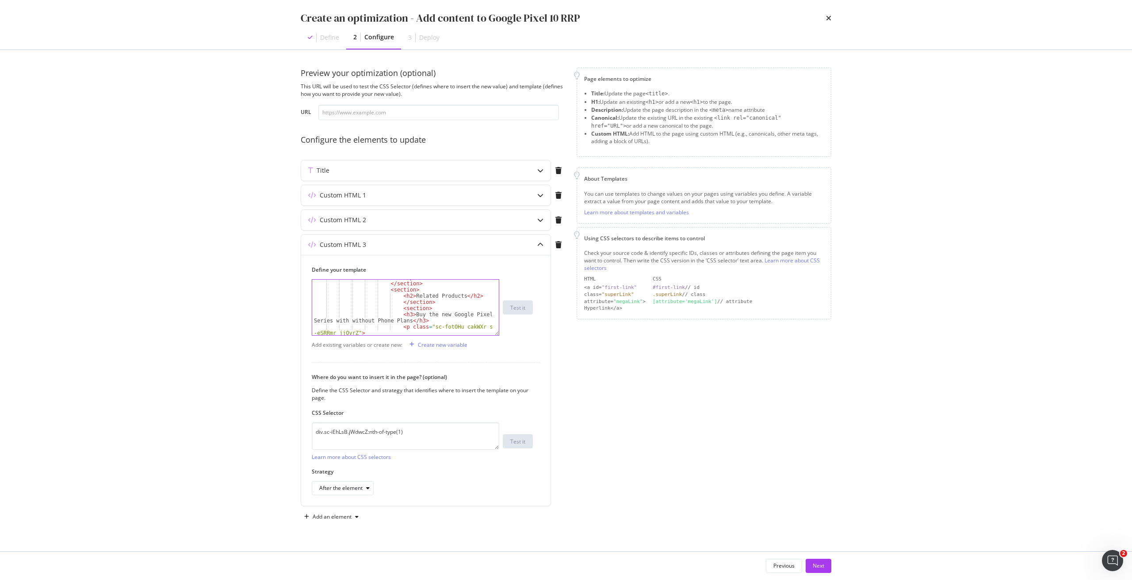
scroll to position [558, 0]
drag, startPoint x: 409, startPoint y: 315, endPoint x: 340, endPoint y: 324, distance: 69.6
click at [340, 324] on div "< section > < h3 > Buy the new Google Pixel 10 Series with without Phone Plans …" at bounding box center [402, 319] width 180 height 80
click at [468, 314] on div "< section > < h3 > Buy the new Google Pixel 10 Series with without Phone Plans …" at bounding box center [402, 319] width 180 height 80
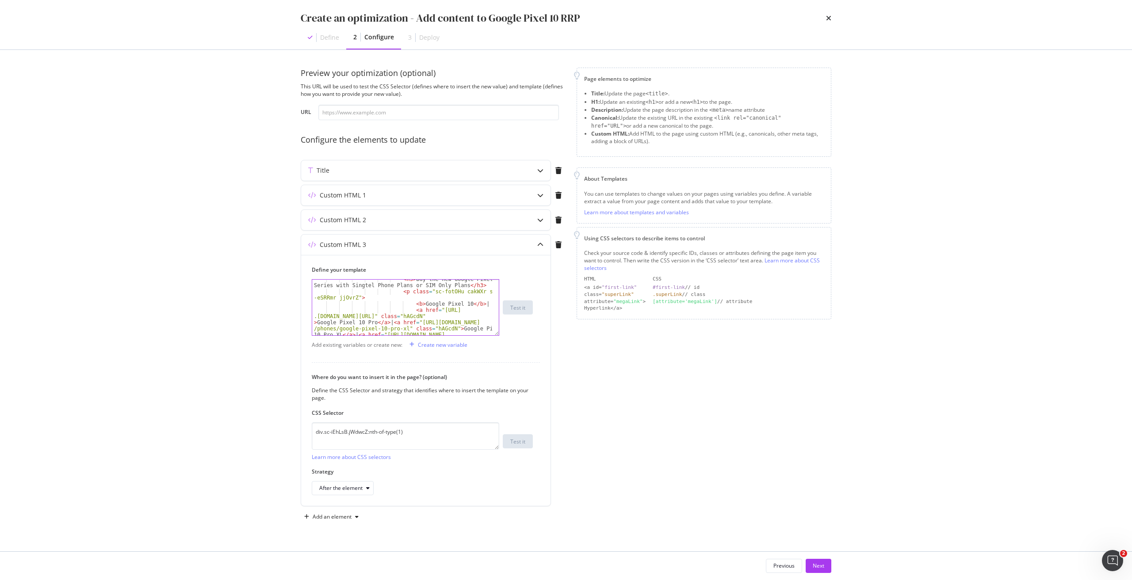
scroll to position [690, 0]
drag, startPoint x: 409, startPoint y: 310, endPoint x: 315, endPoint y: 324, distance: 95.6
click at [315, 324] on div "< h3 > Buy the new Google Pixel 10 Series with Singtel Phone Plans or SIM Only …" at bounding box center [402, 331] width 180 height 111
click at [409, 305] on div "< h3 > Buy the new Google Pixel 10 Series with Singtel Phone Plans or SIM Only …" at bounding box center [402, 331] width 180 height 111
paste textarea "a href="[URL][DOMAIN_NAME]" class="hAGcdN""
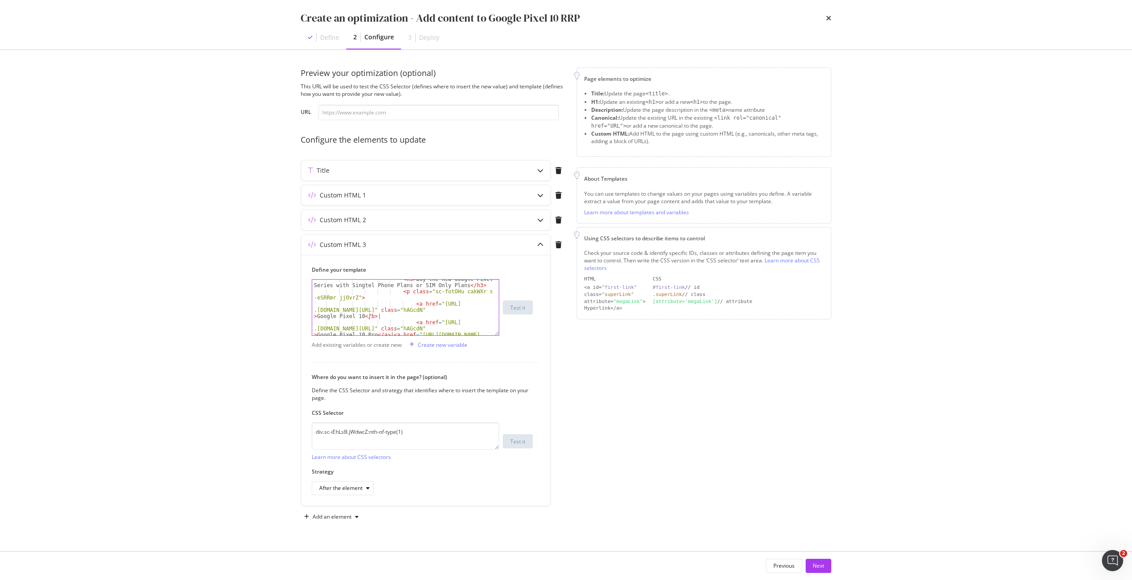
click at [368, 318] on div "< h3 > Buy the new Google Pixel 10 Series with Singtel Phone Plans or SIM Only …" at bounding box center [402, 331] width 180 height 111
drag, startPoint x: 433, startPoint y: 304, endPoint x: 428, endPoint y: 310, distance: 7.5
click at [428, 310] on div "< h3 > Buy the new Google Pixel 10 Series with Singtel Phone Plans or SIM Only …" at bounding box center [402, 331] width 180 height 111
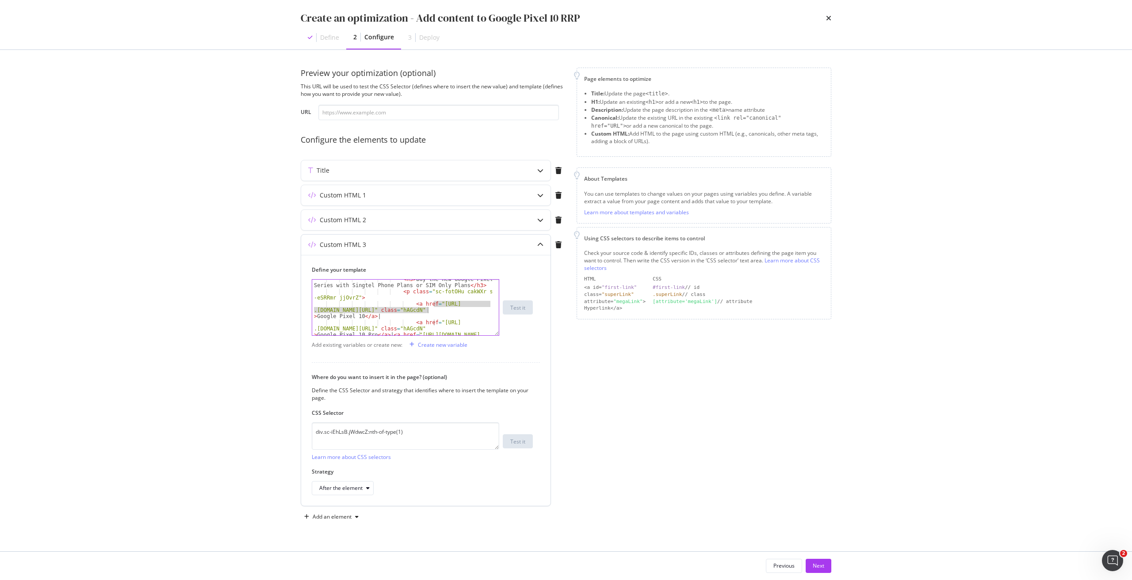
click at [424, 310] on div "< h3 > Buy the new Google Pixel 10 Series with Singtel Phone Plans or SIM Only …" at bounding box center [402, 308] width 180 height 56
drag, startPoint x: 433, startPoint y: 305, endPoint x: 428, endPoint y: 309, distance: 6.0
click at [428, 309] on div "< h3 > Buy the new Google Pixel 10 Series with Singtel Phone Plans or SIM Only …" at bounding box center [402, 331] width 180 height 111
paste textarea "Cursor at row 68"
type textarea "<a href="[URL][DOMAIN_NAME]" class="hAGcdN">Google Pixel 10</a> |"
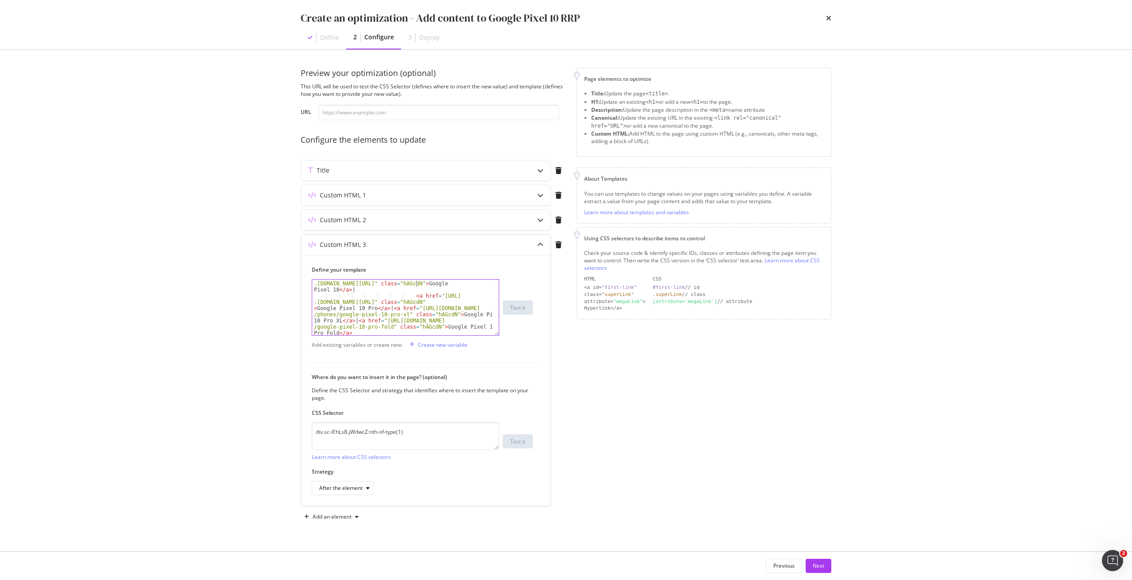
scroll to position [743, 0]
click at [821, 569] on div "Next" at bounding box center [817, 566] width 11 height 8
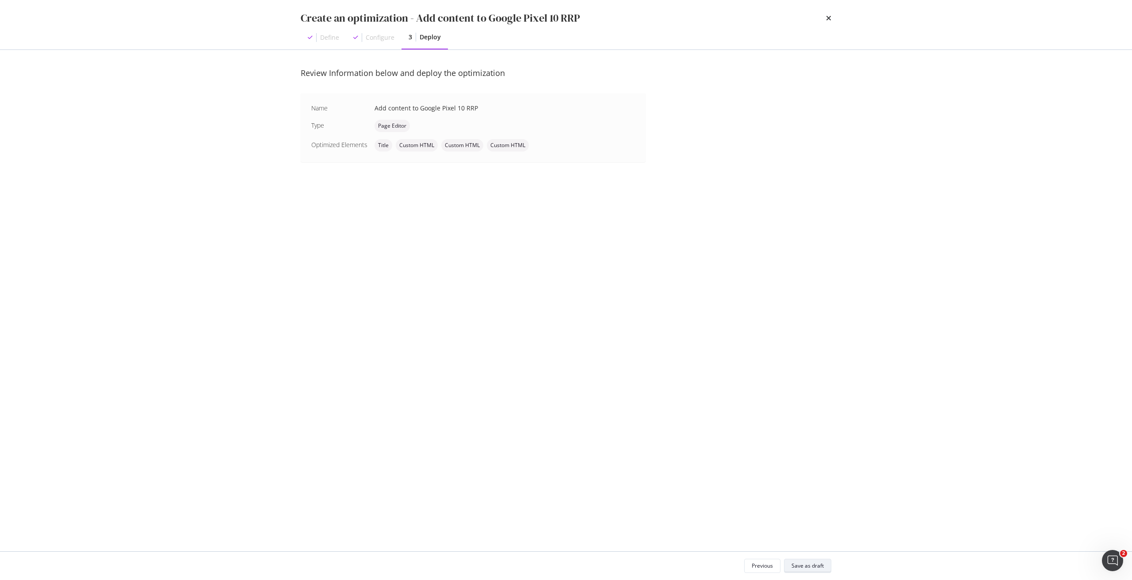
click at [821, 569] on div "Save as draft" at bounding box center [807, 566] width 32 height 8
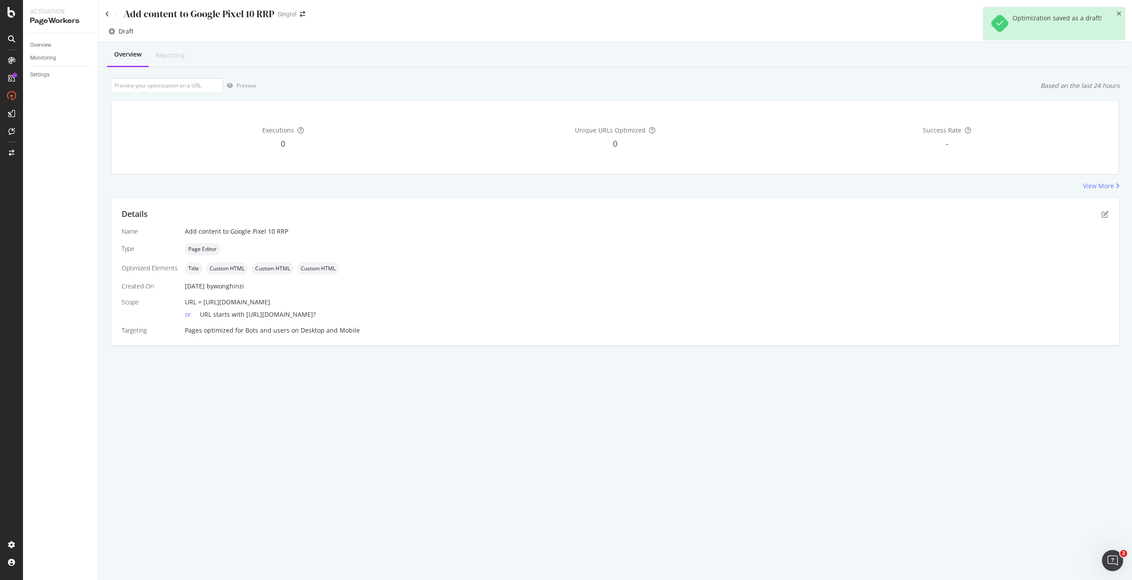
drag, startPoint x: 405, startPoint y: 302, endPoint x: 203, endPoint y: 300, distance: 201.6
click at [203, 300] on div "URL = [URL][DOMAIN_NAME]" at bounding box center [646, 302] width 923 height 9
copy span "[URL][DOMAIN_NAME]"
click at [184, 87] on input "url" at bounding box center [166, 85] width 113 height 15
paste input "[URL][DOMAIN_NAME]"
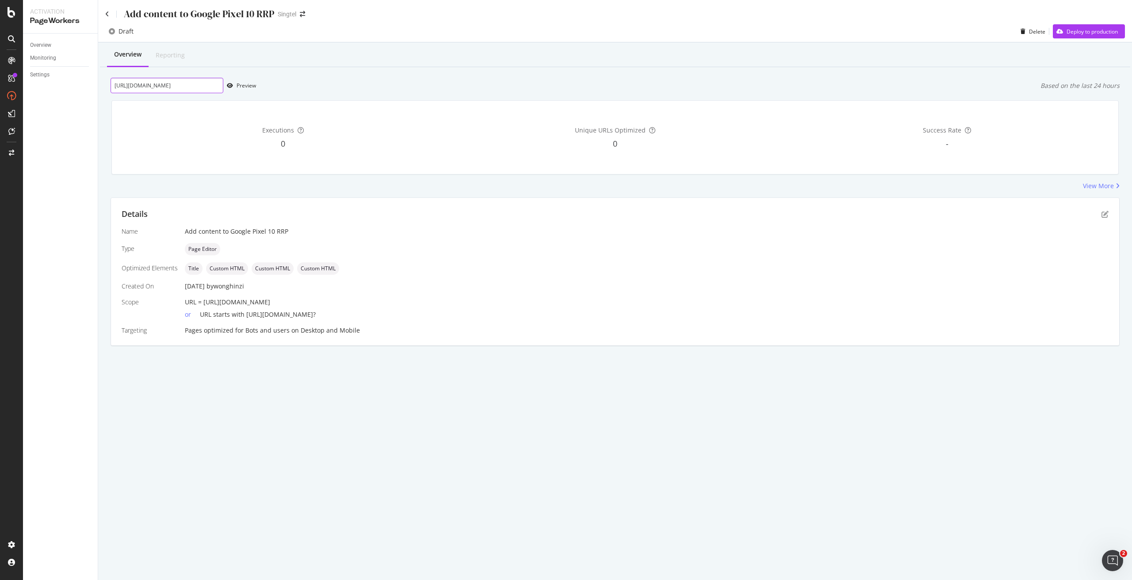
scroll to position [0, 58]
type input "[URL][DOMAIN_NAME]"
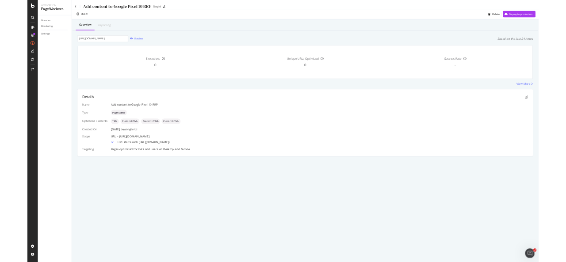
scroll to position [0, 0]
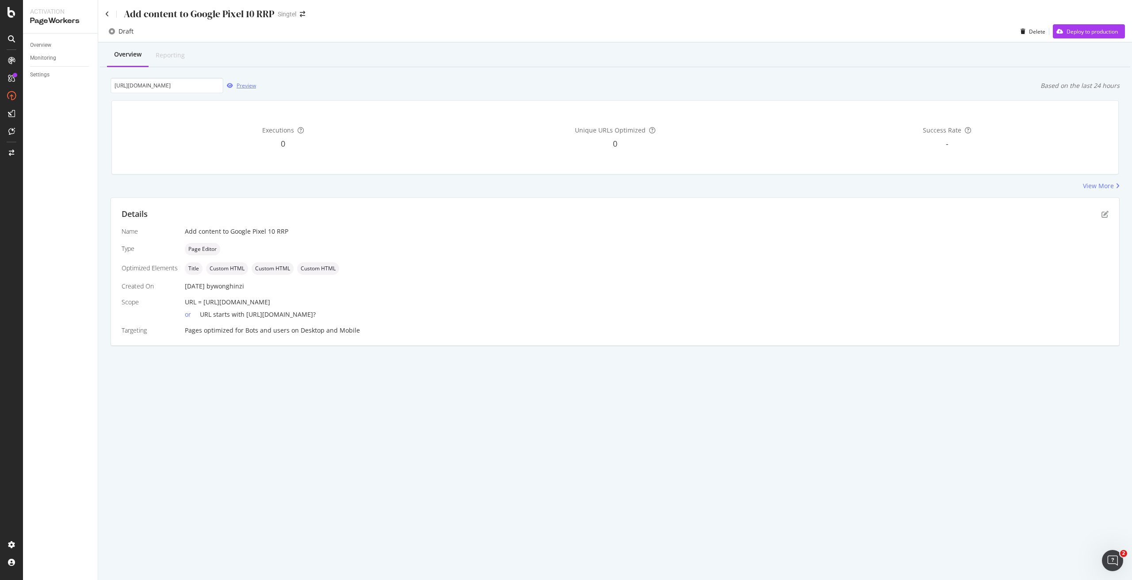
click at [237, 88] on div "Preview" at bounding box center [245, 86] width 19 height 8
click at [1072, 34] on div "Deploy to production" at bounding box center [1091, 32] width 51 height 8
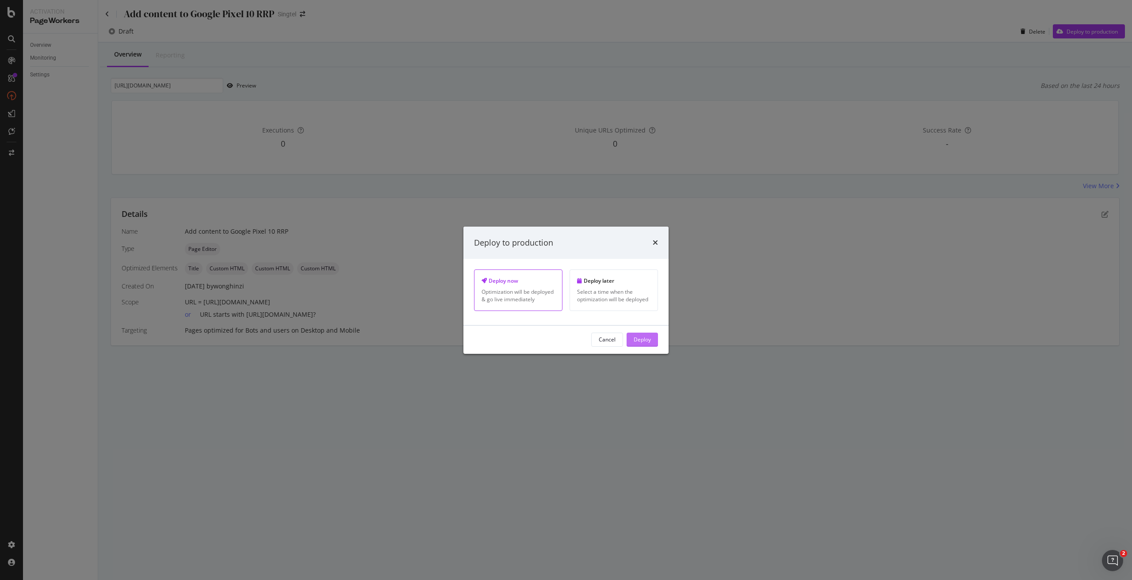
click at [651, 338] on button "Deploy" at bounding box center [641, 340] width 31 height 14
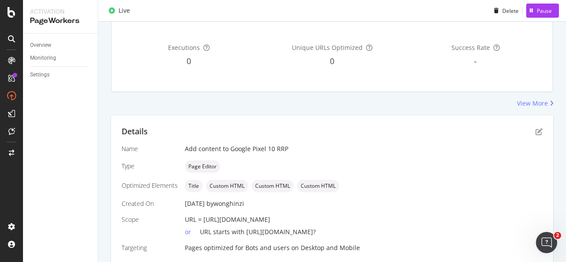
scroll to position [70, 0]
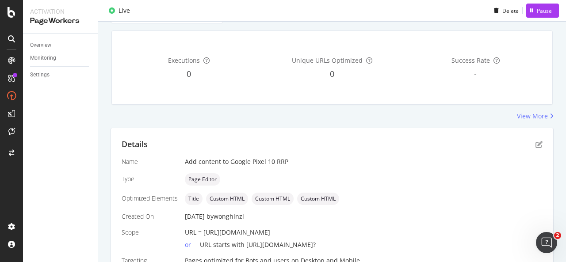
drag, startPoint x: 400, startPoint y: 228, endPoint x: 363, endPoint y: 219, distance: 37.4
click at [206, 230] on div "URL = [URL][DOMAIN_NAME]" at bounding box center [364, 232] width 358 height 9
click at [392, 149] on div "Details" at bounding box center [332, 144] width 421 height 11
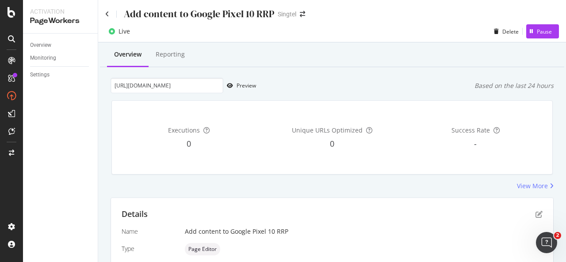
scroll to position [114, 0]
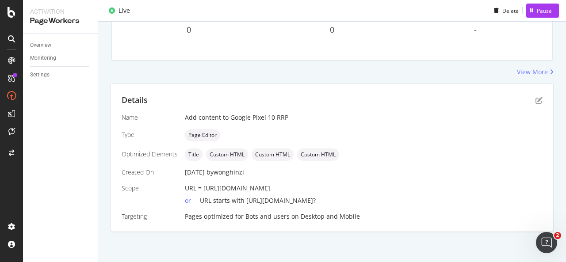
drag, startPoint x: 395, startPoint y: 186, endPoint x: 203, endPoint y: 191, distance: 192.4
click at [203, 191] on div "URL = [URL][DOMAIN_NAME]" at bounding box center [364, 188] width 358 height 9
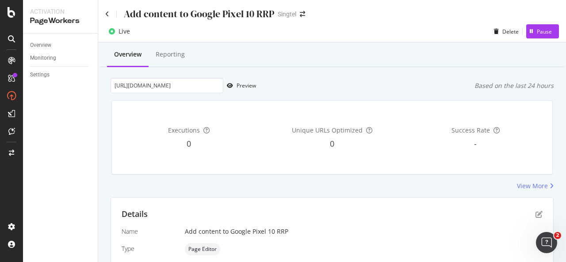
scroll to position [0, 0]
